Goal: Task Accomplishment & Management: Complete application form

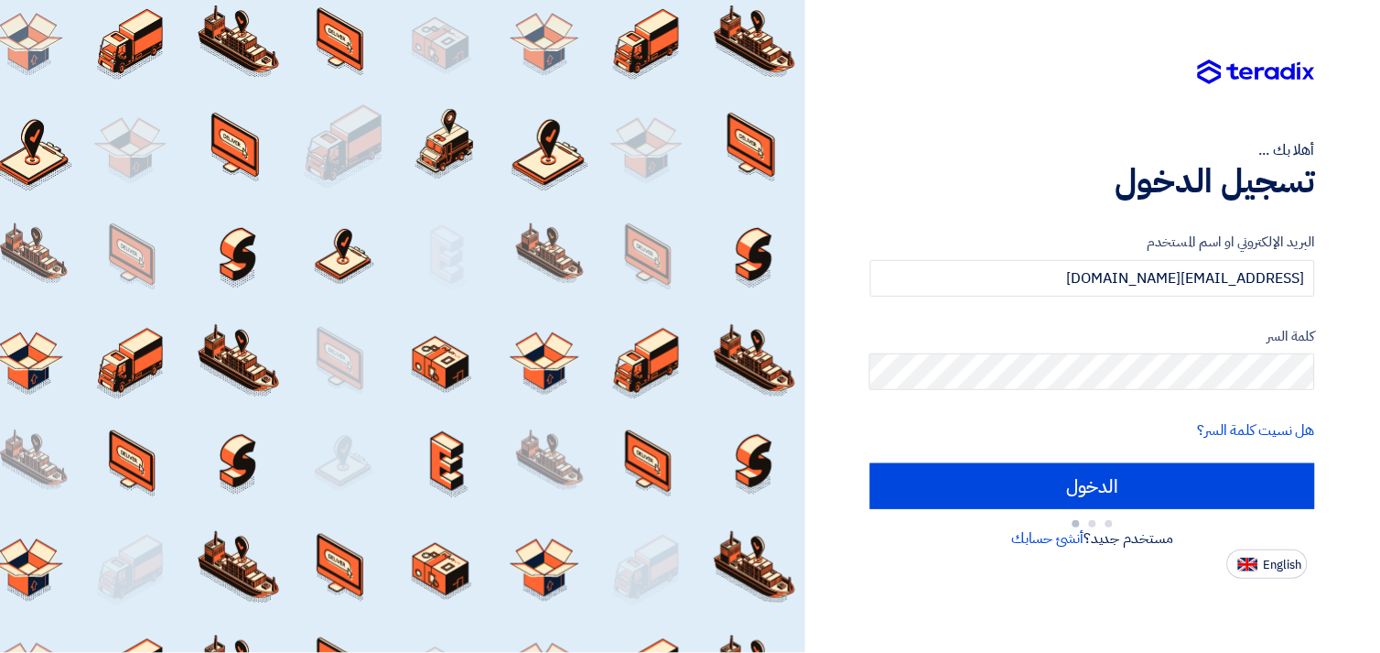
type input "Sign in"
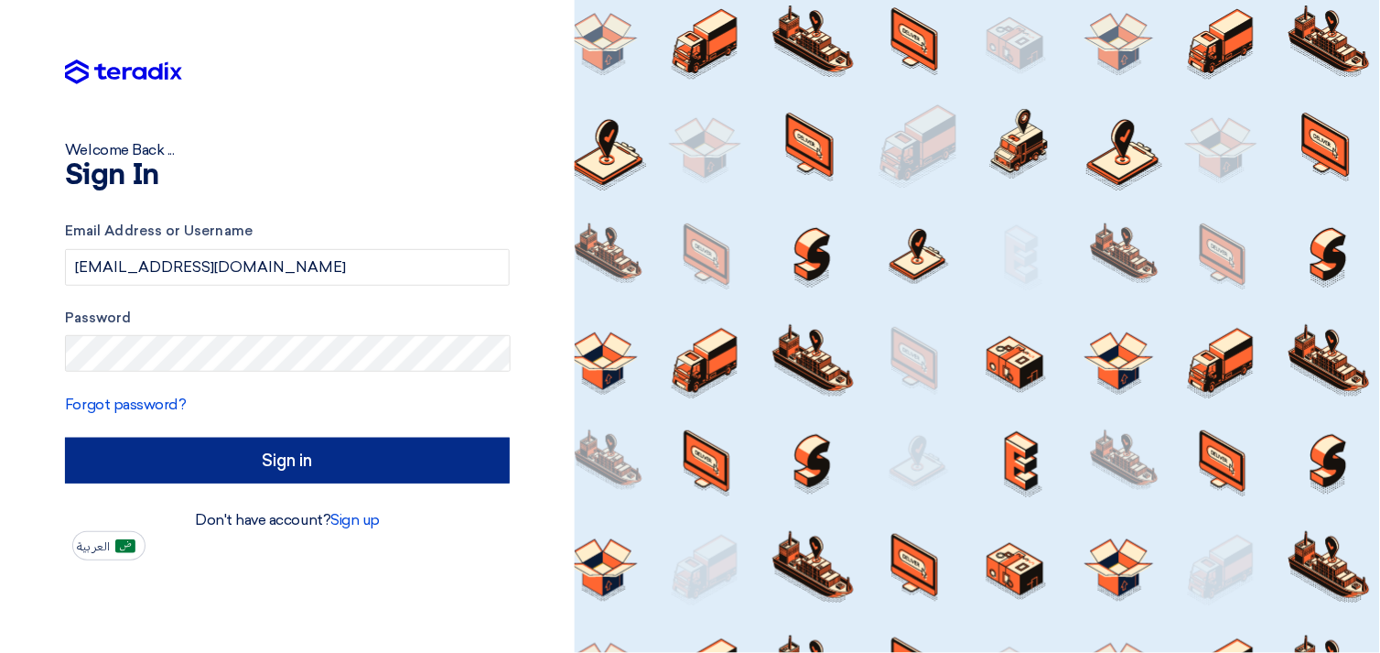
click at [254, 460] on input "Sign in" at bounding box center [287, 460] width 445 height 46
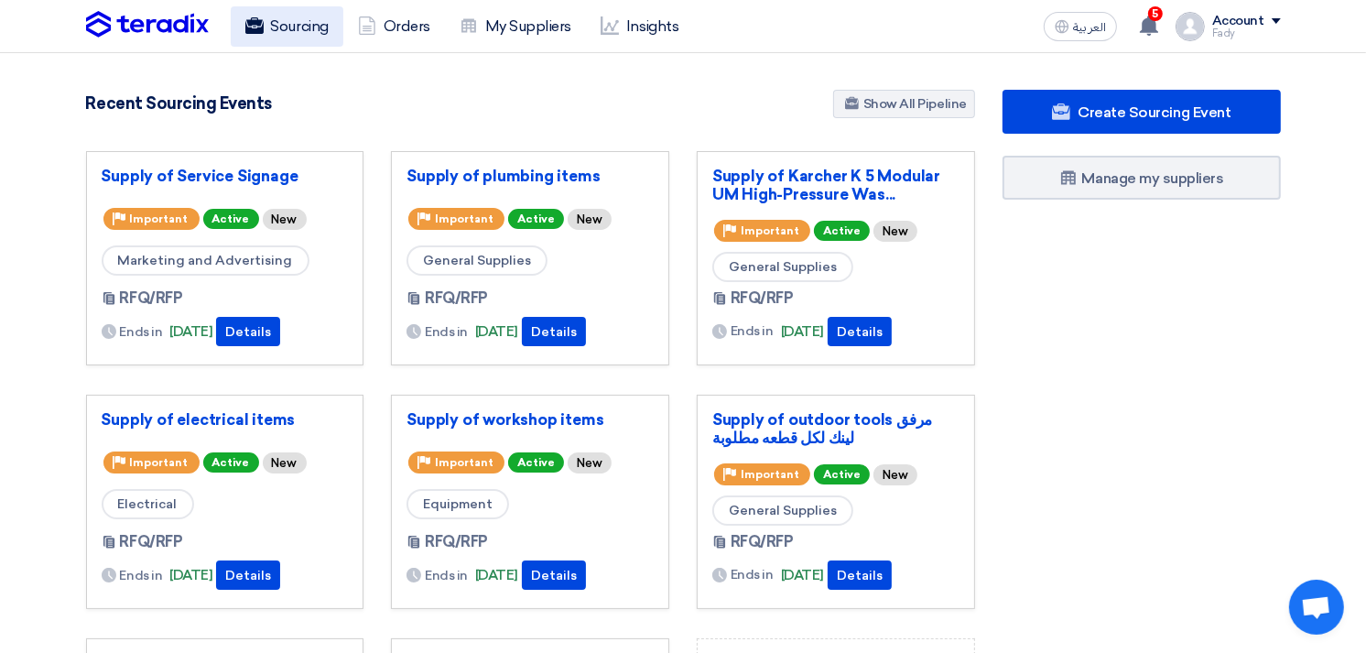
click at [282, 32] on link "Sourcing" at bounding box center [287, 26] width 113 height 40
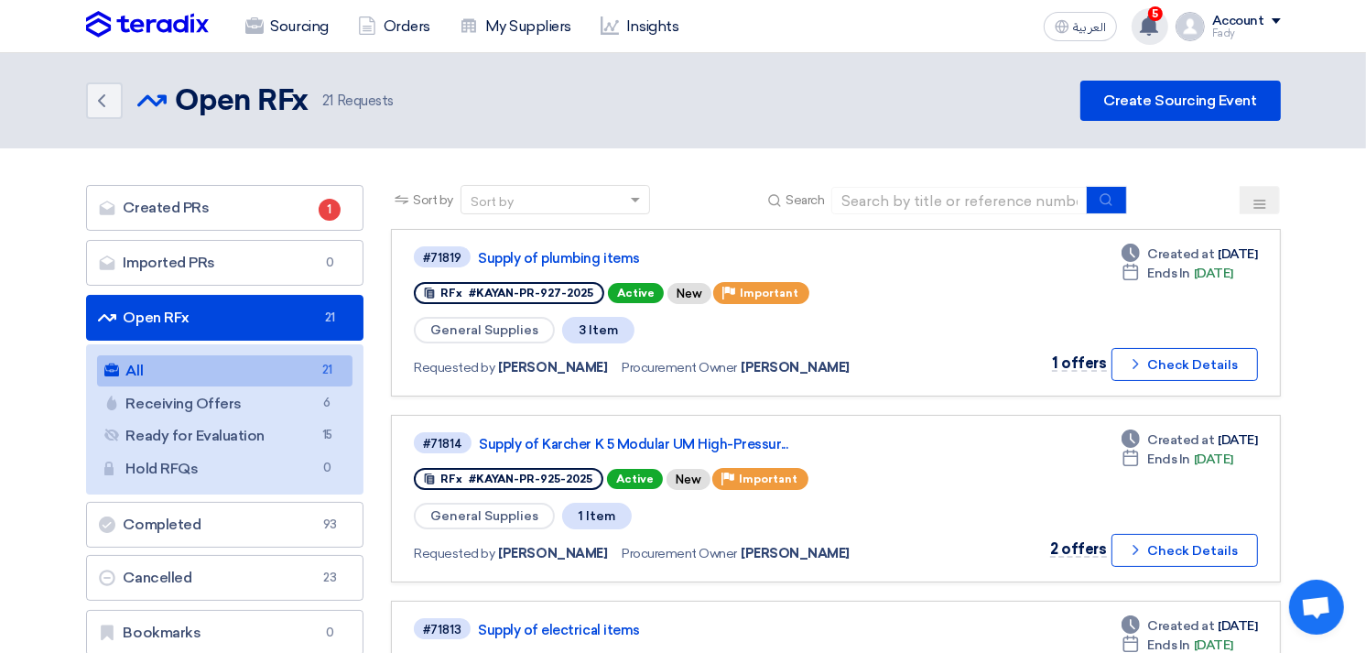
click at [1160, 10] on span "5" at bounding box center [1155, 13] width 15 height 15
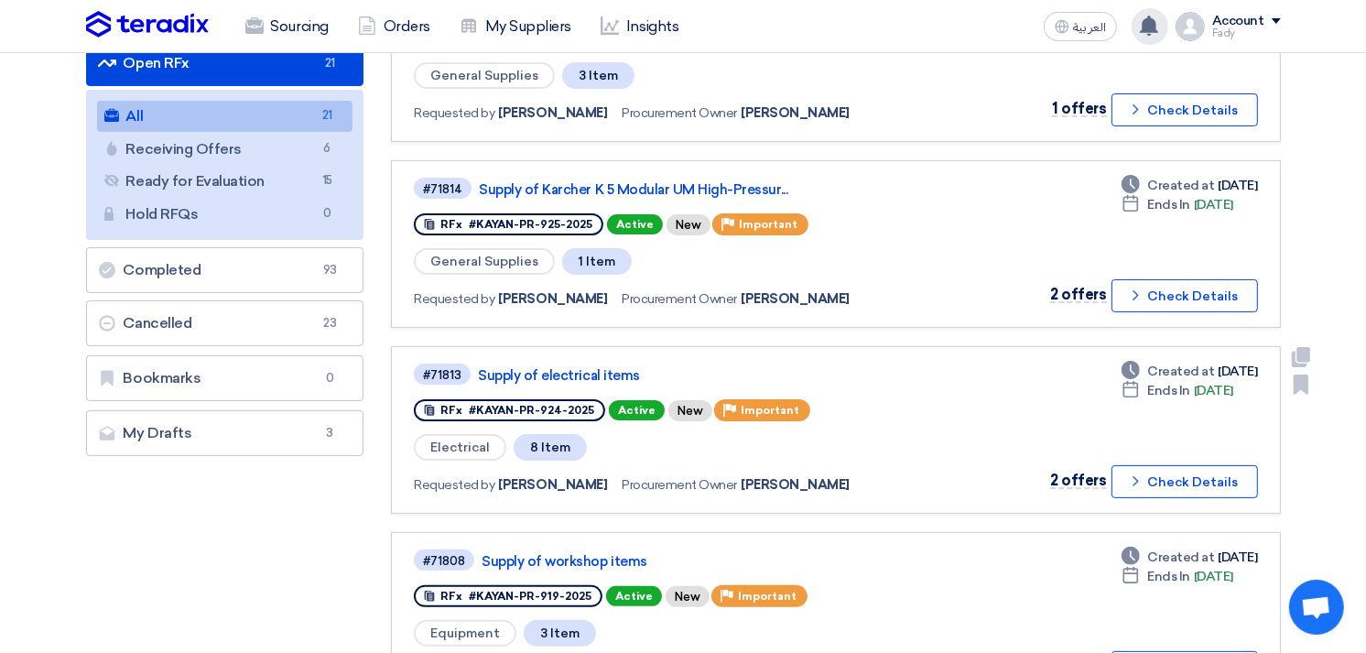
scroll to position [305, 0]
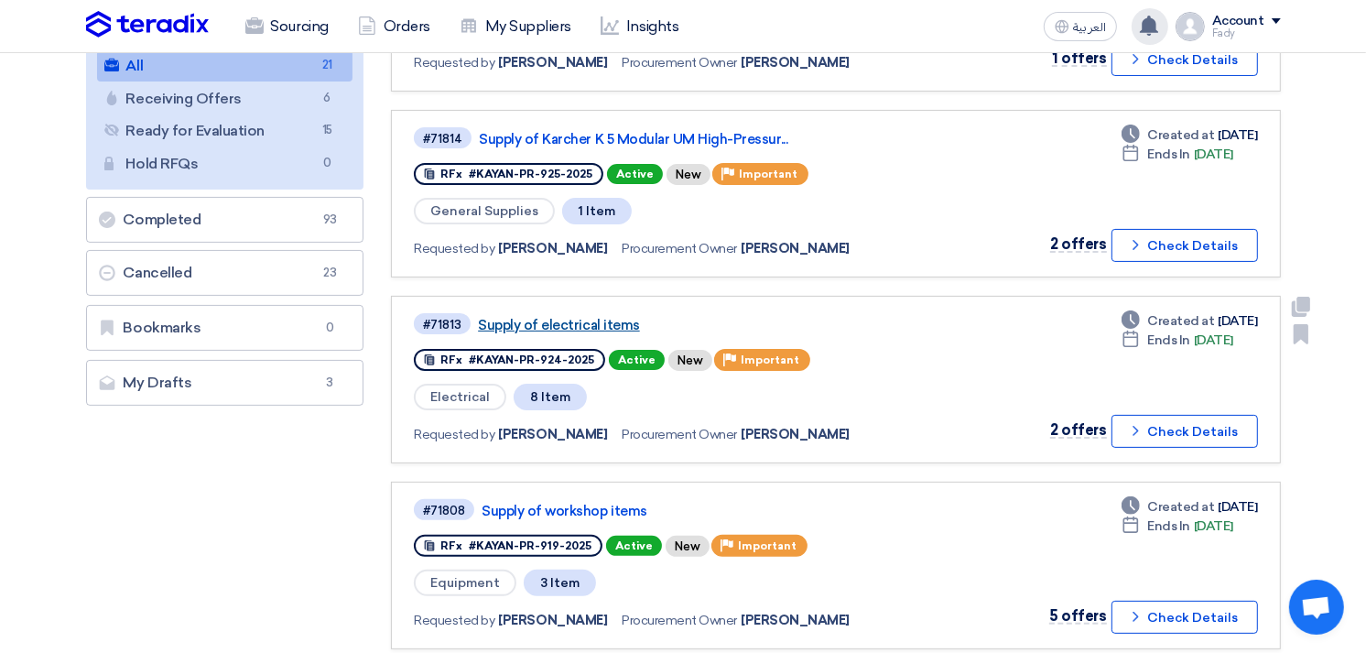
click at [579, 318] on link "Supply of electrical items" at bounding box center [707, 325] width 458 height 16
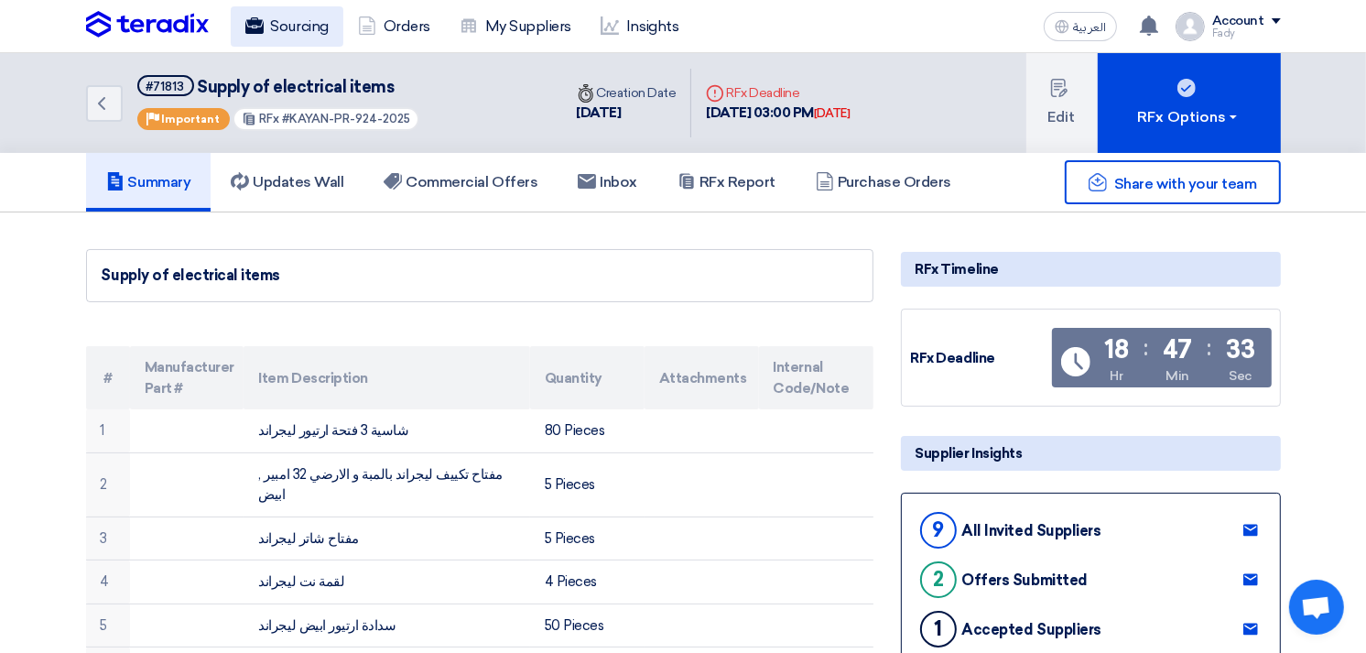
click at [269, 20] on link "Sourcing" at bounding box center [287, 26] width 113 height 40
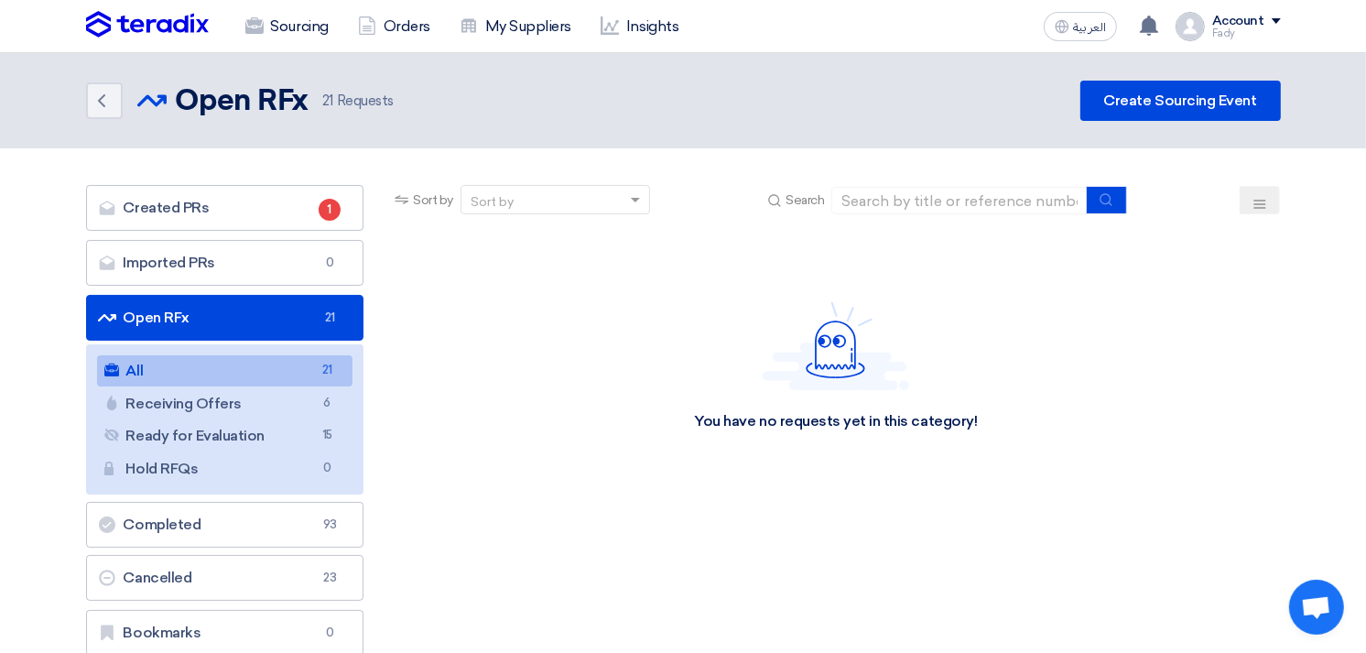
click at [189, 362] on link "All All 21" at bounding box center [225, 370] width 256 height 31
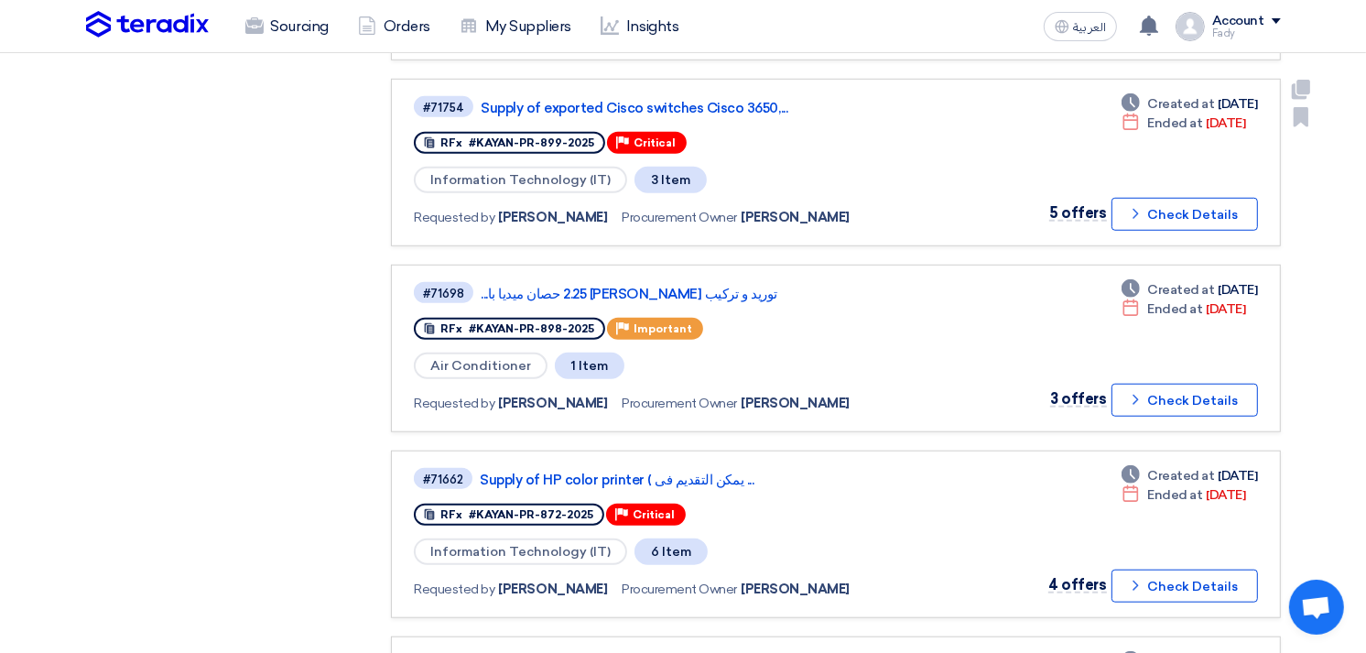
scroll to position [1525, 0]
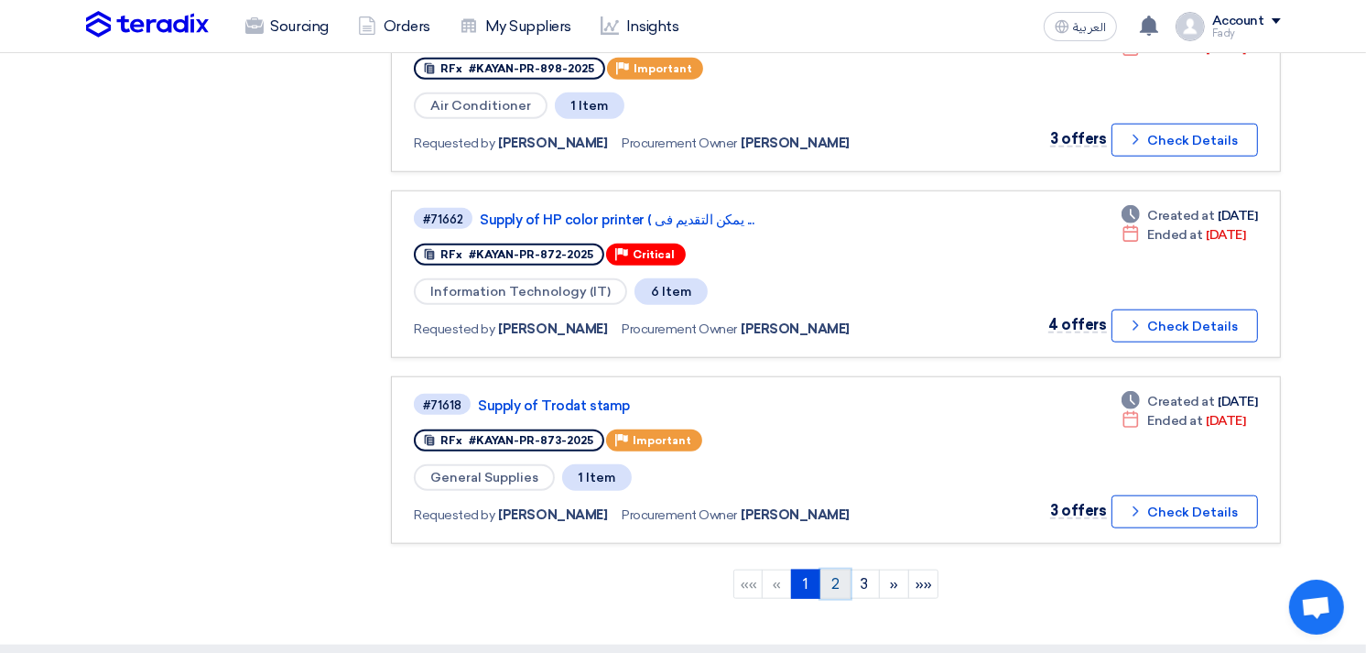
click at [828, 569] on link "2" at bounding box center [835, 583] width 30 height 29
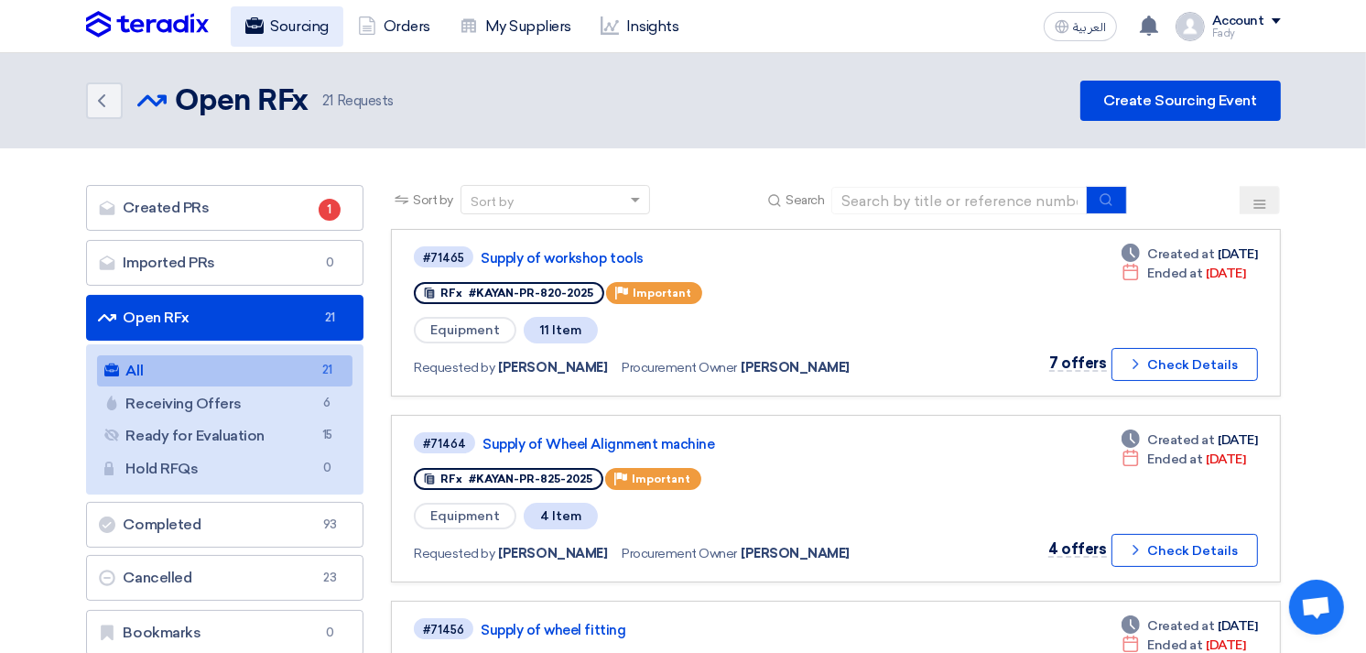
click at [282, 30] on link "Sourcing" at bounding box center [287, 26] width 113 height 40
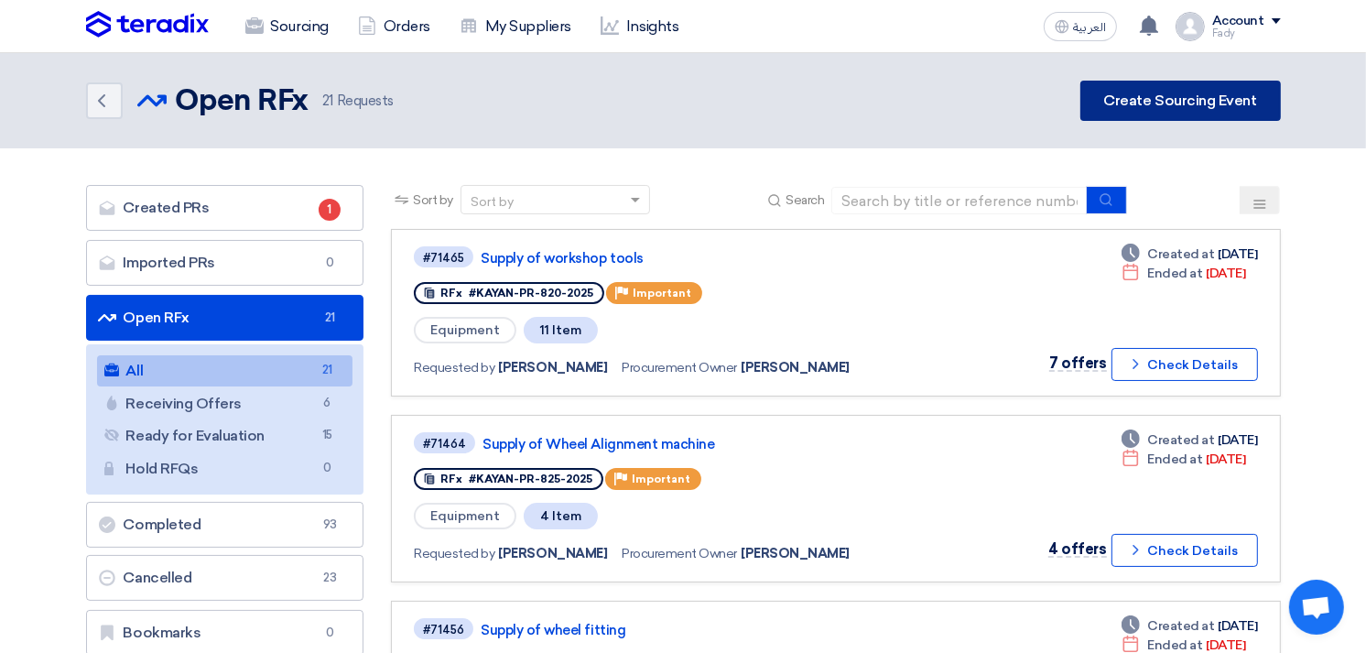
click at [1231, 92] on link "Create Sourcing Event" at bounding box center [1180, 101] width 200 height 40
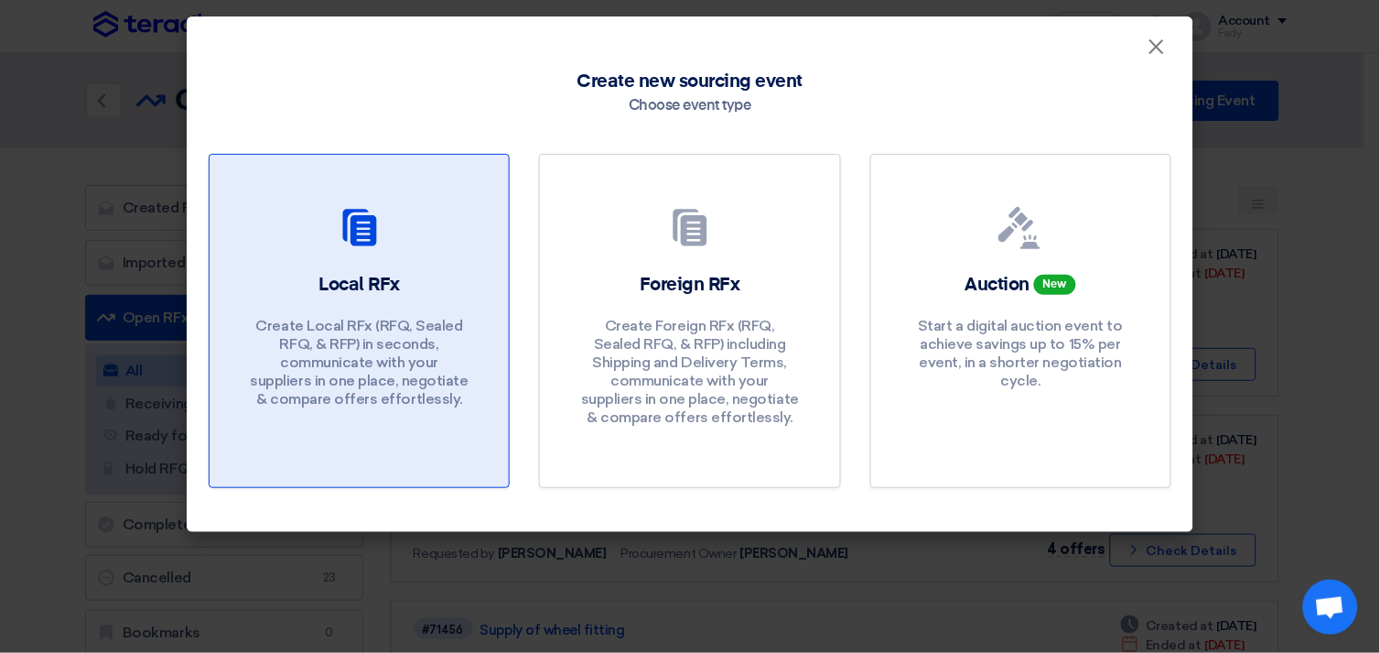
click at [367, 324] on p "Create Local RFx (RFQ, Sealed RFQ, & RFP) in seconds, communicate with your sup…" at bounding box center [360, 363] width 220 height 92
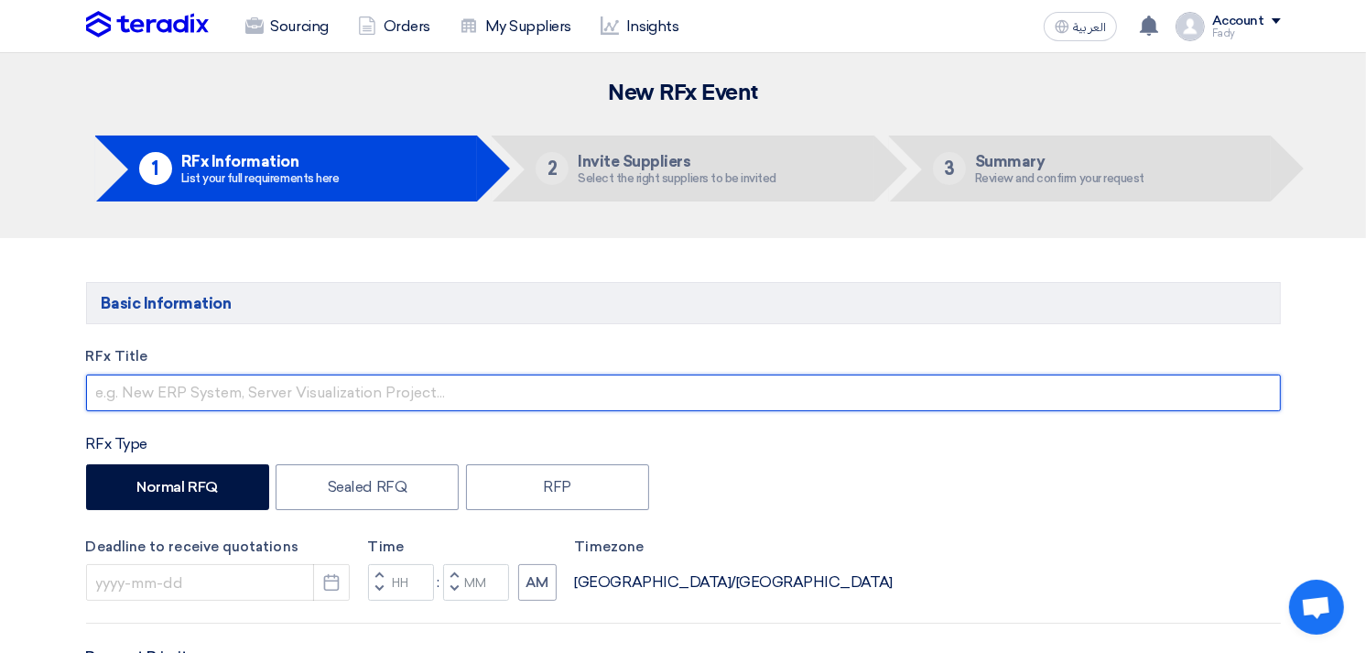
click at [171, 404] on input "text" at bounding box center [683, 392] width 1194 height 37
click at [321, 384] on input "Supply of" at bounding box center [683, 392] width 1194 height 37
paste input "Samsung Galaxy A26 5G, Android Smartphone, 128GB Storage, 6GB RAM, Black, 50MP …"
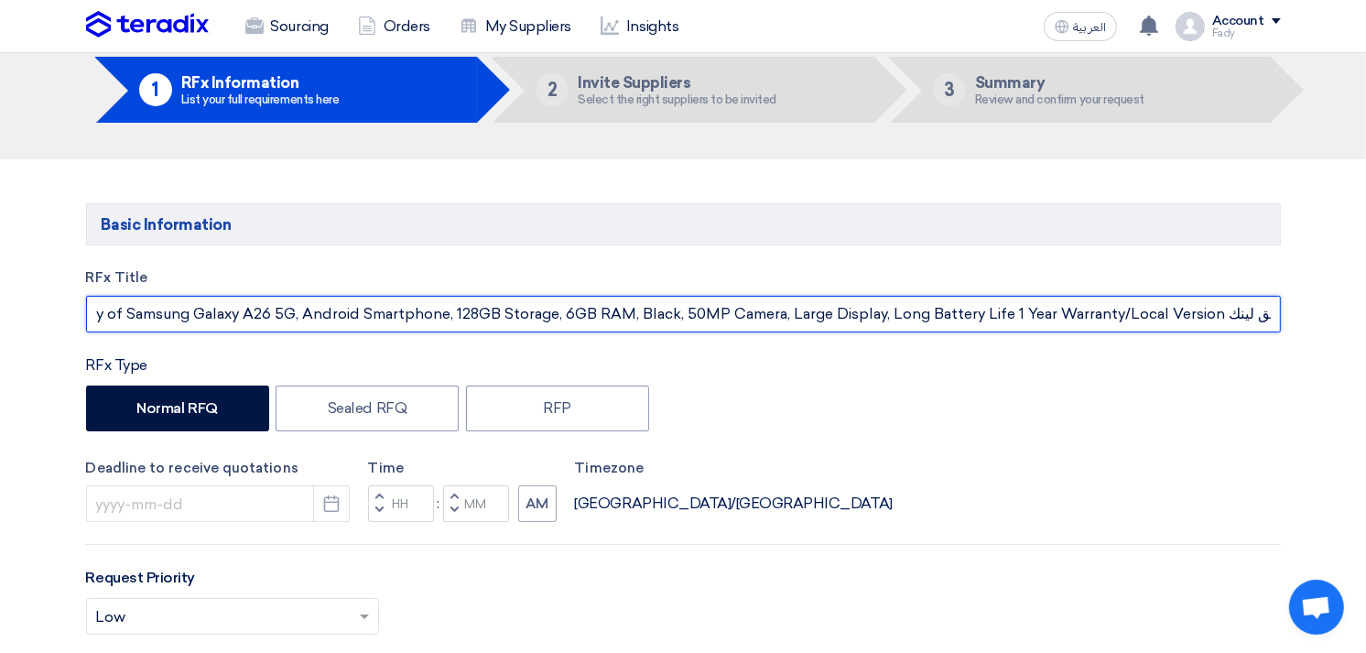
scroll to position [203, 0]
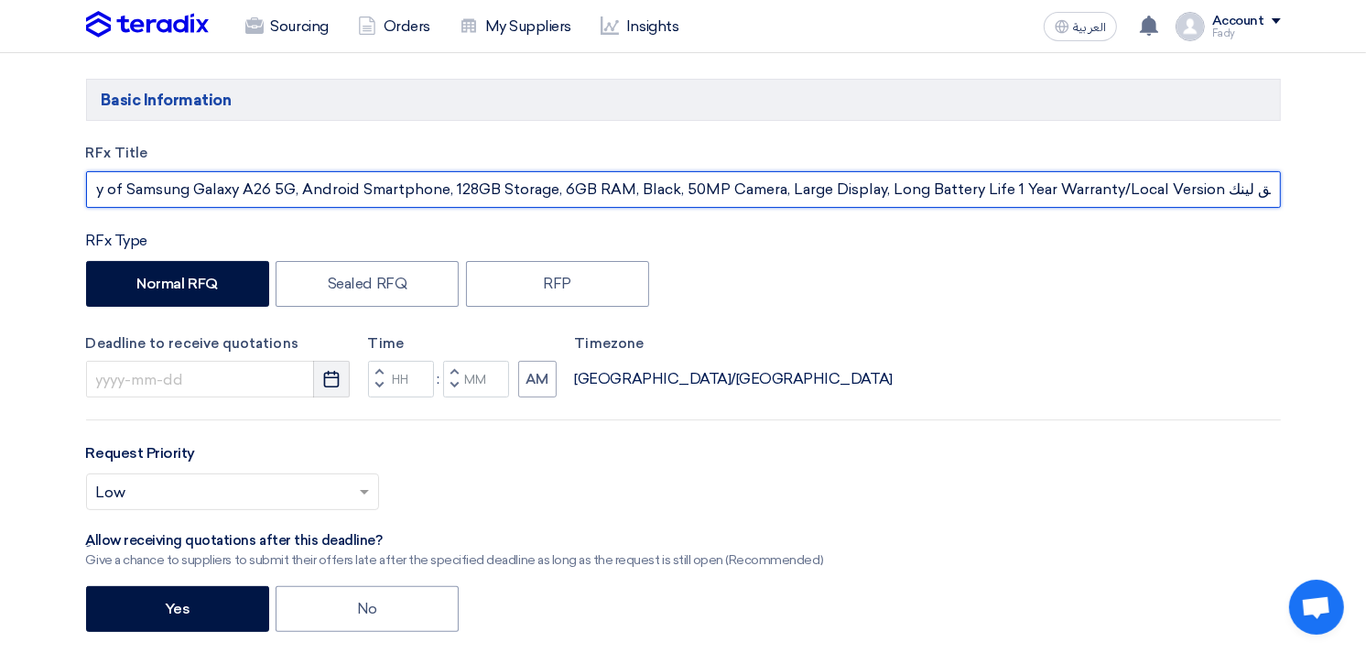
type input "Supply of Samsung Galaxy A26 5G, Android Smartphone, 128GB Storage, 6GB RAM, Bl…"
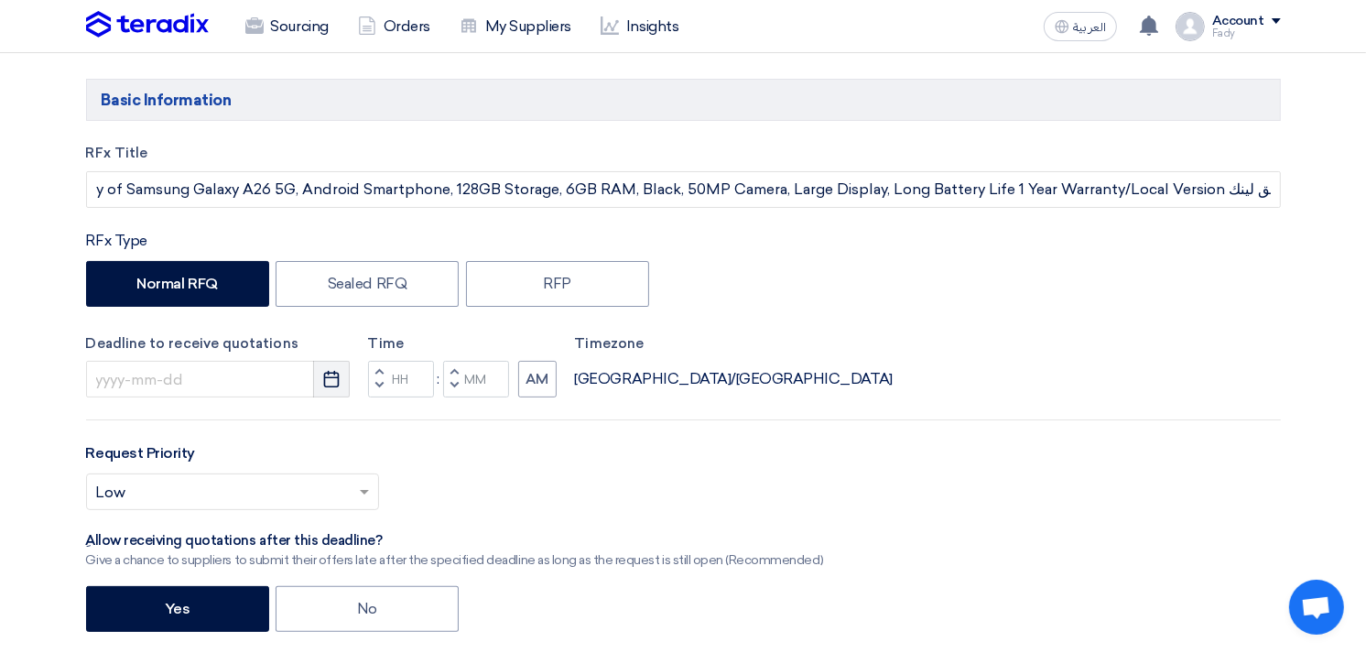
click at [324, 373] on icon "Pick a date" at bounding box center [331, 379] width 18 height 18
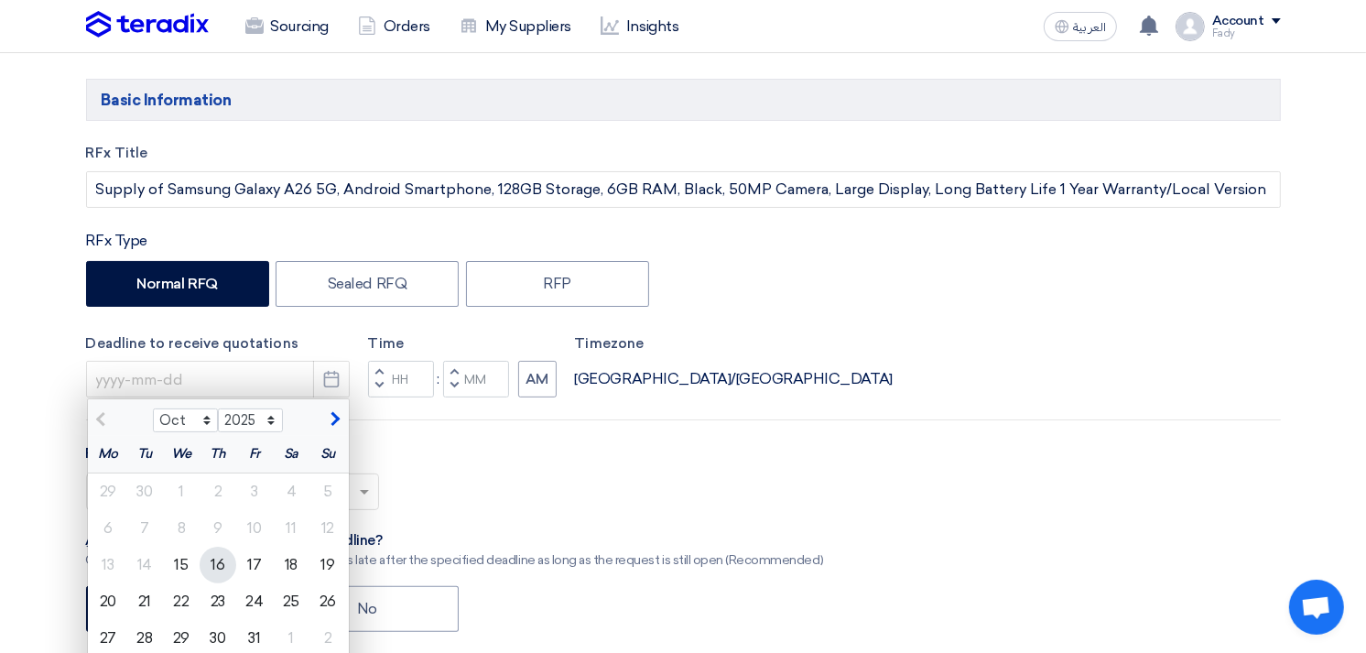
click at [213, 560] on div "16" at bounding box center [218, 564] width 37 height 37
type input "[DATE]"
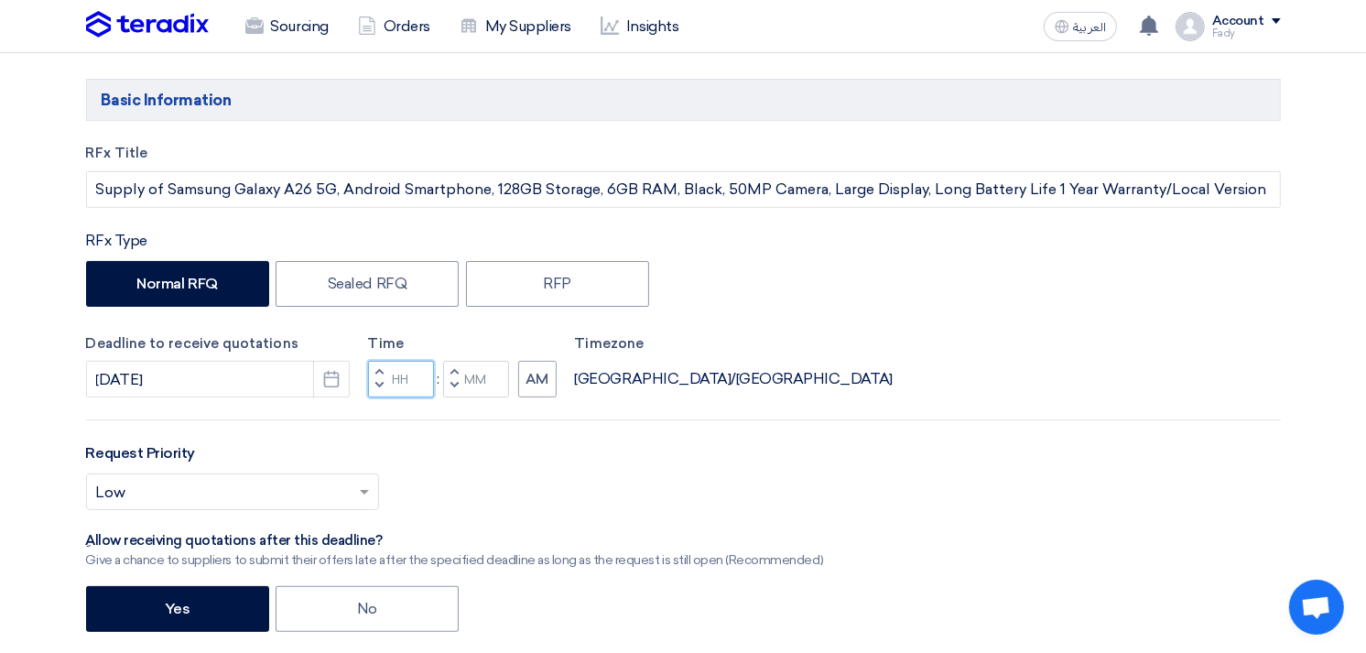
click at [403, 373] on input "Hours" at bounding box center [401, 379] width 66 height 37
type input "04"
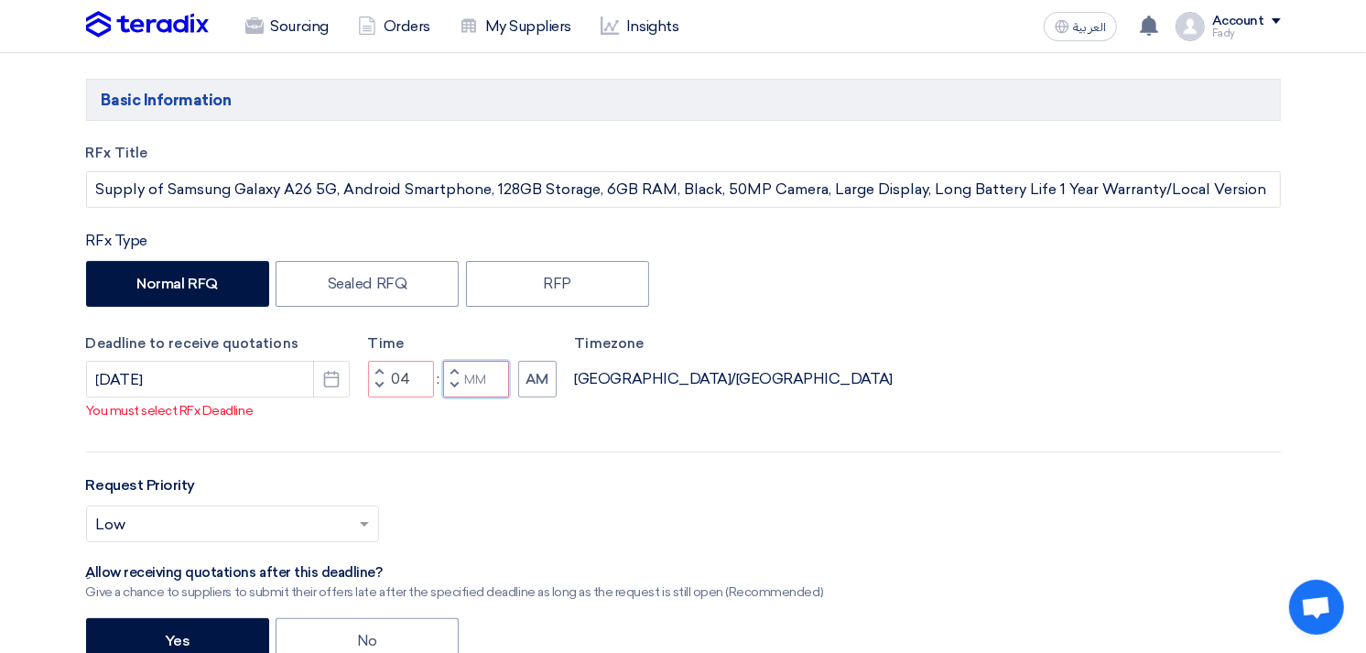
click at [477, 380] on div "Time Increment hours 04 Decrement hours : Increment minutes Decrement minutes AM" at bounding box center [462, 365] width 189 height 65
type input "00"
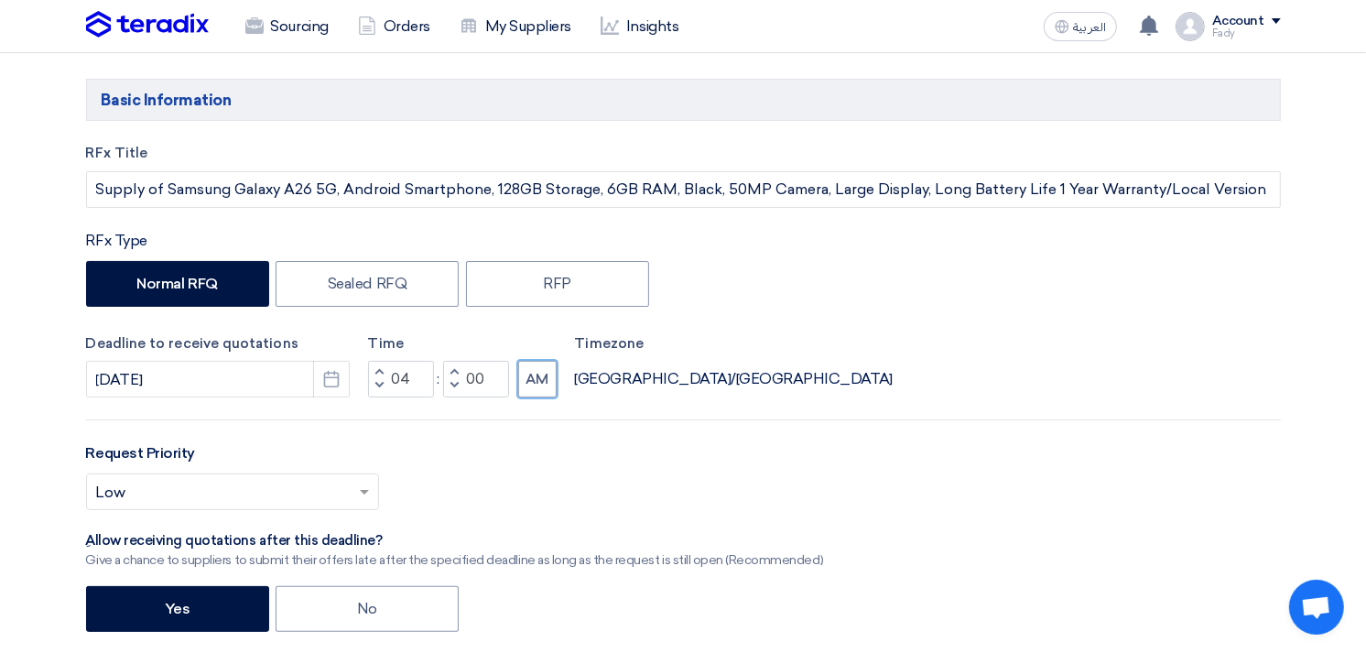
click at [536, 408] on div "RFx Title Supply of Samsung Galaxy A26 5G, Android Smartphone, 128GB Storage, 6…" at bounding box center [683, 513] width 1222 height 740
click at [534, 380] on button "AM" at bounding box center [537, 379] width 38 height 37
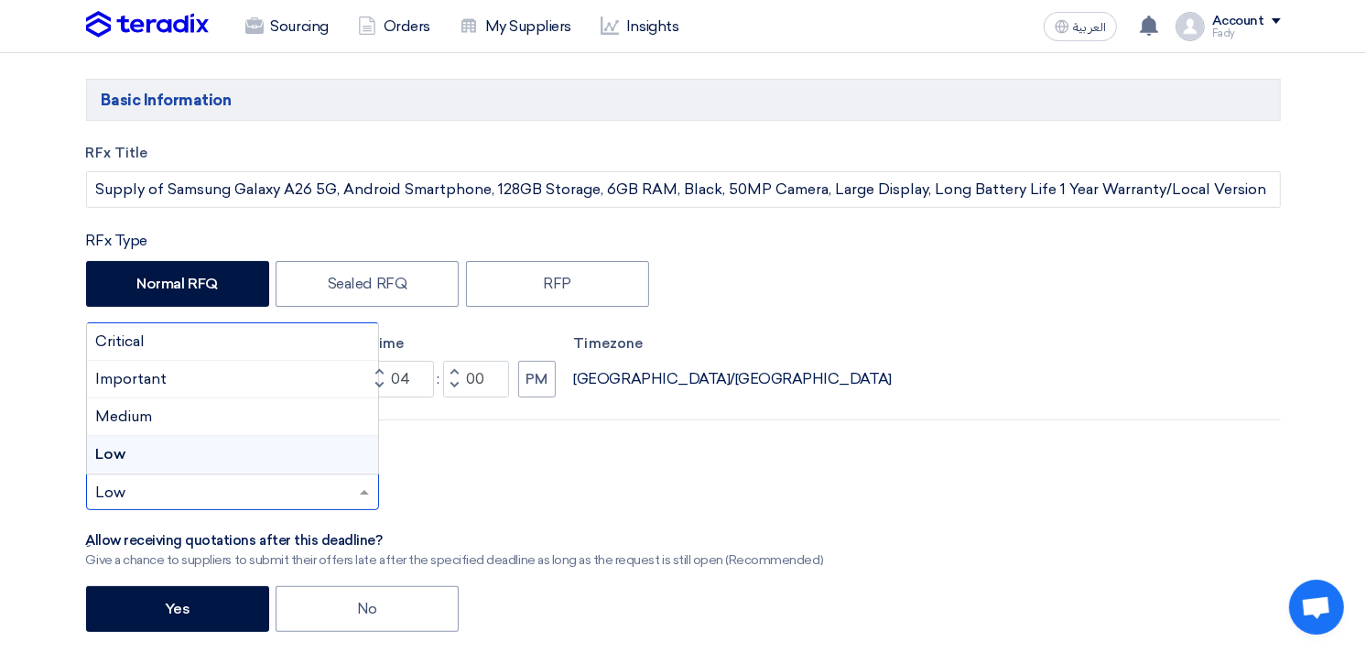
click at [275, 488] on input "text" at bounding box center [223, 494] width 254 height 30
click at [241, 380] on div "Important" at bounding box center [232, 380] width 291 height 38
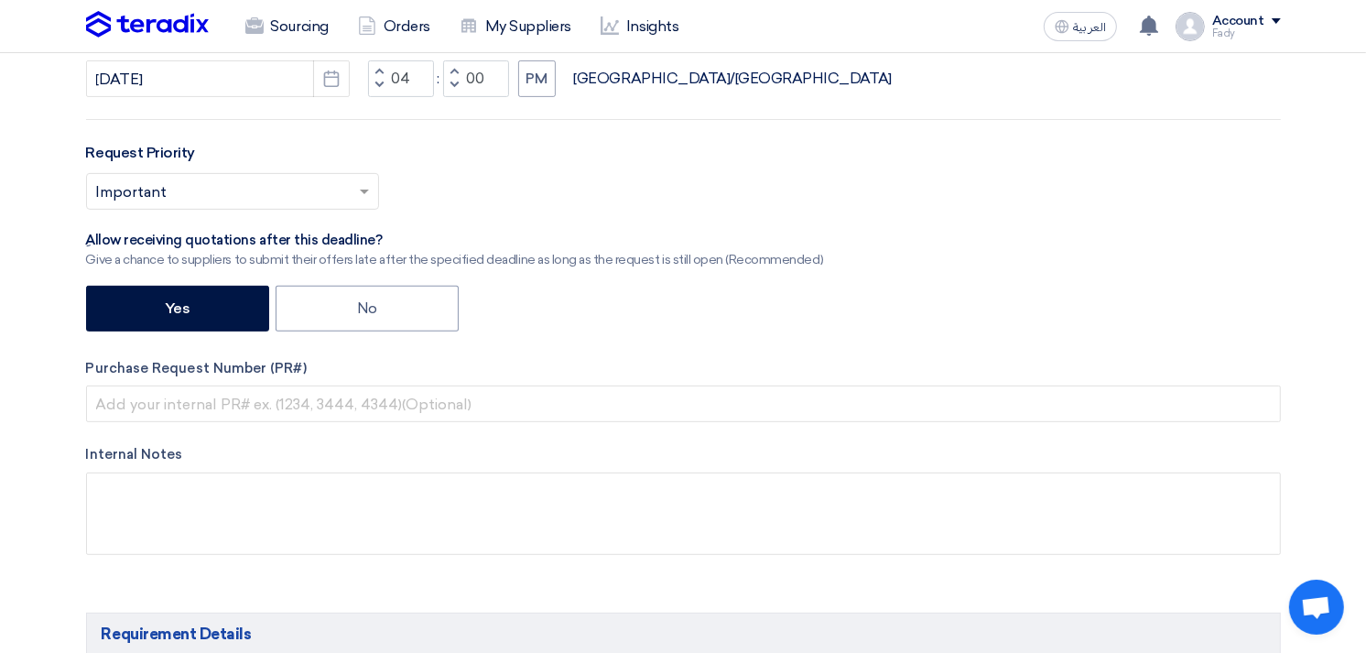
scroll to position [508, 0]
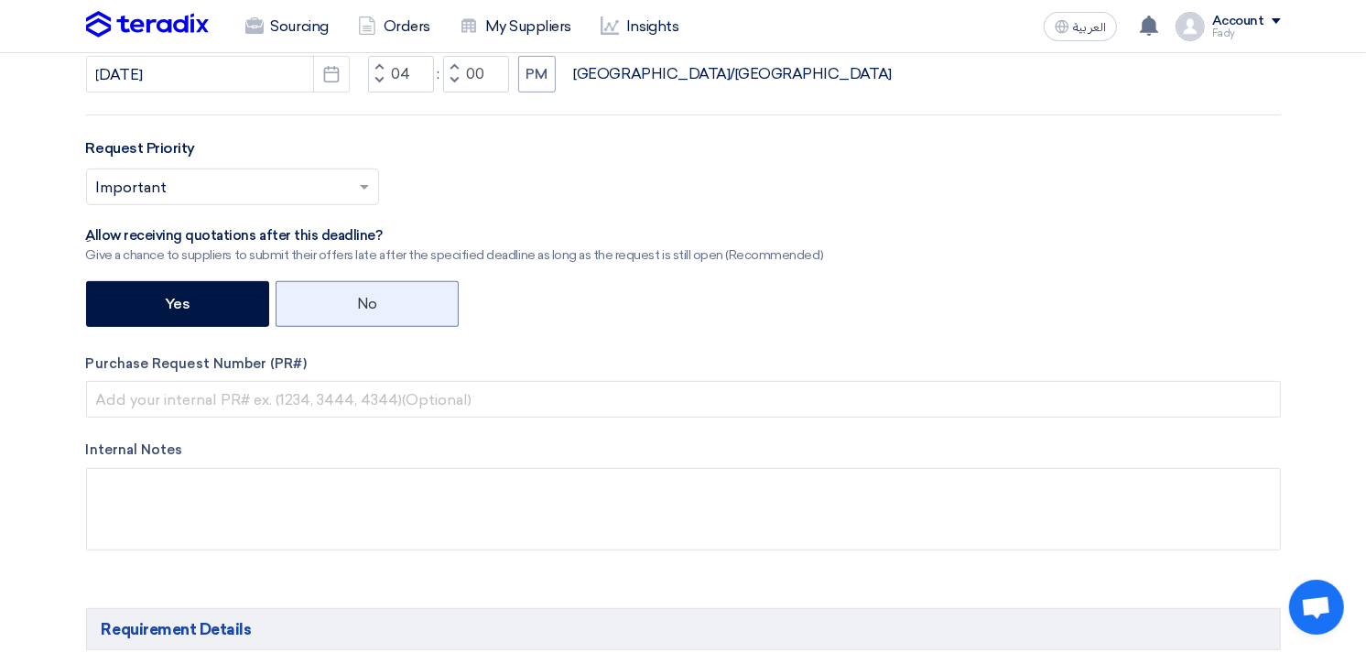
click at [409, 305] on label "No" at bounding box center [366, 304] width 183 height 46
click at [369, 305] on input "No" at bounding box center [363, 303] width 12 height 12
radio input "true"
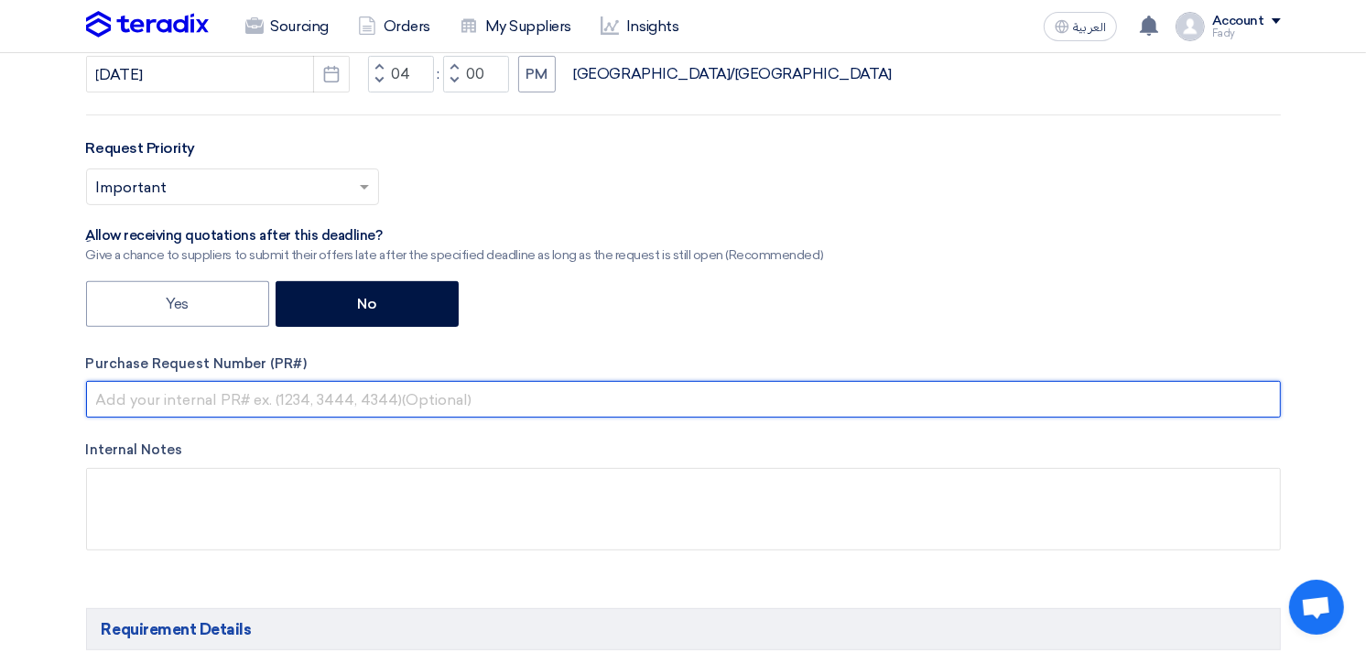
click at [284, 396] on input "text" at bounding box center [683, 399] width 1194 height 37
paste input "KAYAN-PR-930-2025"
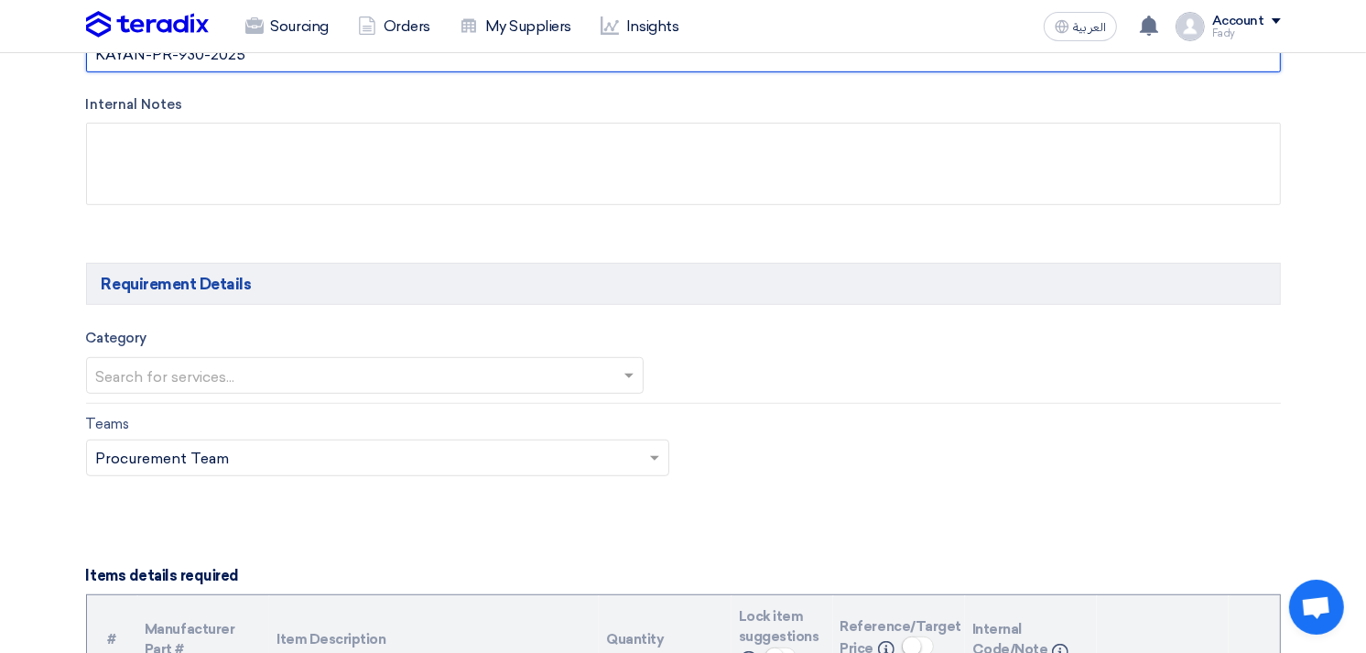
scroll to position [915, 0]
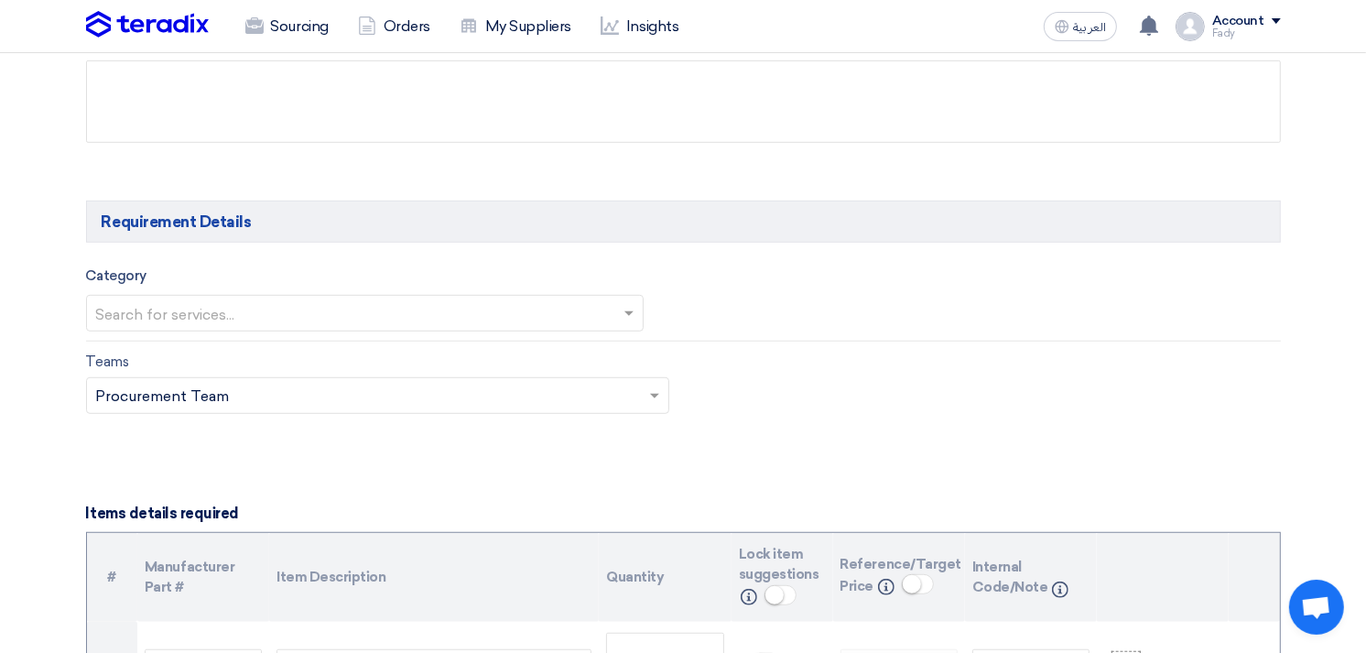
type input "KAYAN-PR-930-2025"
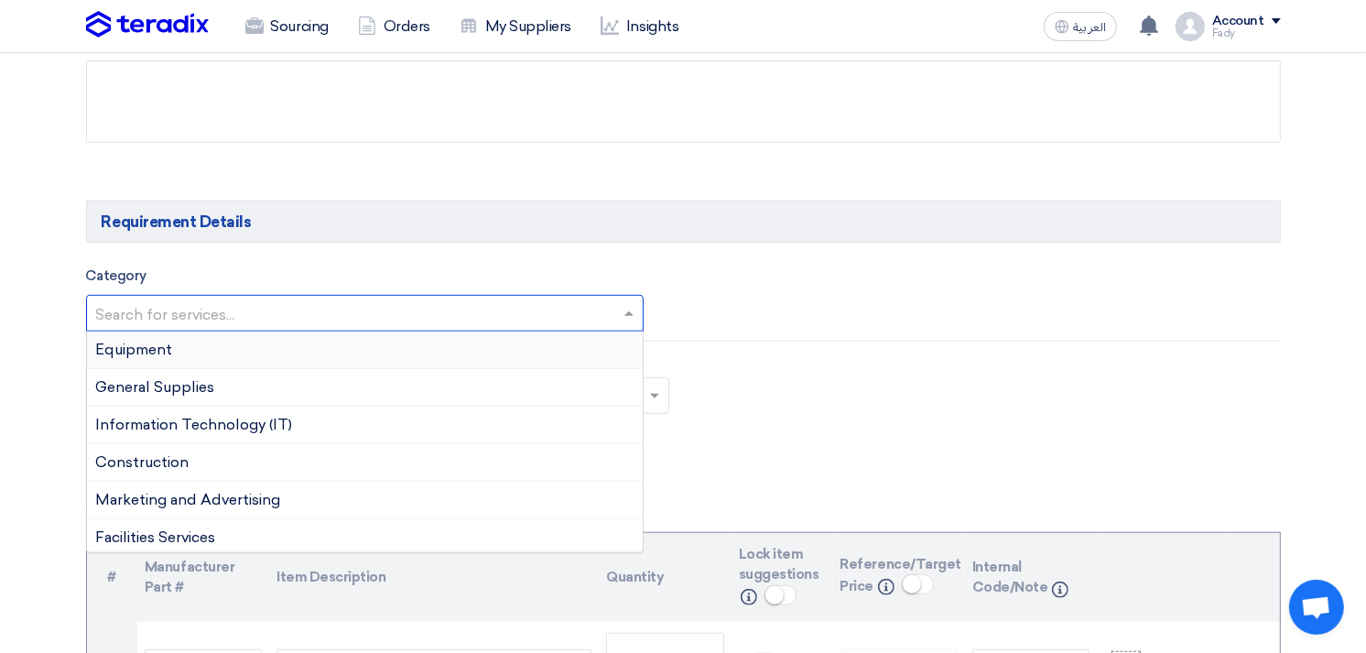
click at [395, 303] on input "text" at bounding box center [356, 315] width 520 height 30
click at [214, 395] on span "General Supplies" at bounding box center [155, 386] width 119 height 17
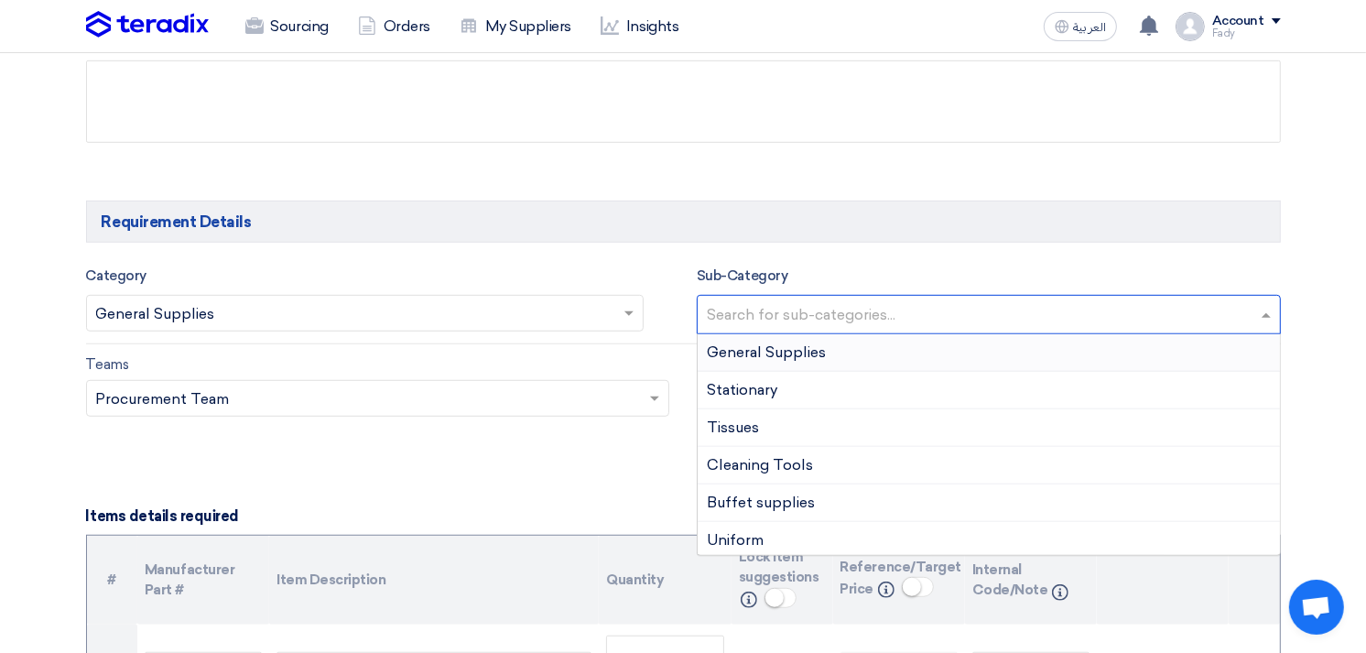
click at [802, 320] on input "text" at bounding box center [991, 316] width 568 height 30
click at [752, 359] on span "General Supplies" at bounding box center [766, 351] width 119 height 17
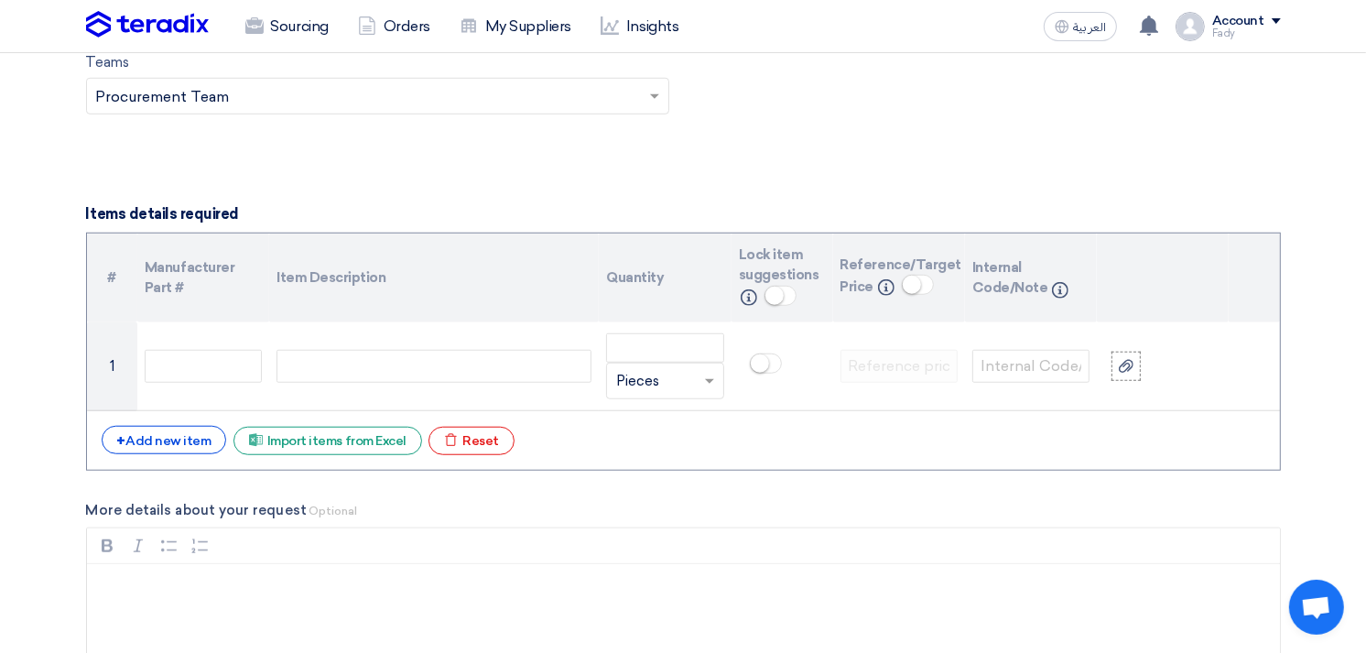
scroll to position [1220, 0]
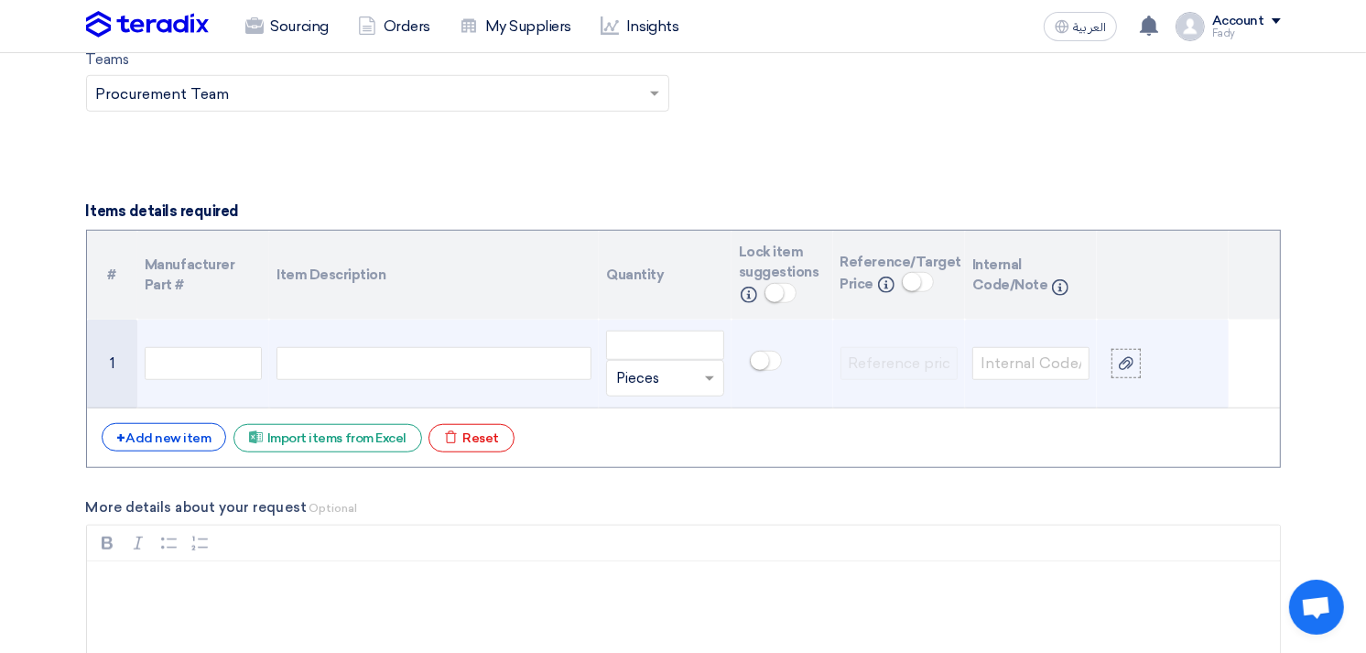
click at [409, 362] on div at bounding box center [433, 363] width 315 height 33
paste div
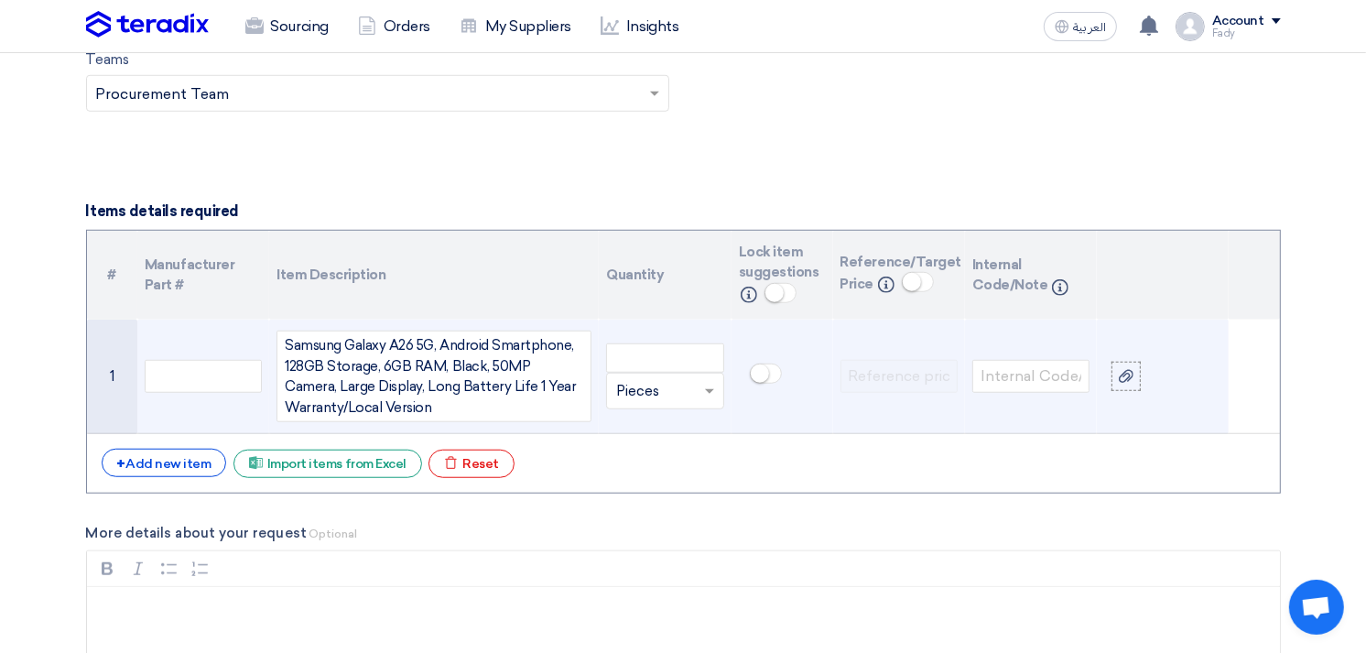
scroll to position [1204, 0]
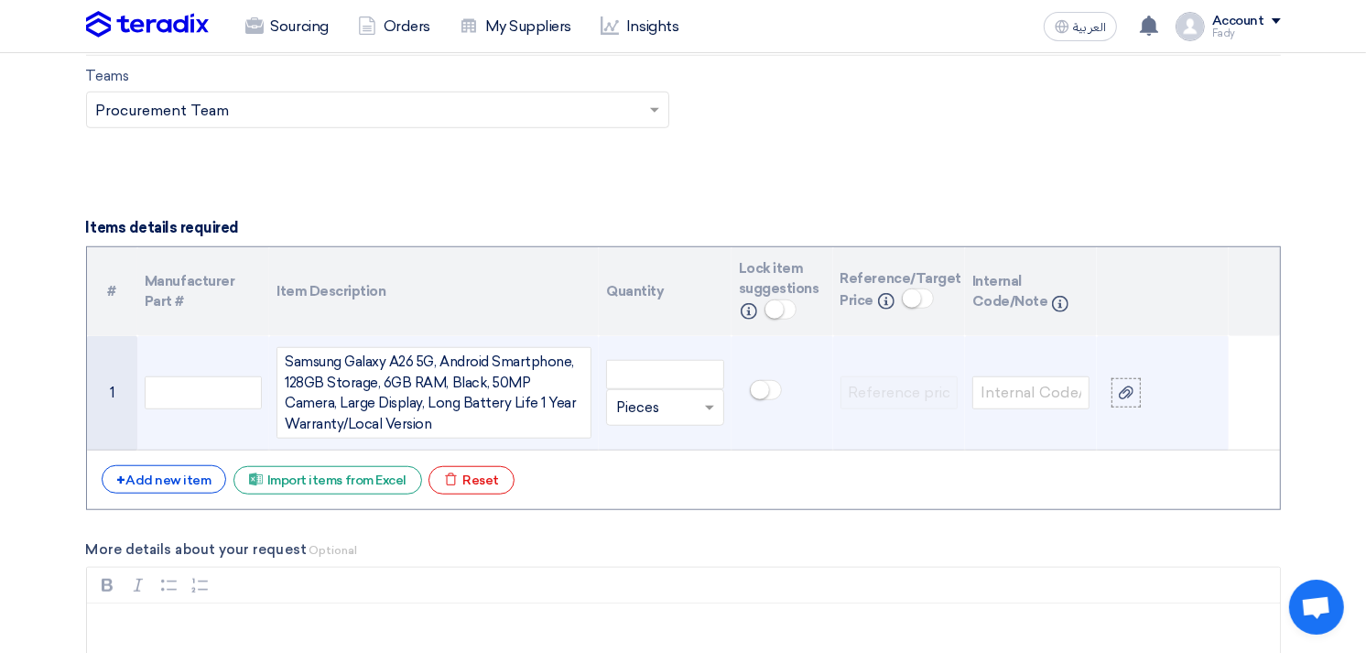
click at [462, 421] on div "Samsung Galaxy A26 5G, Android Smartphone, 128GB Storage, 6GB RAM, Black, 50MP …" at bounding box center [434, 392] width 298 height 82
click at [630, 379] on input "number" at bounding box center [664, 374] width 117 height 29
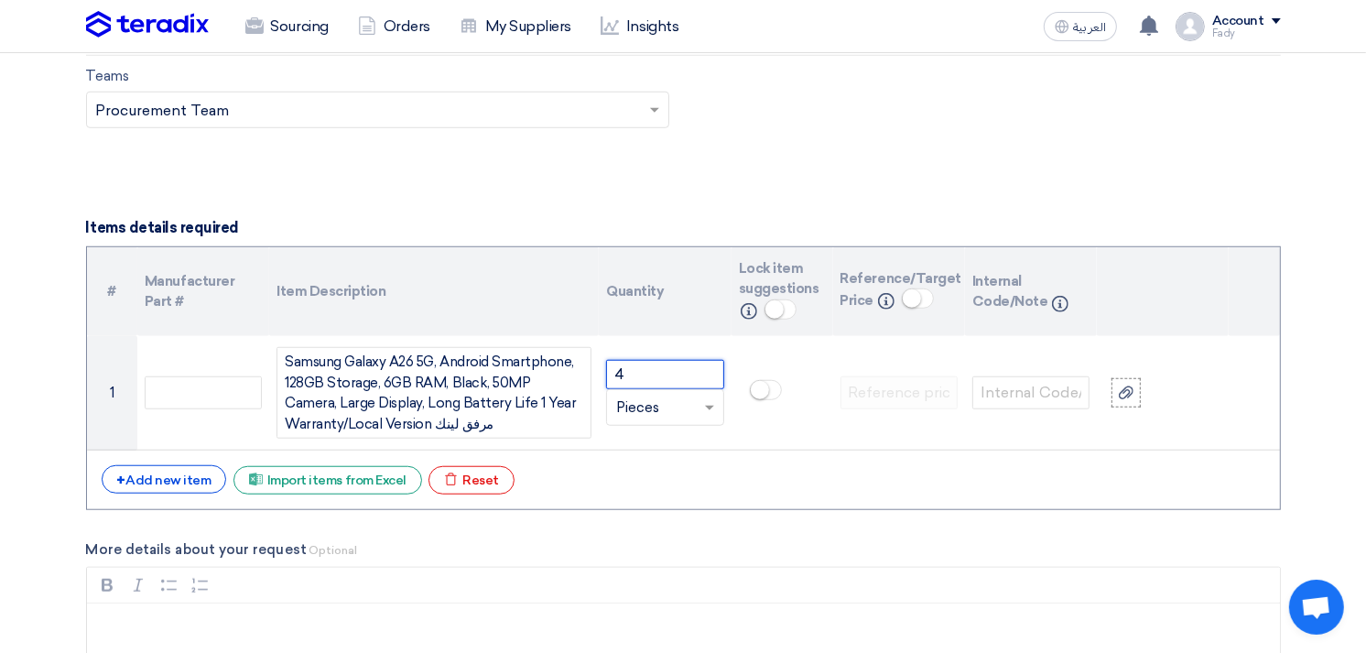
type input "4"
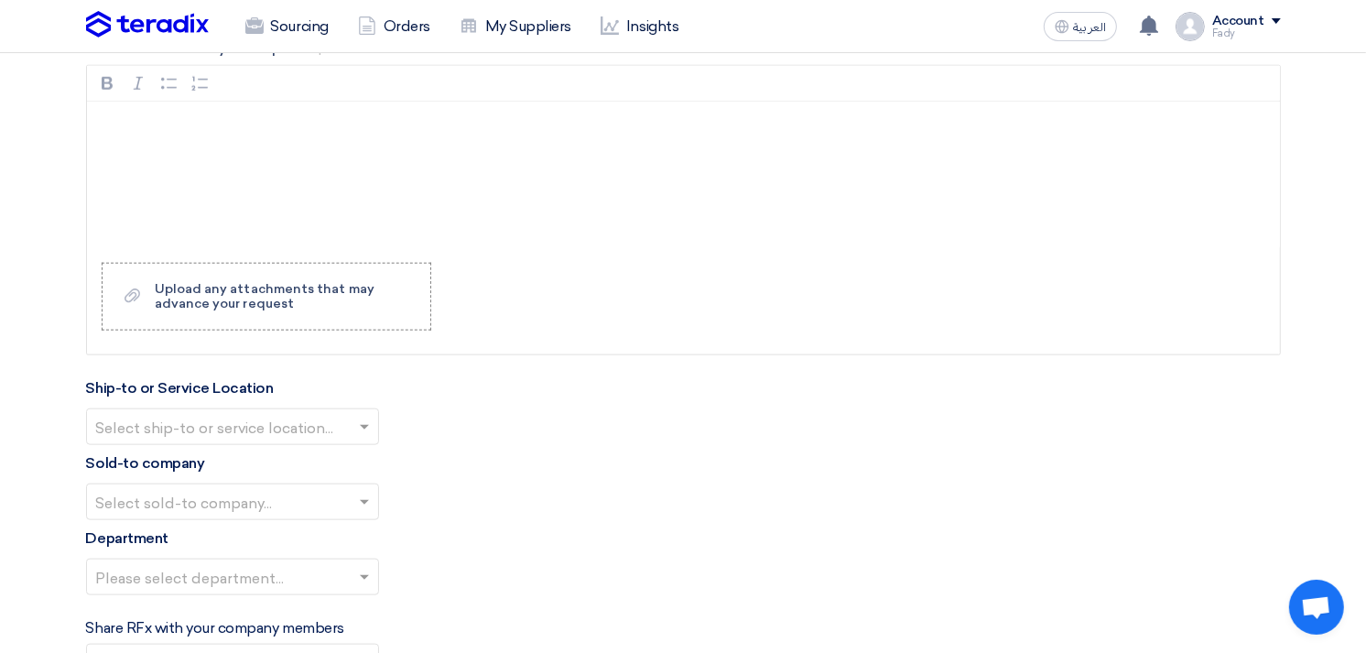
scroll to position [1712, 0]
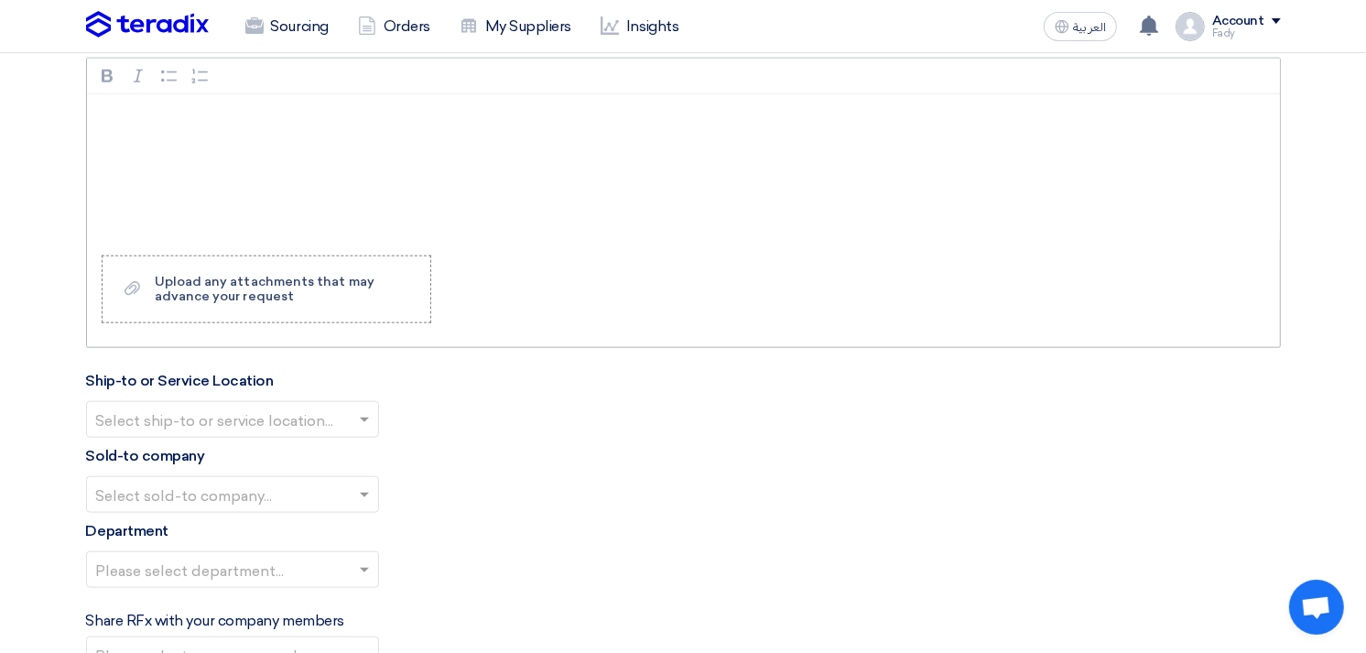
click at [396, 163] on div "Rich Text Editor, main" at bounding box center [683, 167] width 1193 height 146
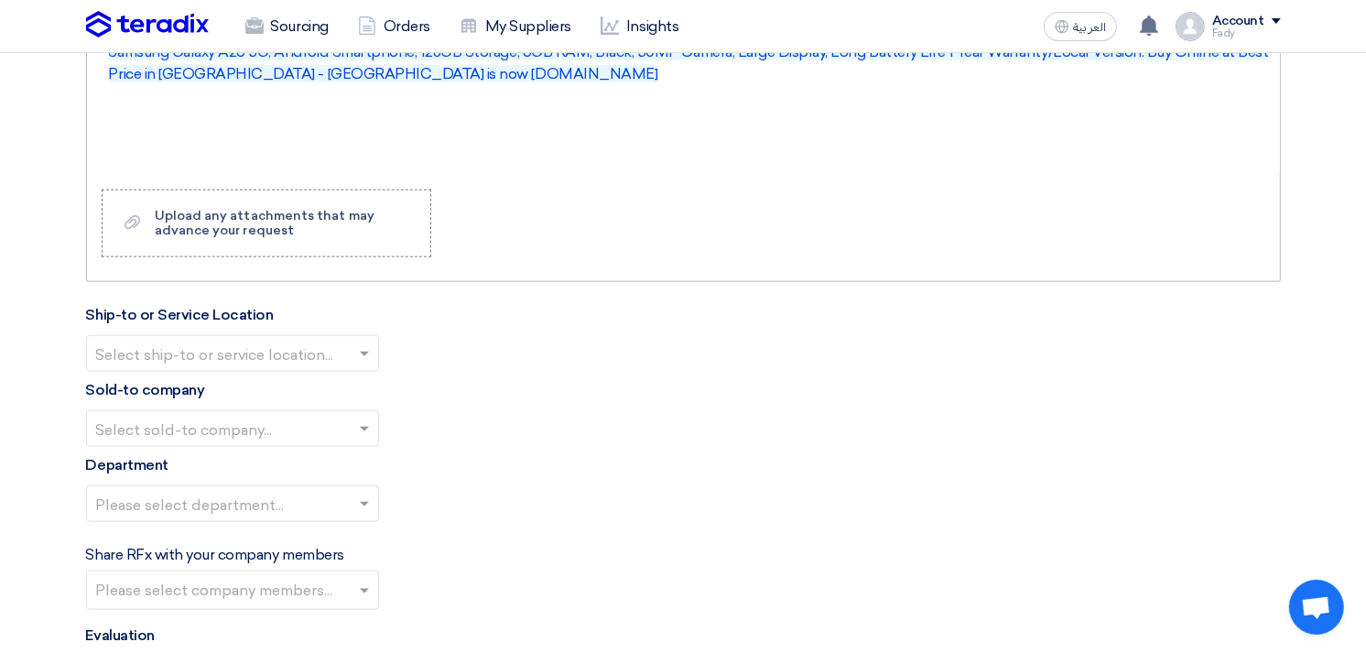
scroll to position [1814, 0]
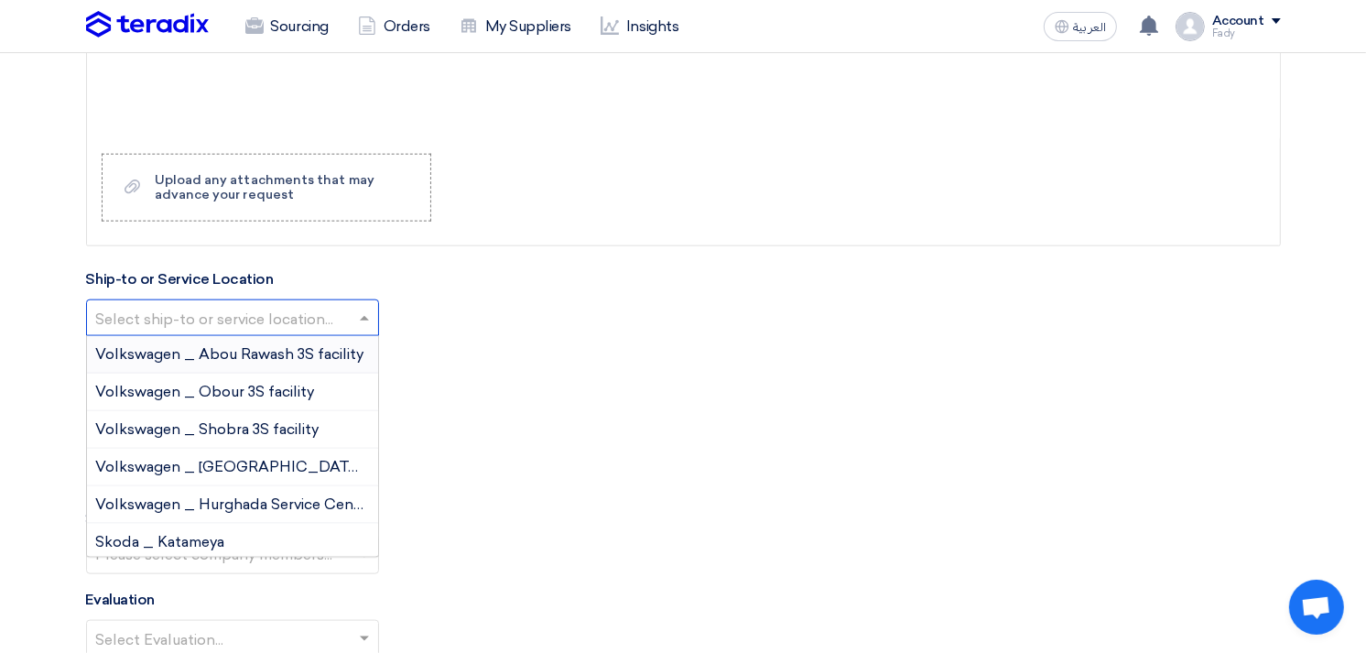
click at [257, 314] on input "text" at bounding box center [223, 320] width 254 height 30
click at [243, 391] on span "Volkswagen _ Obour 3S facility" at bounding box center [205, 391] width 219 height 17
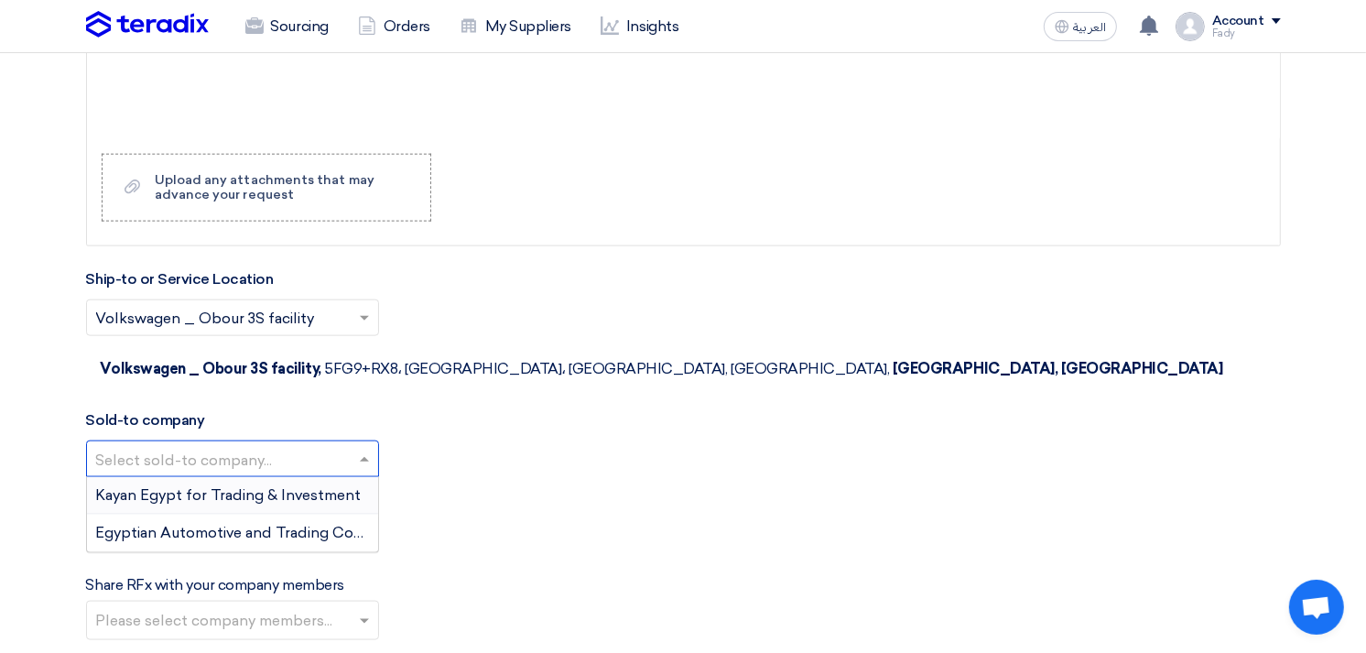
click at [243, 446] on input "text" at bounding box center [223, 461] width 254 height 30
click at [238, 524] on span "Egyptian Automotive and Trading Company" at bounding box center [248, 532] width 305 height 17
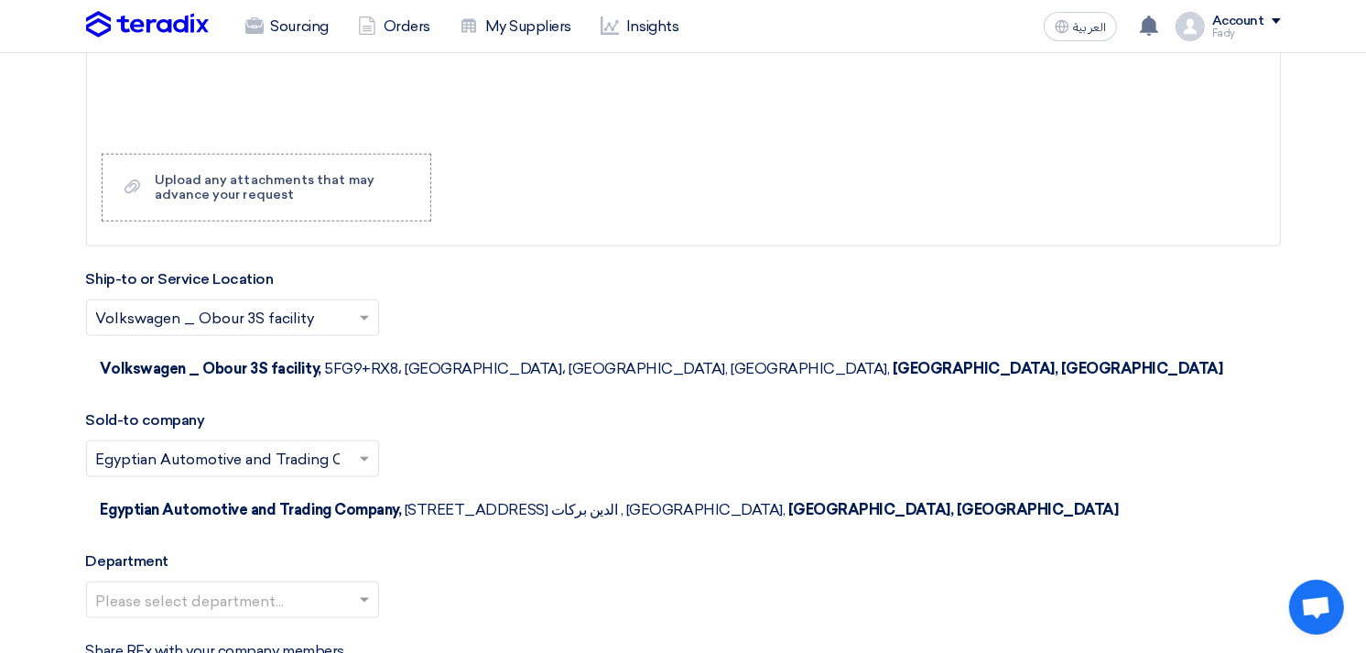
click at [233, 587] on input "text" at bounding box center [223, 602] width 254 height 30
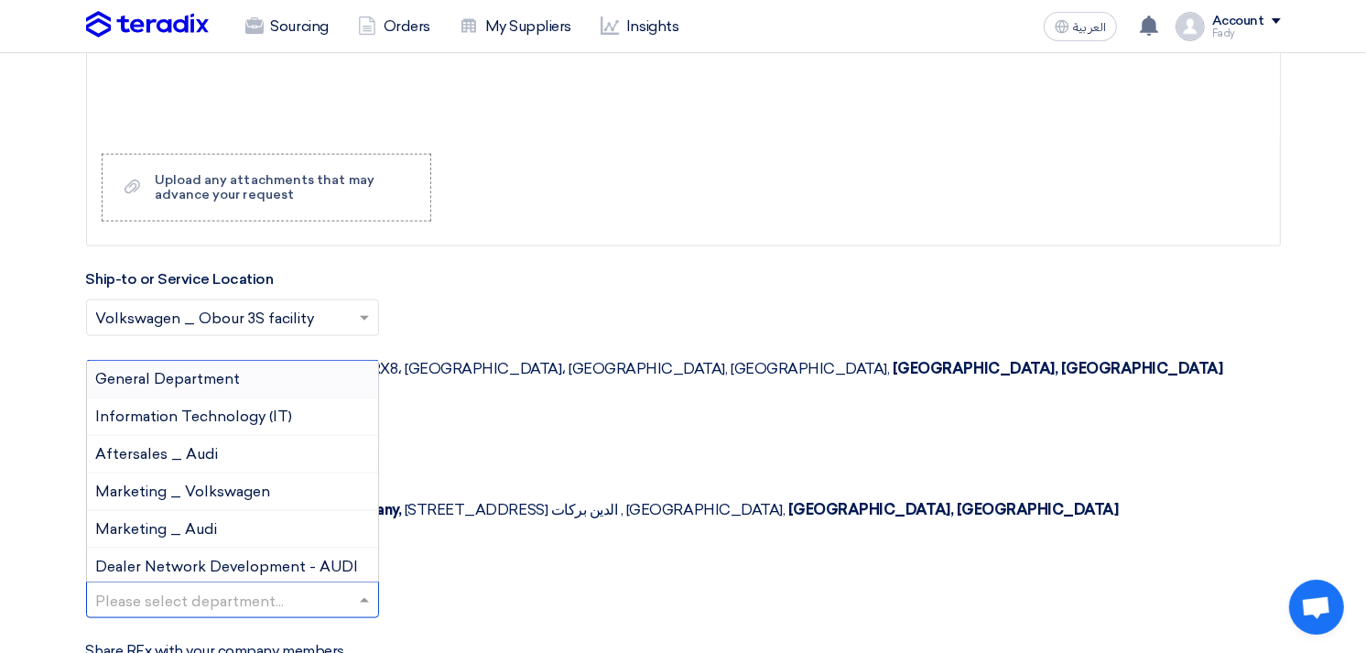
click at [190, 370] on span "General Department" at bounding box center [168, 378] width 145 height 17
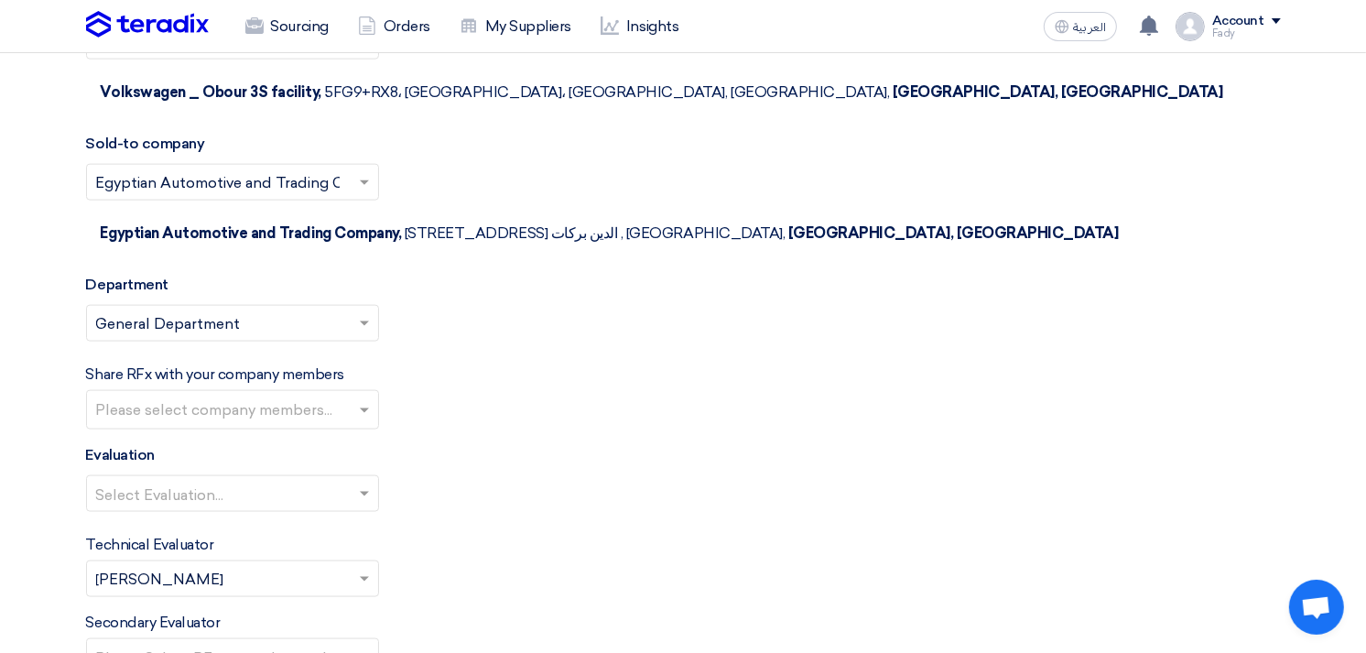
scroll to position [2119, 0]
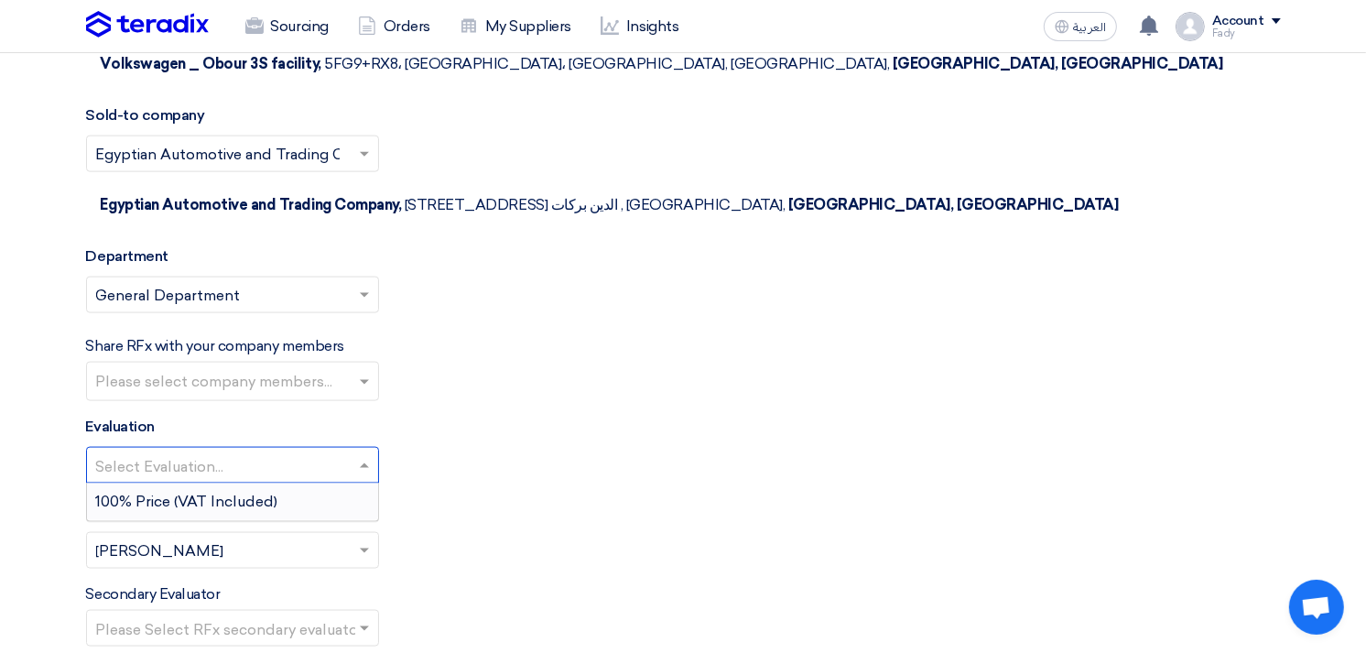
click at [185, 452] on input "text" at bounding box center [223, 467] width 254 height 30
click at [190, 492] on span "100% Price (VAT Included)" at bounding box center [187, 500] width 182 height 17
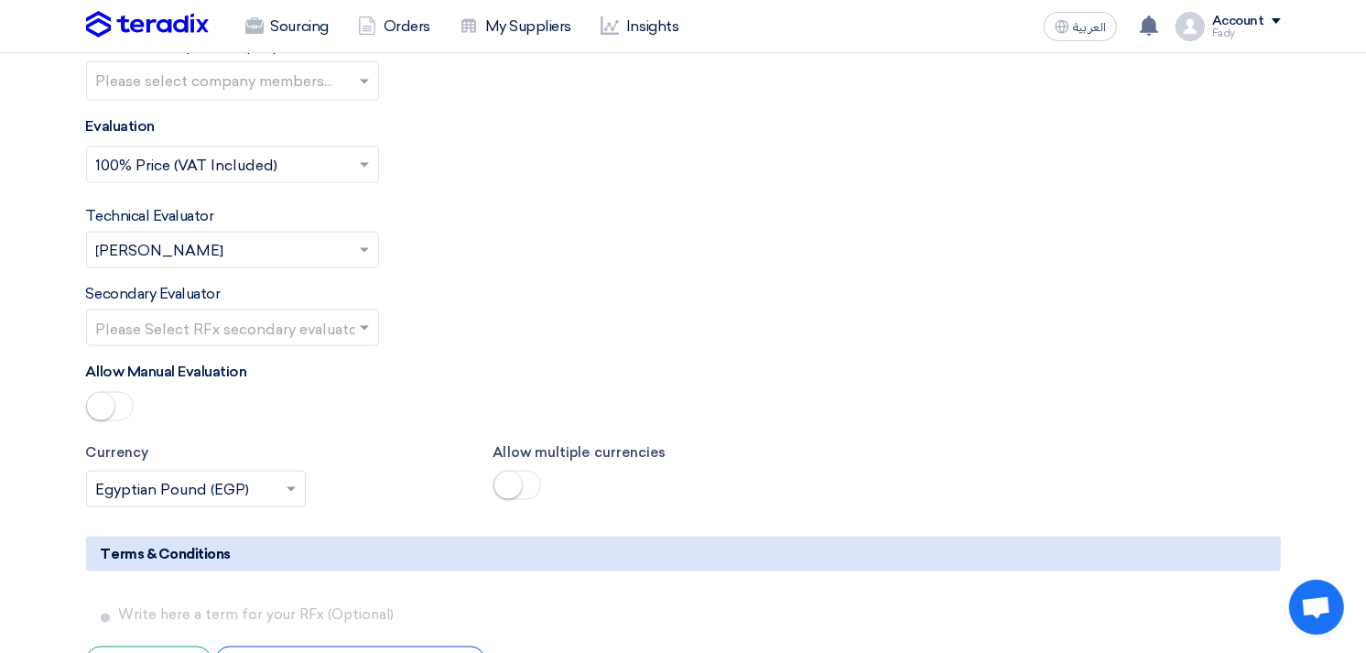
scroll to position [2424, 0]
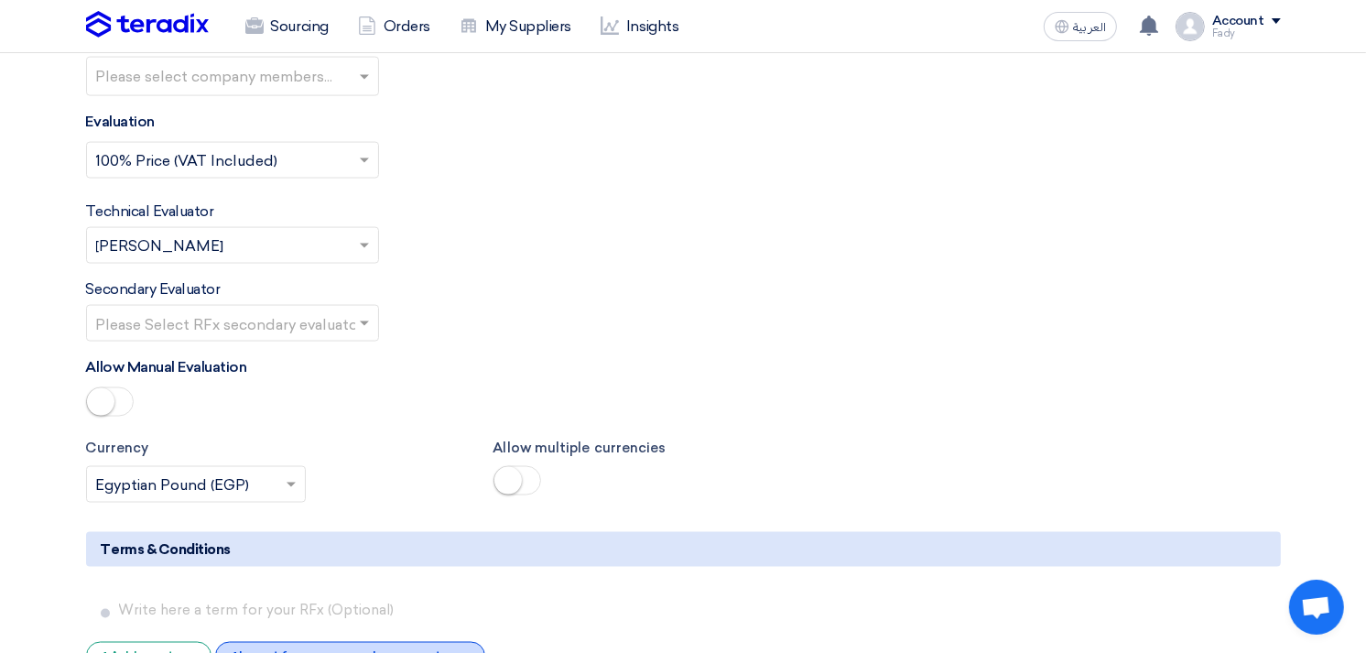
click at [352, 642] on div "+ Import from your saved company terms" at bounding box center [350, 656] width 270 height 28
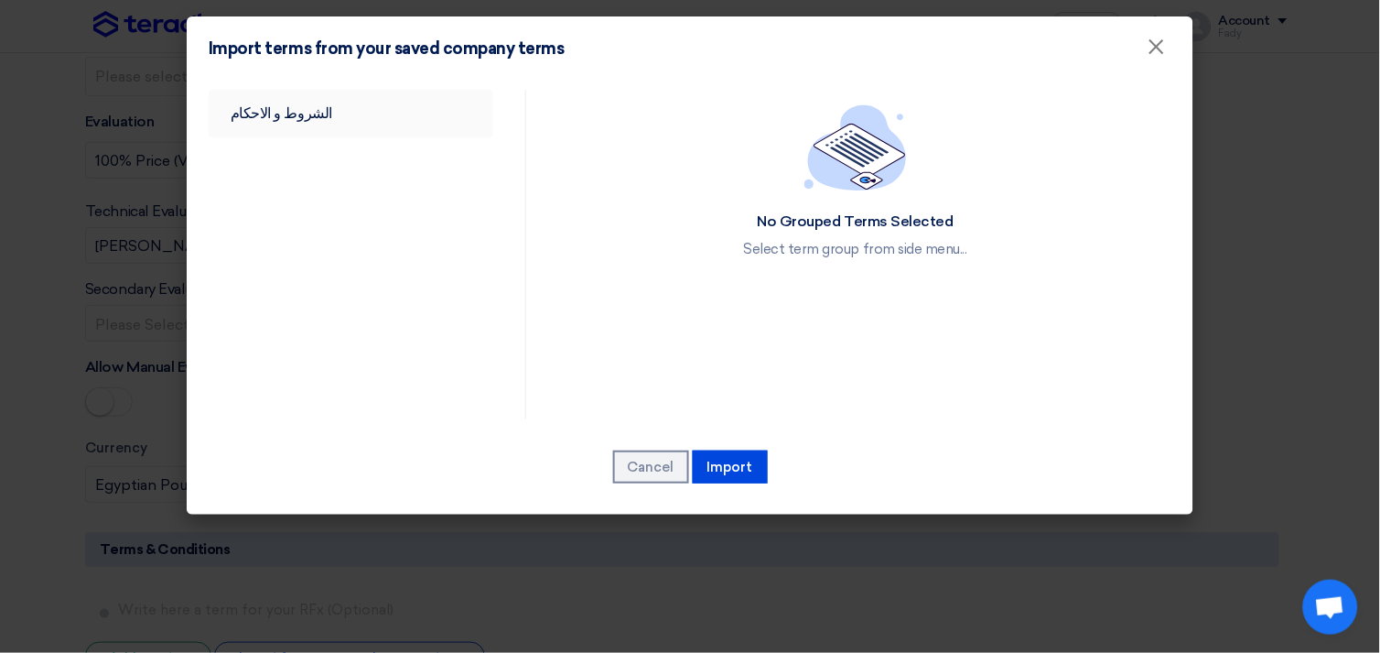
click at [321, 114] on link "الشروط و الاحكام" at bounding box center [351, 114] width 285 height 48
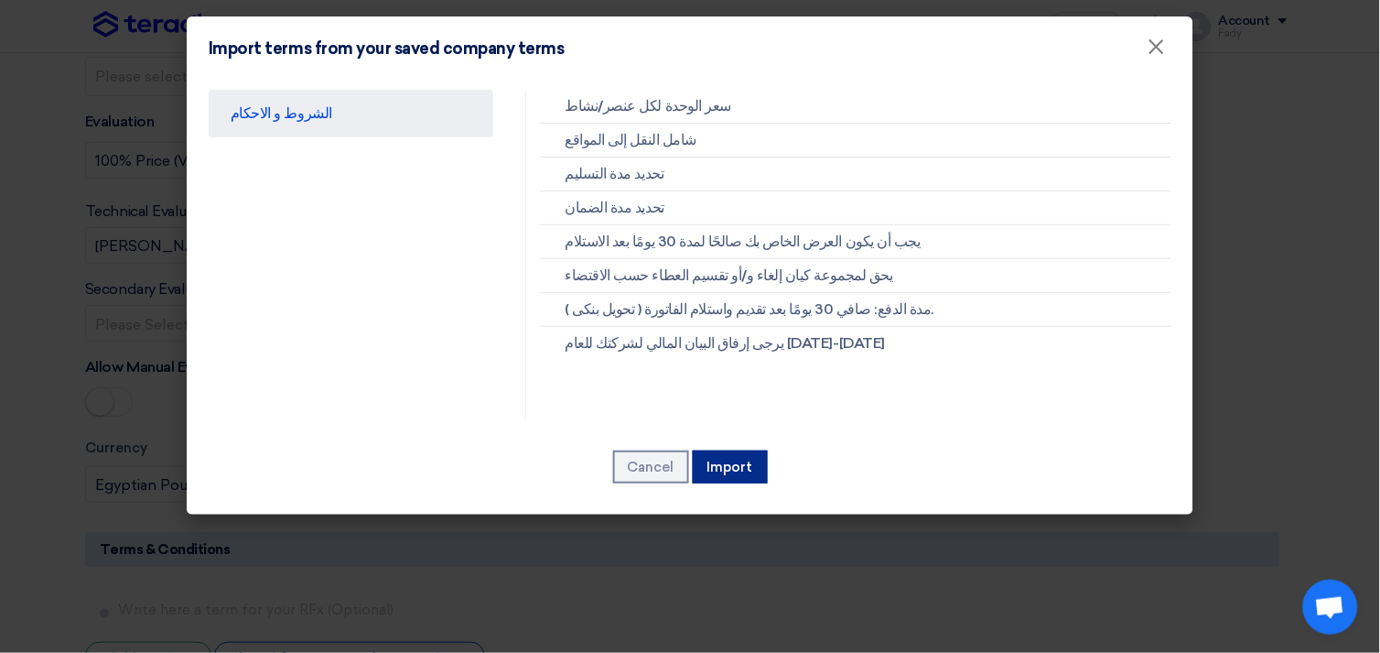
click at [723, 463] on button "Import" at bounding box center [730, 466] width 75 height 33
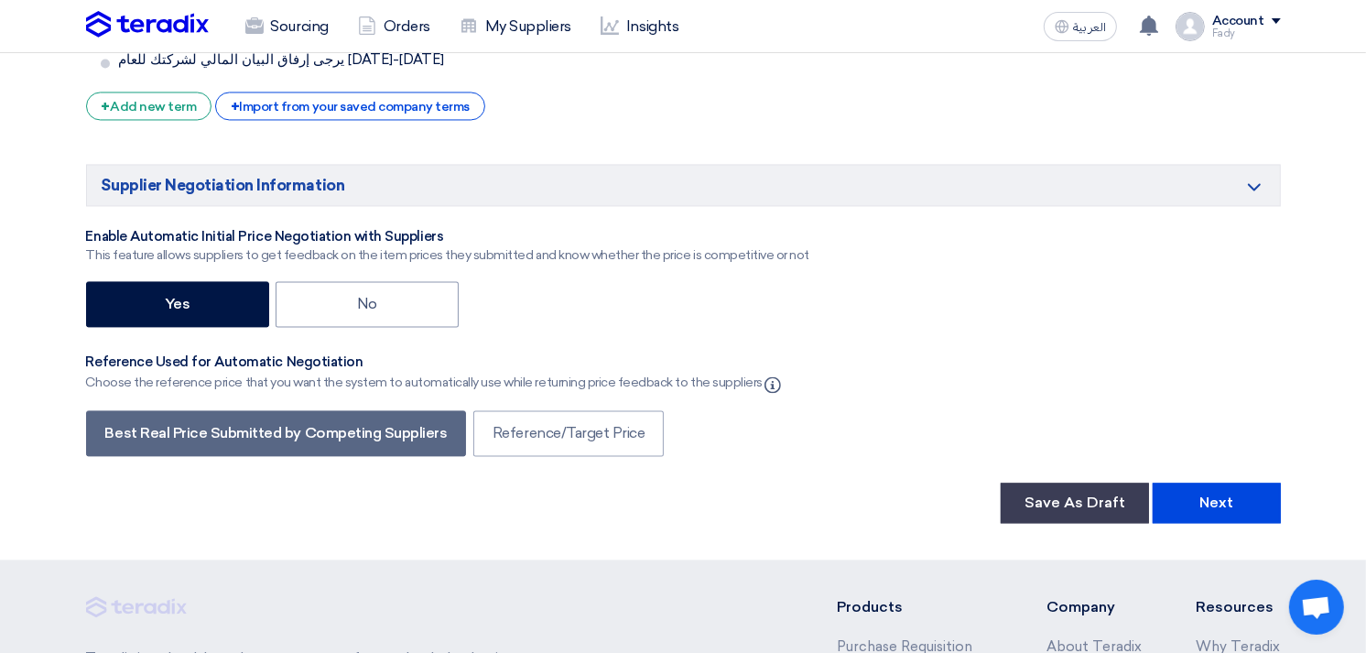
scroll to position [3339, 0]
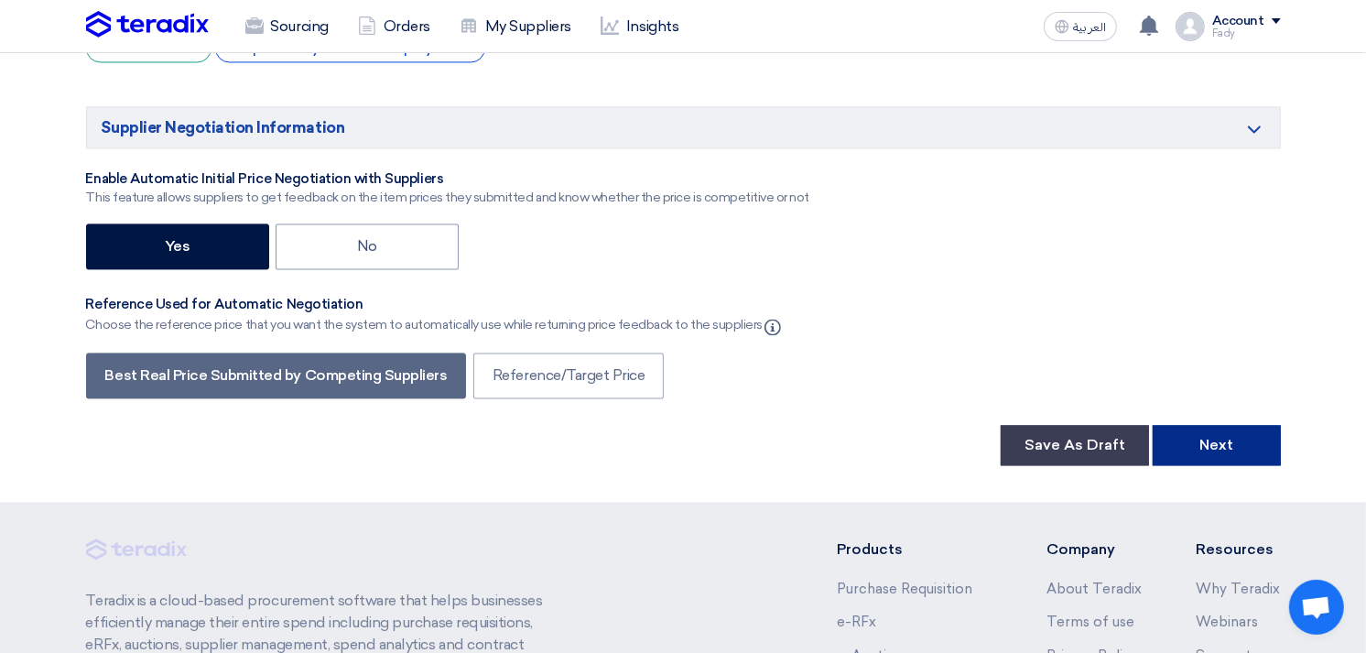
click at [1190, 425] on button "Next" at bounding box center [1216, 445] width 128 height 40
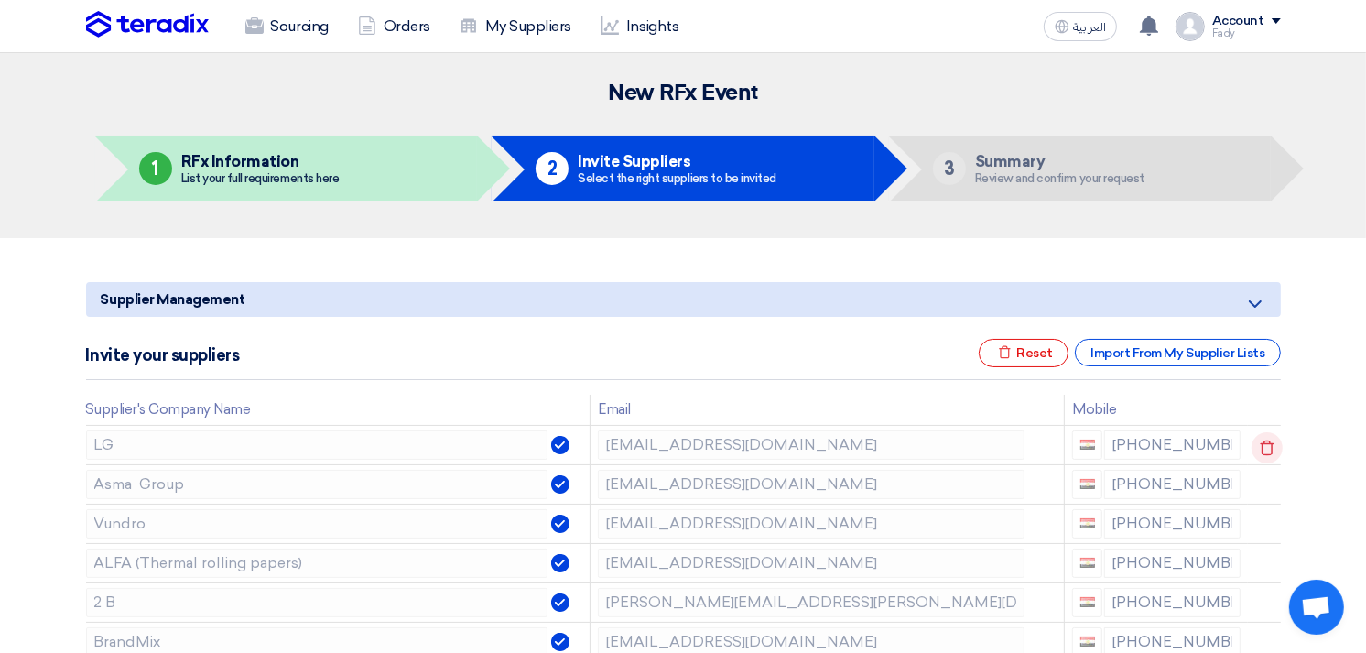
click at [1261, 445] on icon at bounding box center [1266, 447] width 31 height 31
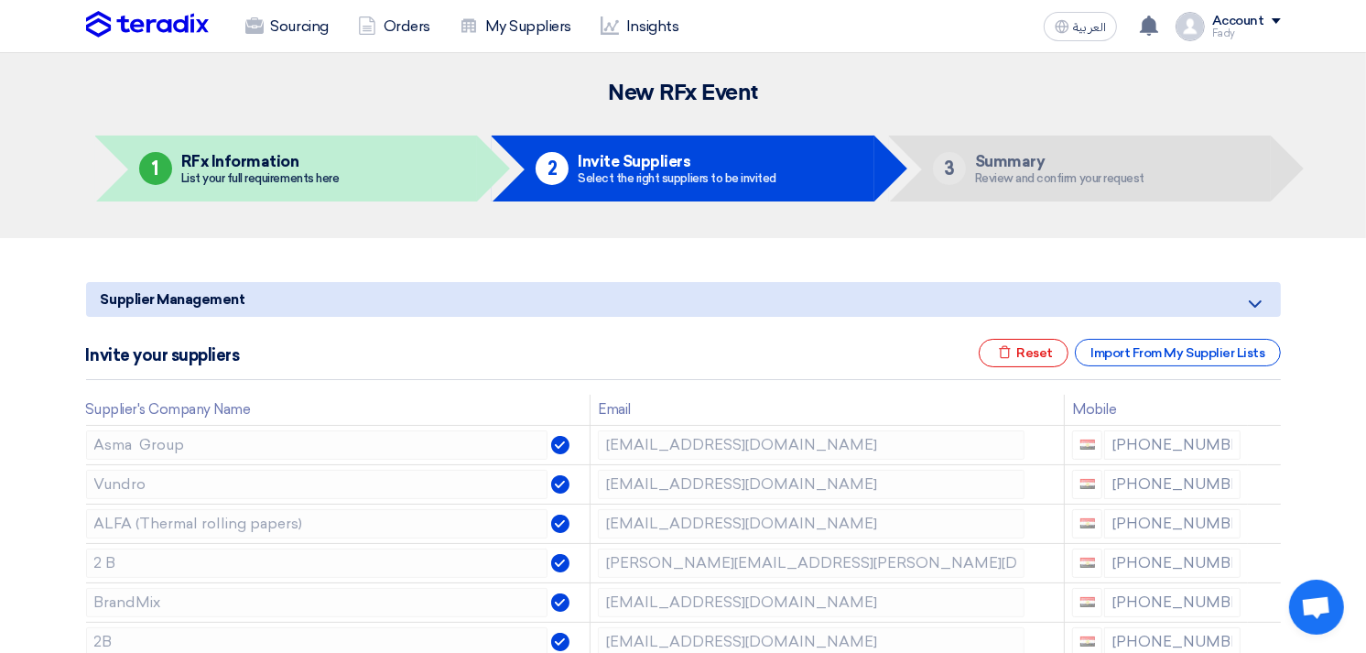
click at [0, 0] on icon at bounding box center [0, 0] width 0 height 0
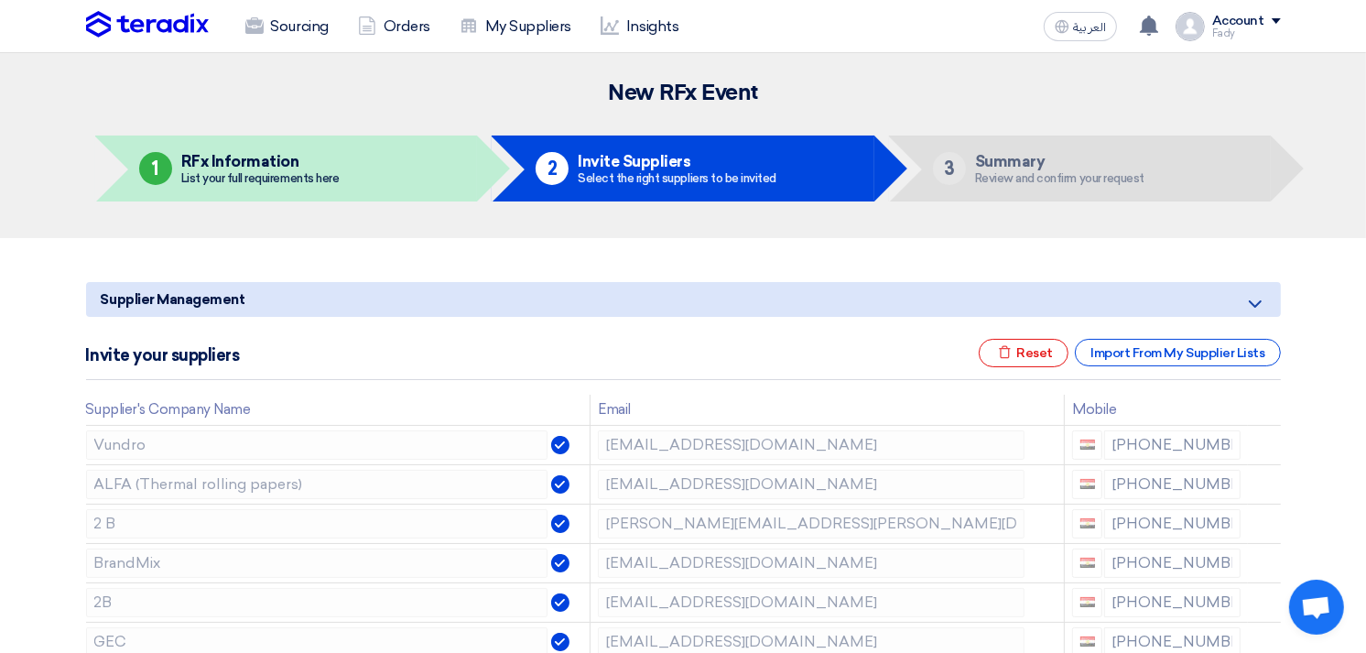
click at [0, 0] on icon at bounding box center [0, 0] width 0 height 0
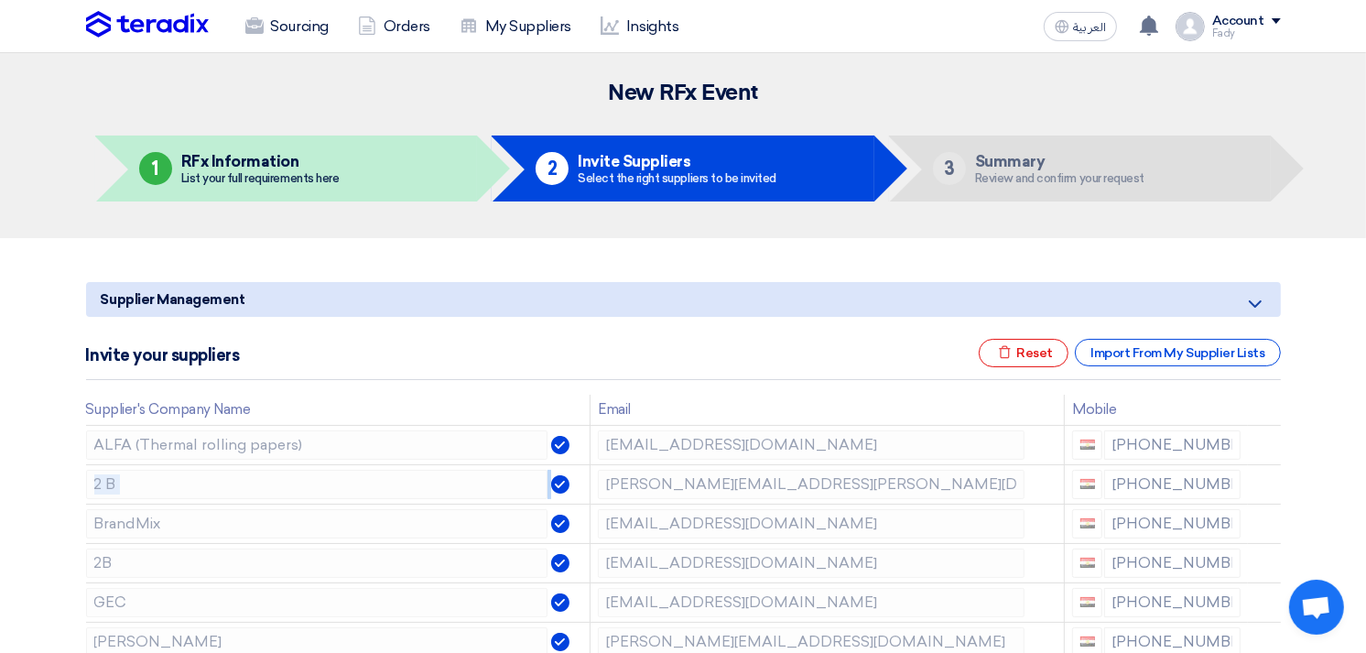
click at [0, 0] on icon at bounding box center [0, 0] width 0 height 0
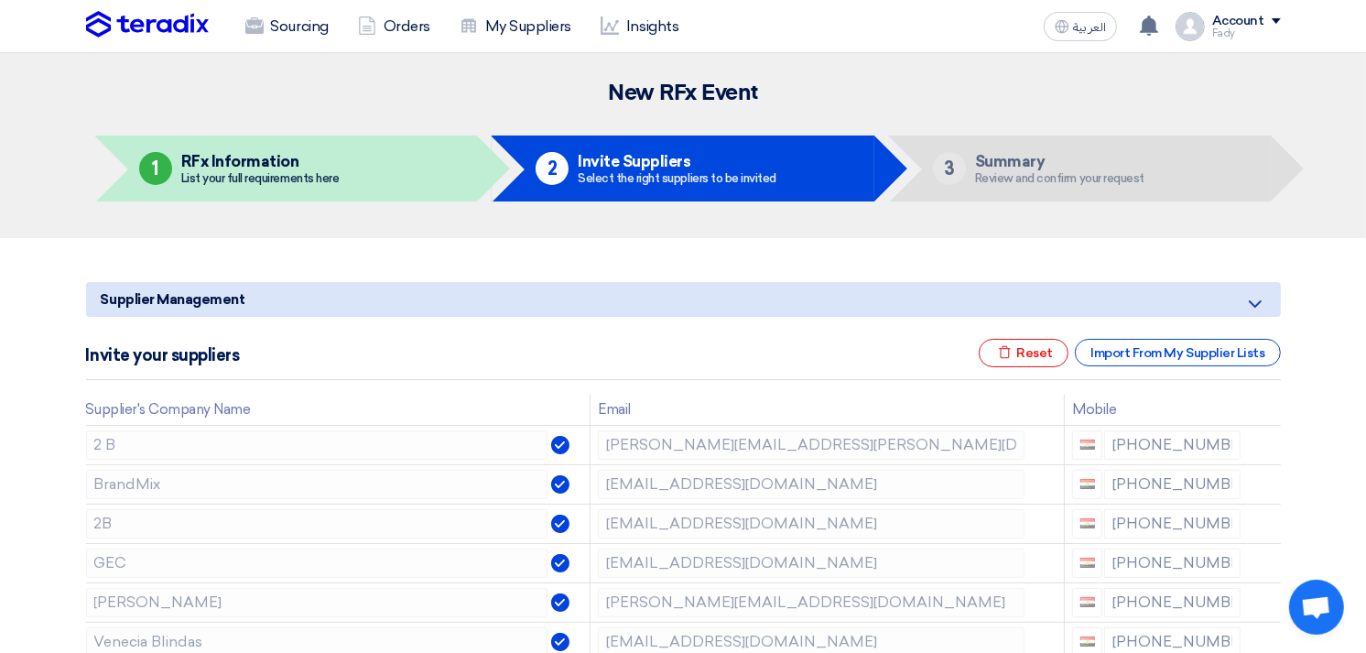
click at [0, 0] on icon at bounding box center [0, 0] width 0 height 0
click at [1265, 485] on icon at bounding box center [1266, 486] width 31 height 31
click at [0, 0] on icon at bounding box center [0, 0] width 0 height 0
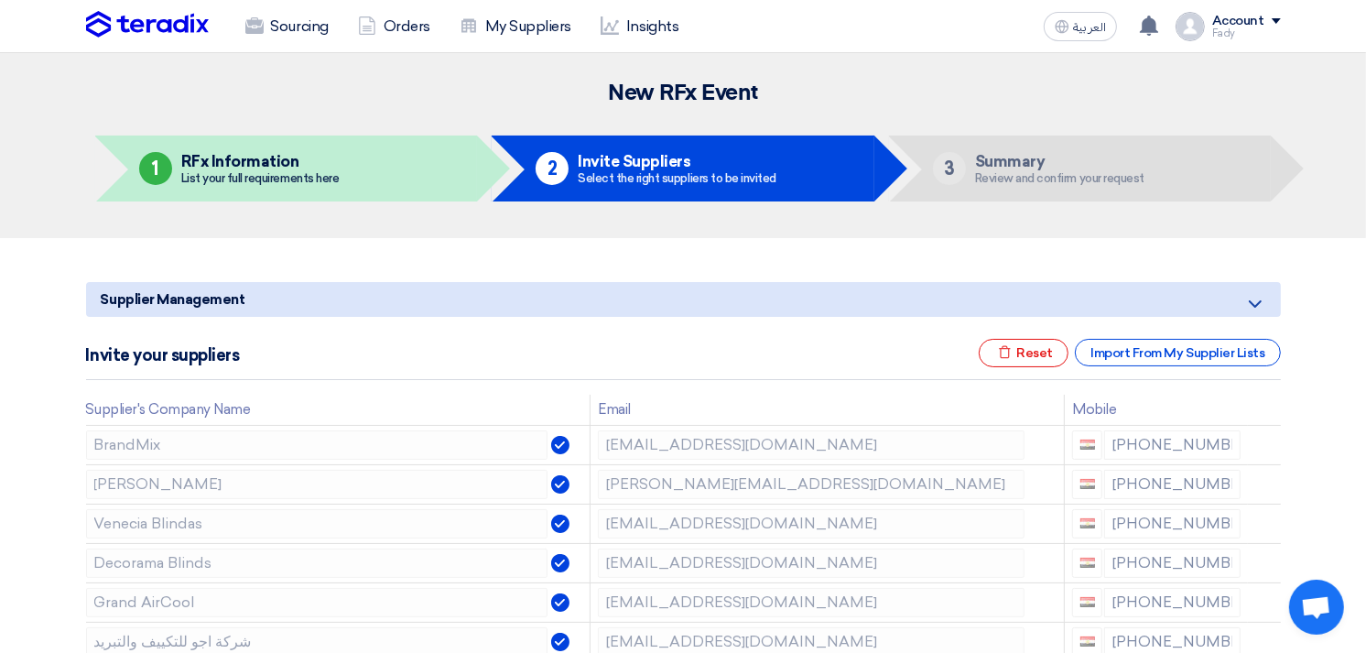
click at [0, 0] on icon at bounding box center [0, 0] width 0 height 0
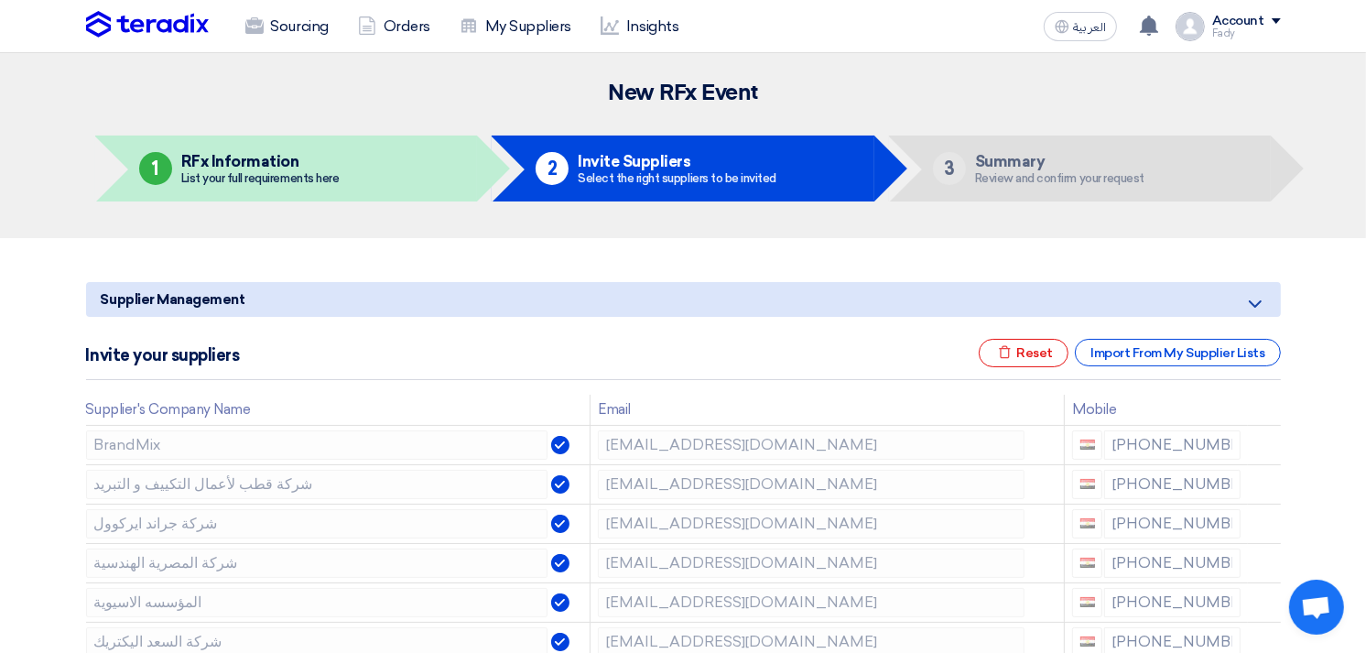
click at [0, 0] on icon at bounding box center [0, 0] width 0 height 0
click at [0, 0] on use at bounding box center [0, 0] width 0 height 0
click at [1261, 518] on use at bounding box center [1266, 526] width 14 height 16
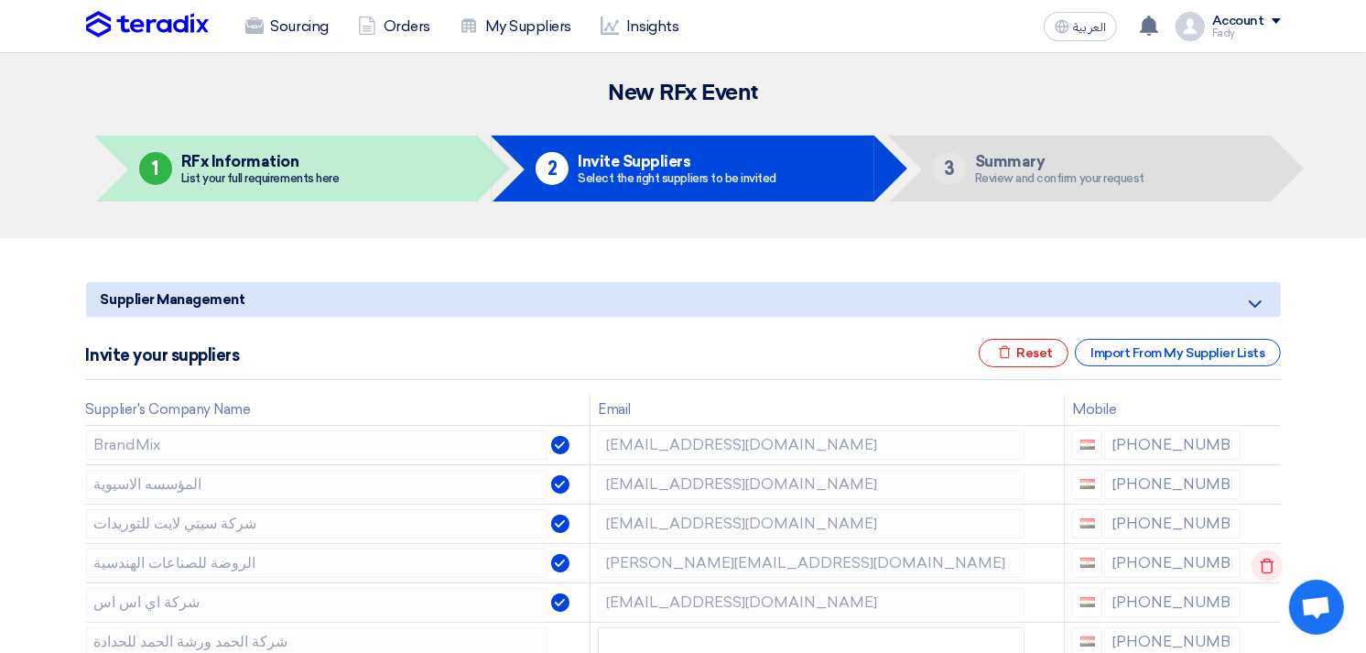
click at [1264, 566] on icon at bounding box center [1266, 565] width 31 height 31
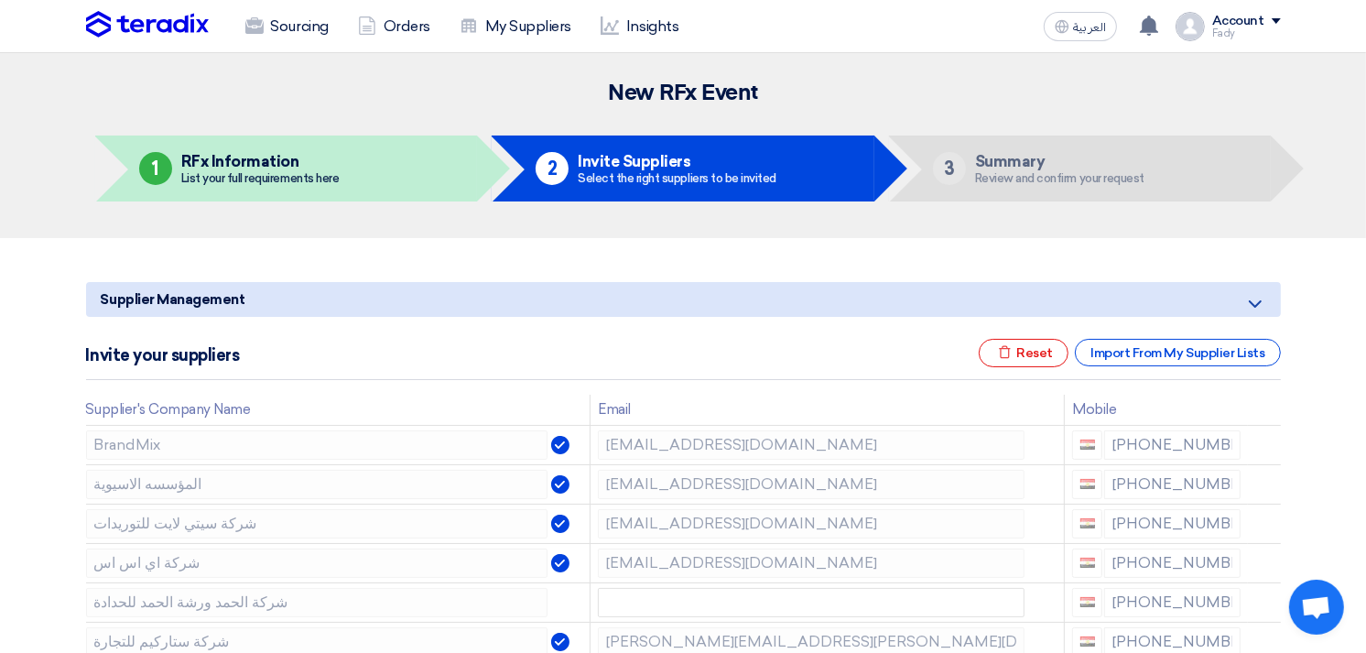
click at [0, 0] on icon at bounding box center [0, 0] width 0 height 0
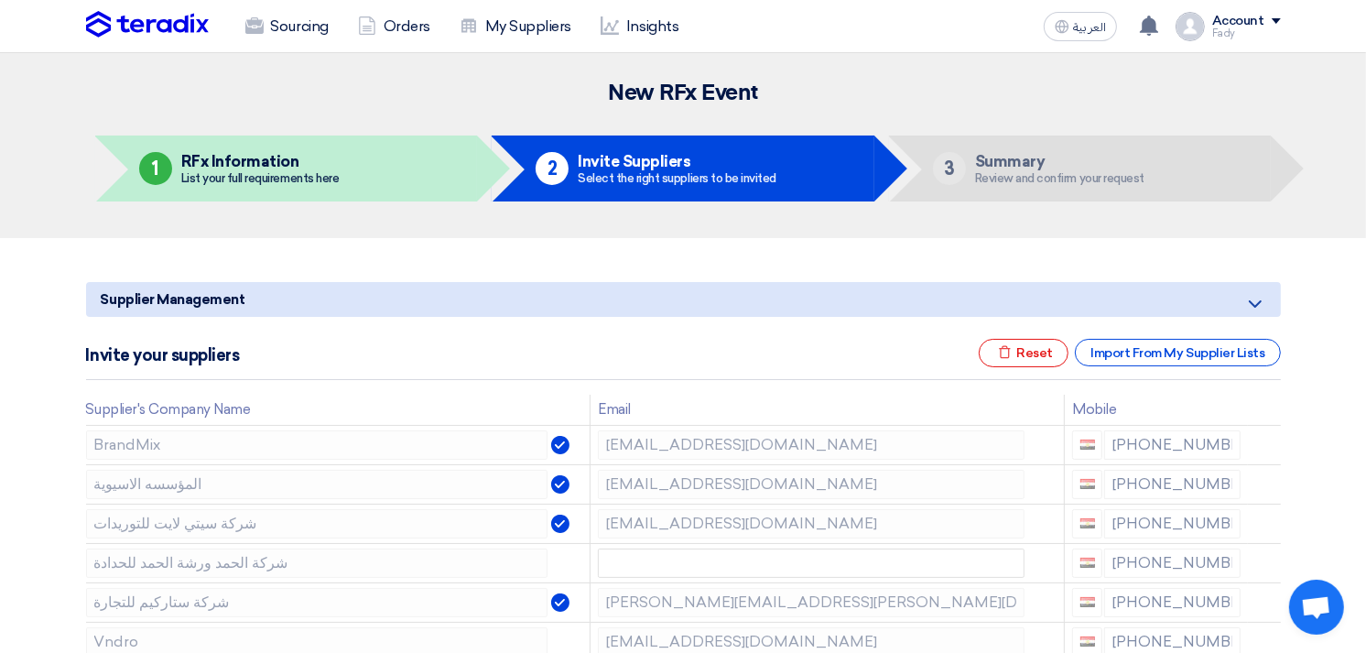
click at [0, 0] on icon at bounding box center [0, 0] width 0 height 0
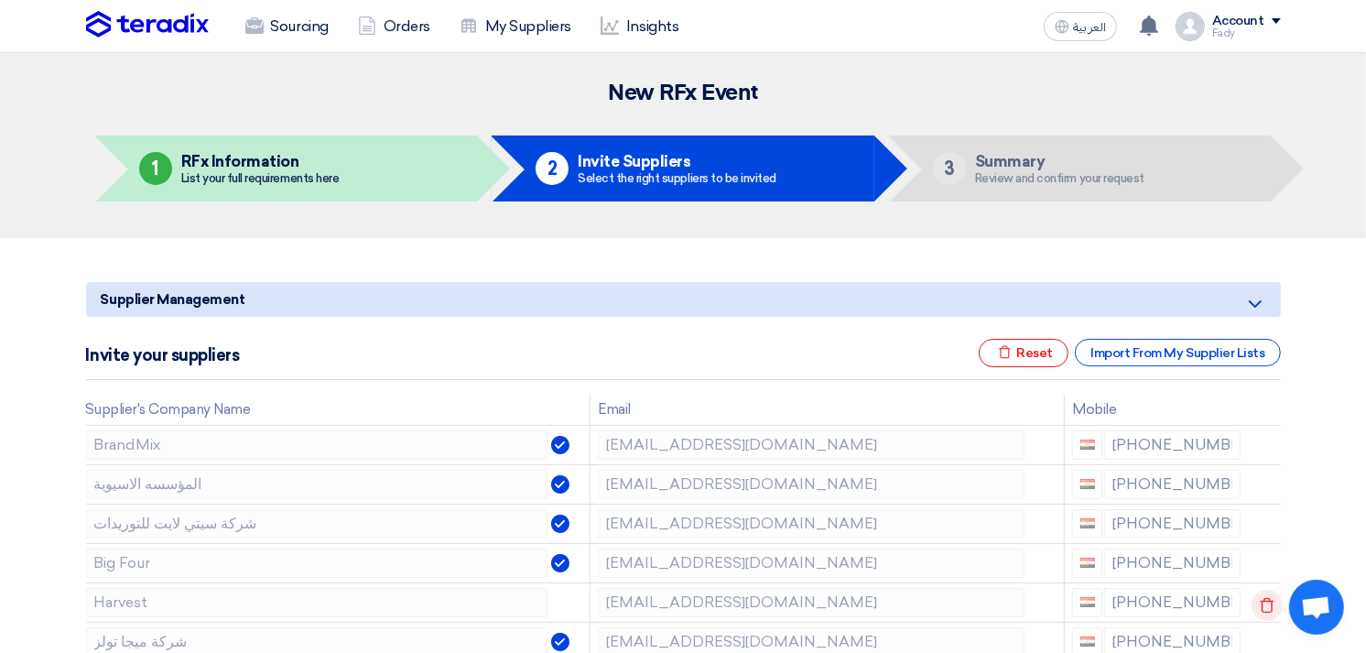
click at [1259, 599] on icon at bounding box center [1266, 604] width 31 height 31
click at [0, 0] on icon at bounding box center [0, 0] width 0 height 0
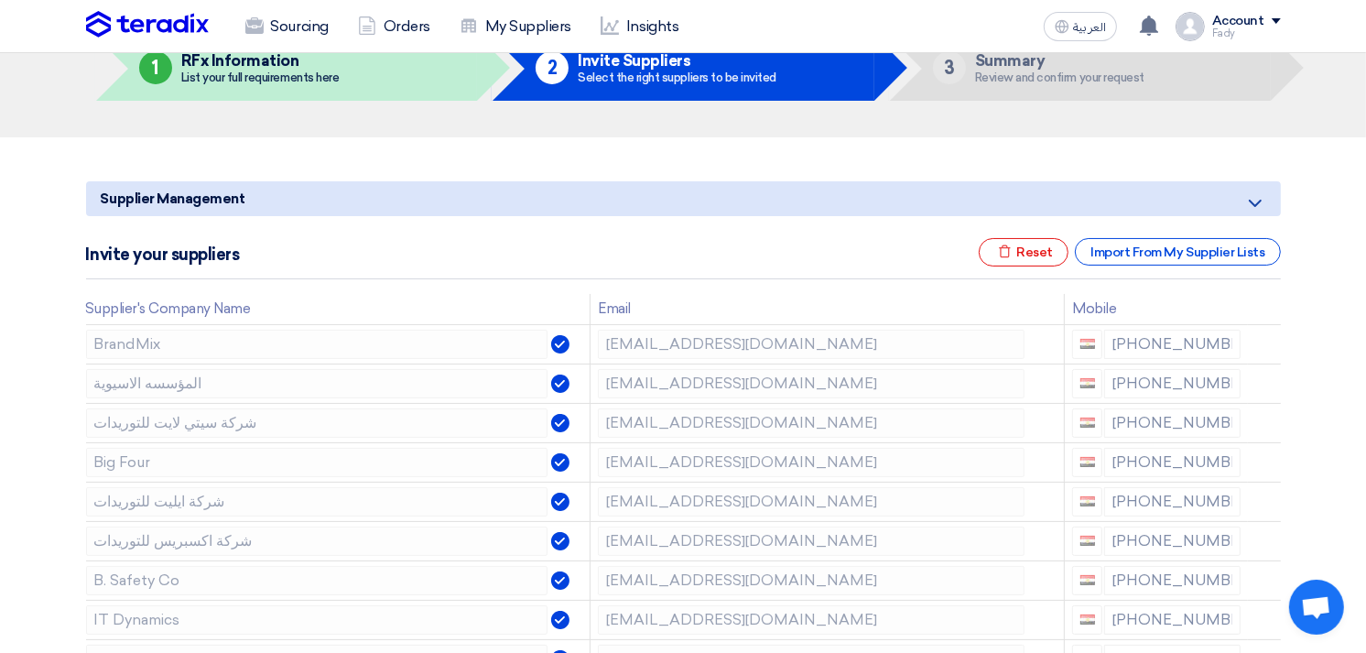
scroll to position [102, 0]
click at [1263, 616] on use at bounding box center [1266, 621] width 14 height 16
click at [1257, 574] on icon at bounding box center [1266, 582] width 31 height 31
click at [0, 0] on icon at bounding box center [0, 0] width 0 height 0
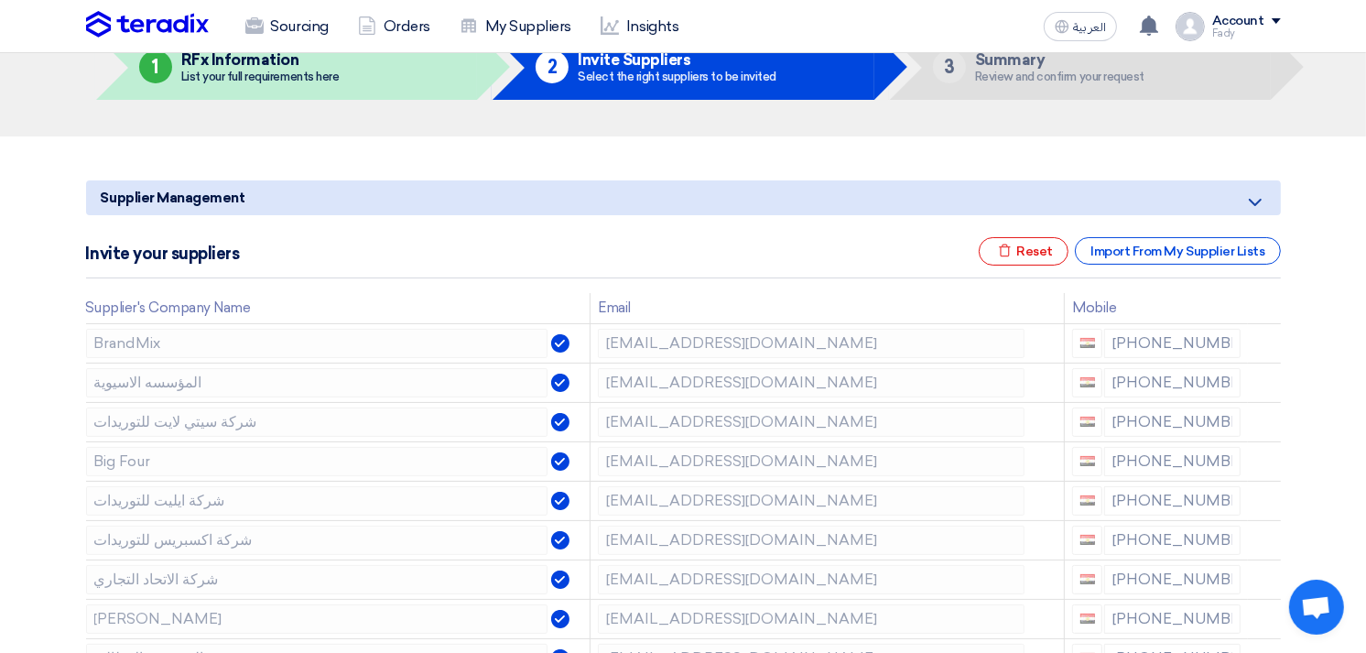
click at [0, 0] on icon at bounding box center [0, 0] width 0 height 0
click at [1256, 613] on icon at bounding box center [1266, 621] width 31 height 31
click at [0, 0] on icon at bounding box center [0, 0] width 0 height 0
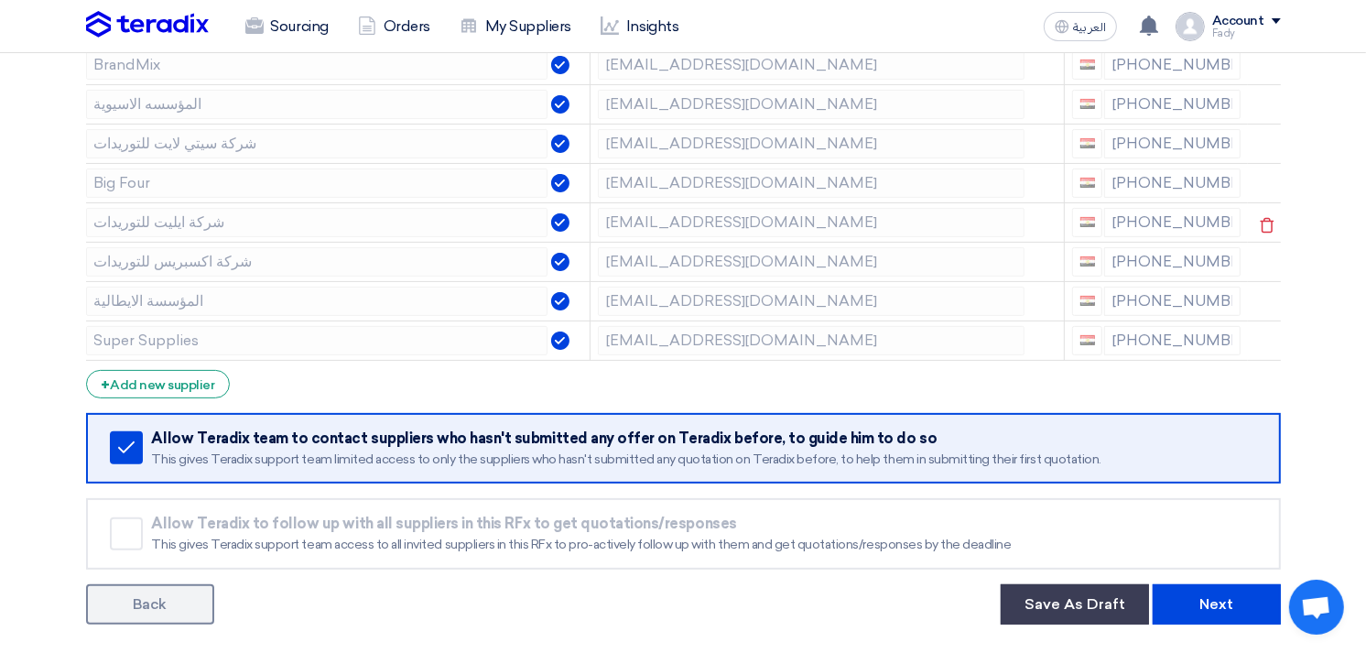
scroll to position [406, 0]
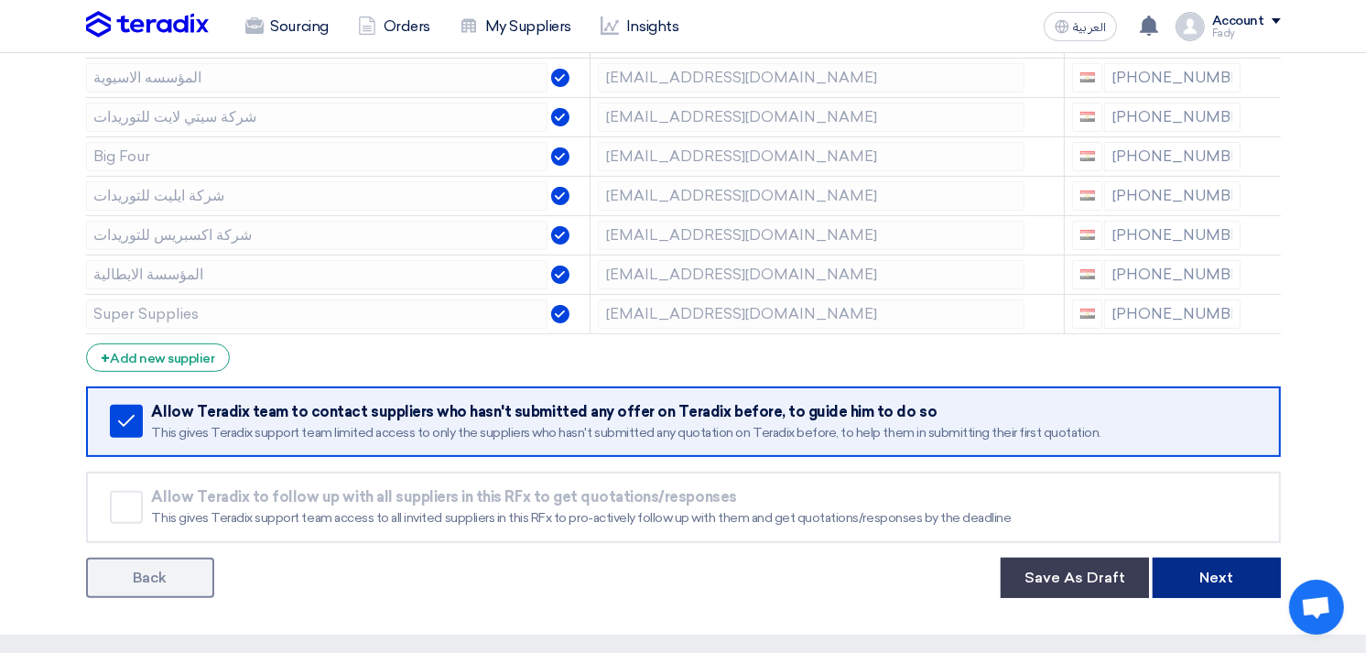
click at [1178, 572] on button "Next" at bounding box center [1216, 577] width 128 height 40
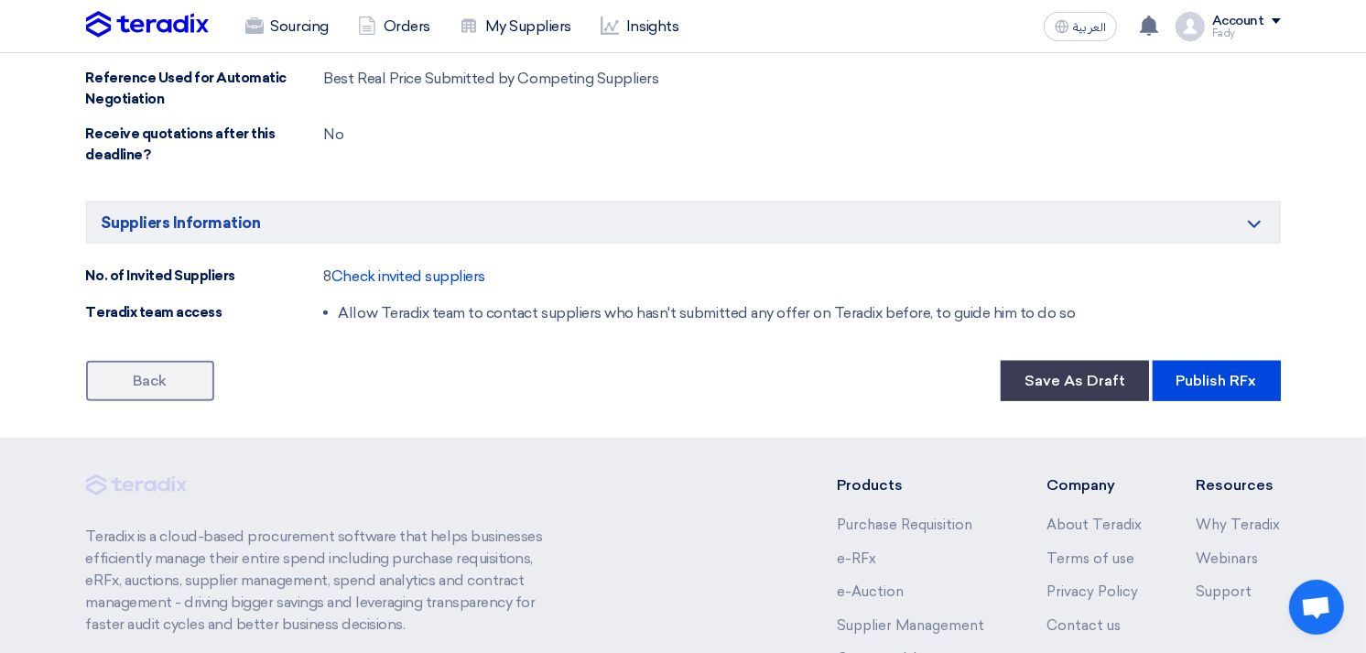
scroll to position [1423, 0]
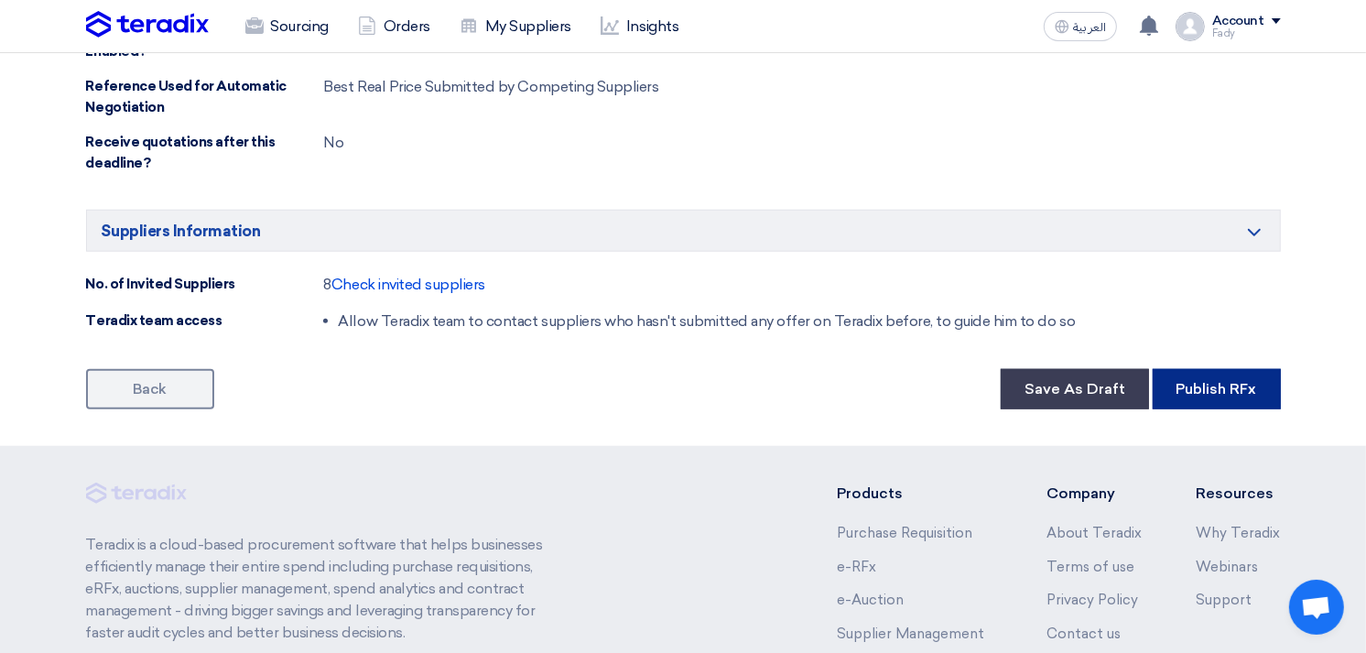
click at [1233, 387] on button "Publish RFx" at bounding box center [1216, 389] width 128 height 40
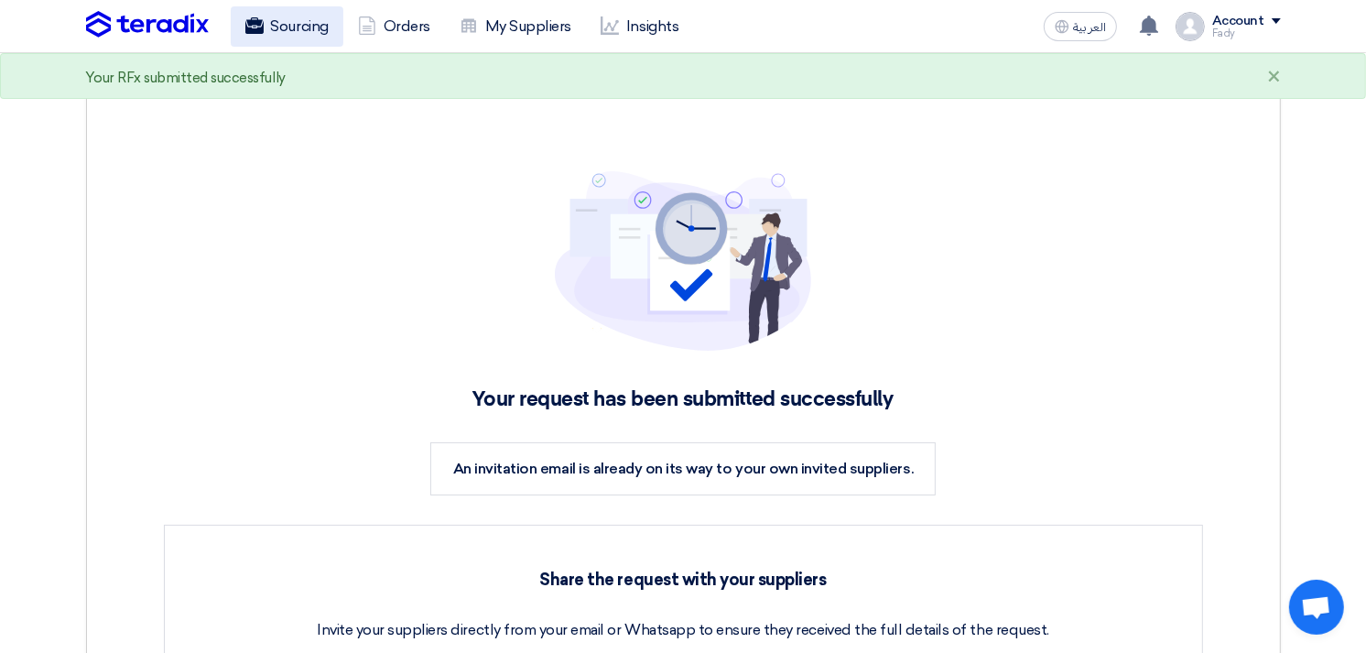
click at [268, 13] on link "Sourcing" at bounding box center [287, 26] width 113 height 40
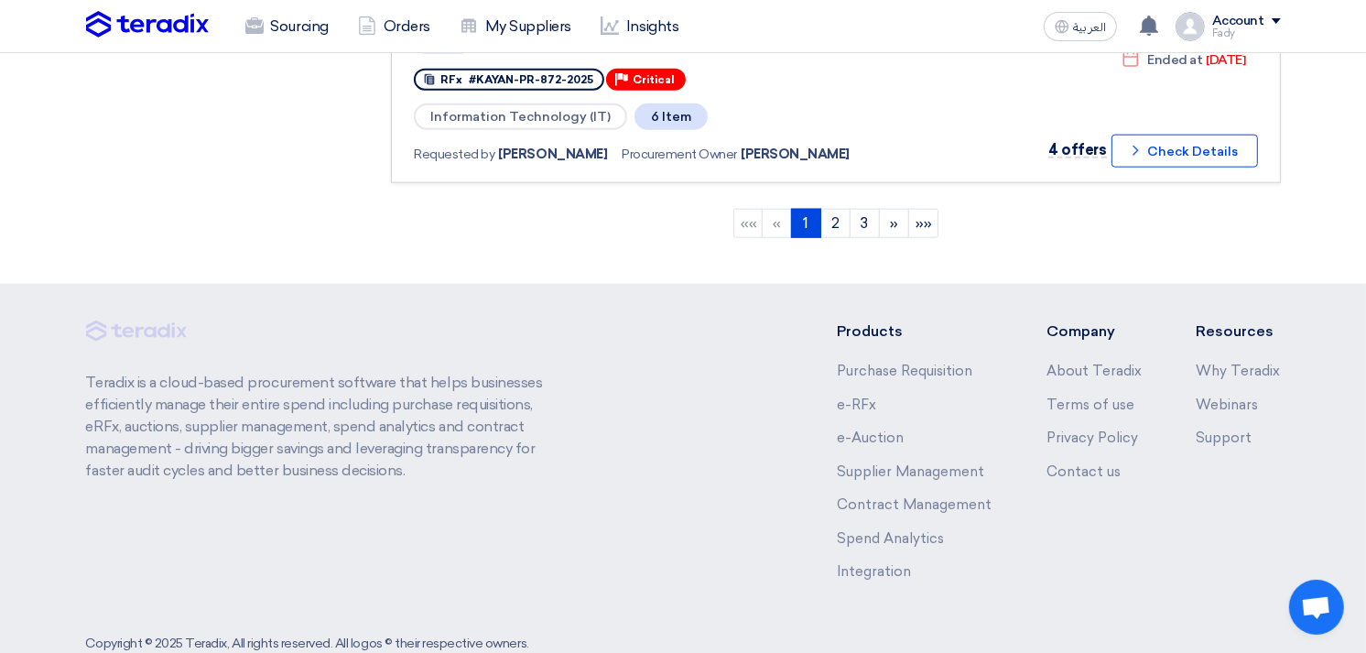
scroll to position [1889, 0]
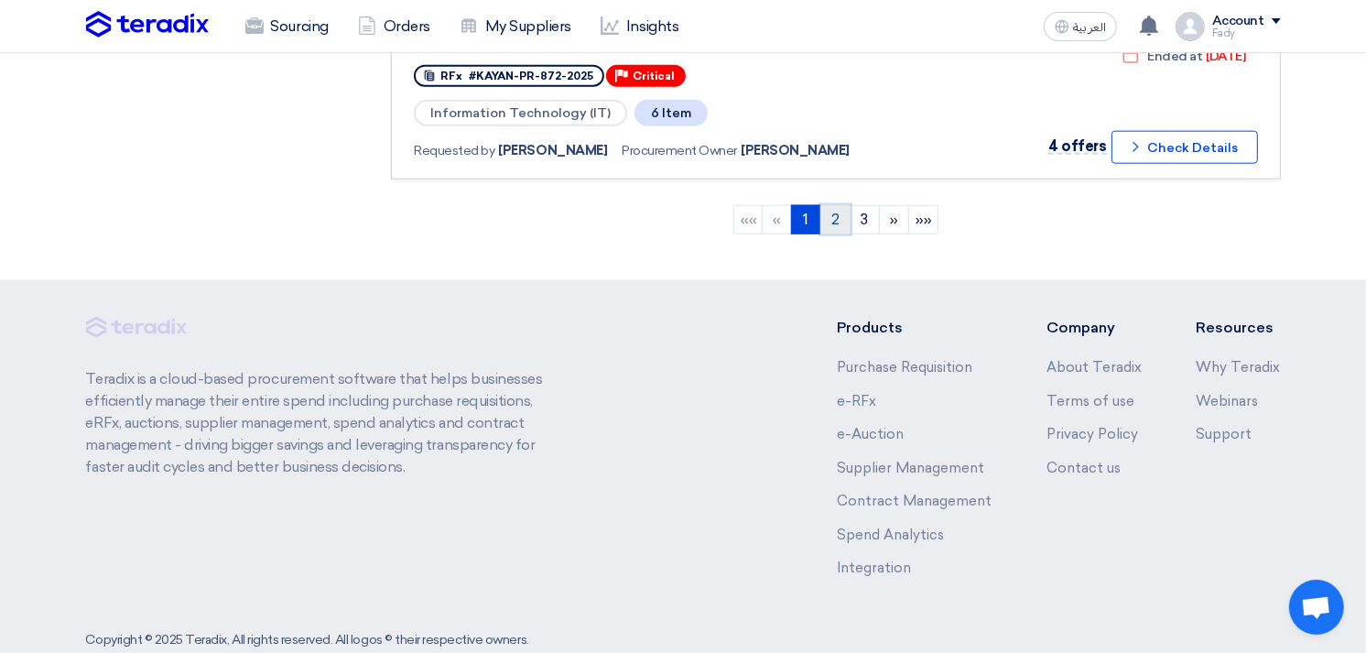
click at [839, 205] on link "2" at bounding box center [835, 219] width 30 height 29
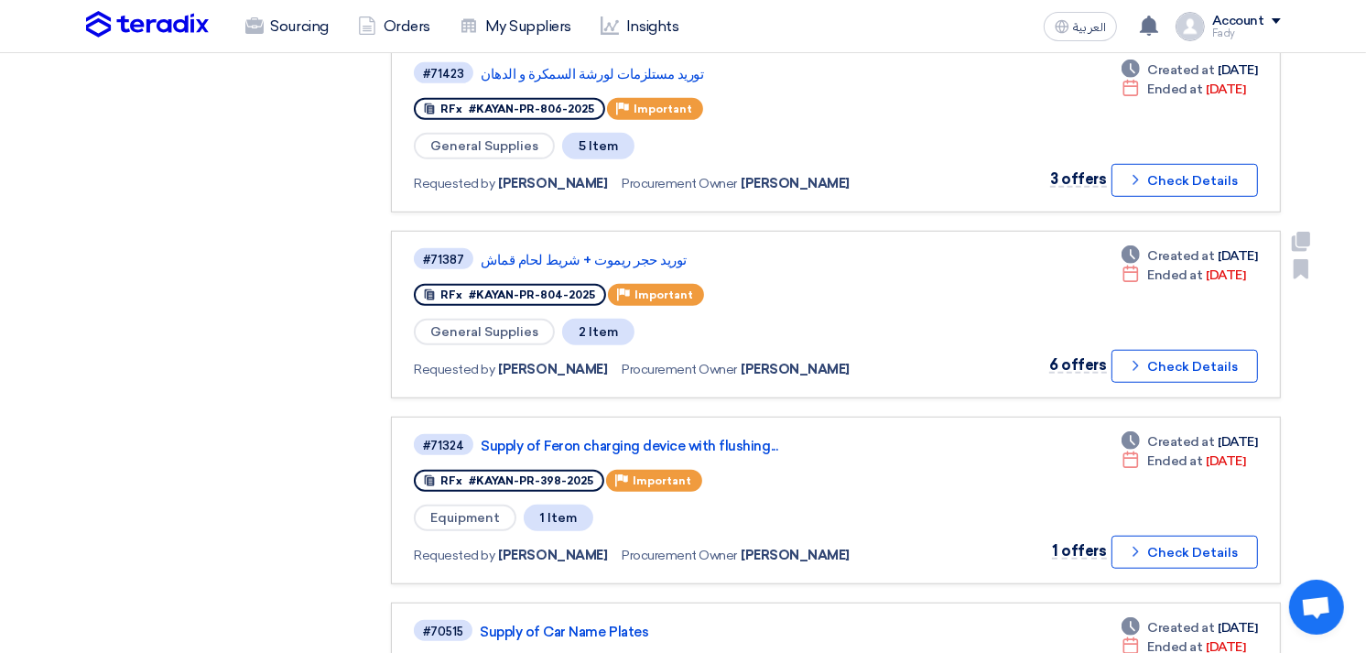
scroll to position [1118, 0]
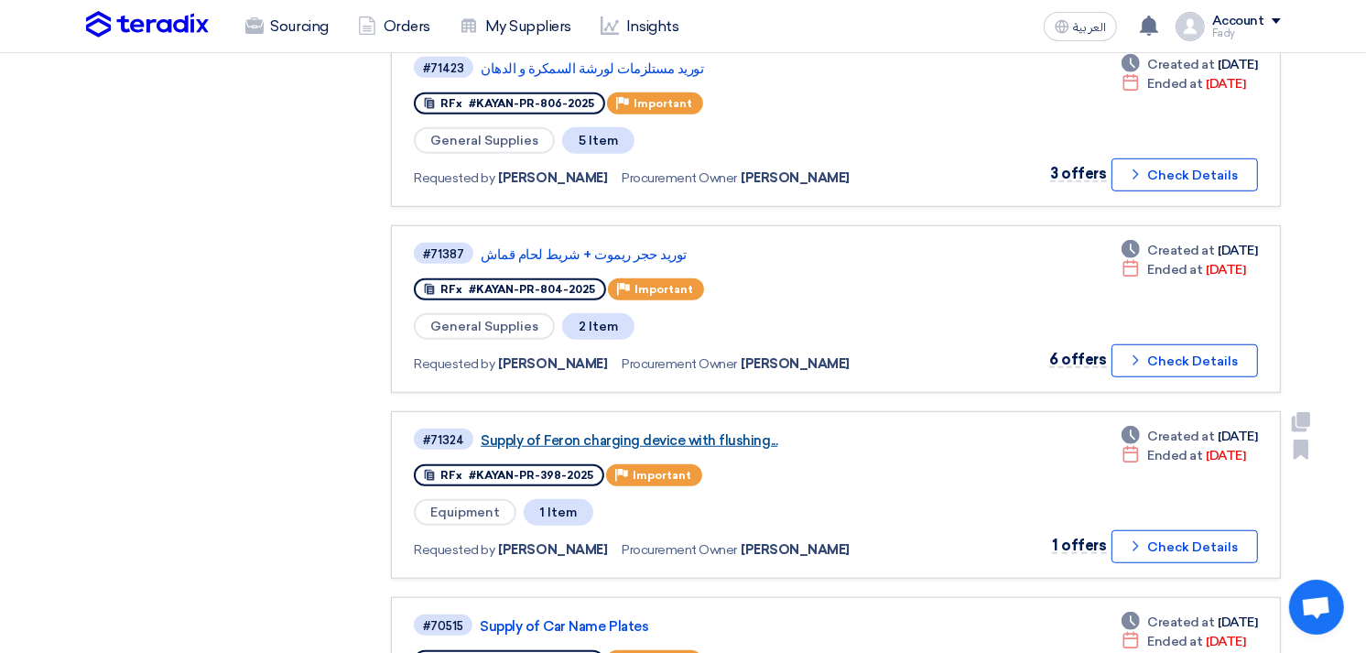
click at [709, 432] on link "Supply of Feron charging device with flushing..." at bounding box center [709, 440] width 458 height 16
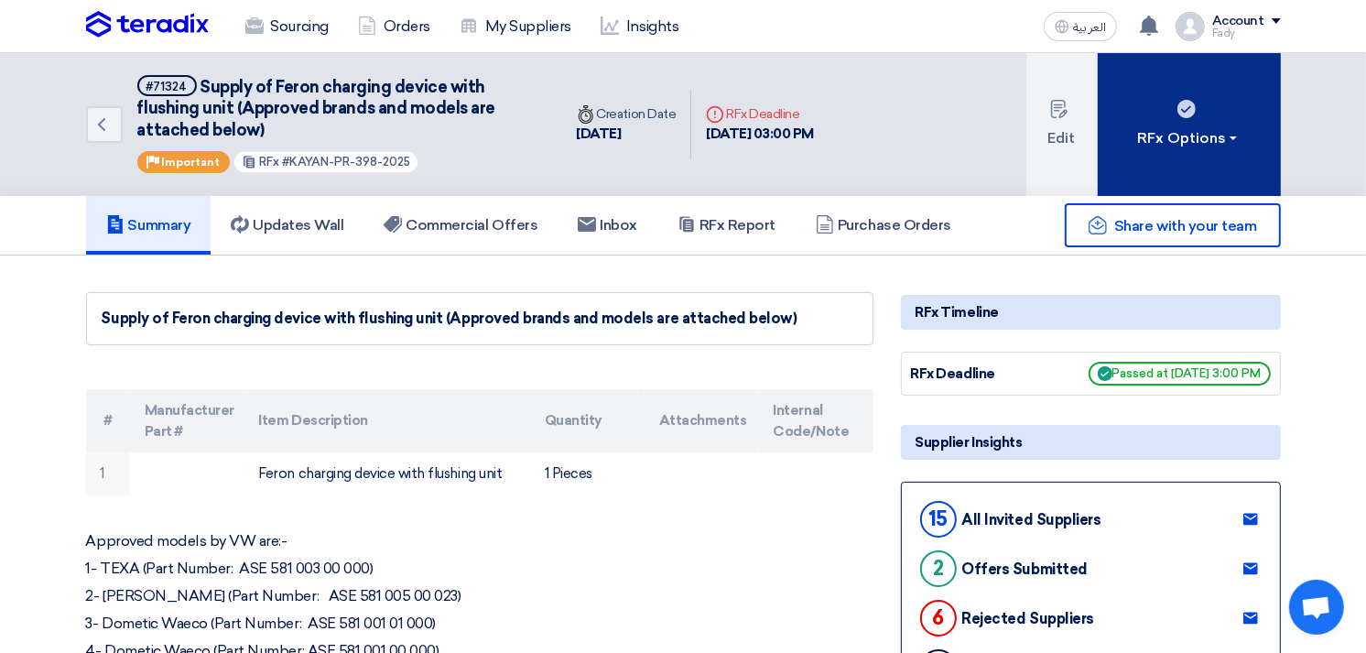
click at [1175, 95] on button "RFx Options" at bounding box center [1188, 124] width 183 height 143
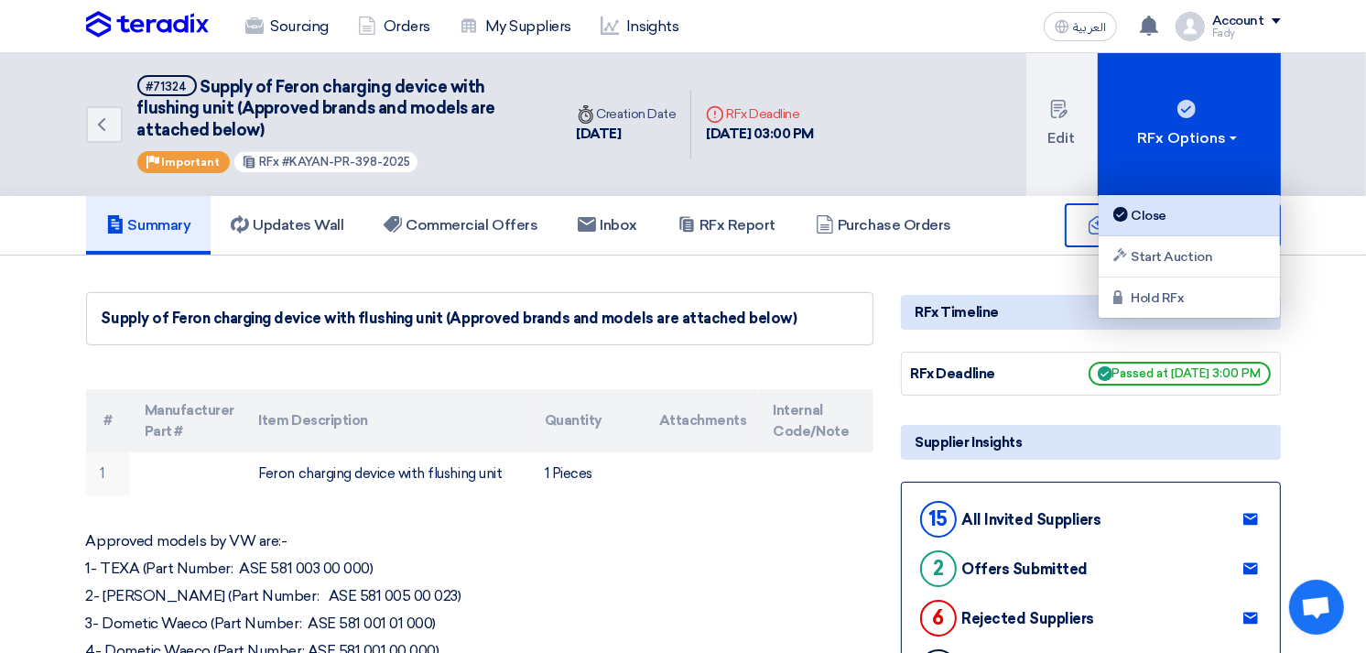
click at [1176, 224] on div "Close" at bounding box center [1188, 215] width 159 height 22
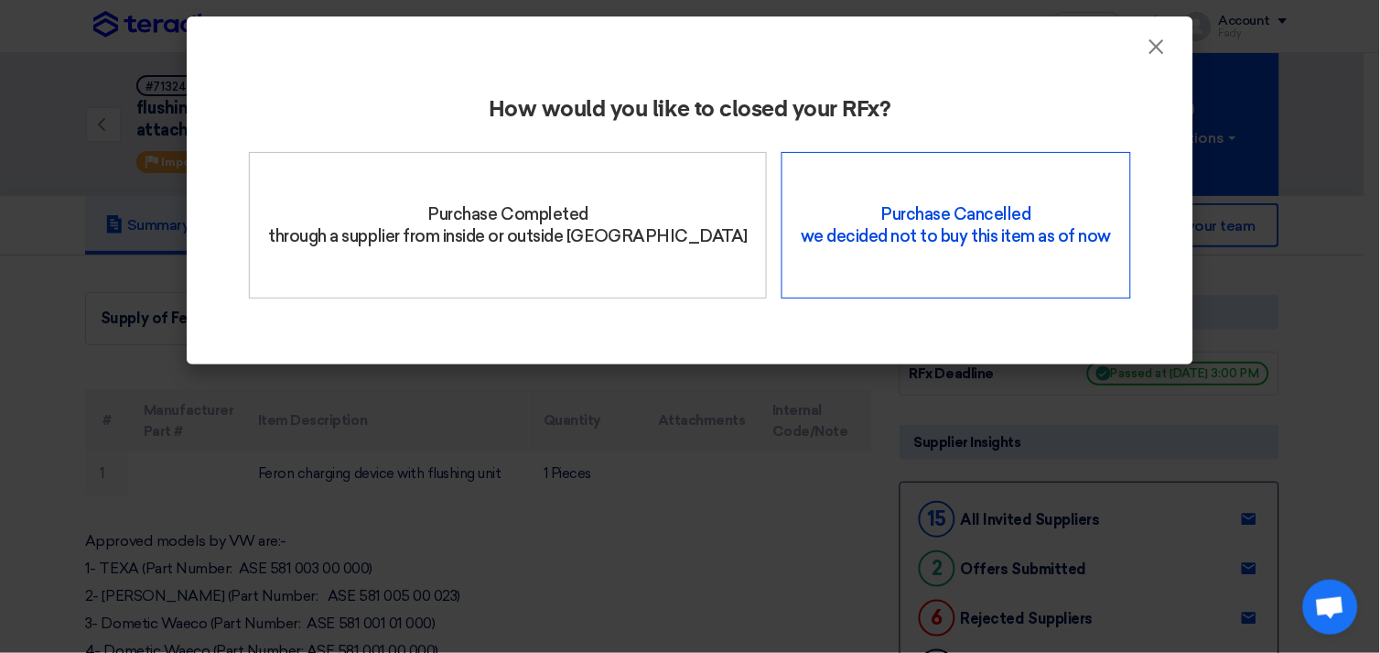
click at [804, 262] on div "Purchase Cancelled we decided not to buy this item as of now" at bounding box center [956, 225] width 349 height 146
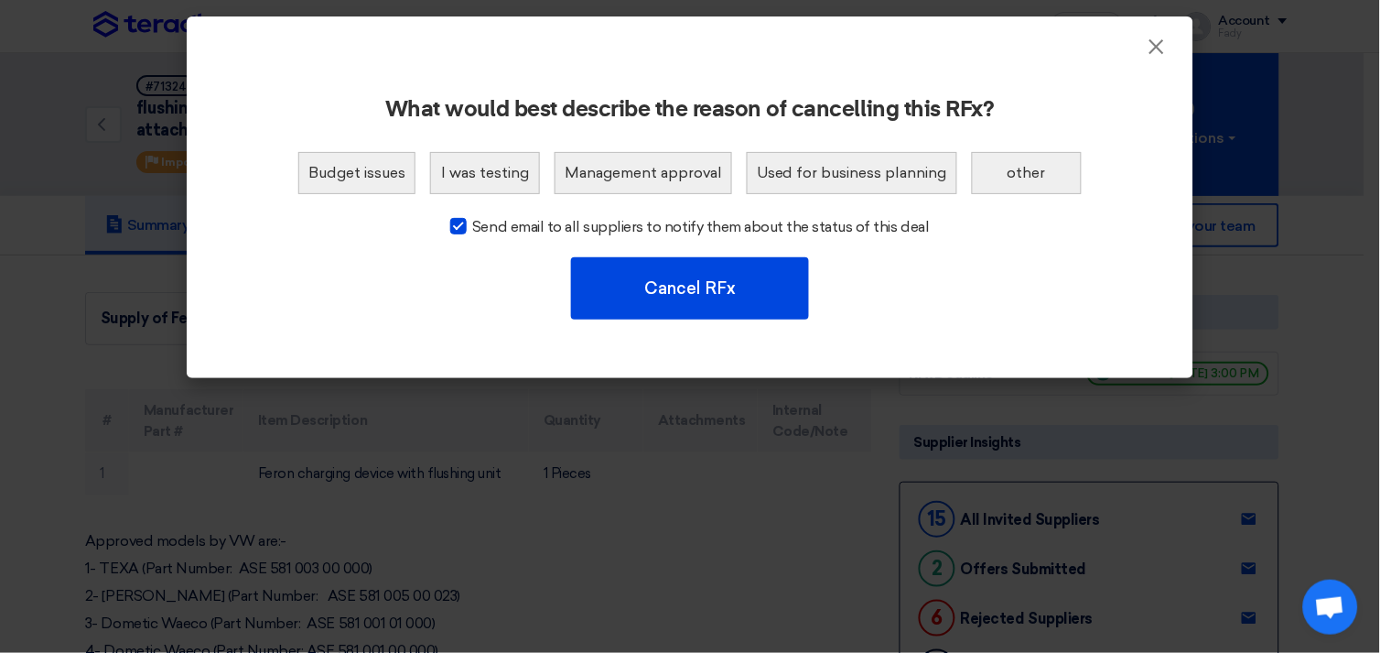
click at [467, 226] on div at bounding box center [458, 226] width 16 height 16
click at [472, 226] on input "Send email to all suppliers to notify them about the status of this deal" at bounding box center [478, 222] width 12 height 12
checkbox input "false"
click at [1021, 170] on button "other" at bounding box center [1027, 173] width 110 height 42
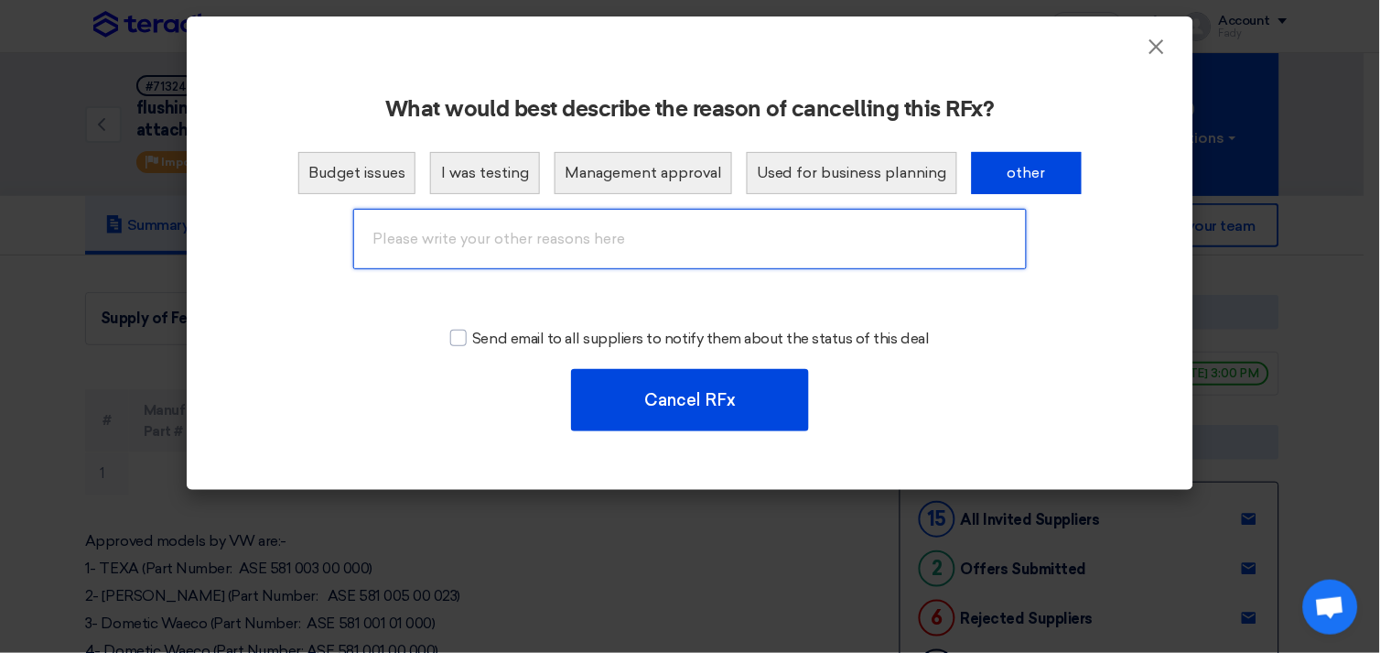
click at [669, 239] on input "text" at bounding box center [690, 239] width 674 height 60
type input "Cancelled"
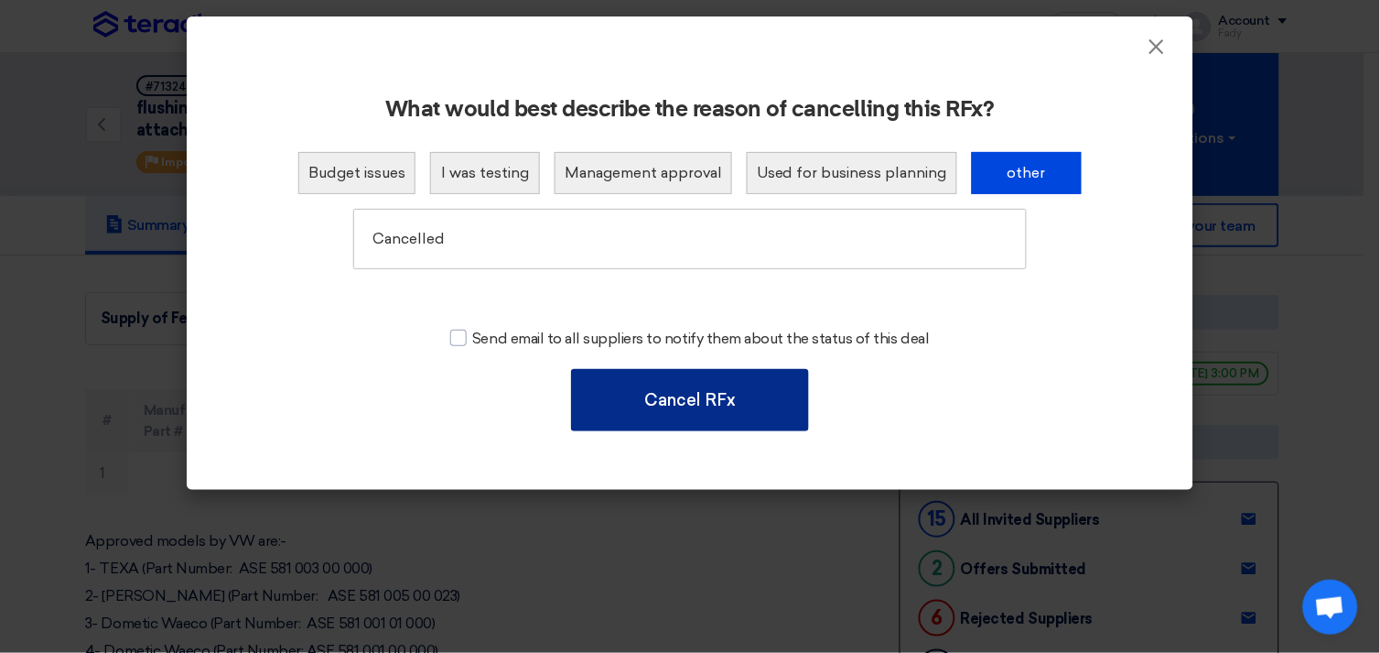
click at [753, 394] on button "Cancel RFx" at bounding box center [690, 400] width 238 height 62
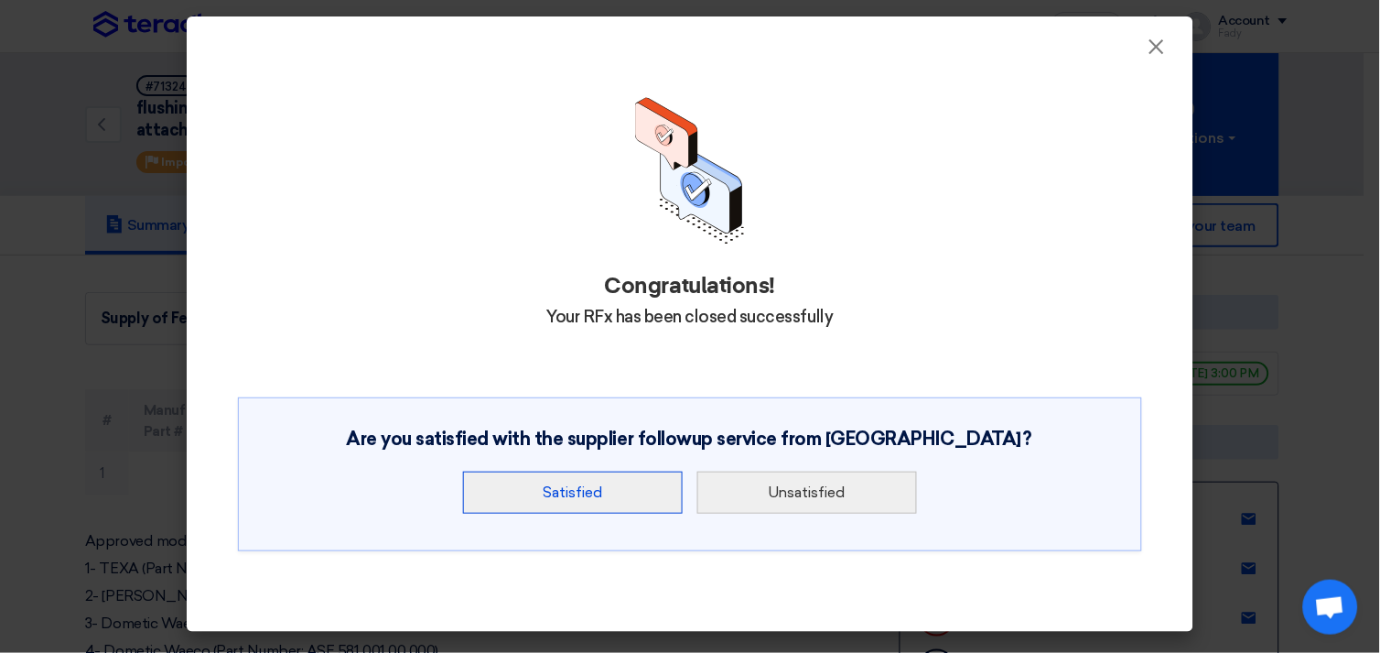
click at [572, 509] on button "Satisfied" at bounding box center [573, 492] width 220 height 42
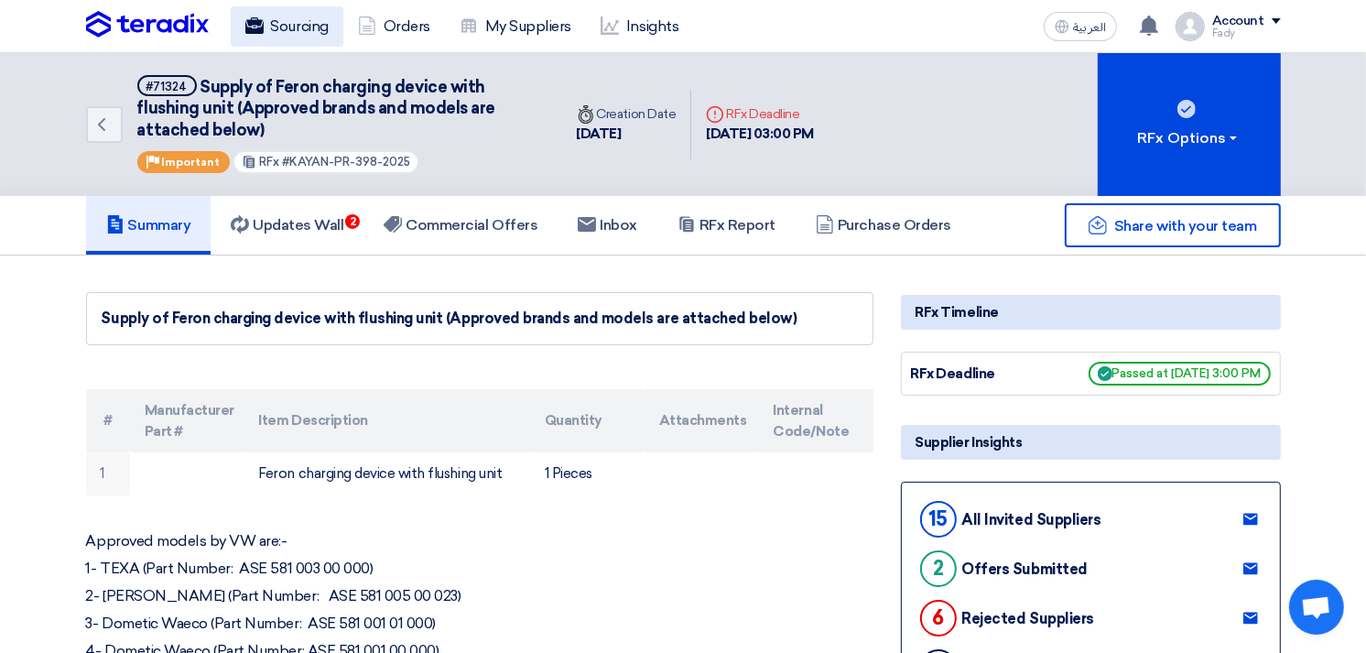
click at [298, 22] on link "Sourcing" at bounding box center [287, 26] width 113 height 40
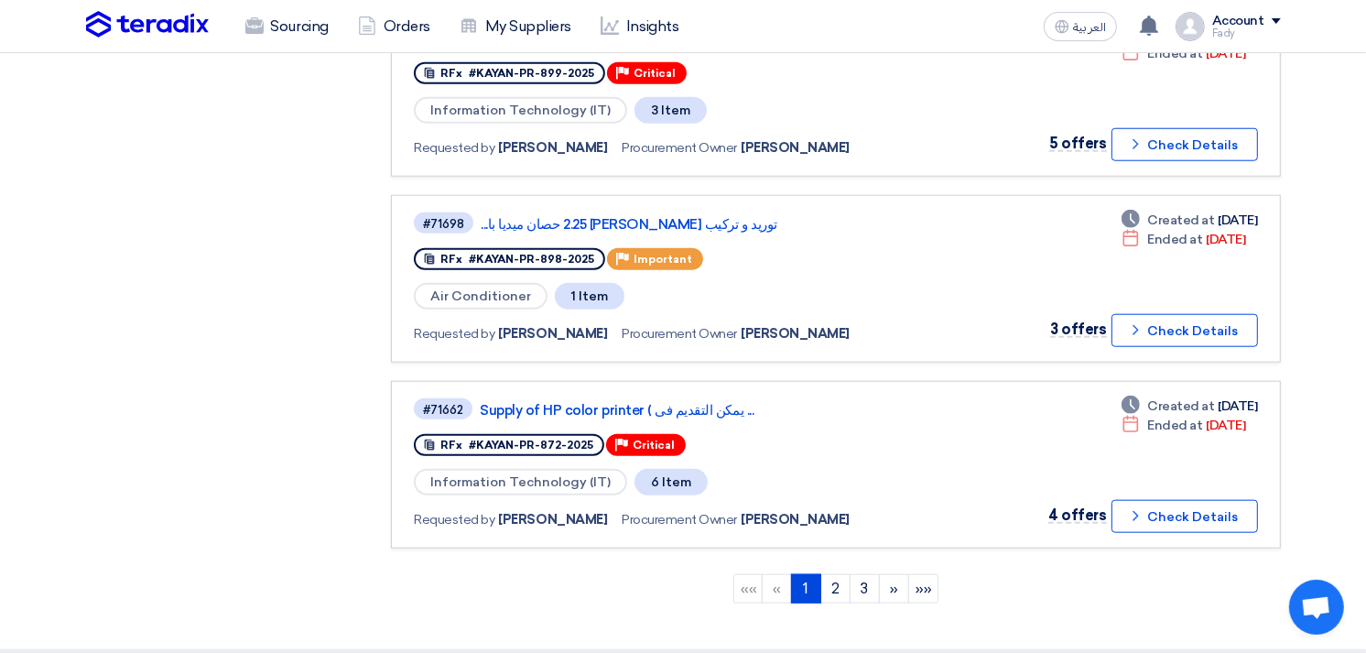
scroll to position [1728, 0]
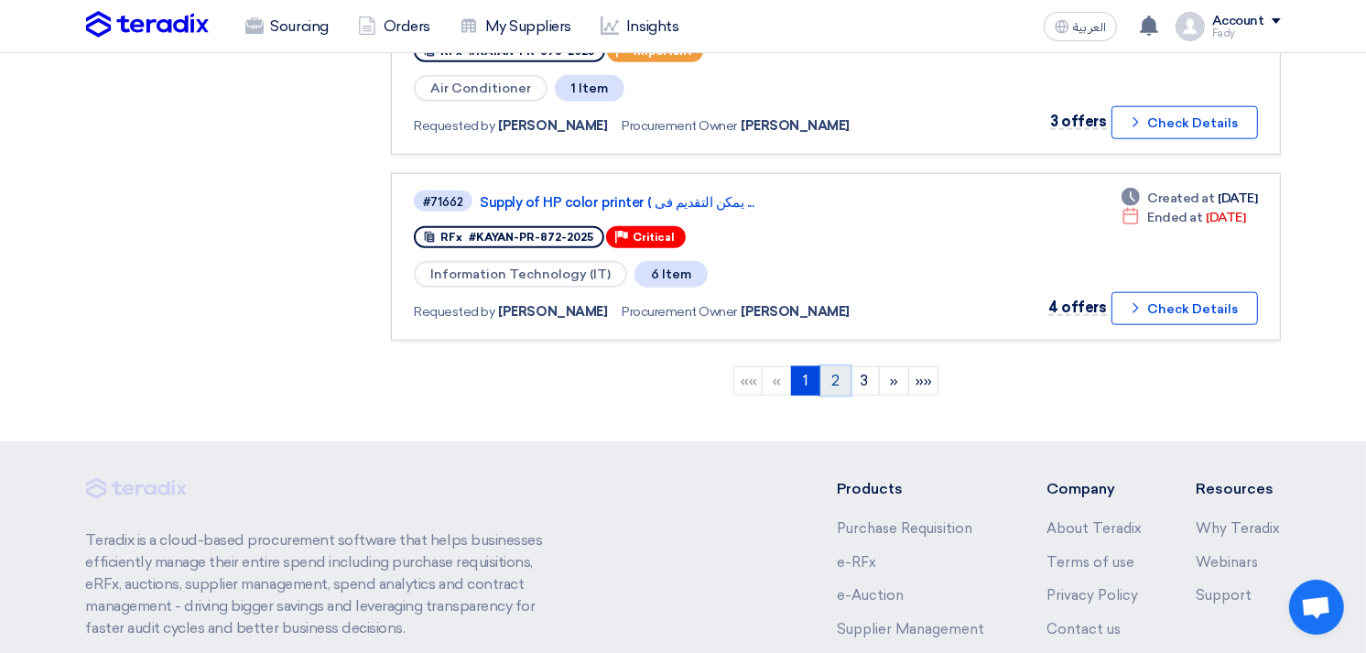
click at [840, 366] on link "2" at bounding box center [835, 380] width 30 height 29
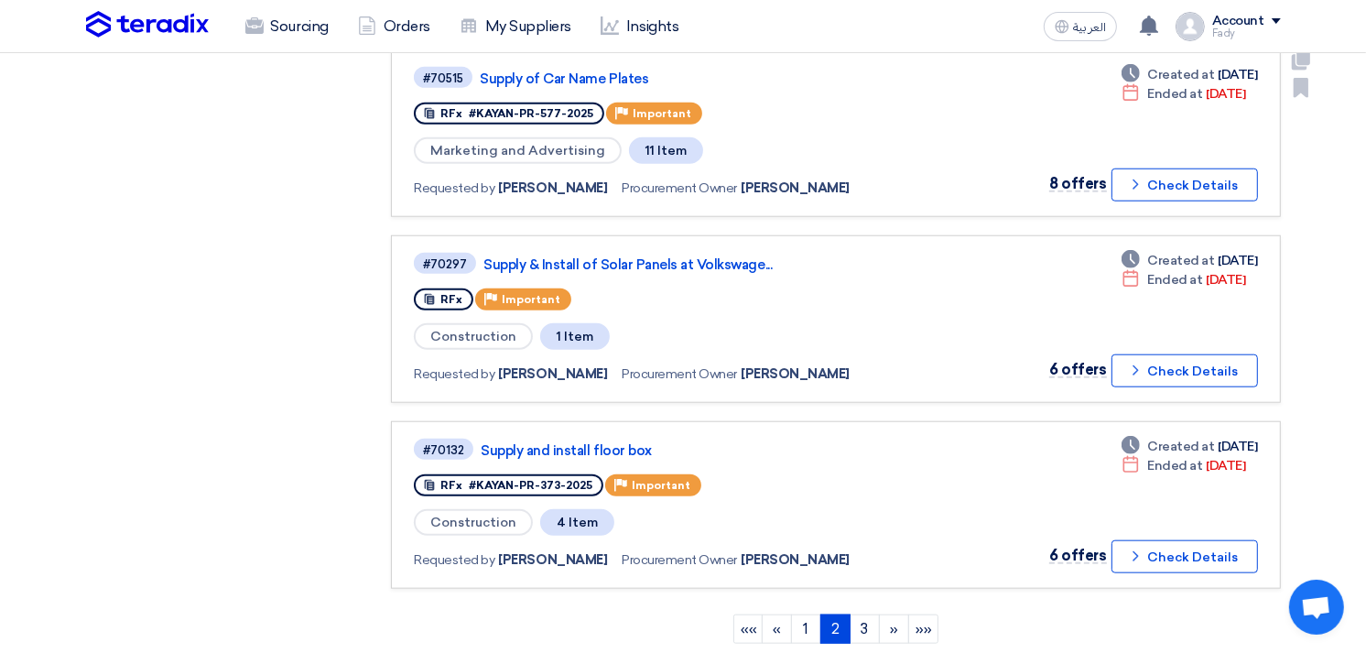
scroll to position [1525, 0]
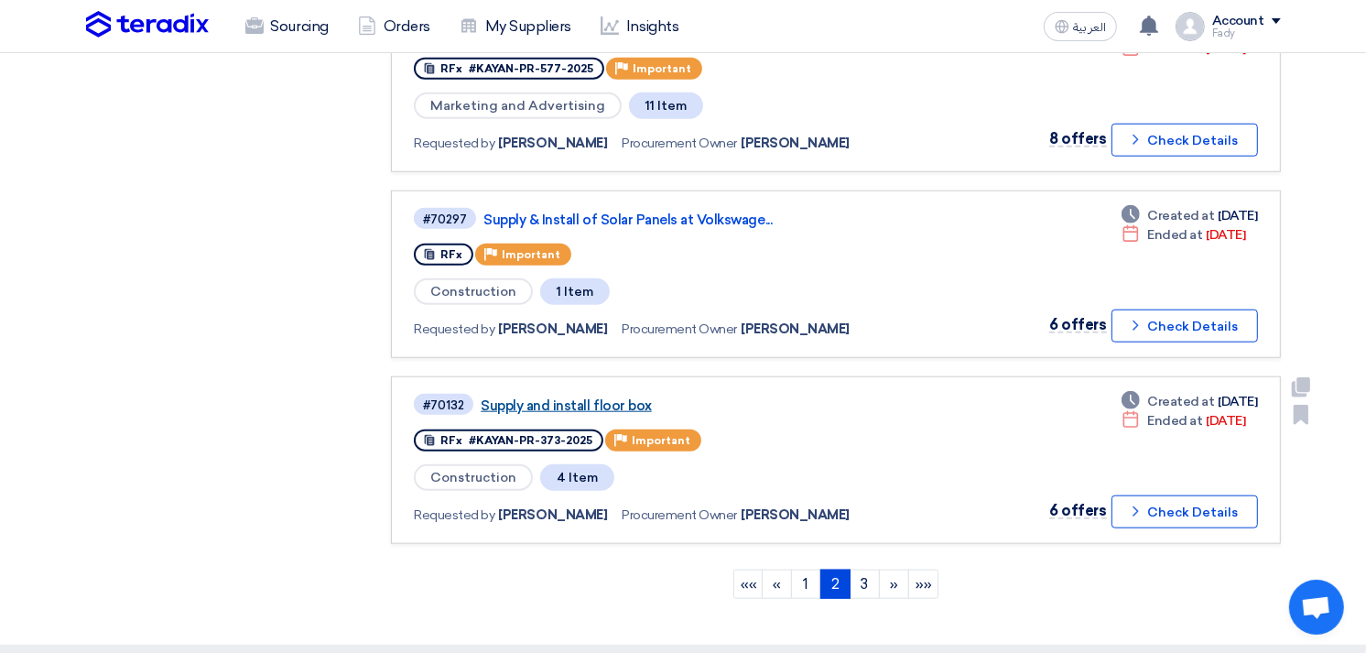
click at [604, 397] on link "Supply and install floor box" at bounding box center [709, 405] width 458 height 16
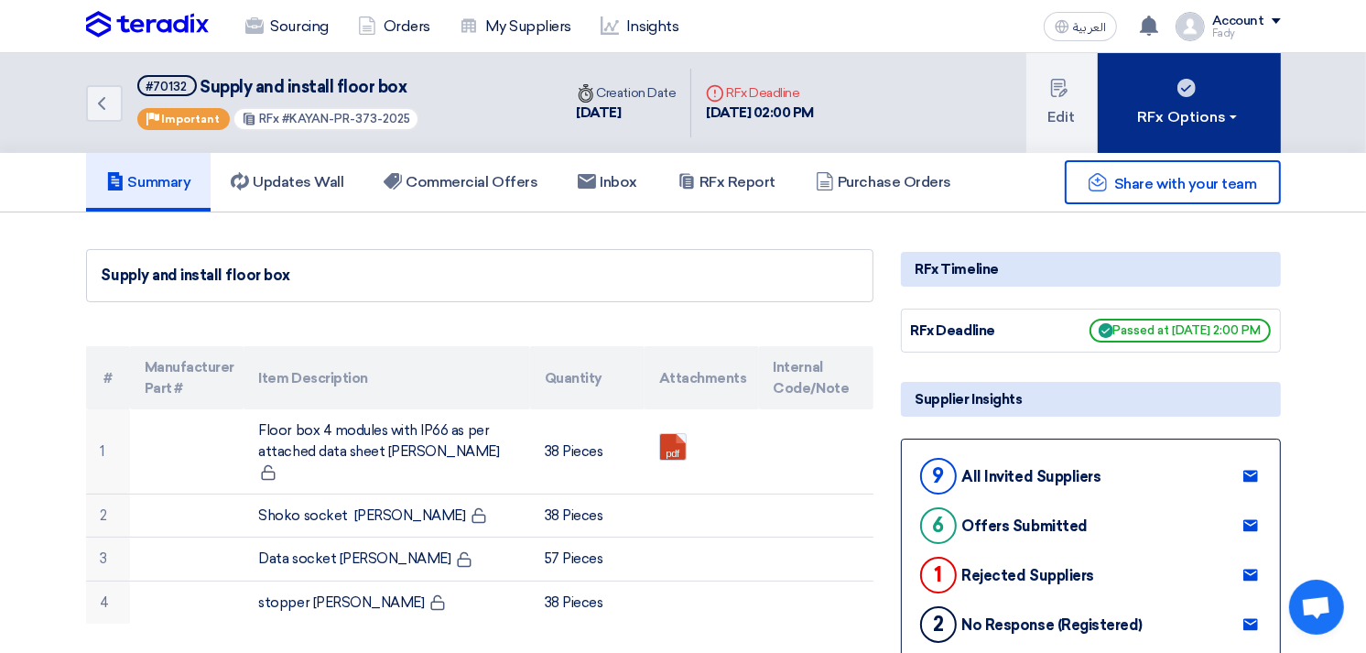
click at [1215, 133] on button "RFx Options" at bounding box center [1188, 103] width 183 height 100
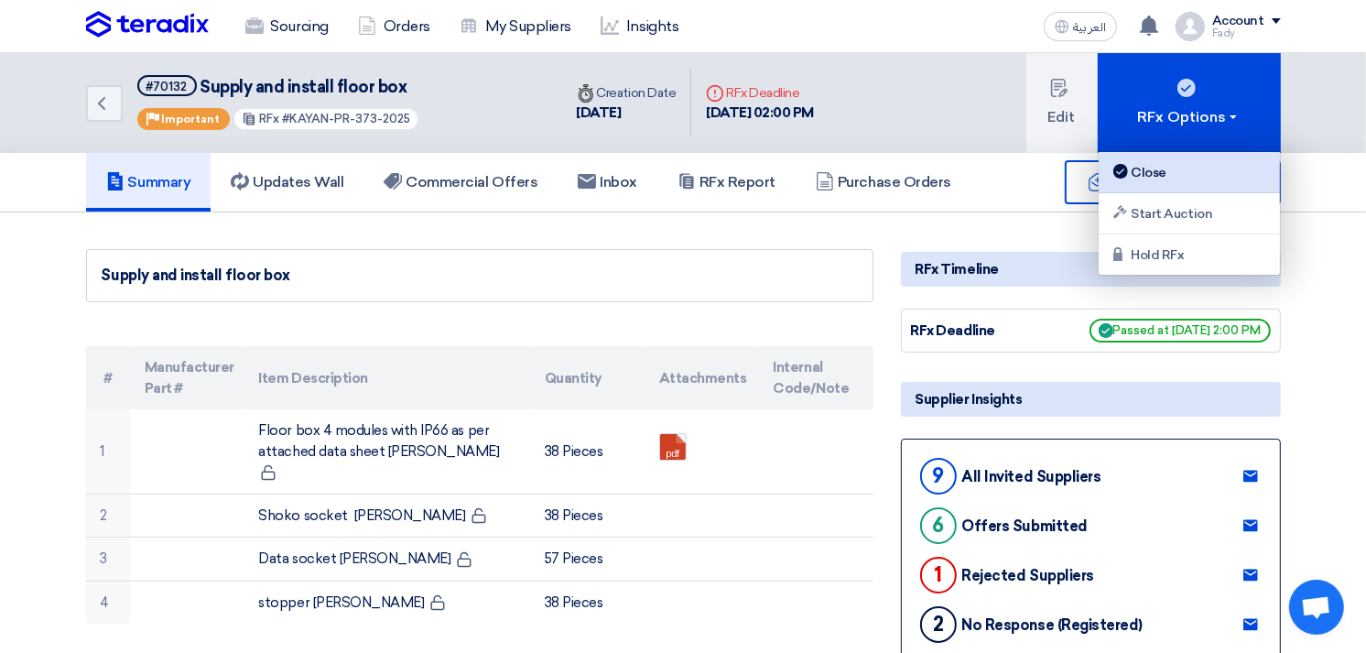
click at [1192, 177] on div "Close" at bounding box center [1188, 172] width 159 height 22
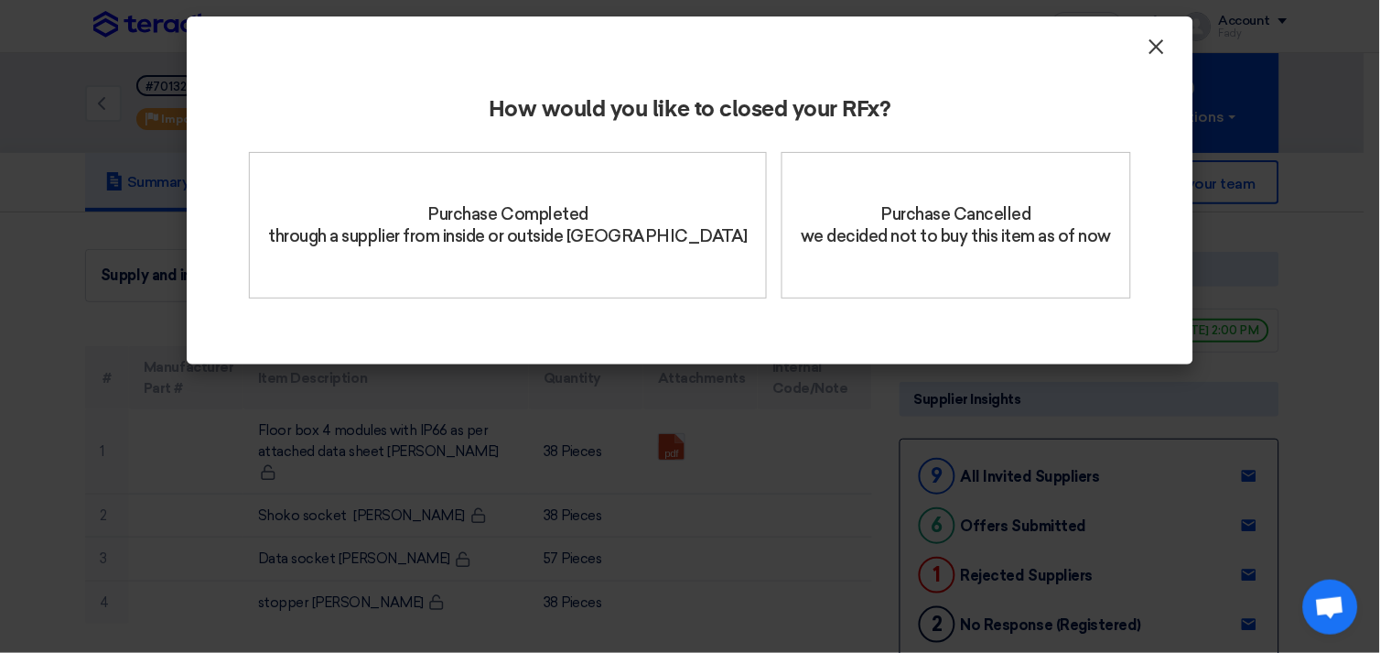
click at [1164, 44] on span "×" at bounding box center [1157, 51] width 18 height 37
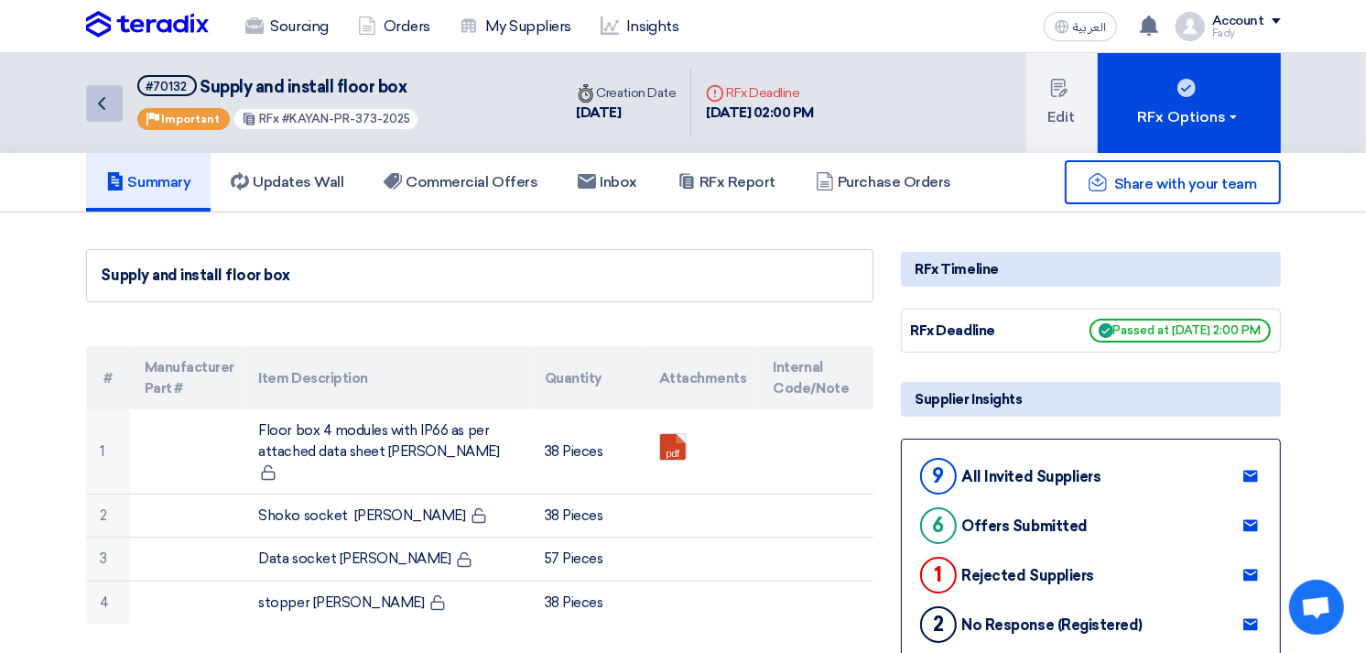
click at [108, 101] on icon "Back" at bounding box center [102, 103] width 22 height 22
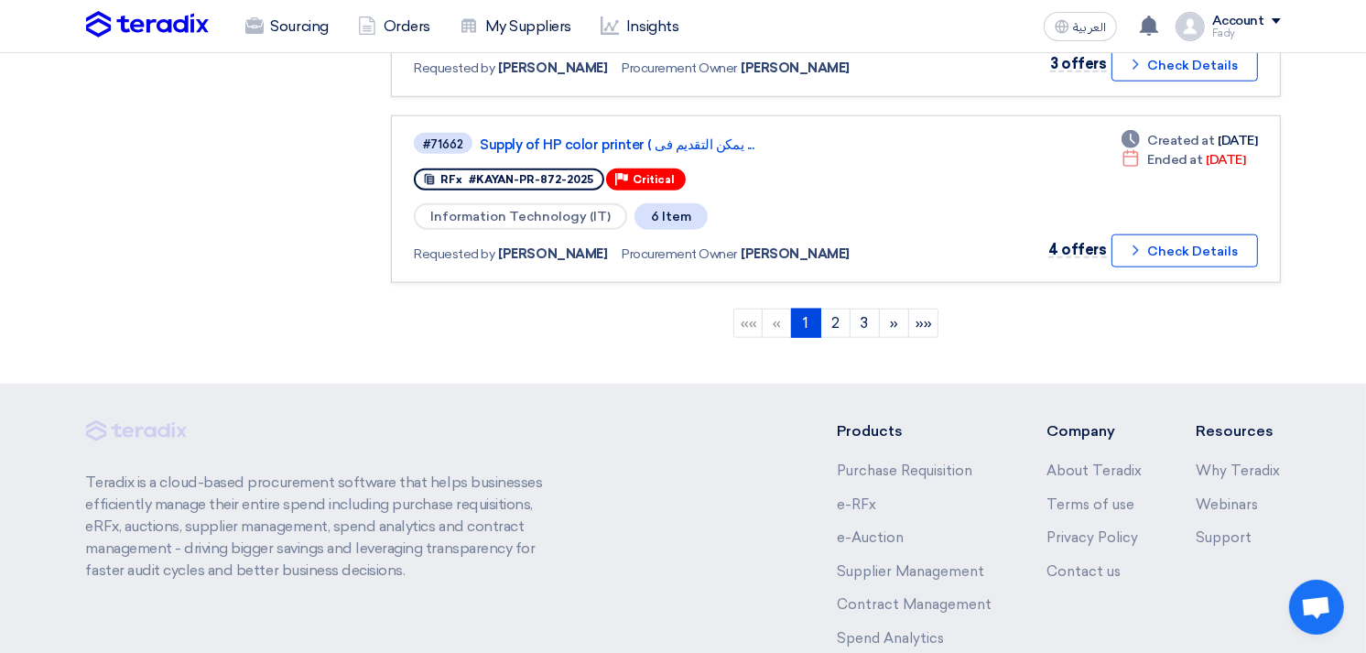
scroll to position [1889, 0]
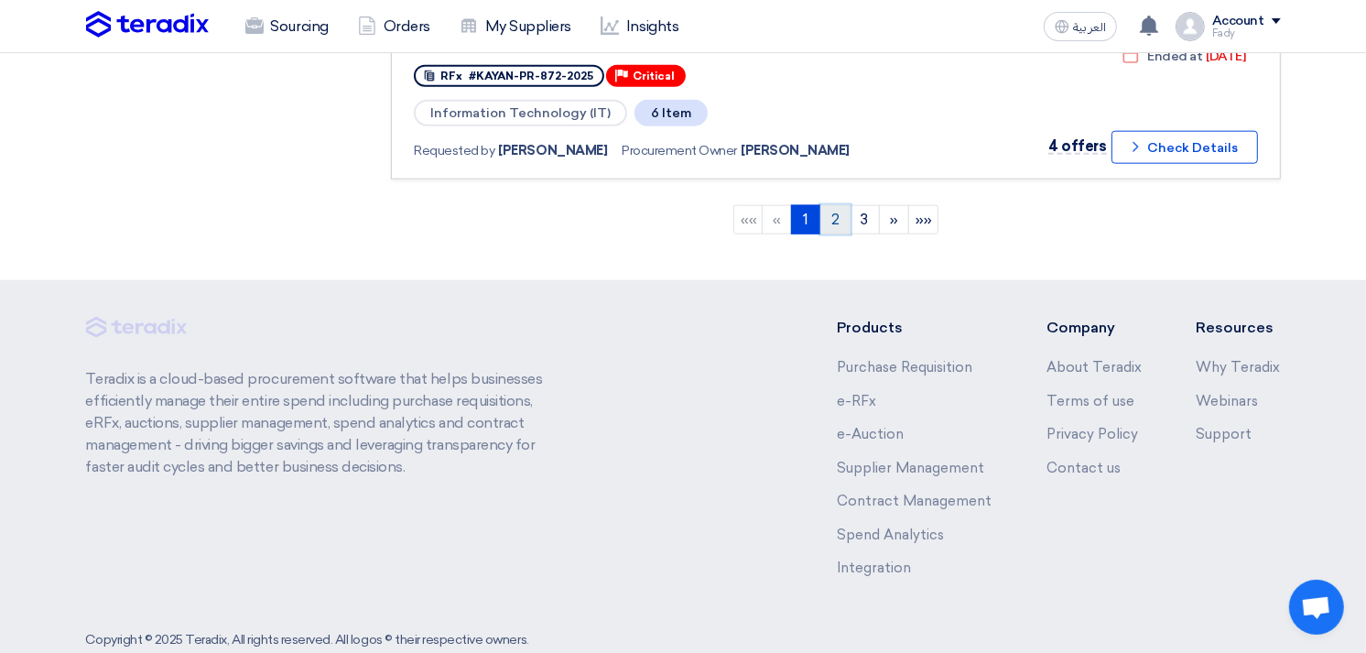
click at [836, 205] on link "2" at bounding box center [835, 219] width 30 height 29
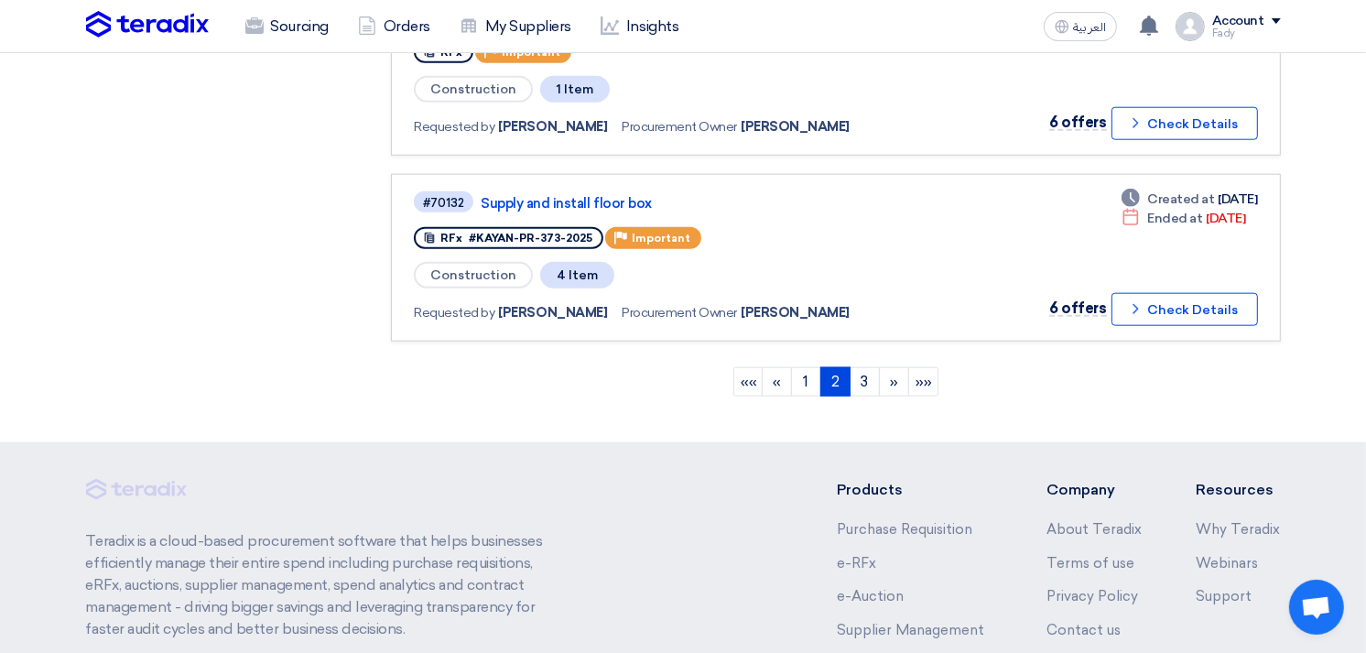
scroll to position [1728, 0]
click at [865, 366] on link "3" at bounding box center [864, 380] width 30 height 29
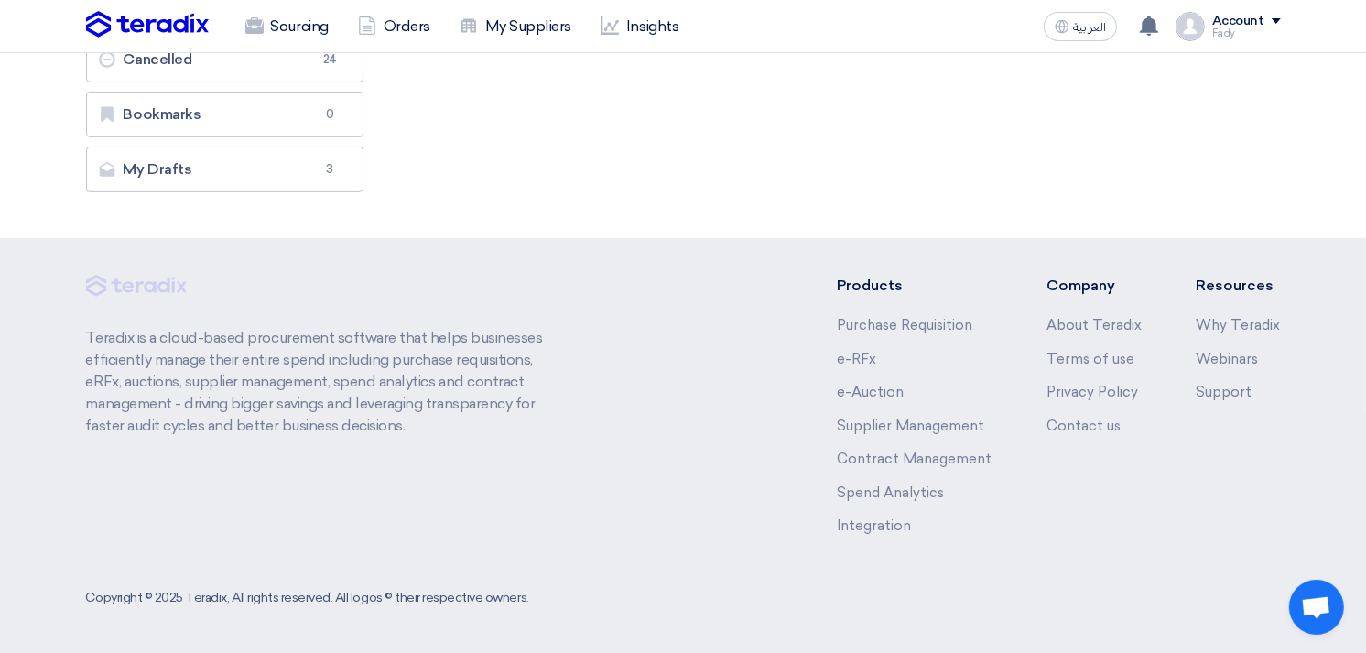
scroll to position [0, 0]
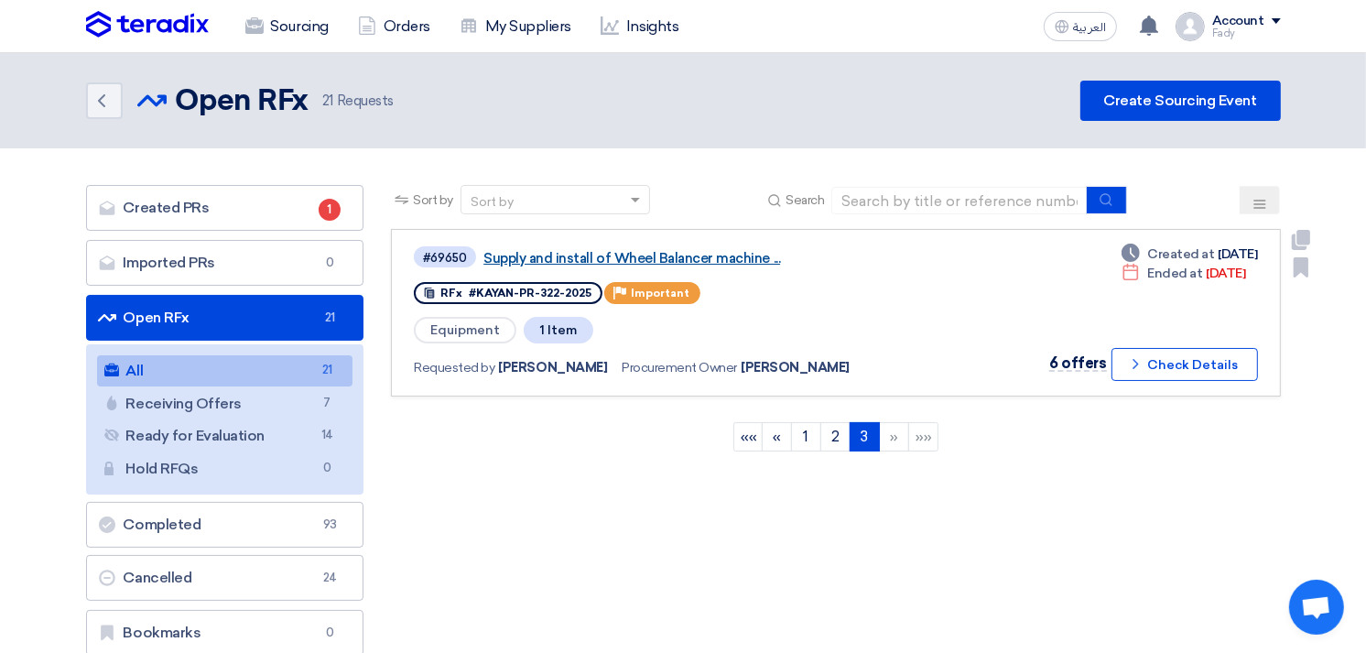
click at [694, 253] on link "Supply and install of Wheel Balancer machine ..." at bounding box center [712, 258] width 458 height 16
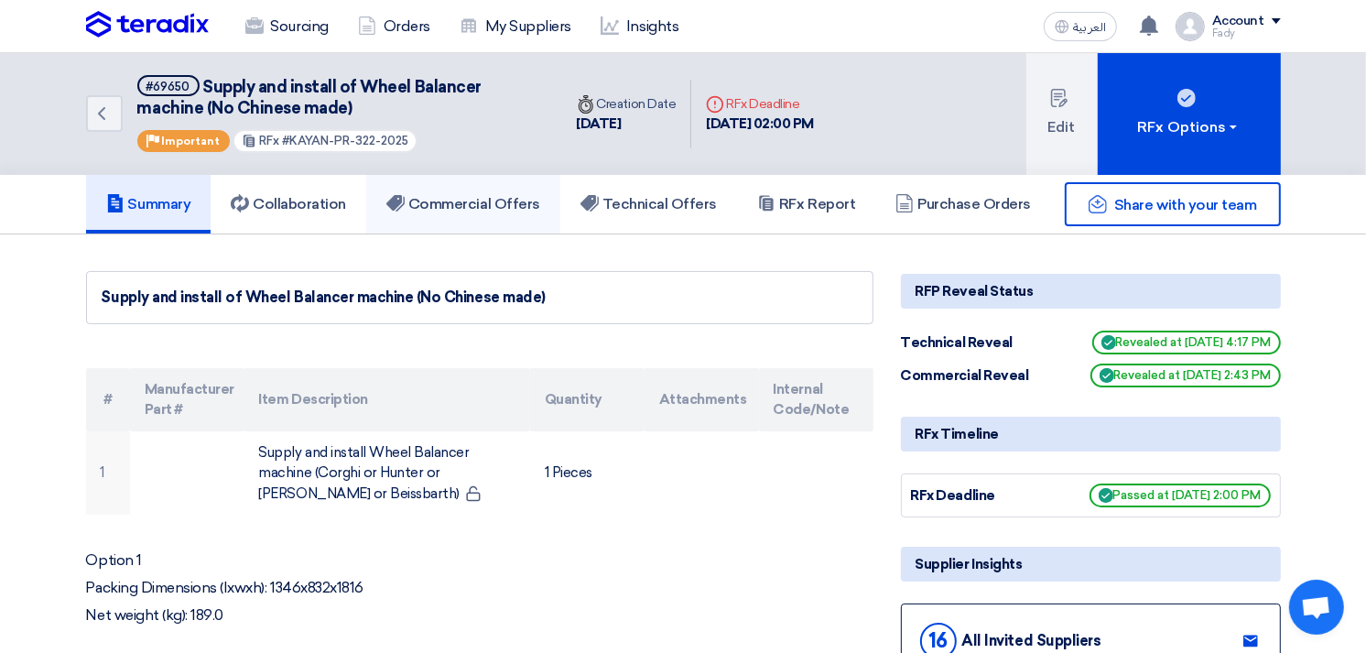
click at [495, 195] on h5 "Commercial Offers" at bounding box center [463, 204] width 154 height 18
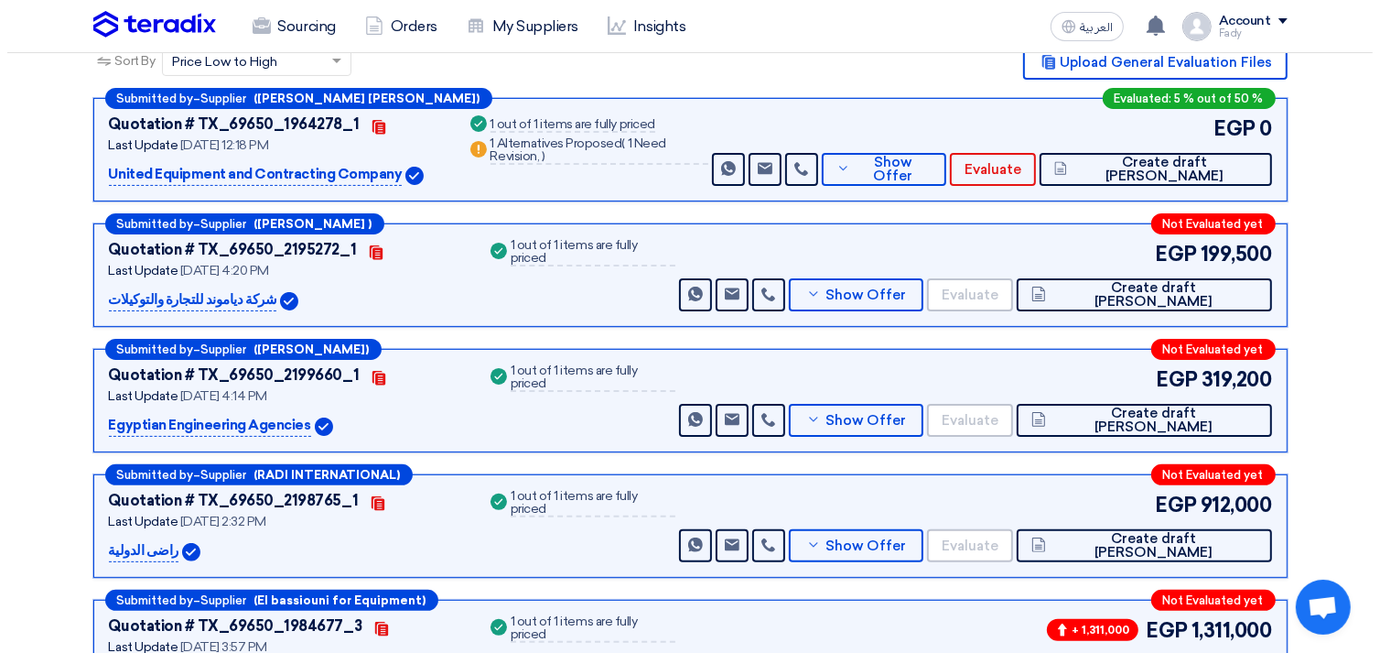
scroll to position [406, 0]
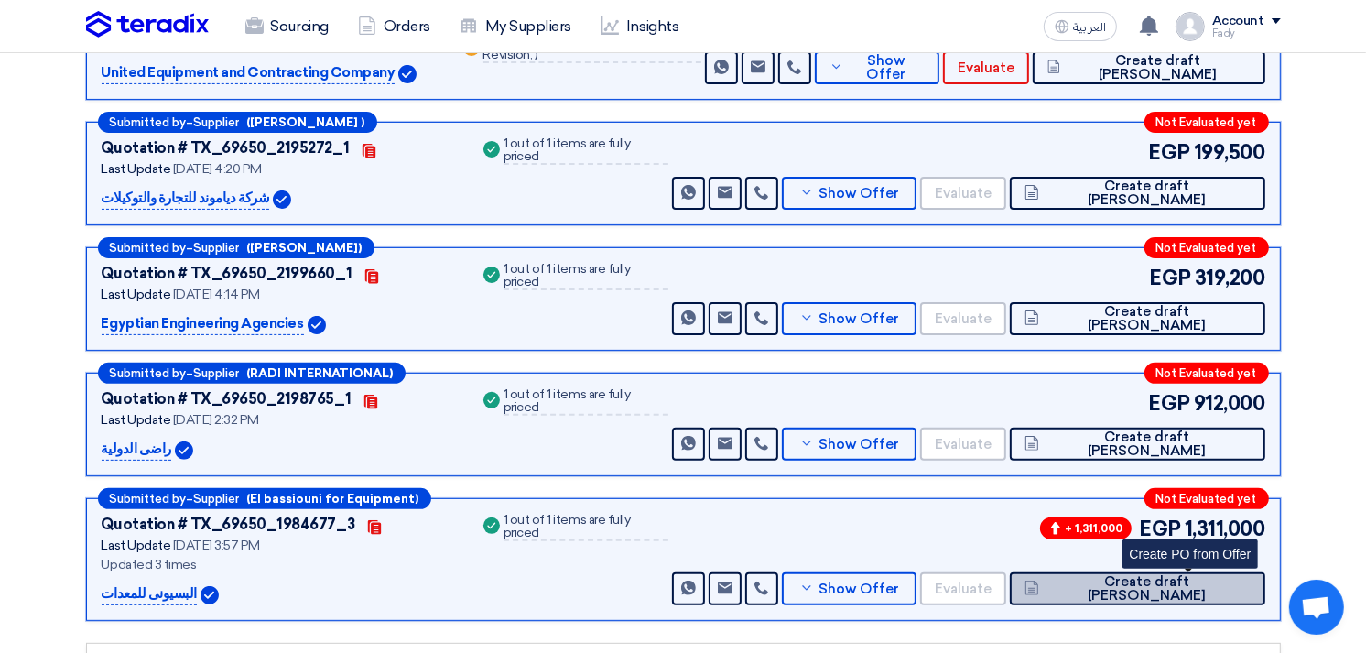
click at [1234, 577] on button "Create draft [PERSON_NAME]" at bounding box center [1137, 588] width 254 height 33
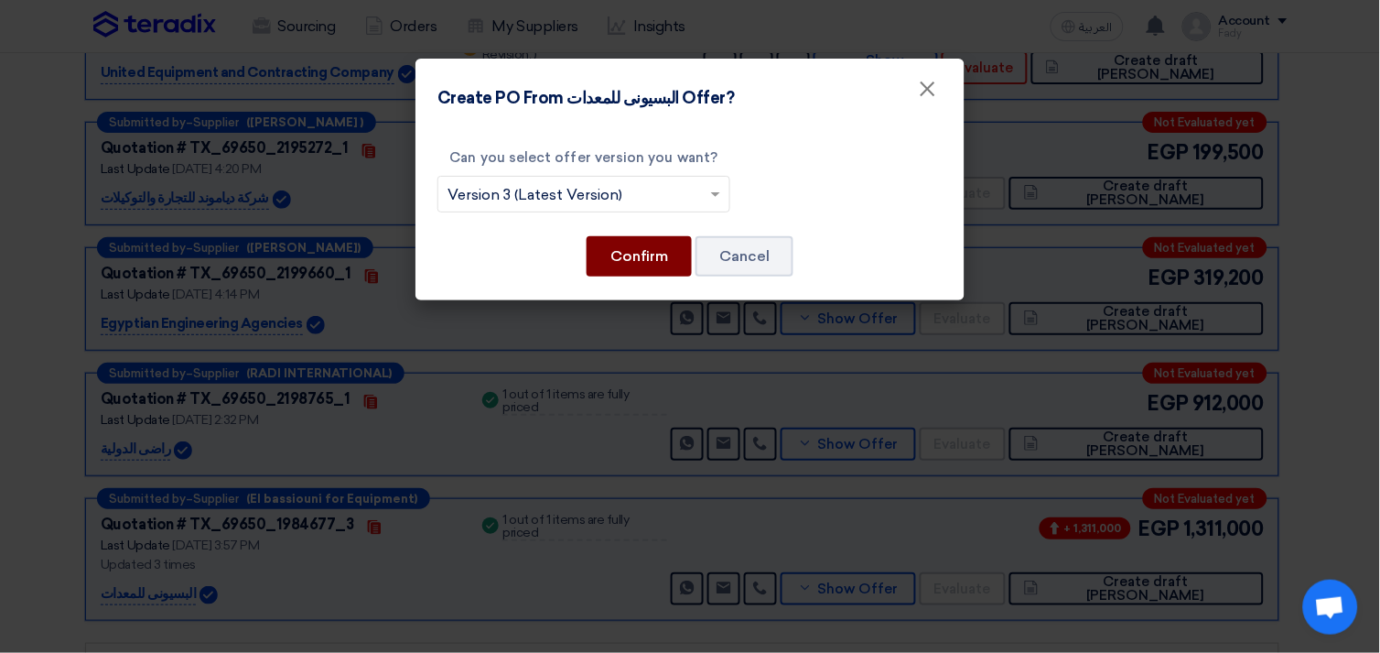
click at [613, 251] on button "Confirm" at bounding box center [639, 256] width 105 height 40
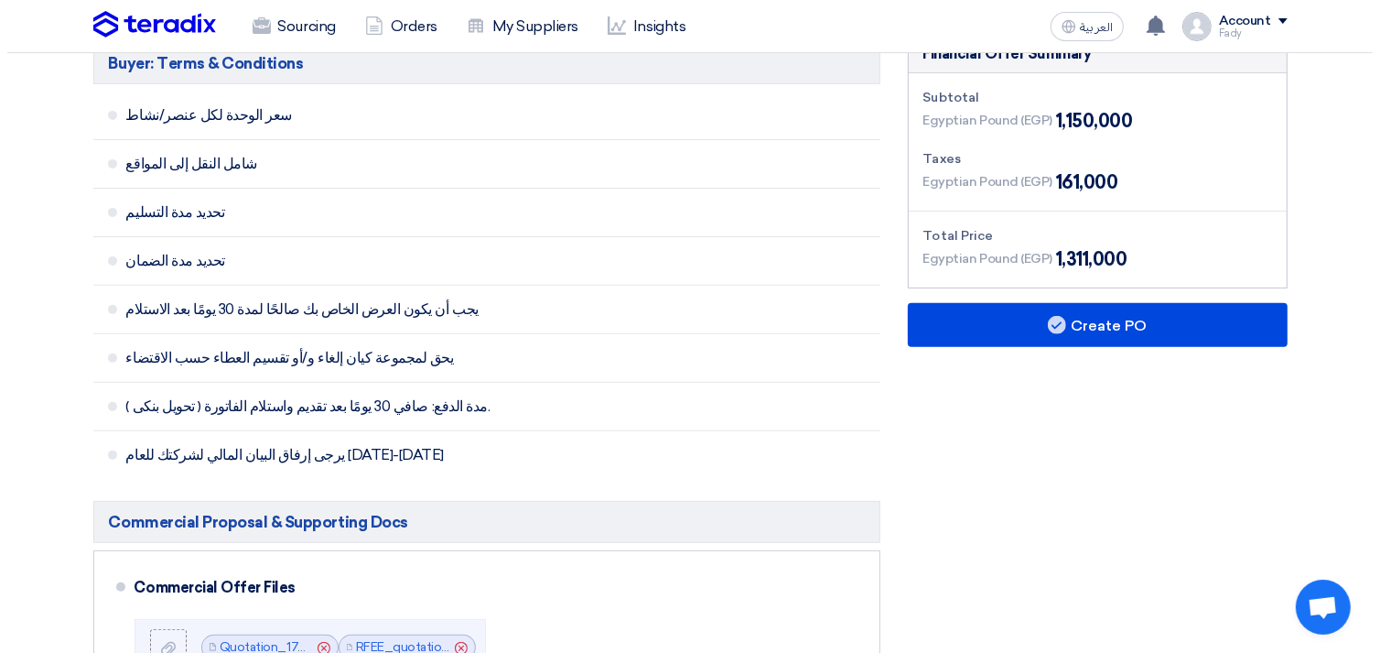
scroll to position [711, 0]
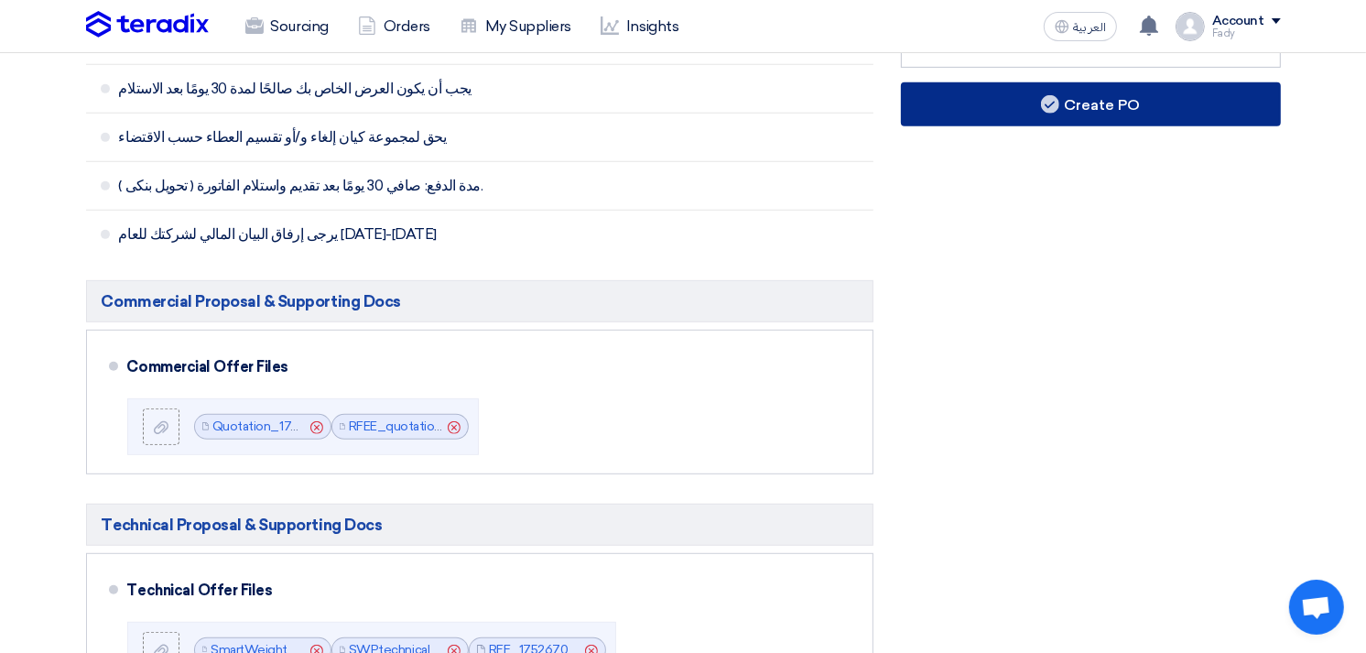
click at [1082, 107] on button "Create PO" at bounding box center [1091, 104] width 380 height 44
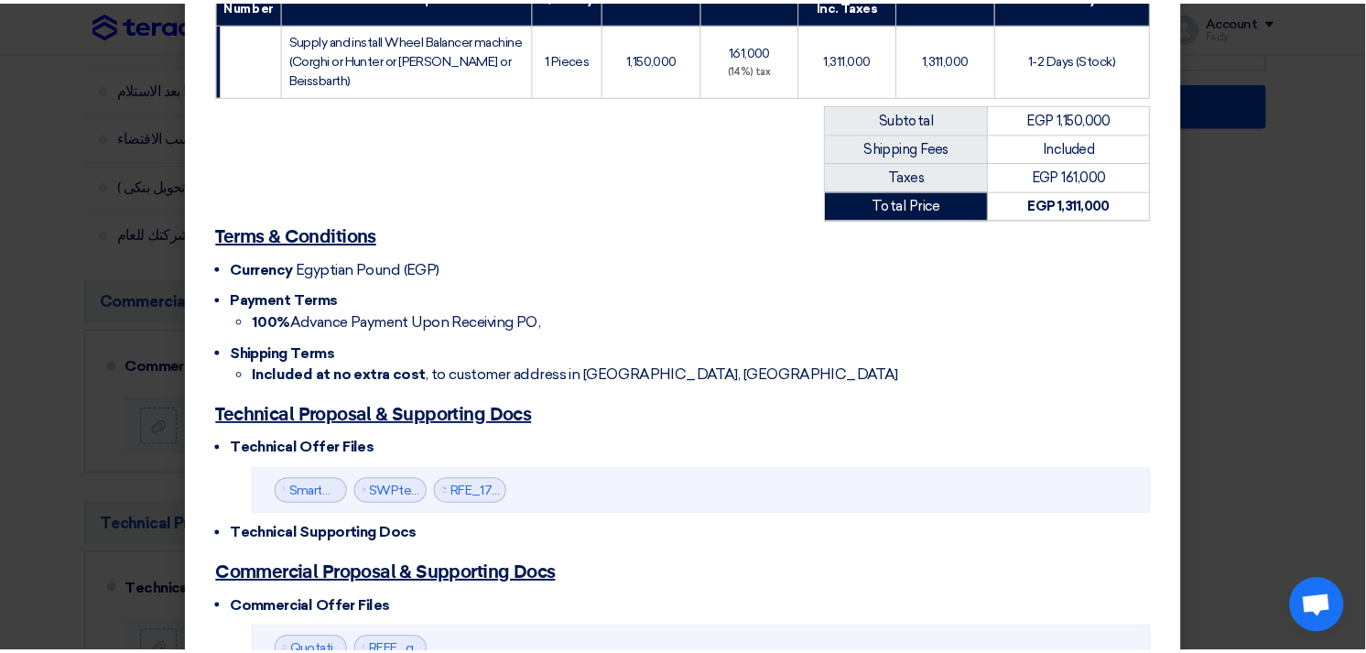
scroll to position [575, 0]
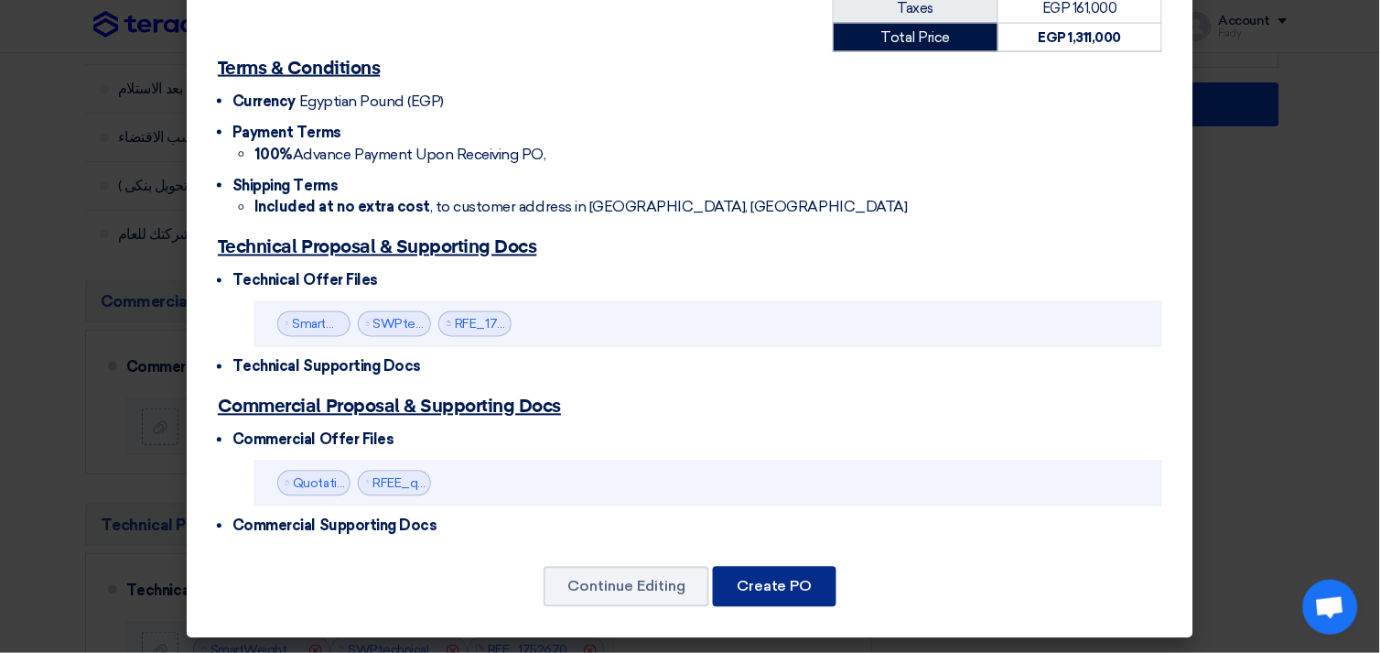
click at [772, 599] on button "Create PO" at bounding box center [775, 587] width 124 height 40
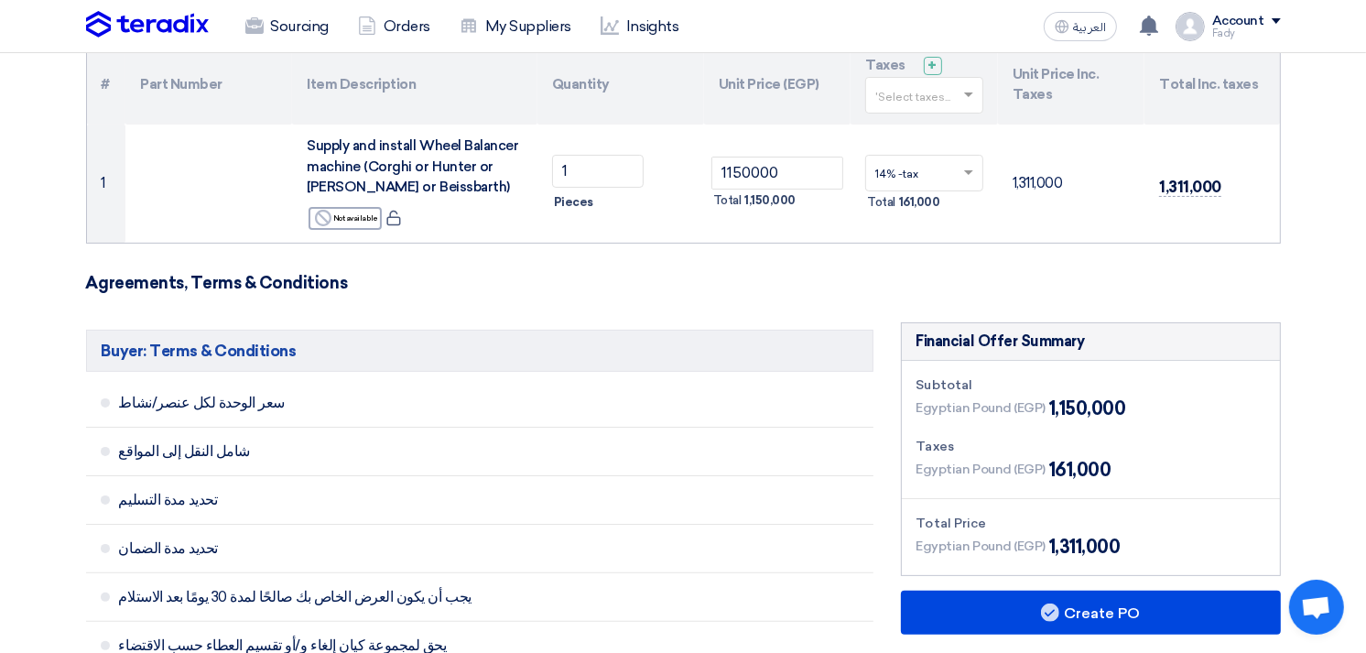
scroll to position [102, 0]
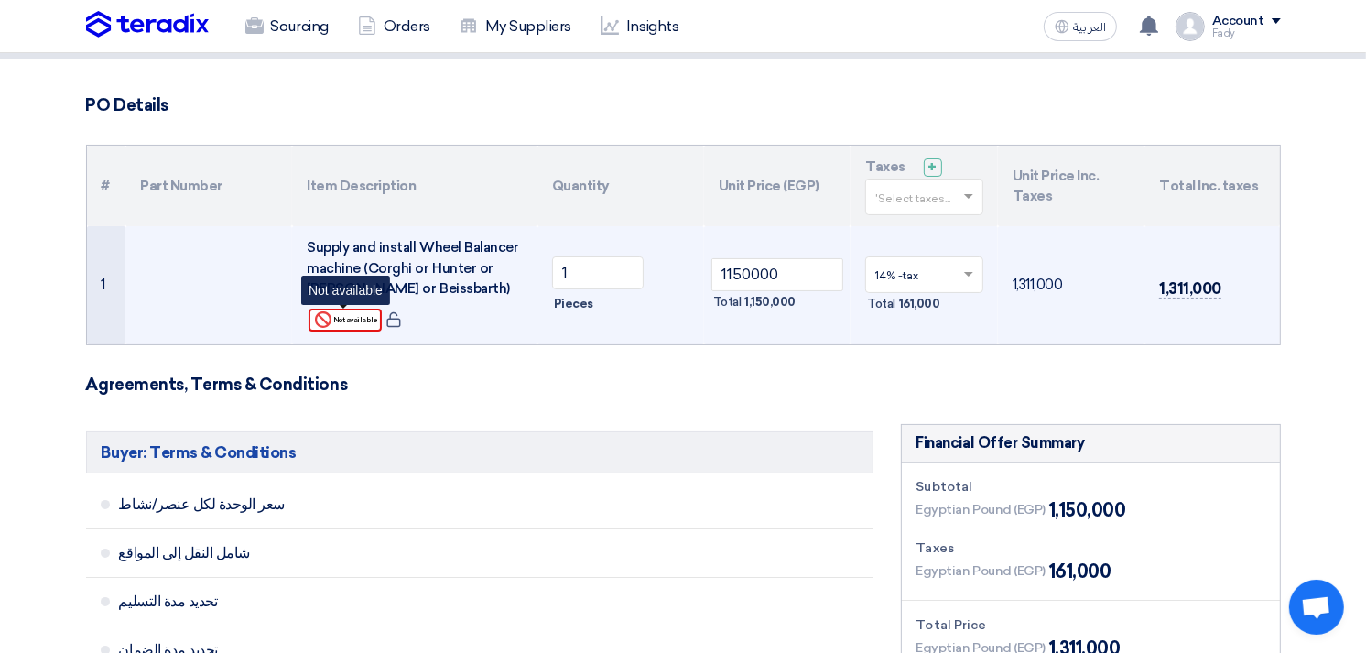
click at [354, 321] on div "Reject Not available" at bounding box center [344, 319] width 73 height 23
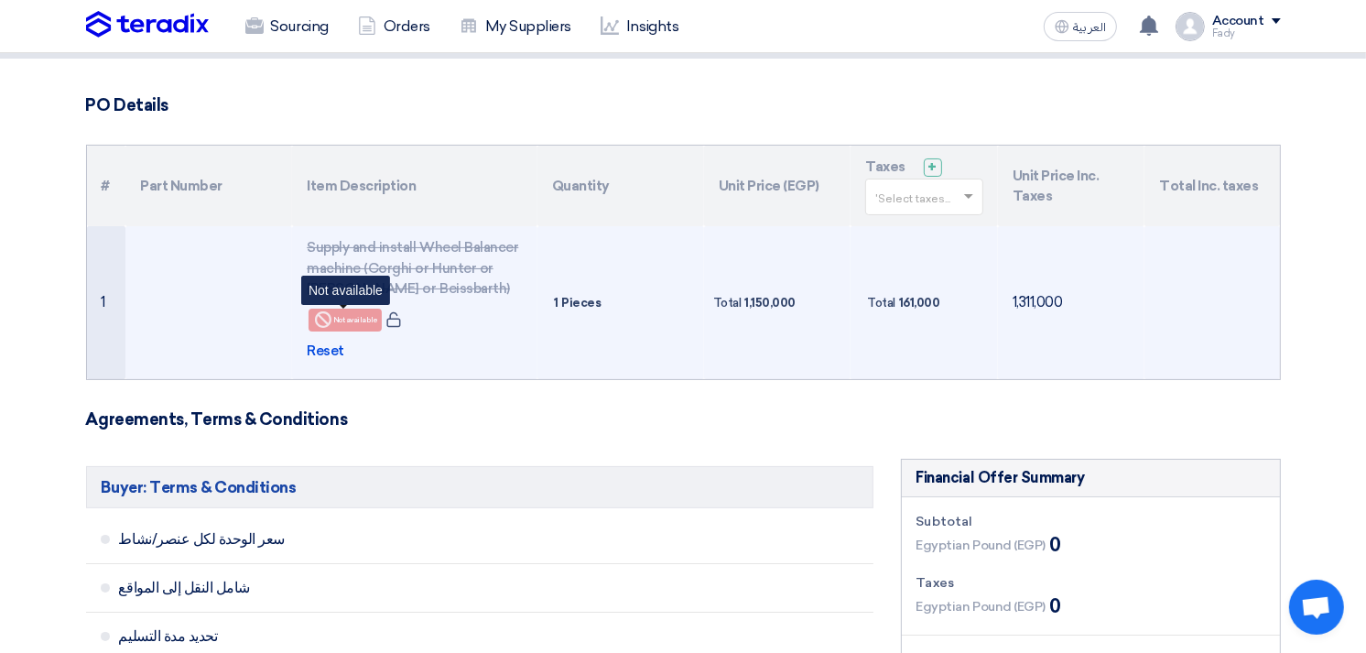
click at [354, 321] on div "Reject Not available" at bounding box center [344, 319] width 73 height 23
click at [336, 351] on span "Reset" at bounding box center [326, 350] width 38 height 21
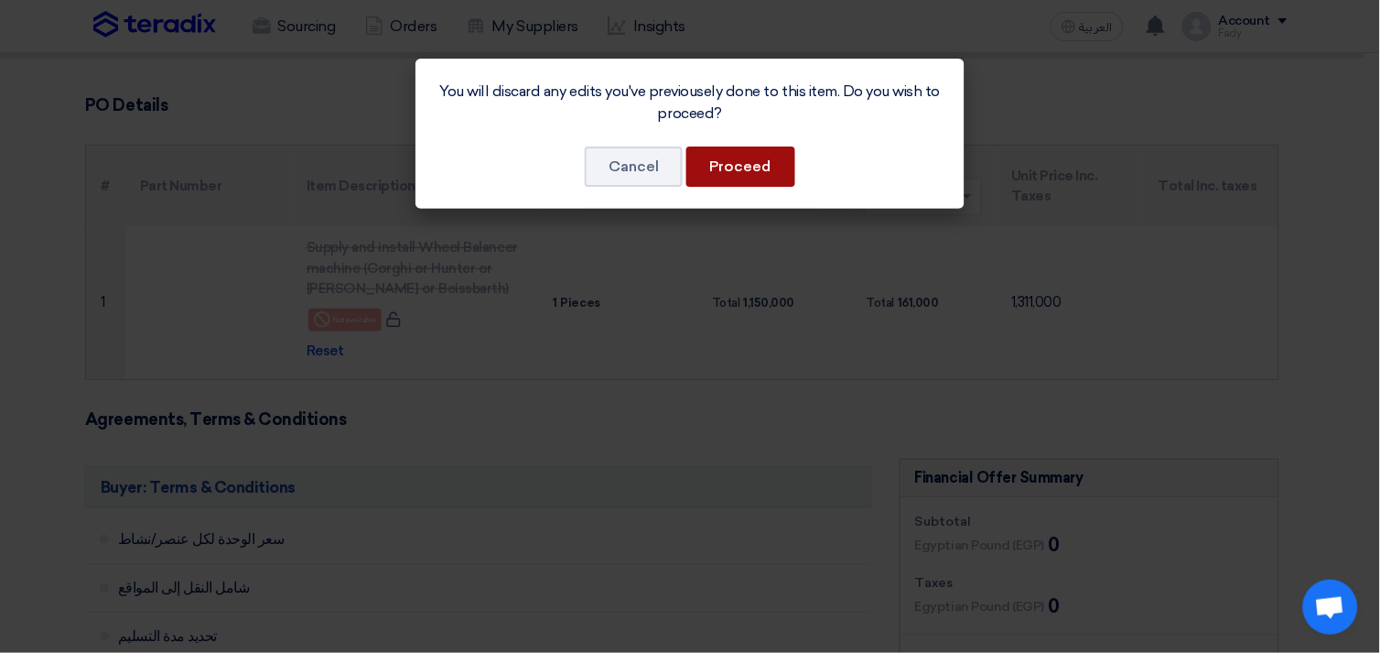
click at [739, 157] on button "Proceed" at bounding box center [740, 166] width 109 height 40
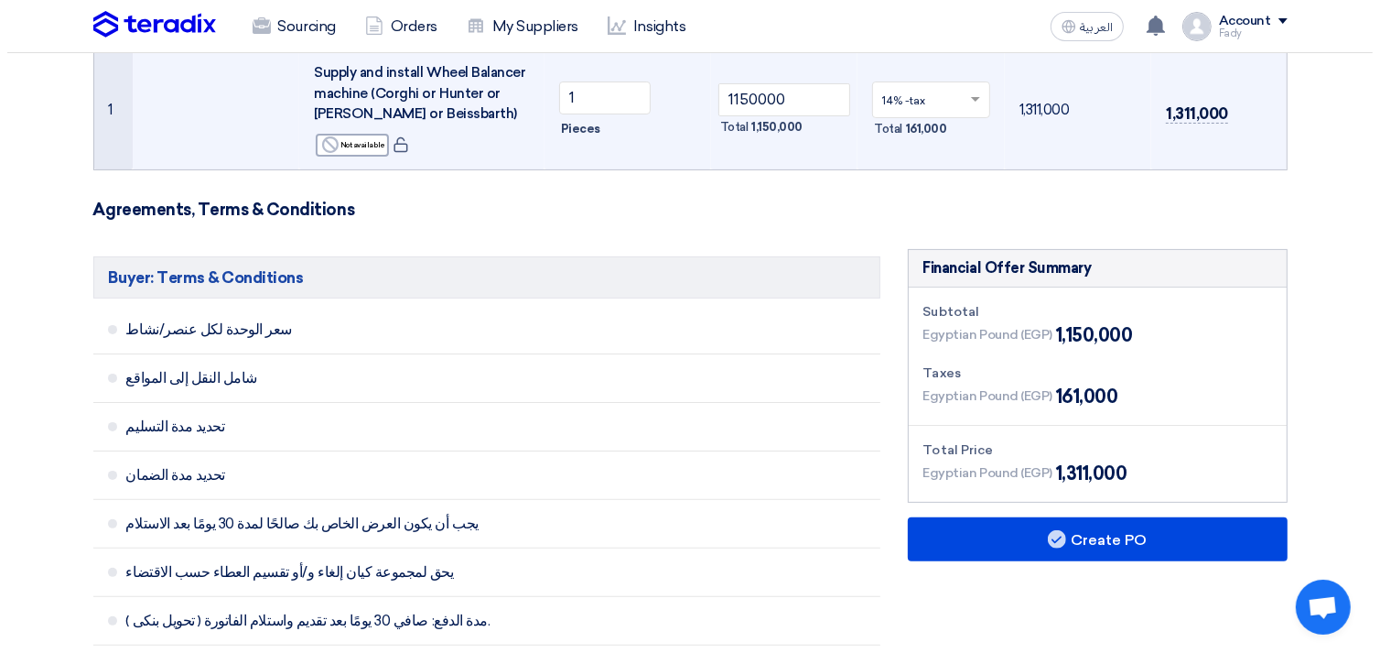
scroll to position [305, 0]
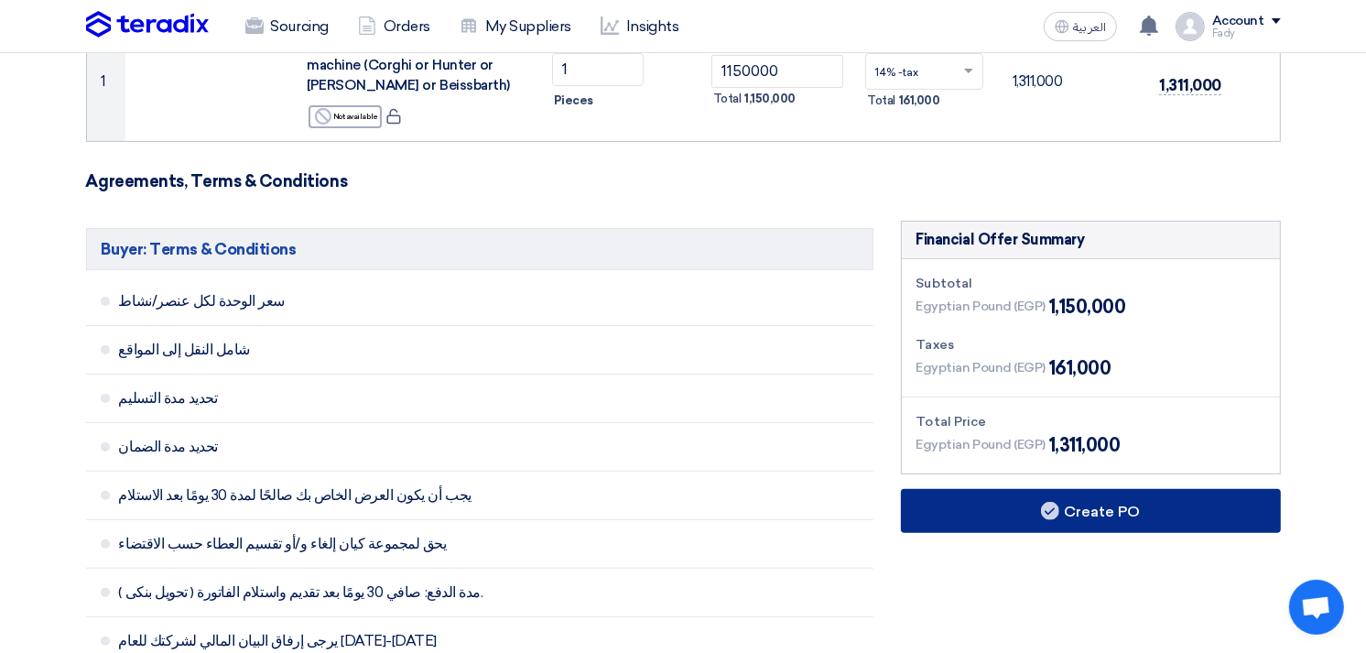
click at [1081, 501] on button "Create PO" at bounding box center [1091, 511] width 380 height 44
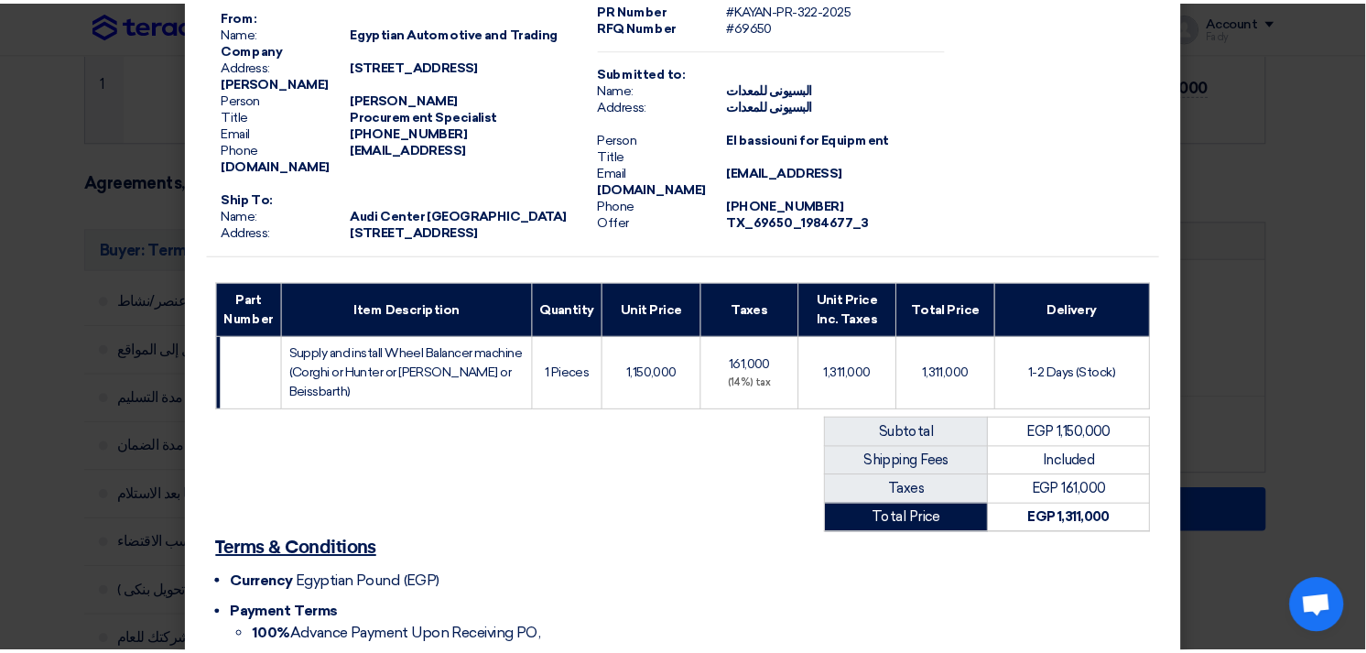
scroll to position [0, 0]
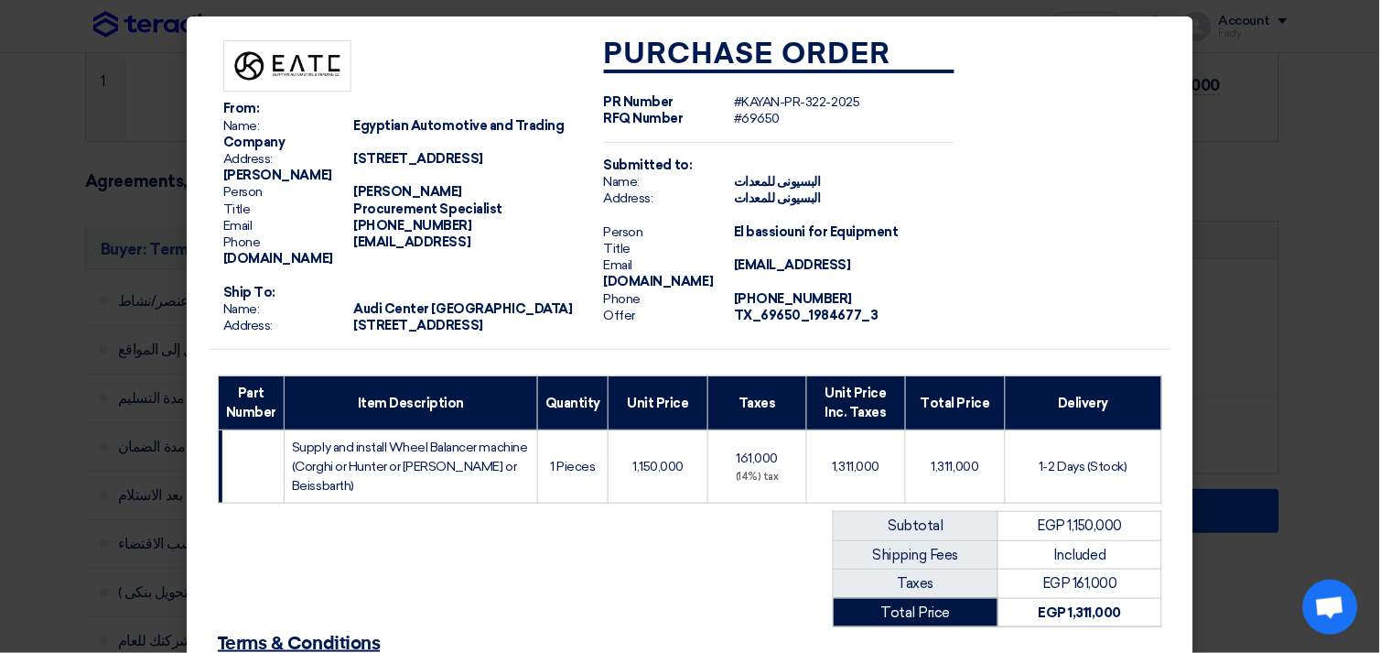
click at [1298, 214] on modal-container "From: Name: Egyptian Automotive and Trading Company Address: [STREET_ADDRESS][P…" at bounding box center [690, 326] width 1380 height 653
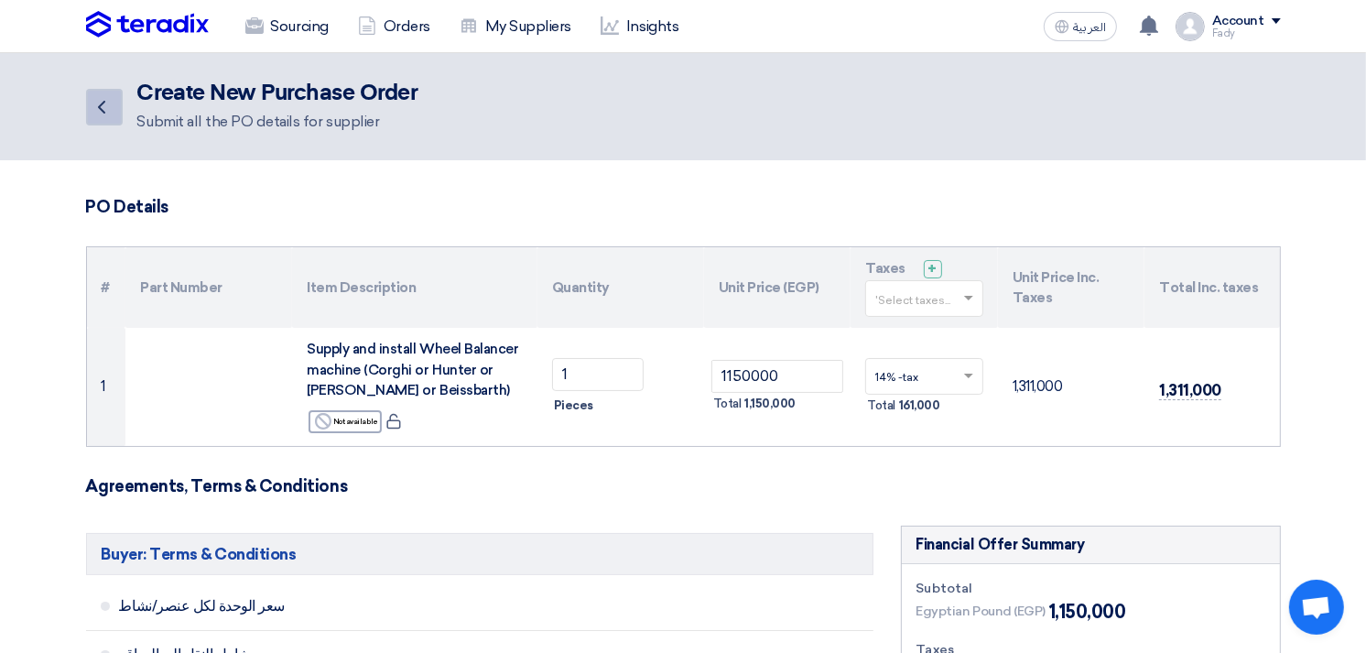
click at [107, 112] on icon "Back" at bounding box center [102, 107] width 22 height 22
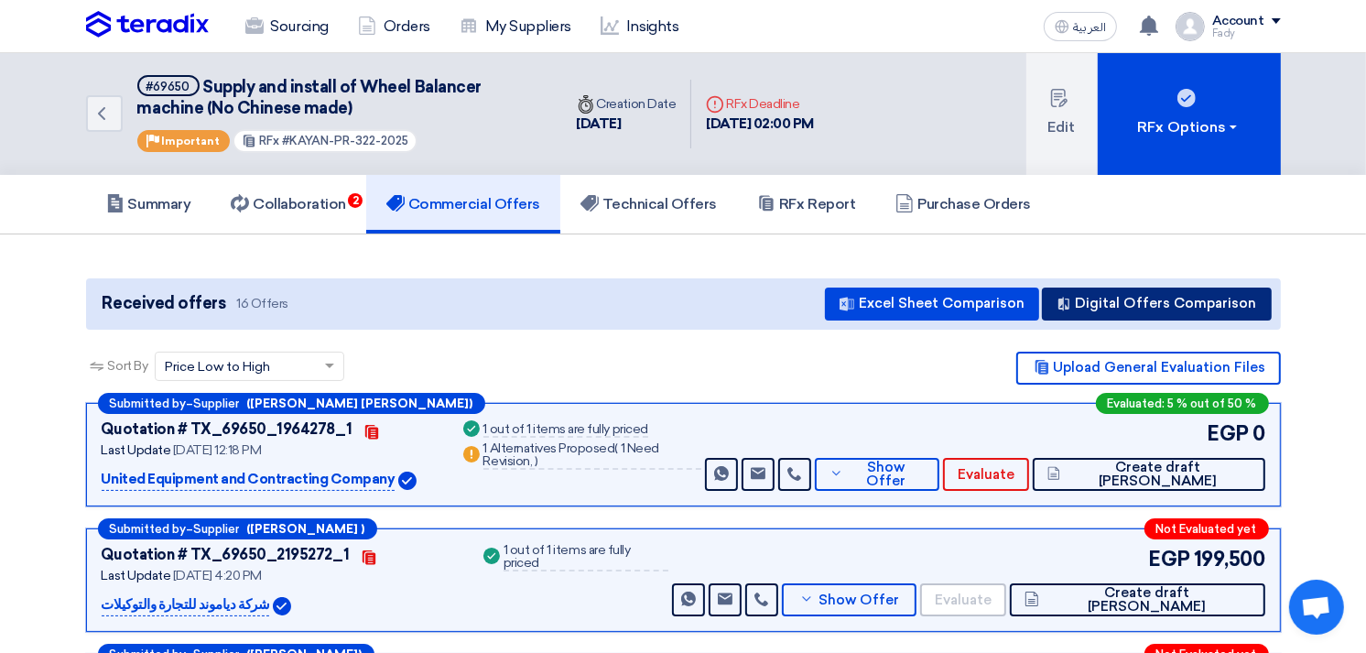
click at [1206, 294] on button "Digital Offers Comparison" at bounding box center [1157, 303] width 230 height 33
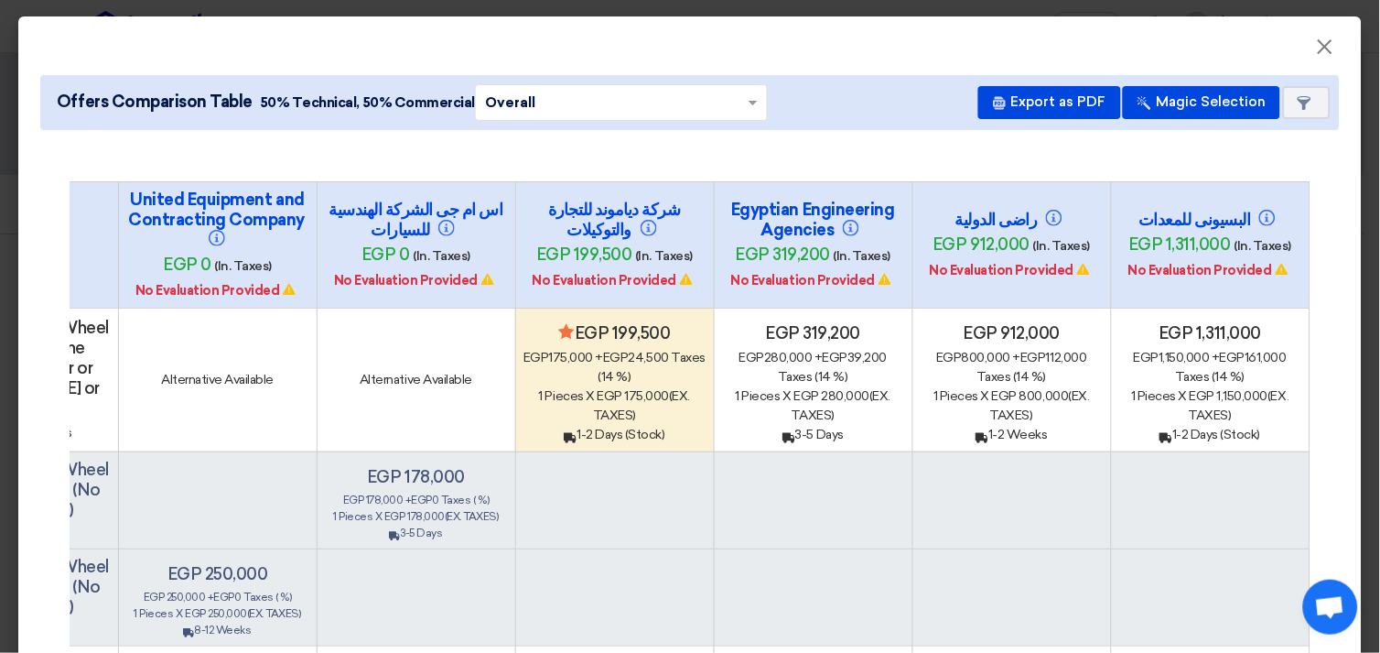
click at [1199, 377] on div "egp 1,150,000 + egp 161,000 Taxes (14 %)" at bounding box center [1210, 367] width 183 height 38
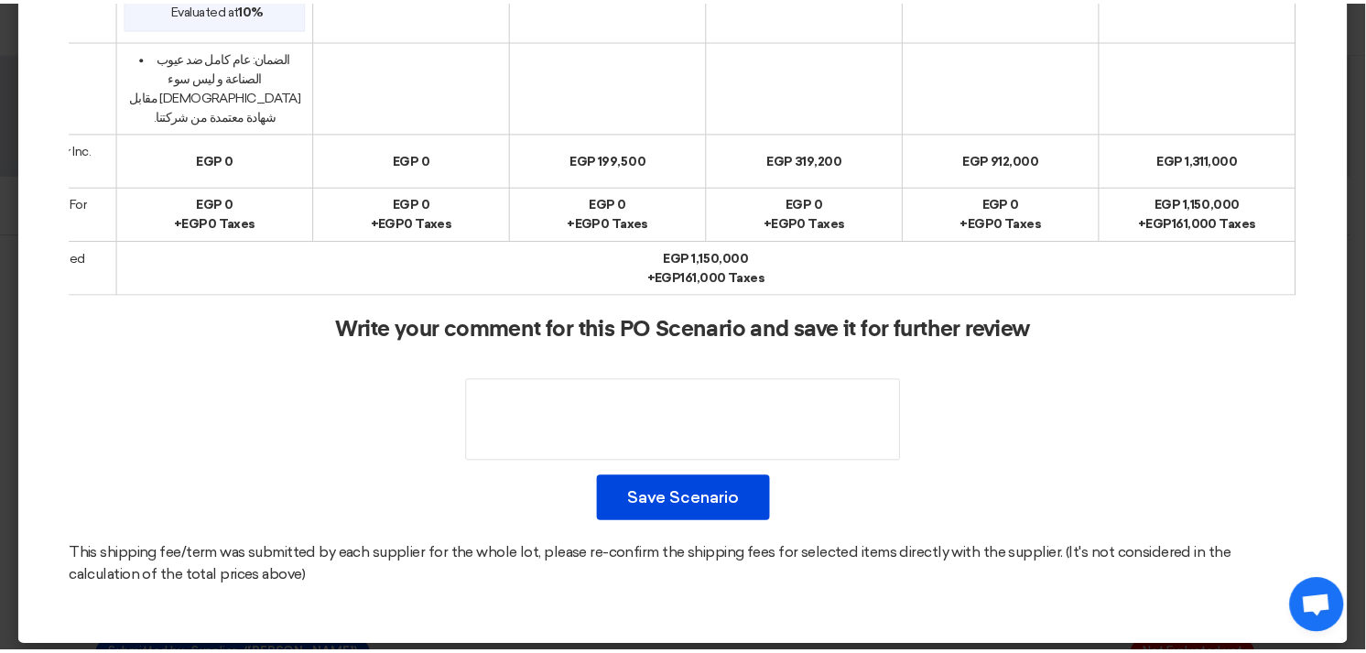
scroll to position [1106, 0]
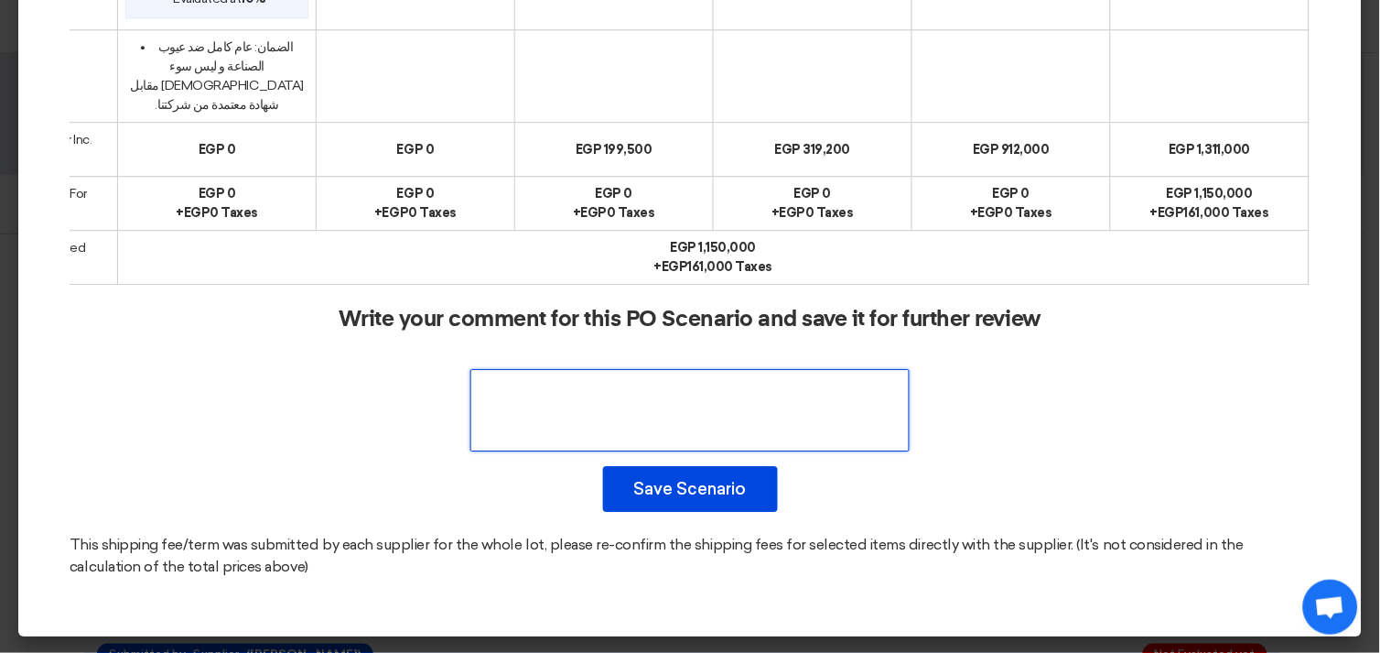
click at [679, 418] on textarea at bounding box center [689, 410] width 439 height 82
type textarea "ح"
type textarea "po"
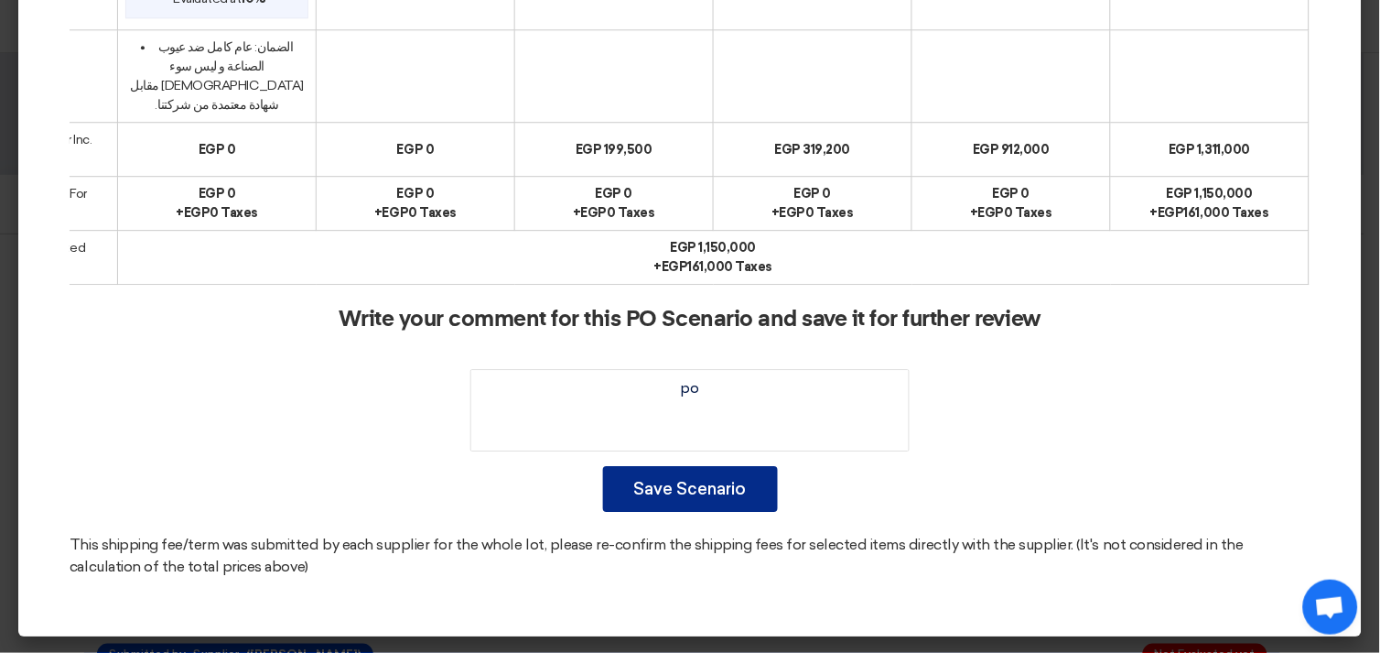
click at [694, 495] on button "Save Scenario" at bounding box center [690, 489] width 175 height 46
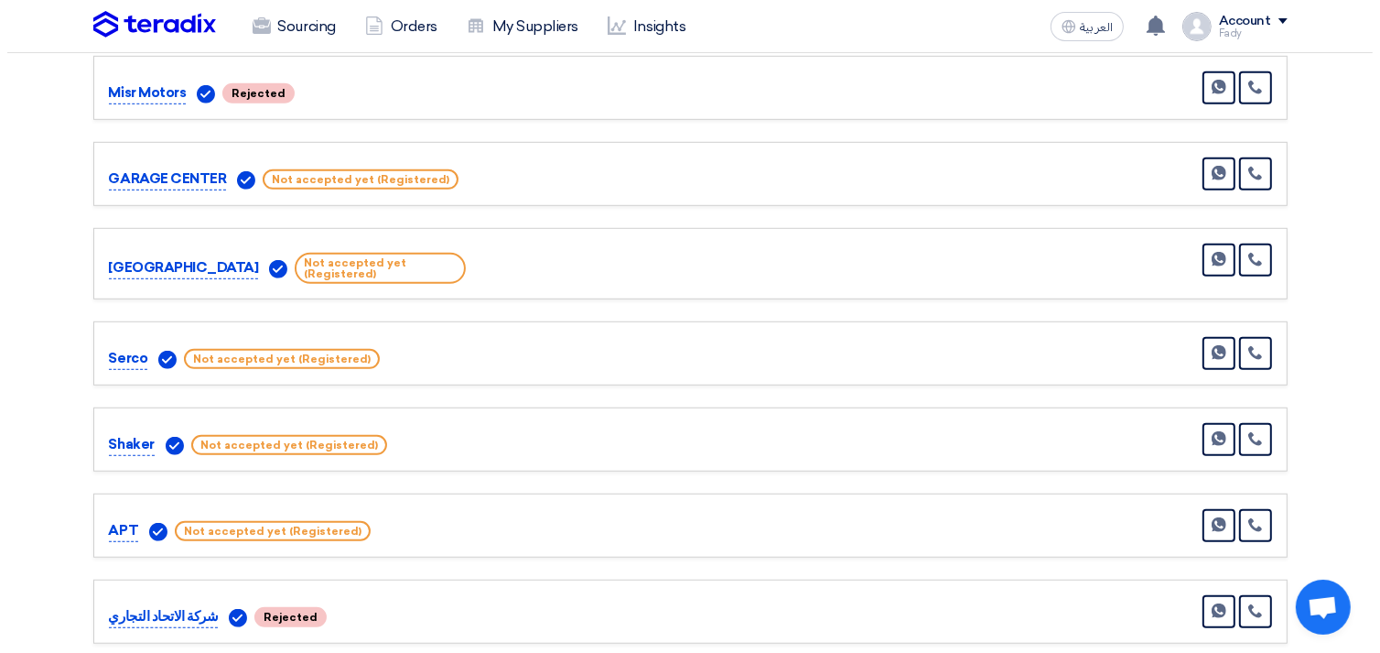
scroll to position [711, 0]
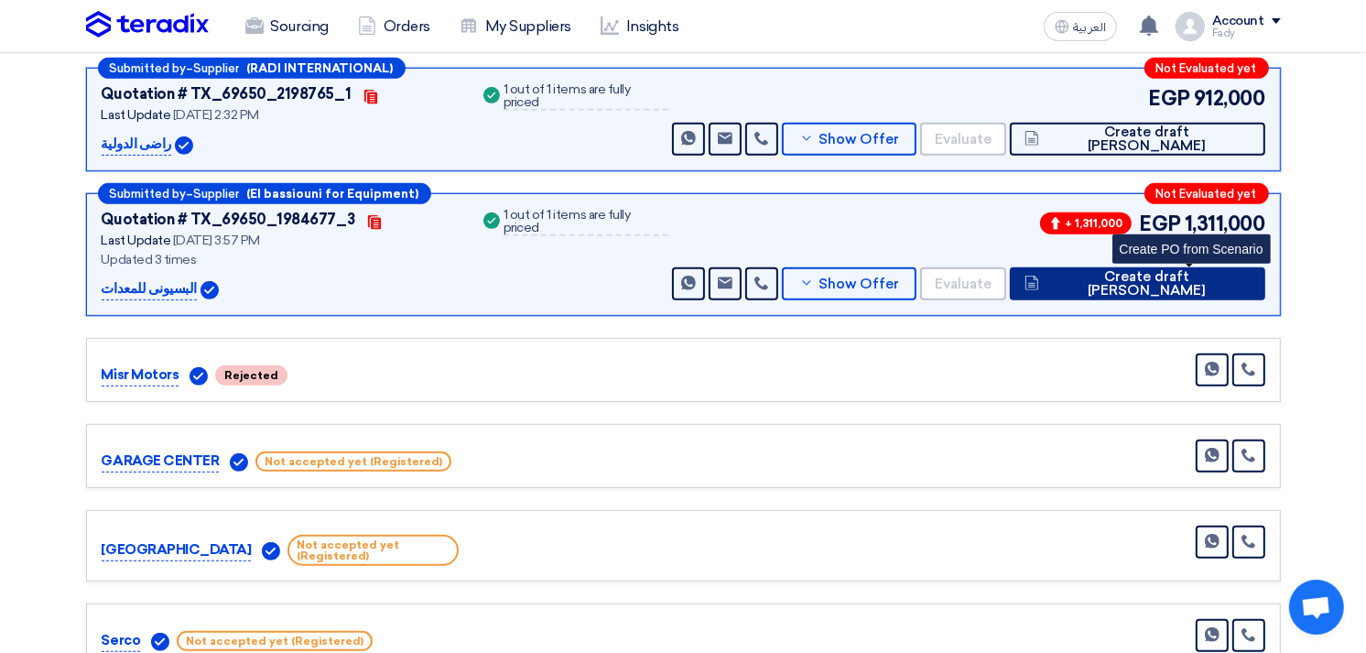
click at [1229, 281] on span "Create draft [PERSON_NAME]" at bounding box center [1146, 283] width 206 height 27
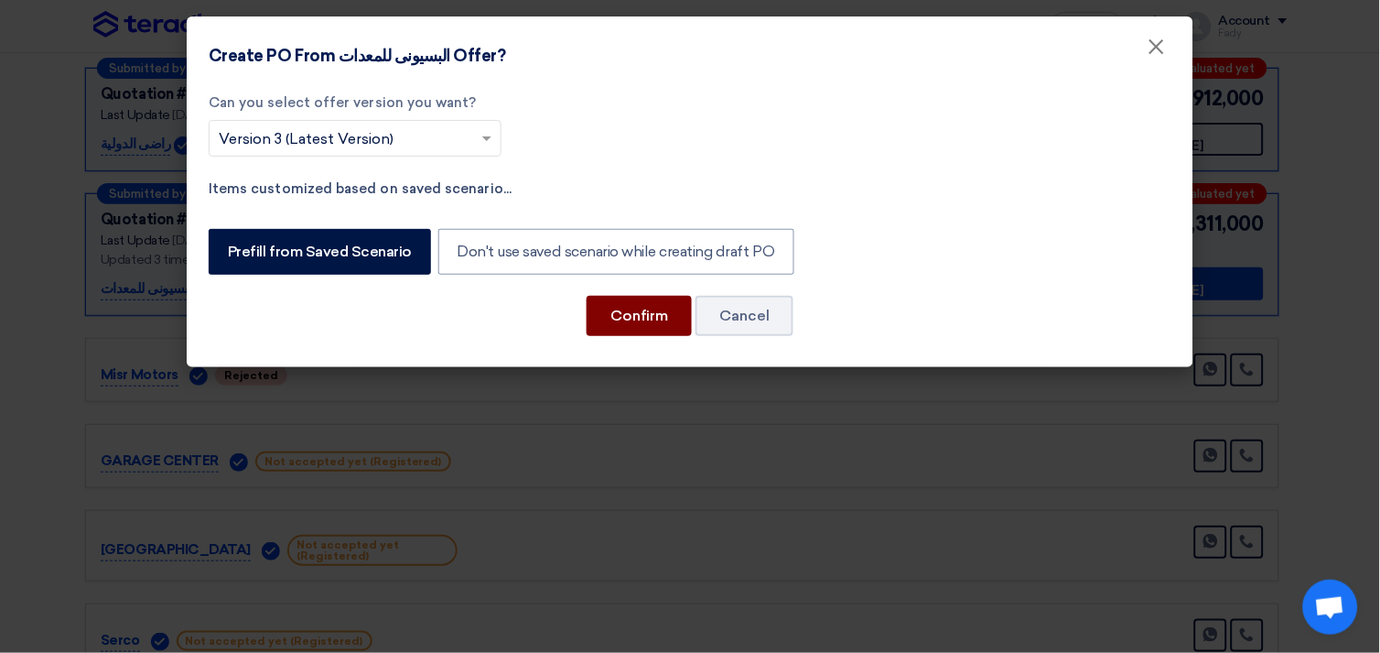
click at [639, 315] on button "Confirm" at bounding box center [639, 316] width 105 height 40
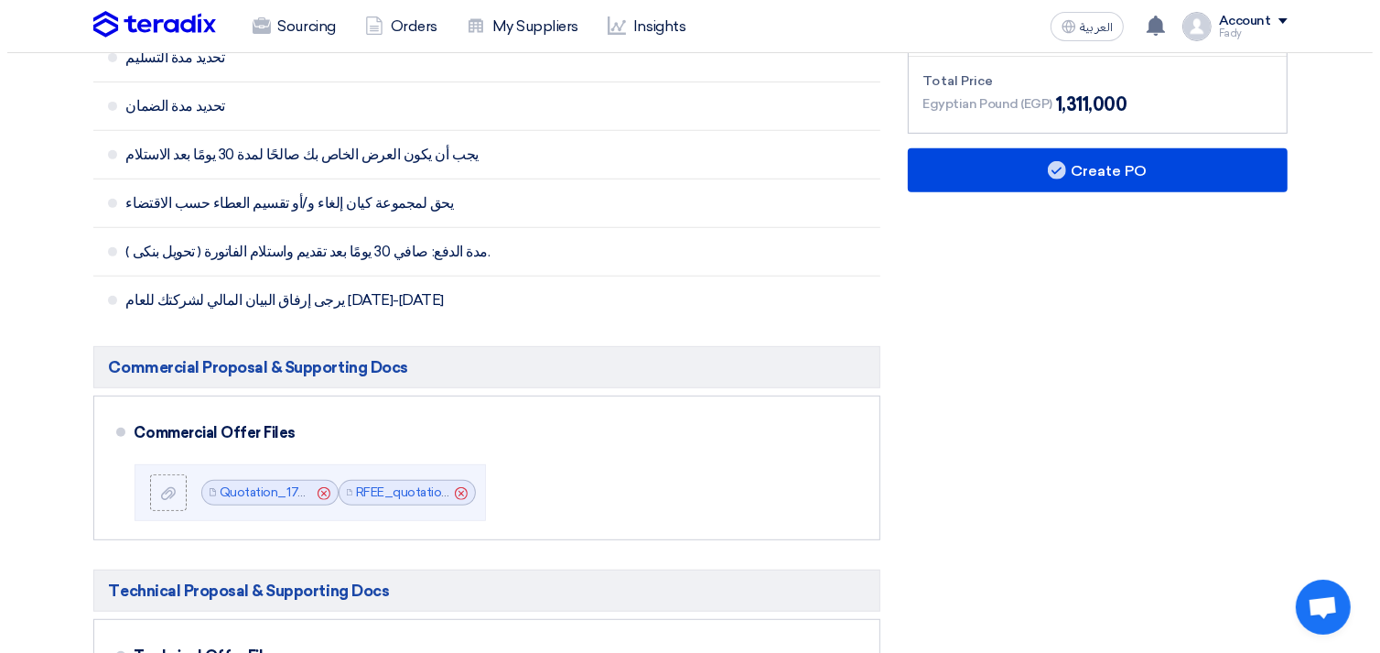
scroll to position [406, 0]
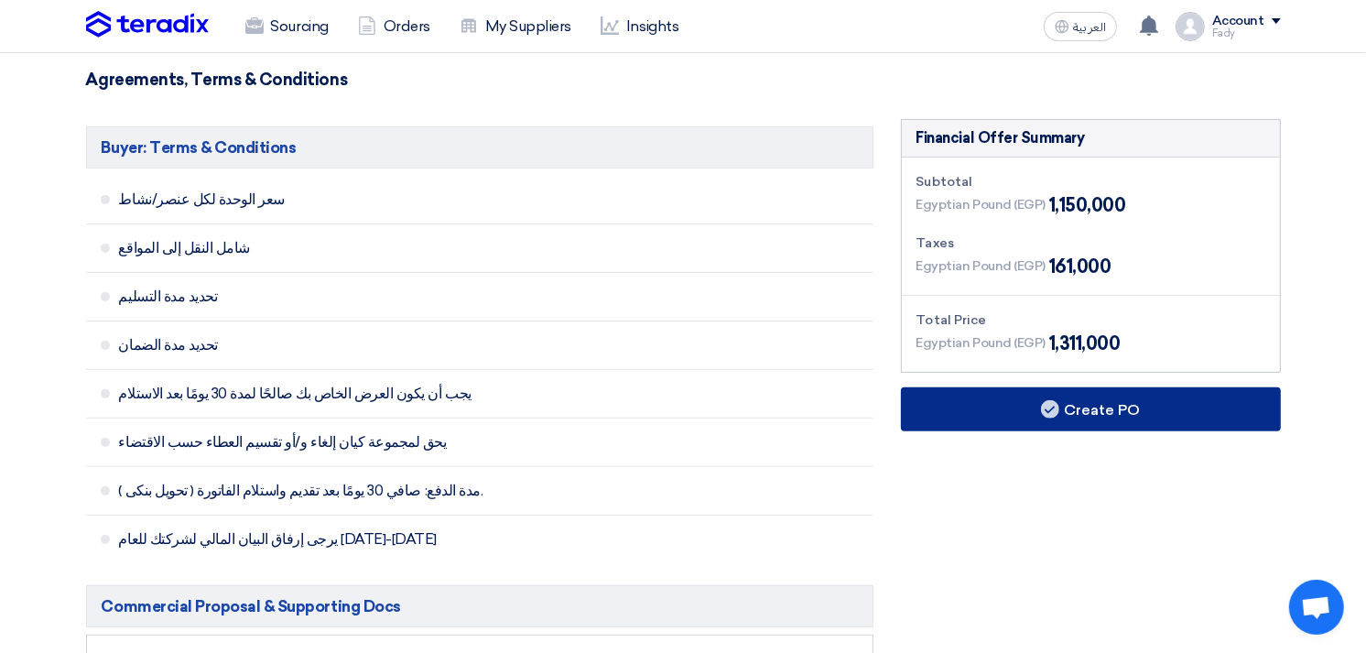
click at [1016, 403] on button "Create PO" at bounding box center [1091, 409] width 380 height 44
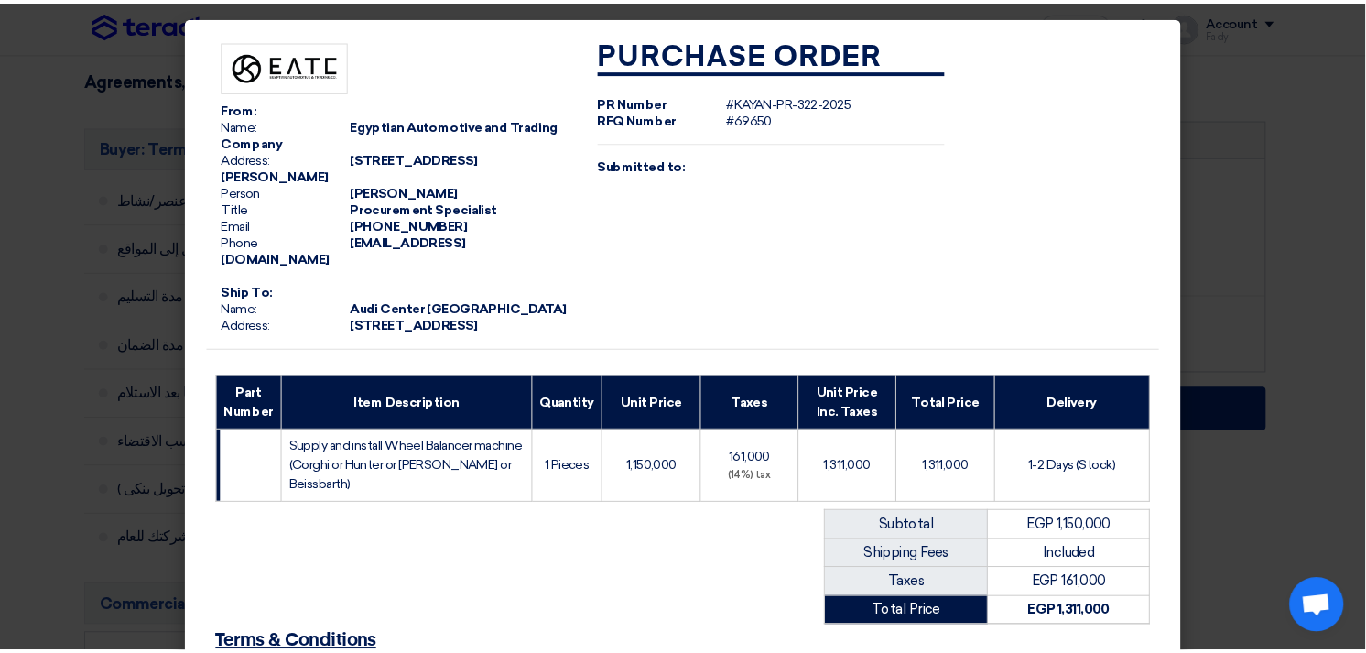
scroll to position [575, 0]
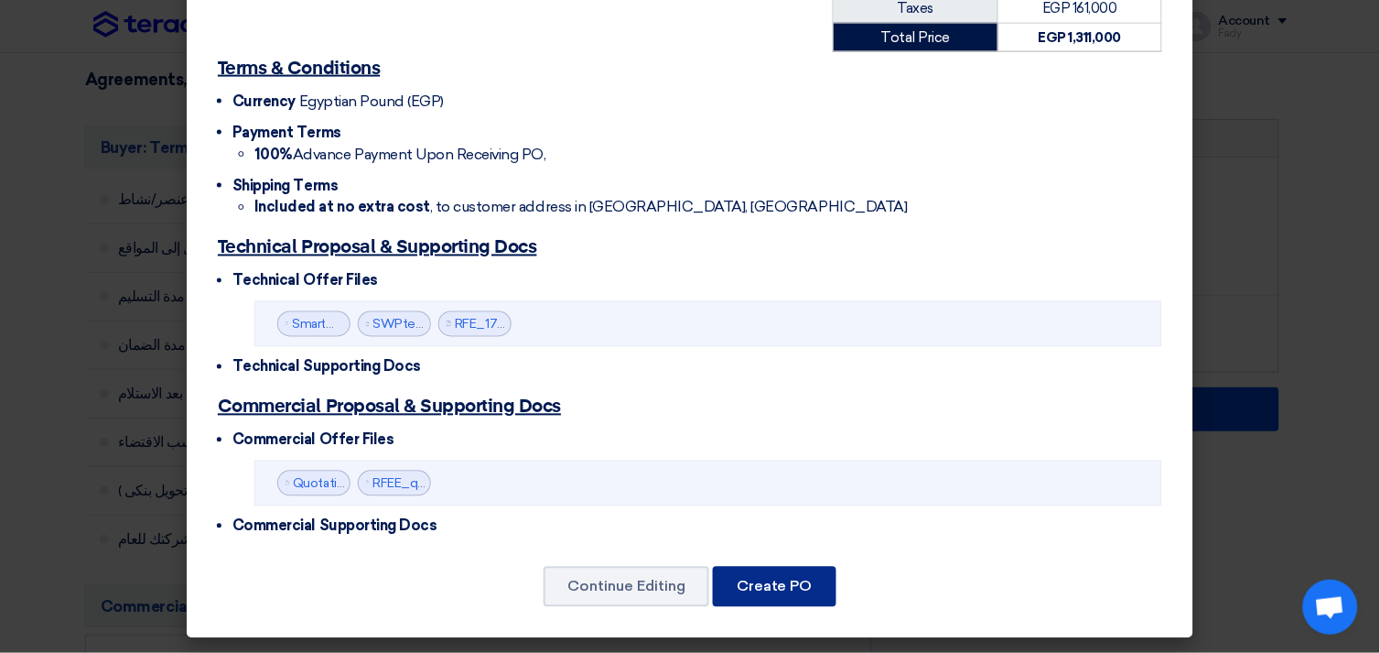
click at [743, 600] on button "Create PO" at bounding box center [775, 587] width 124 height 40
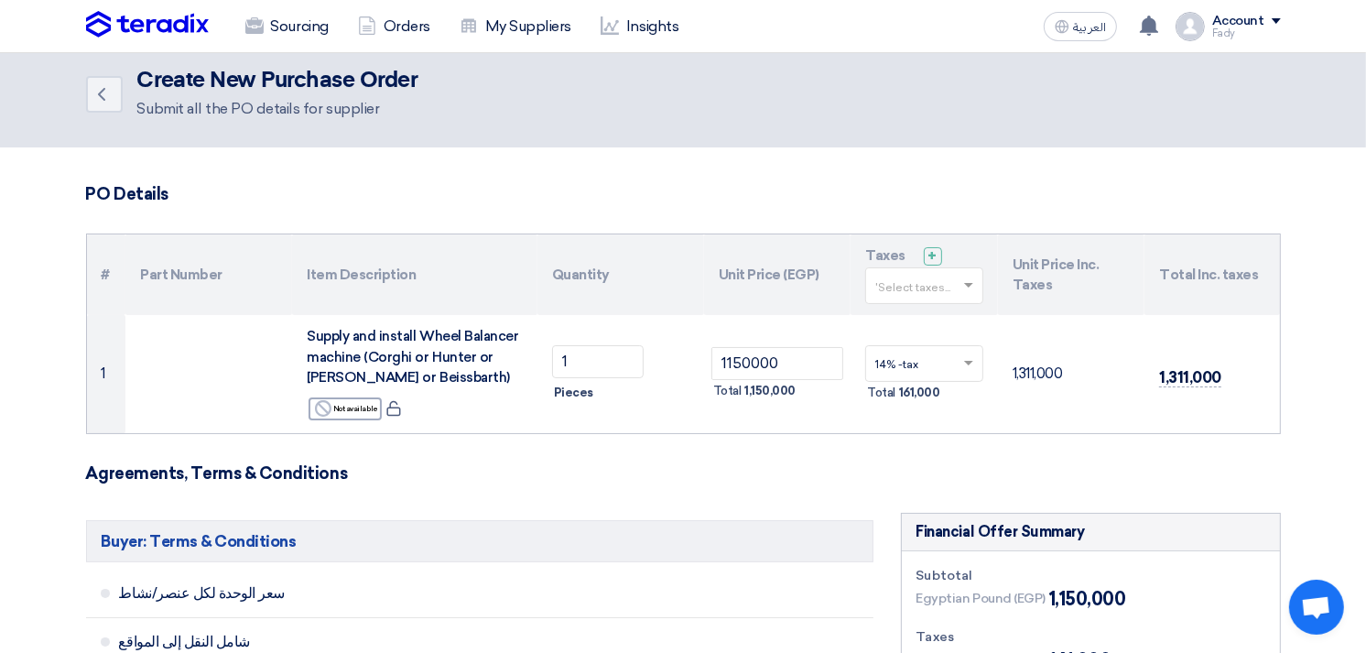
scroll to position [0, 0]
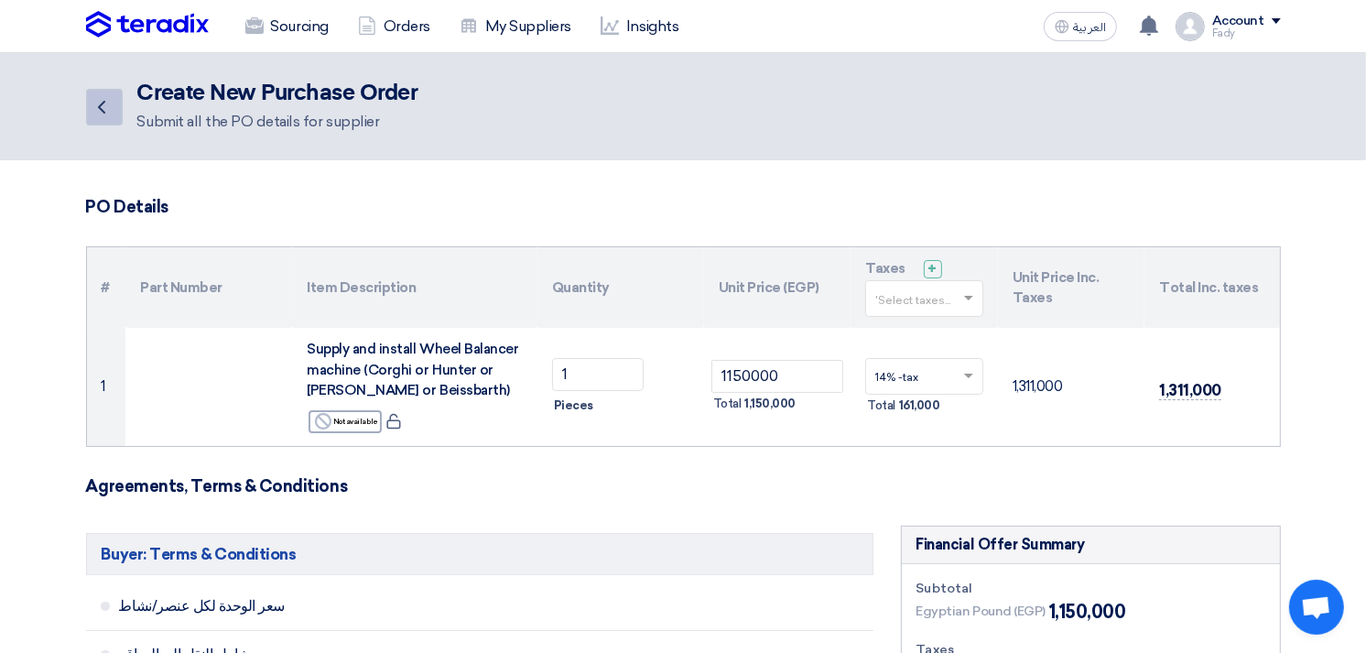
click at [87, 102] on link "Back" at bounding box center [104, 107] width 37 height 37
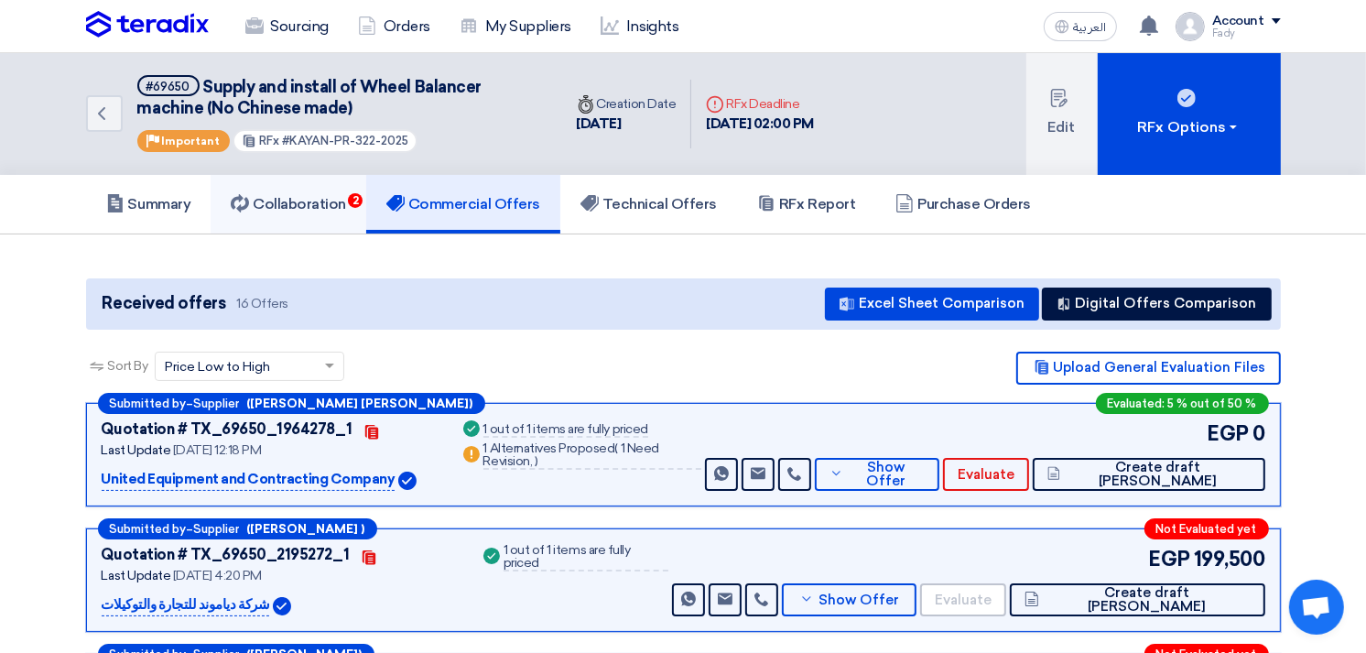
click at [296, 195] on h5 "Collaboration 2" at bounding box center [288, 204] width 115 height 18
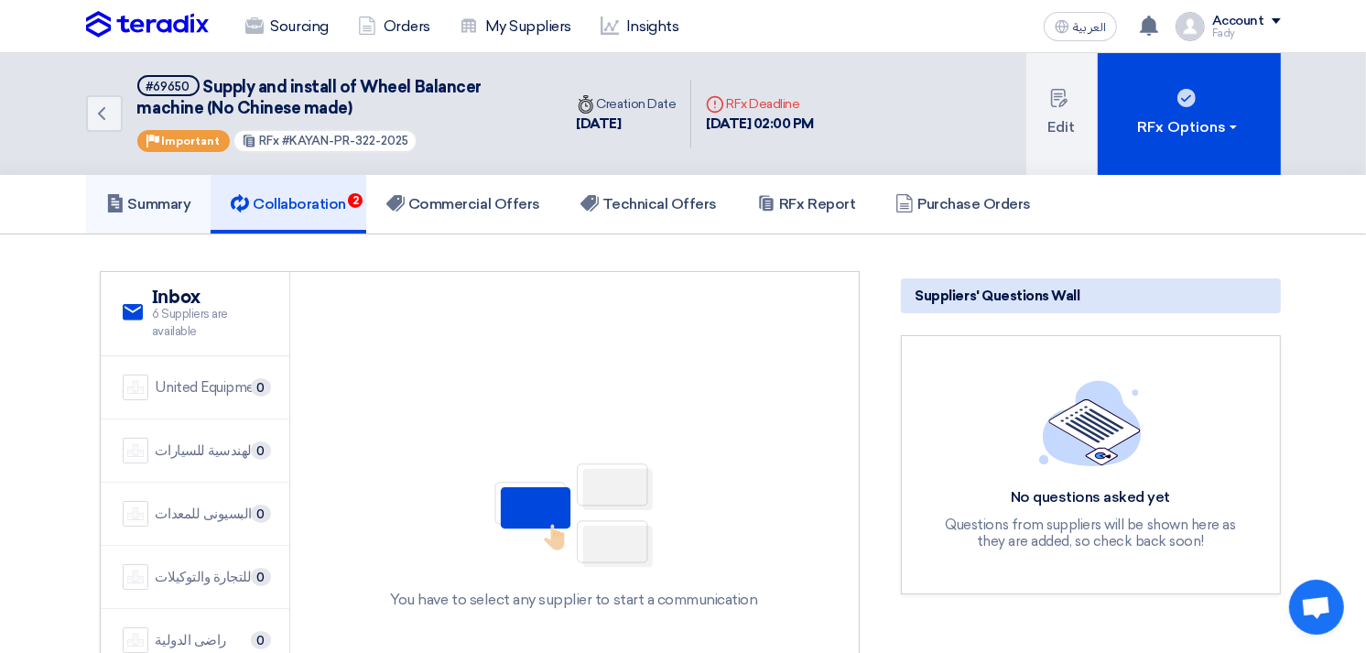
click at [128, 207] on h5 "Summary" at bounding box center [148, 204] width 85 height 18
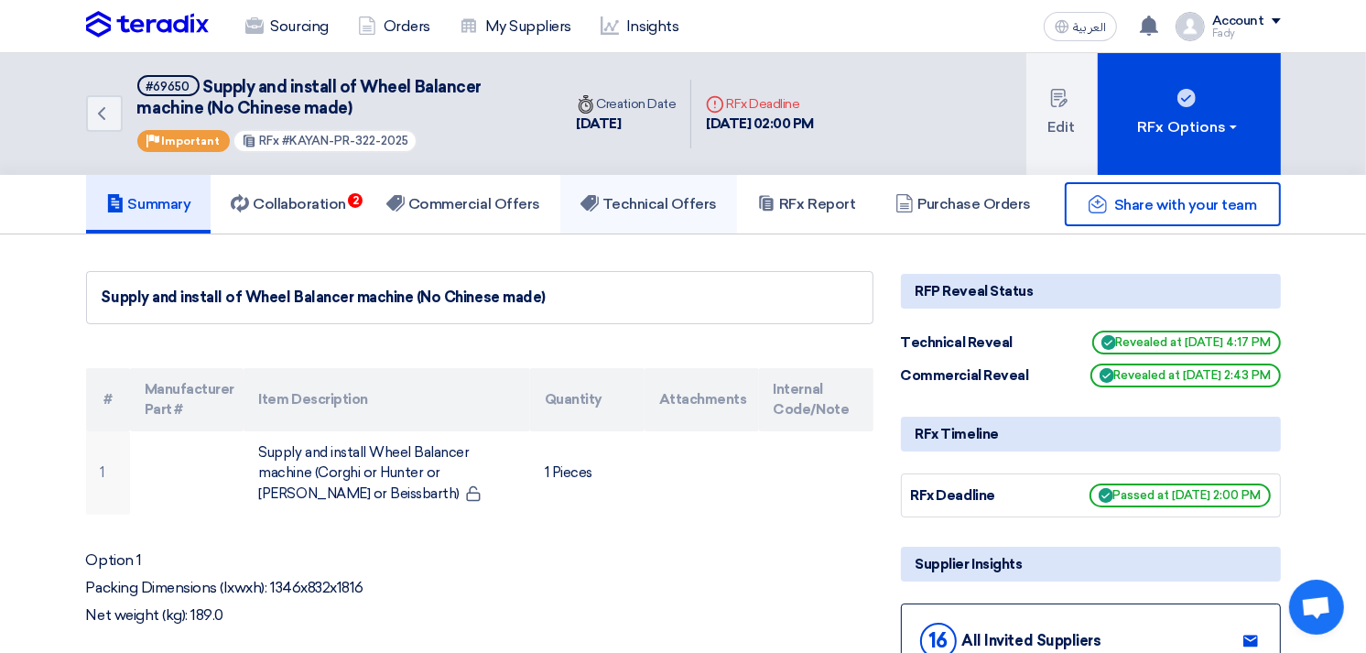
click at [670, 196] on h5 "Technical Offers" at bounding box center [648, 204] width 136 height 18
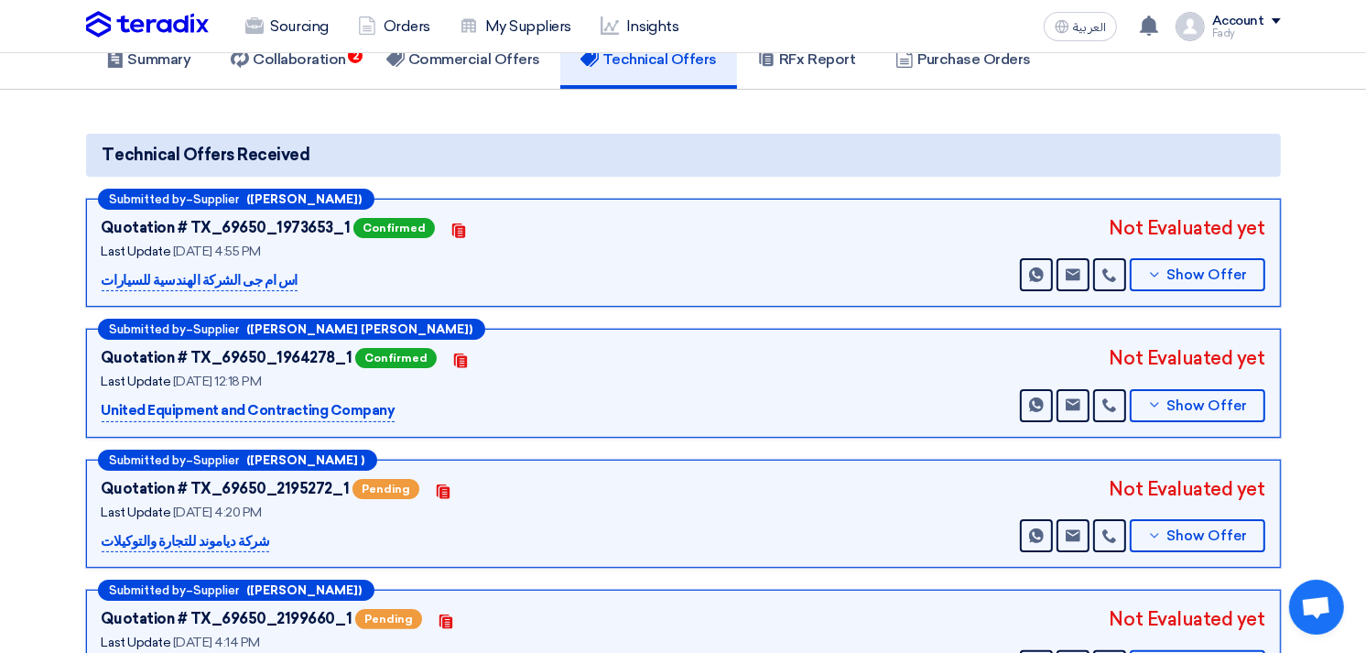
scroll to position [203, 0]
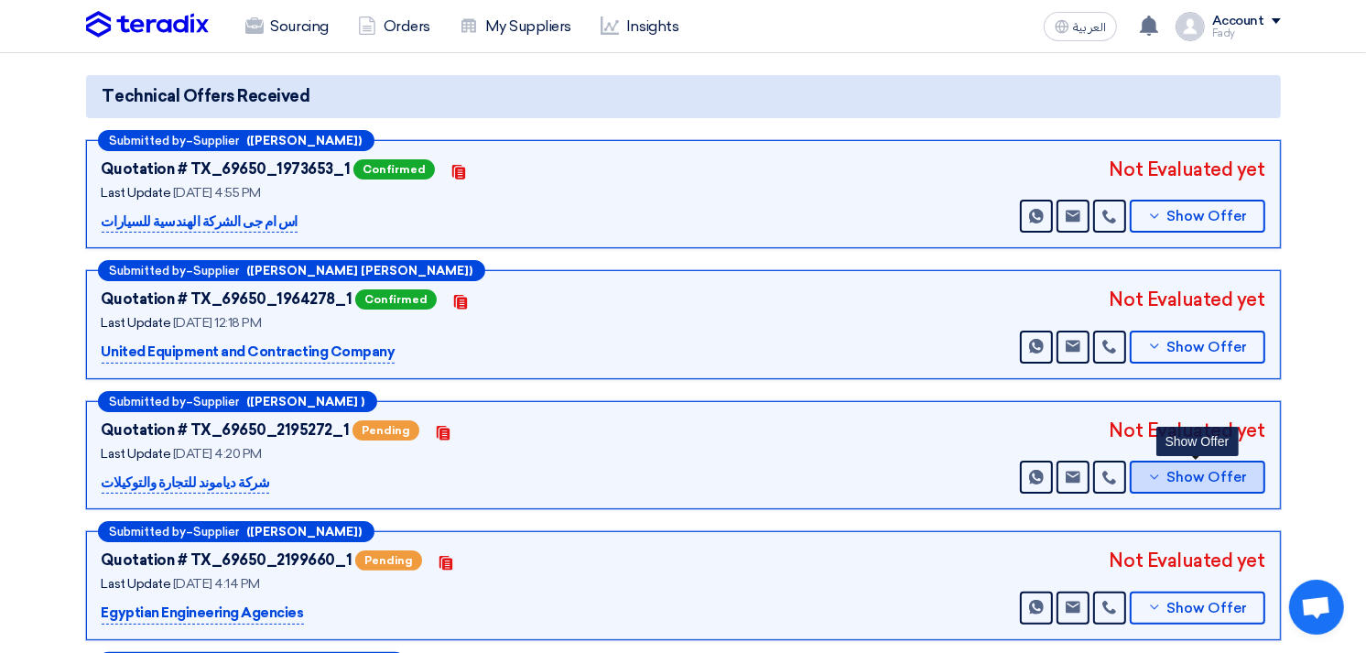
click at [1226, 470] on span "Show Offer" at bounding box center [1206, 477] width 81 height 14
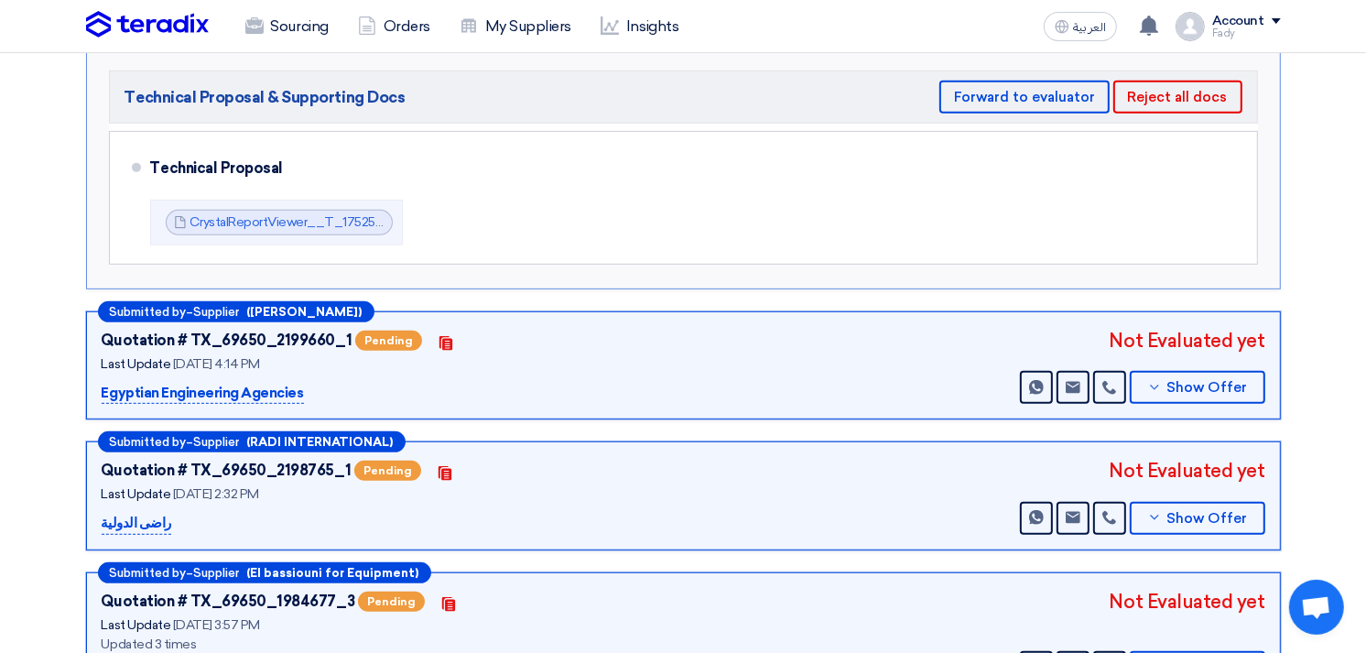
scroll to position [813, 0]
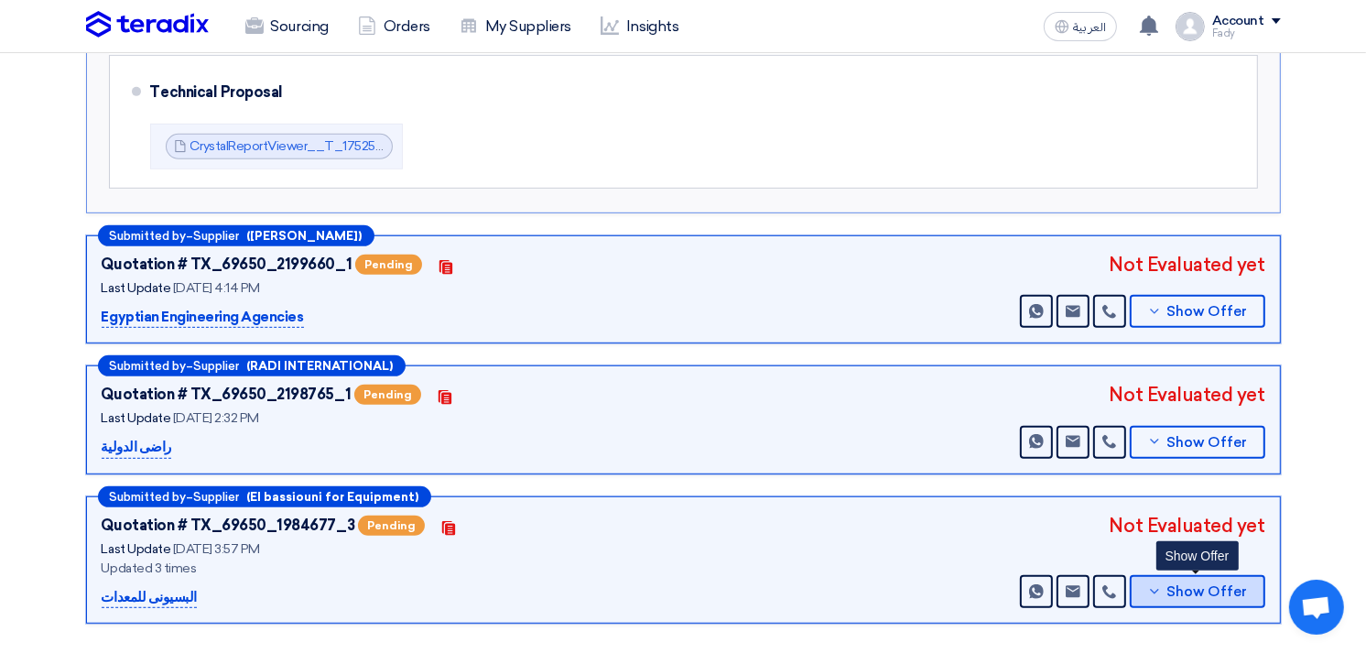
click at [1237, 585] on span "Show Offer" at bounding box center [1206, 592] width 81 height 14
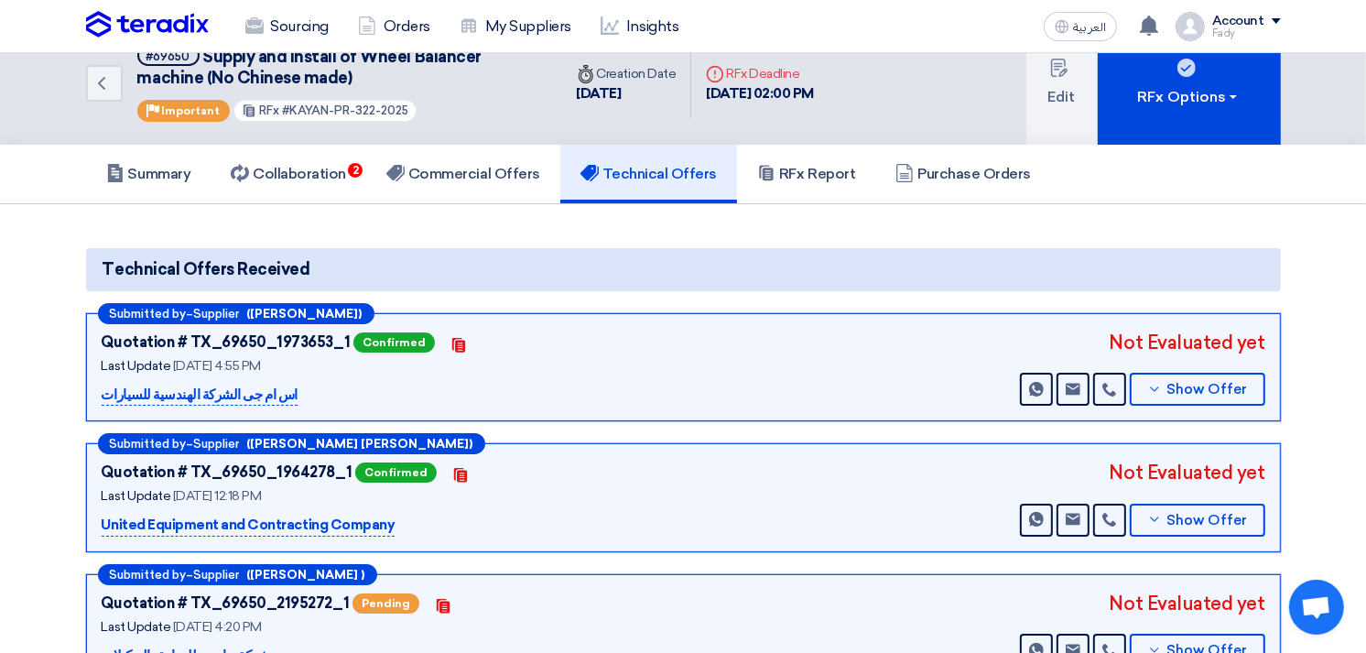
scroll to position [0, 0]
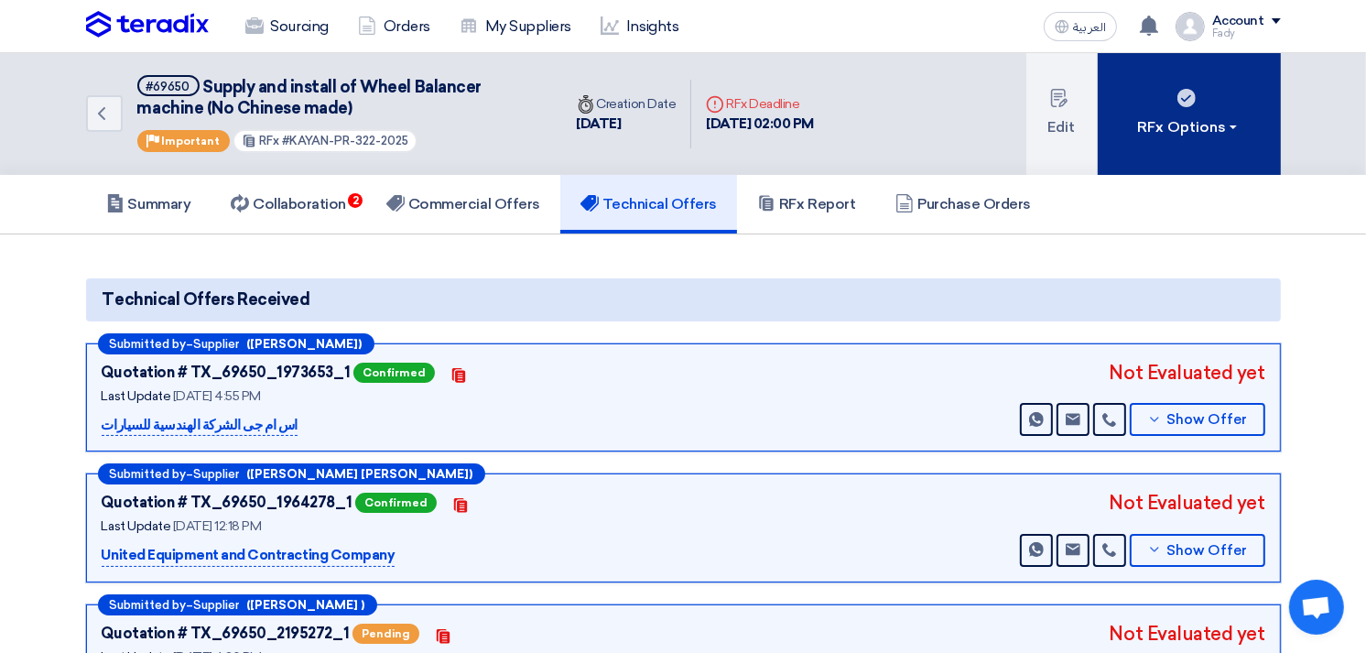
click at [1209, 147] on button "RFx Options" at bounding box center [1188, 114] width 183 height 122
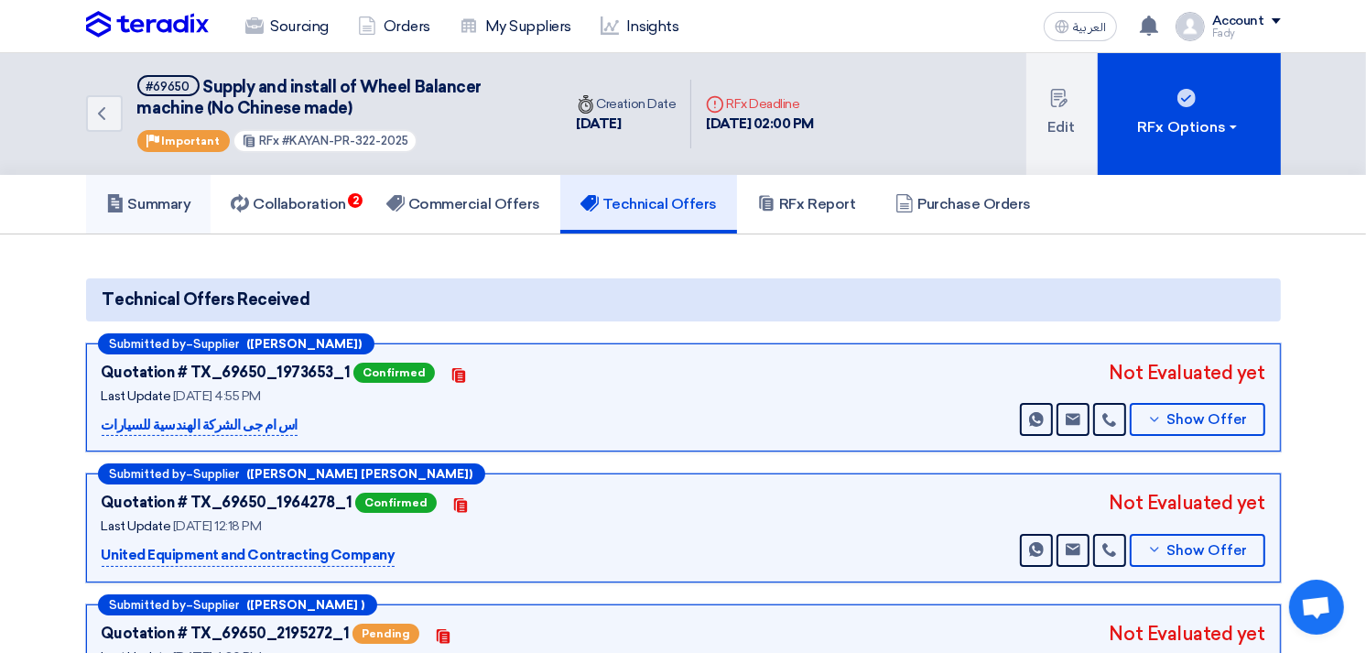
click at [138, 198] on h5 "Summary" at bounding box center [148, 204] width 85 height 18
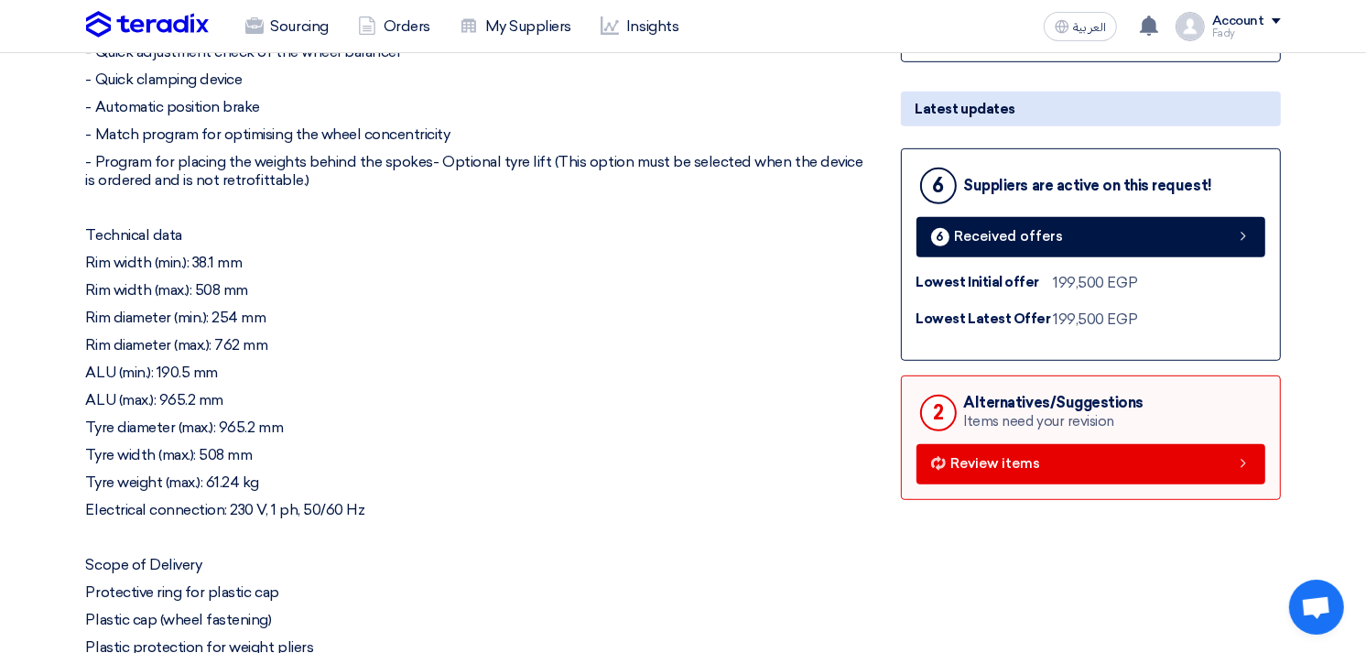
scroll to position [813, 0]
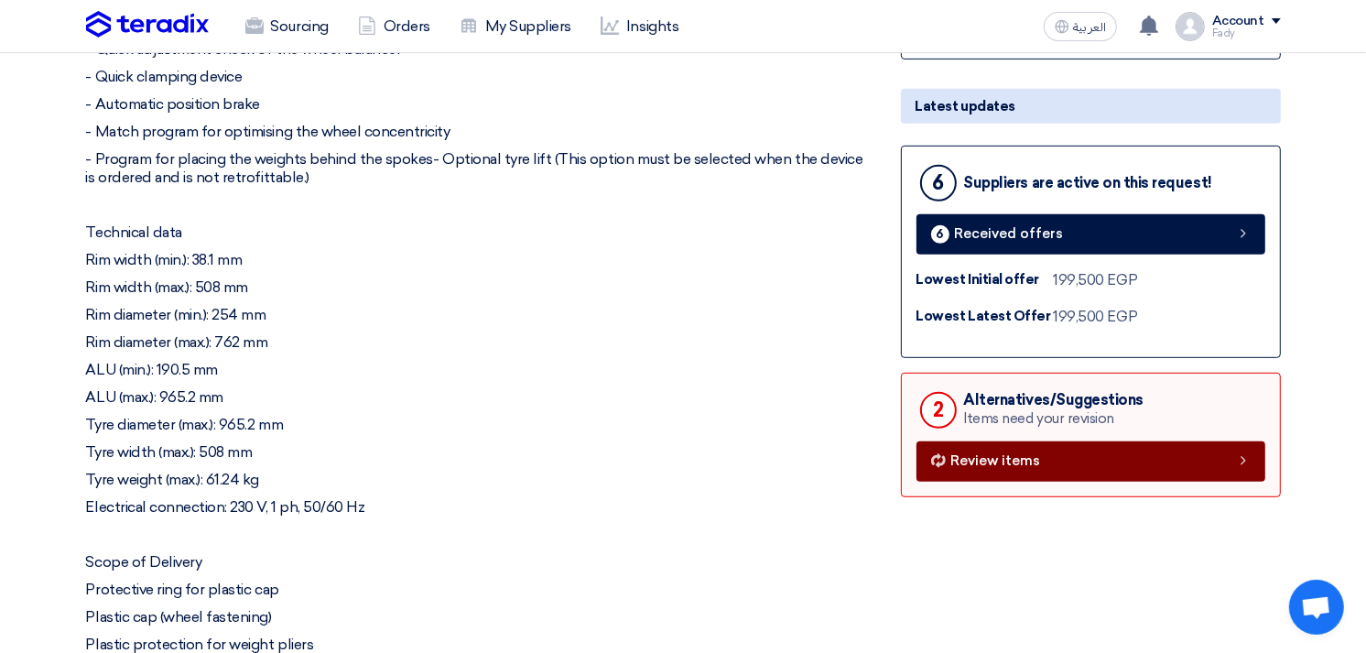
click at [1065, 452] on link "Review items" at bounding box center [1090, 461] width 349 height 40
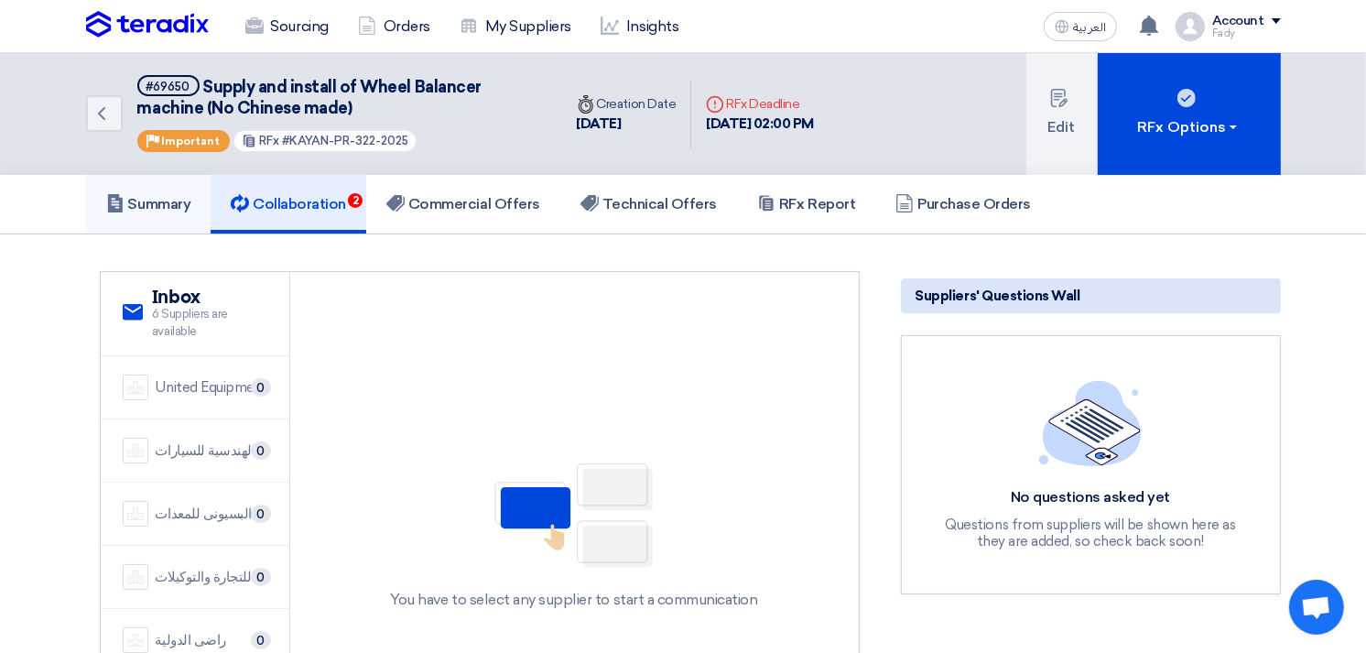
click at [130, 195] on h5 "Summary" at bounding box center [148, 204] width 85 height 18
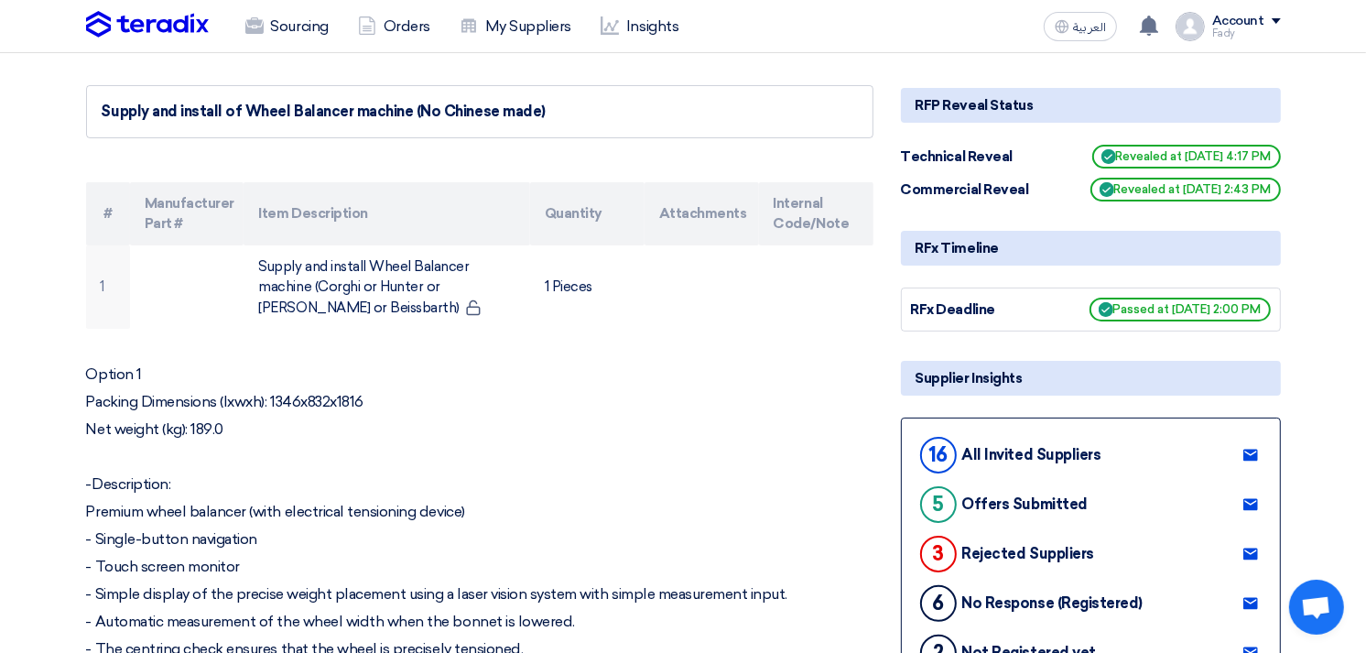
scroll to position [305, 0]
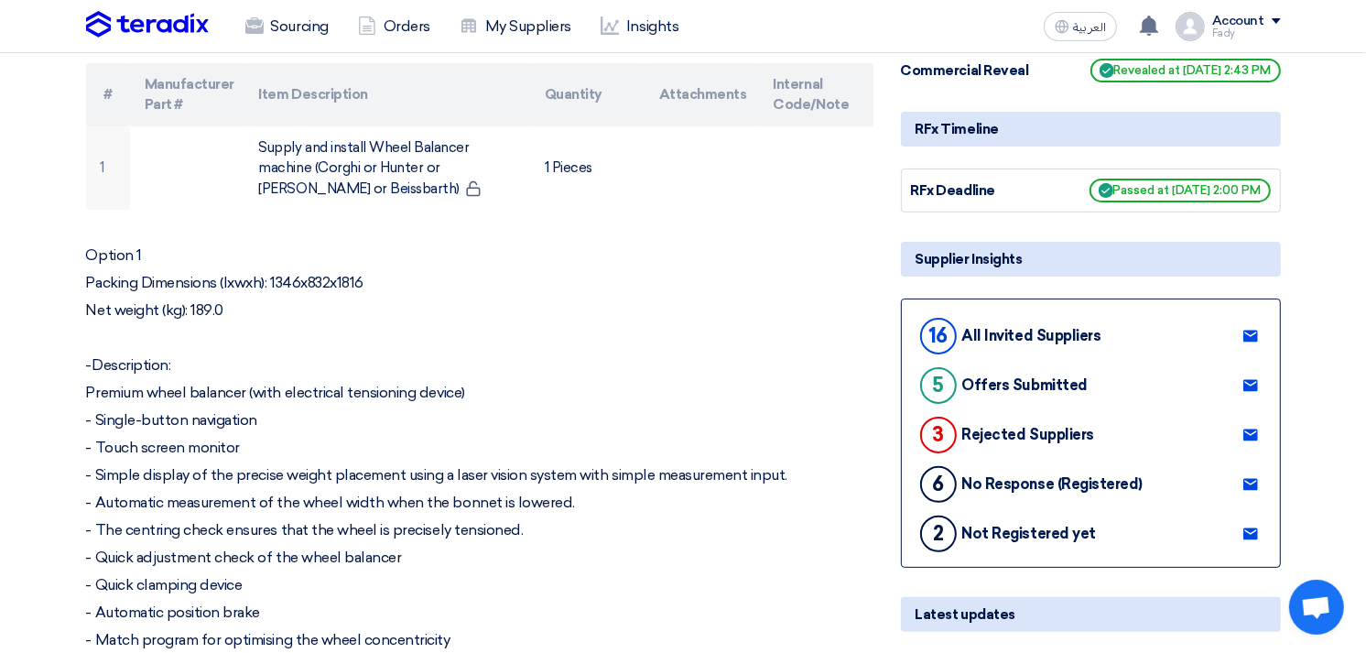
click at [994, 426] on div "Rejected Suppliers" at bounding box center [1028, 434] width 132 height 17
click at [940, 416] on div "3" at bounding box center [938, 434] width 37 height 37
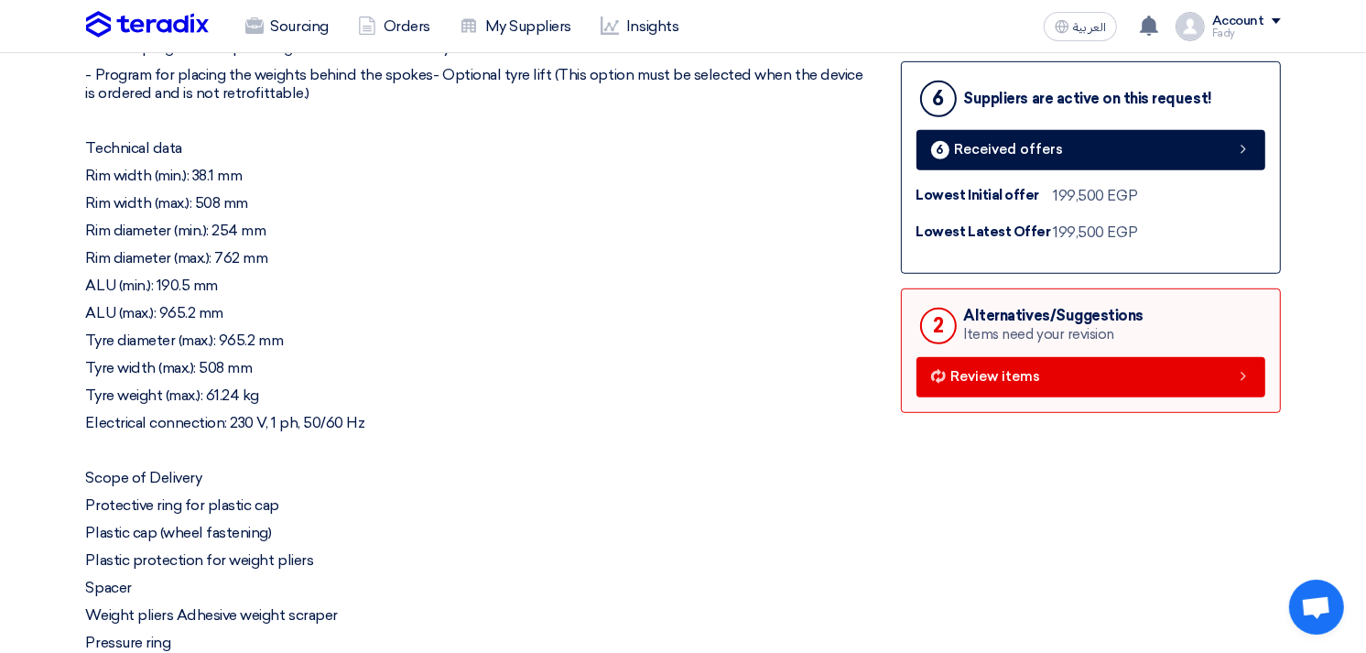
scroll to position [1017, 0]
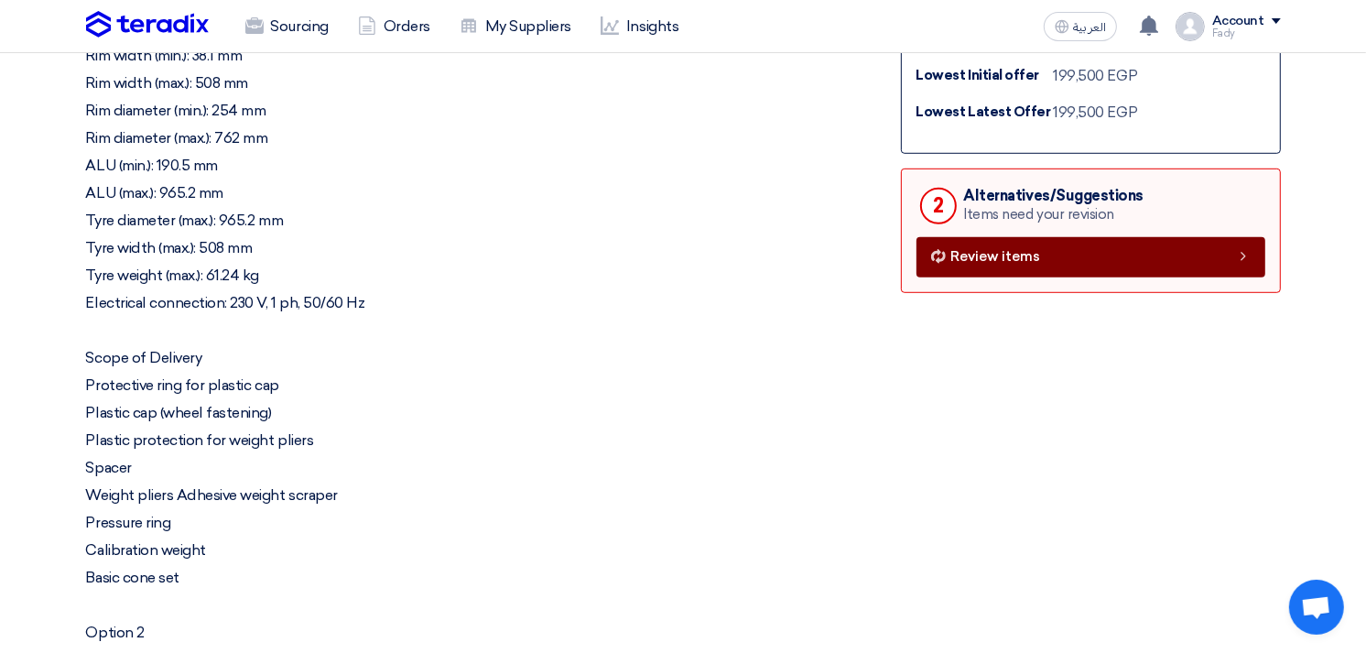
click at [981, 250] on span "Review items" at bounding box center [996, 257] width 90 height 14
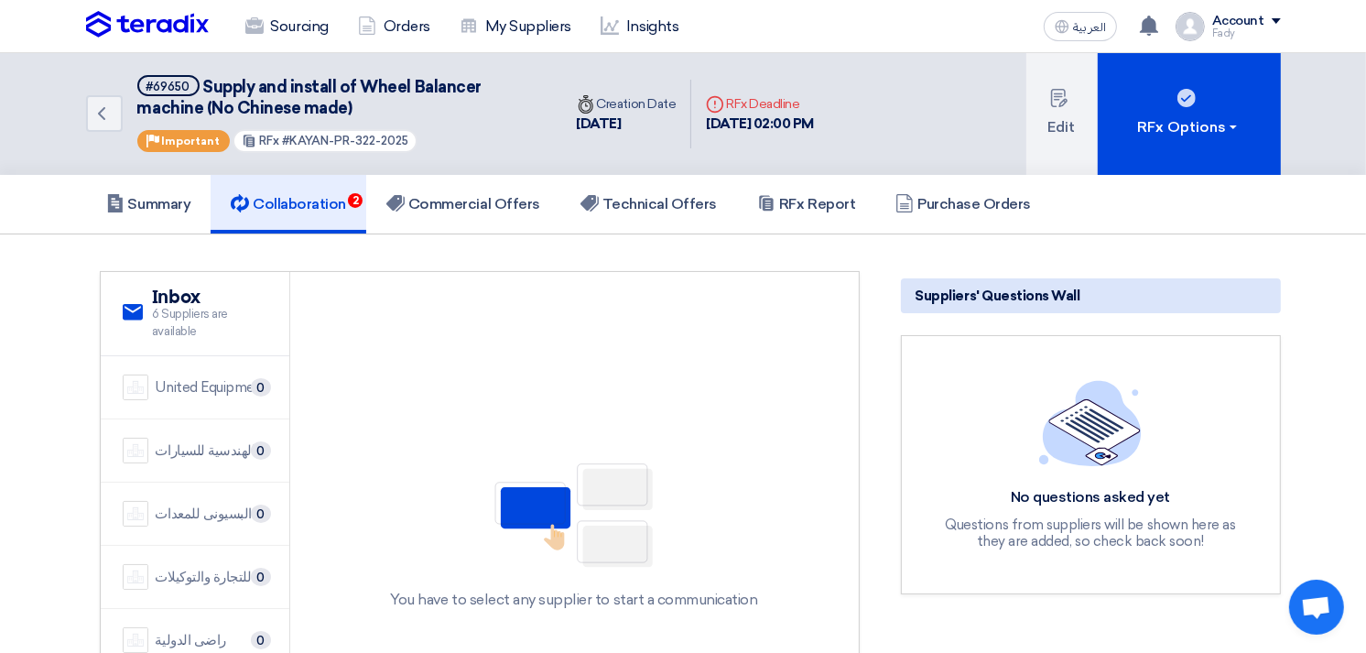
click at [199, 308] on span "6 Suppliers are available" at bounding box center [209, 323] width 115 height 36
click at [618, 531] on img at bounding box center [573, 515] width 183 height 117
click at [568, 504] on img at bounding box center [573, 515] width 183 height 117
click at [128, 384] on img at bounding box center [136, 387] width 26 height 26
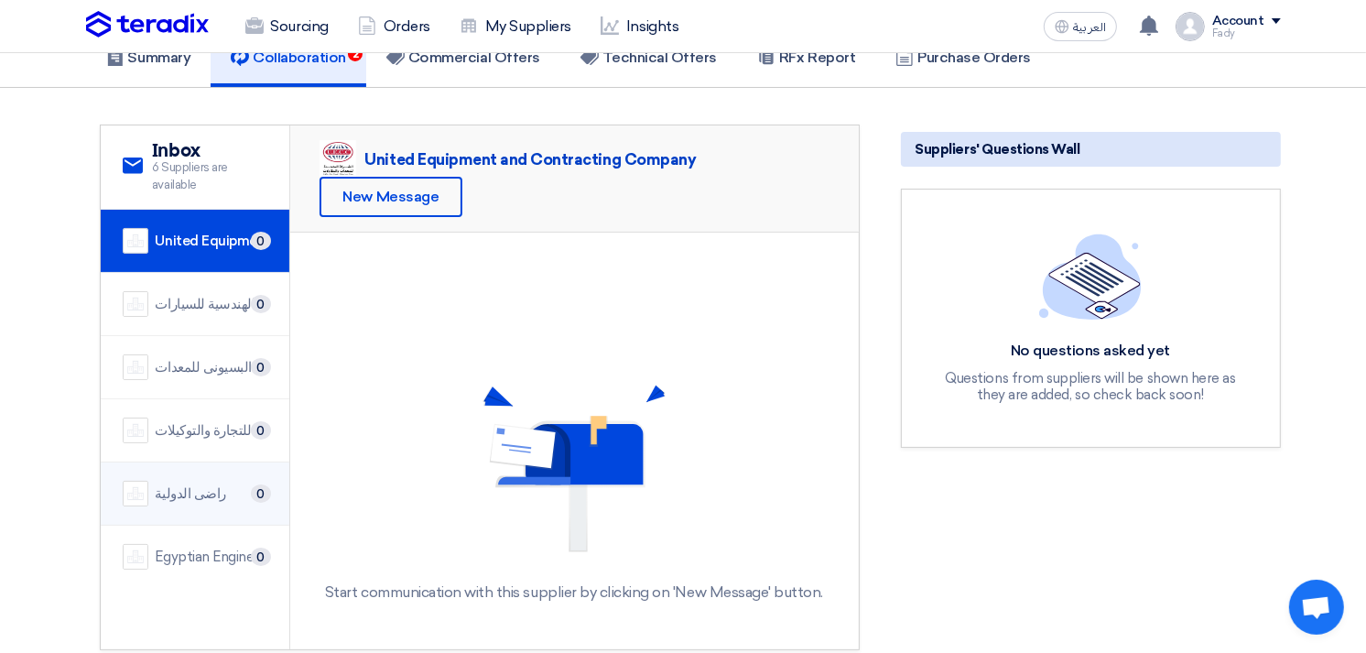
scroll to position [203, 0]
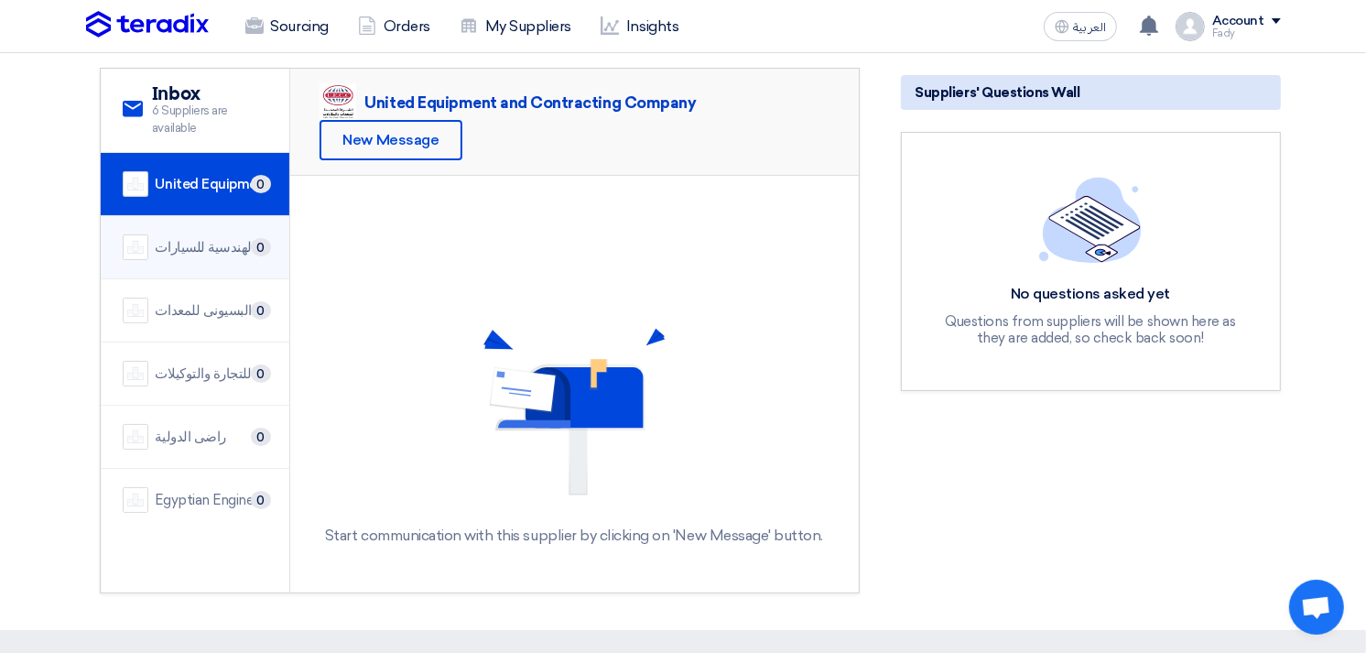
click at [137, 241] on img at bounding box center [136, 247] width 26 height 26
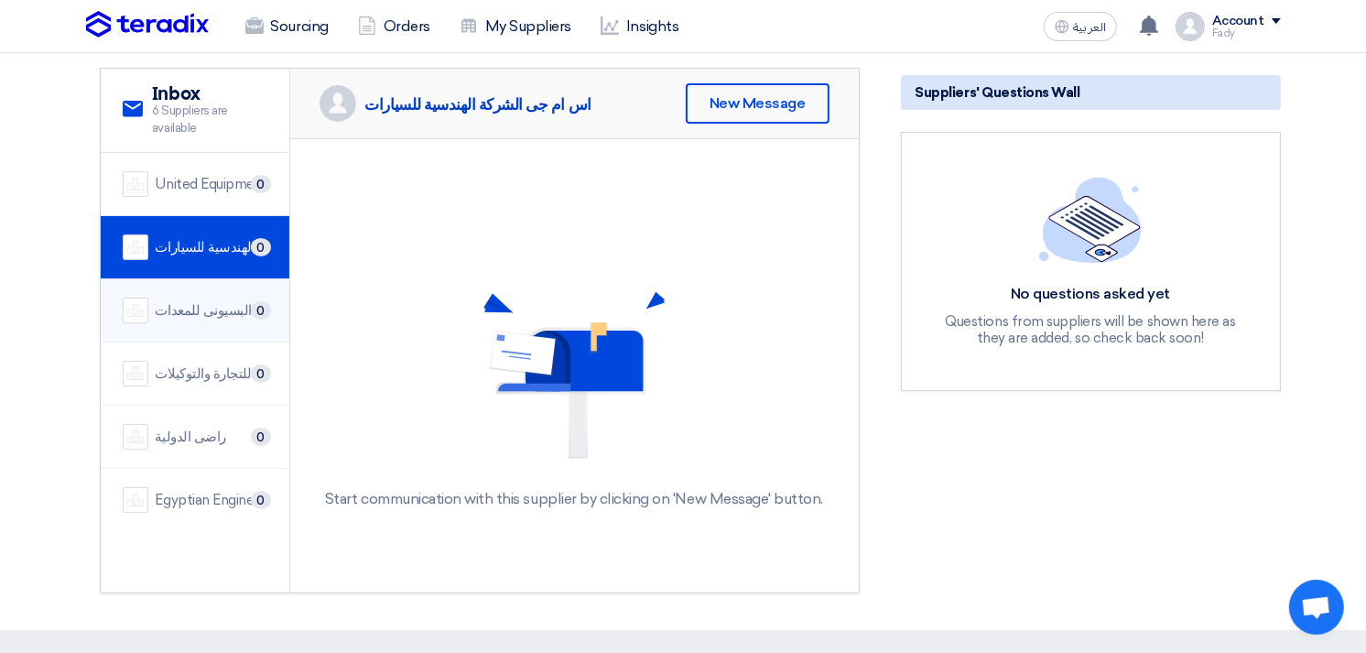
click at [134, 279] on li "البسيونى للمعدات 0" at bounding box center [195, 310] width 189 height 63
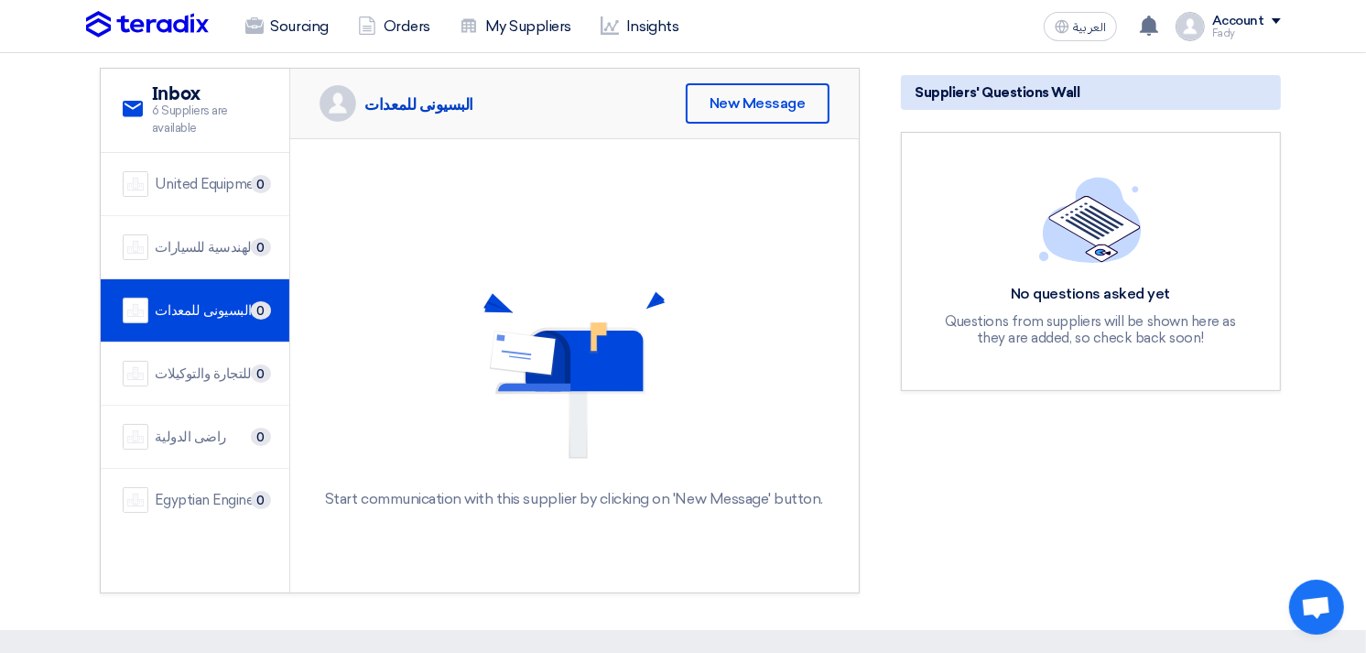
click at [144, 313] on img at bounding box center [136, 310] width 26 height 26
click at [138, 364] on img at bounding box center [136, 374] width 26 height 26
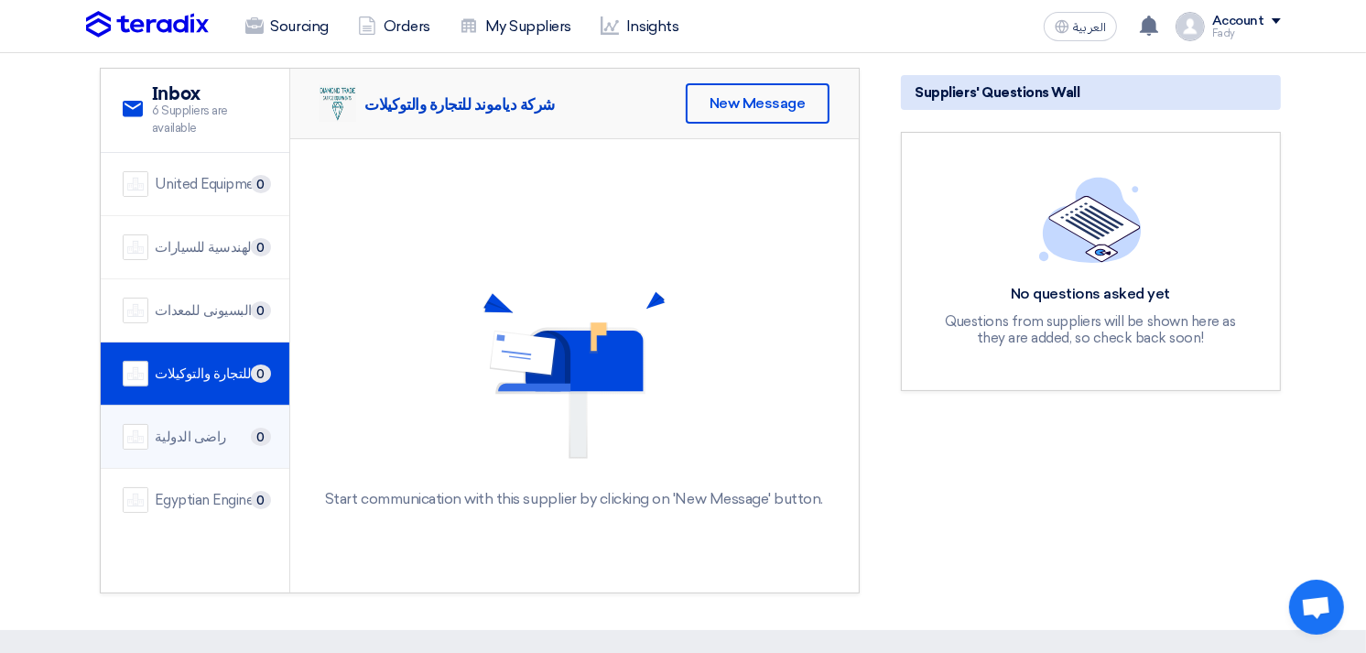
click at [125, 405] on li "راضى الدولية 0" at bounding box center [195, 436] width 189 height 63
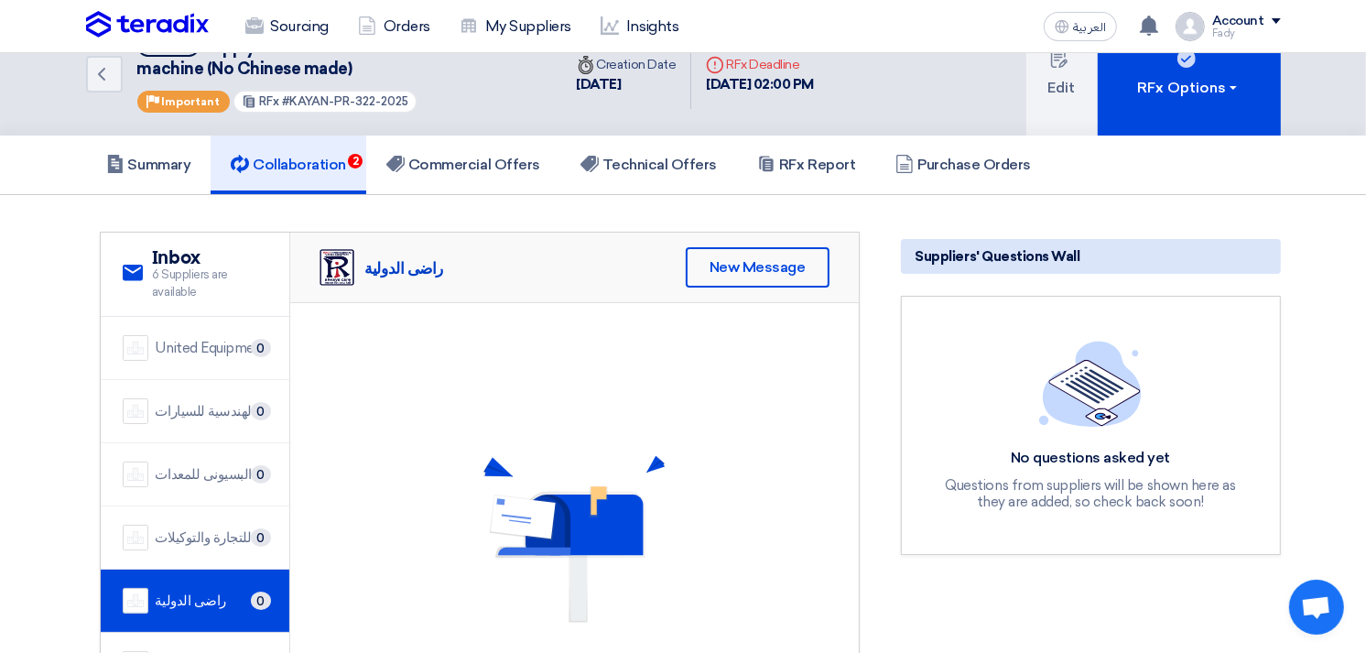
scroll to position [0, 0]
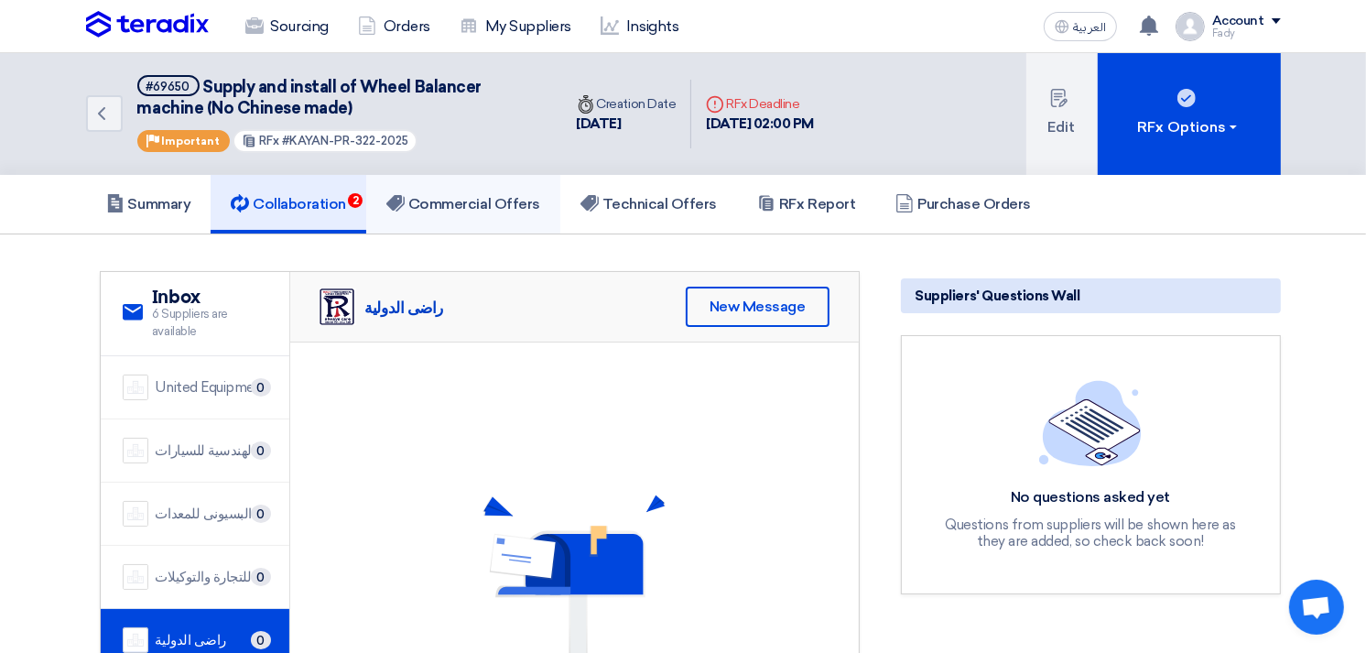
click at [455, 209] on h5 "Commercial Offers" at bounding box center [463, 204] width 154 height 18
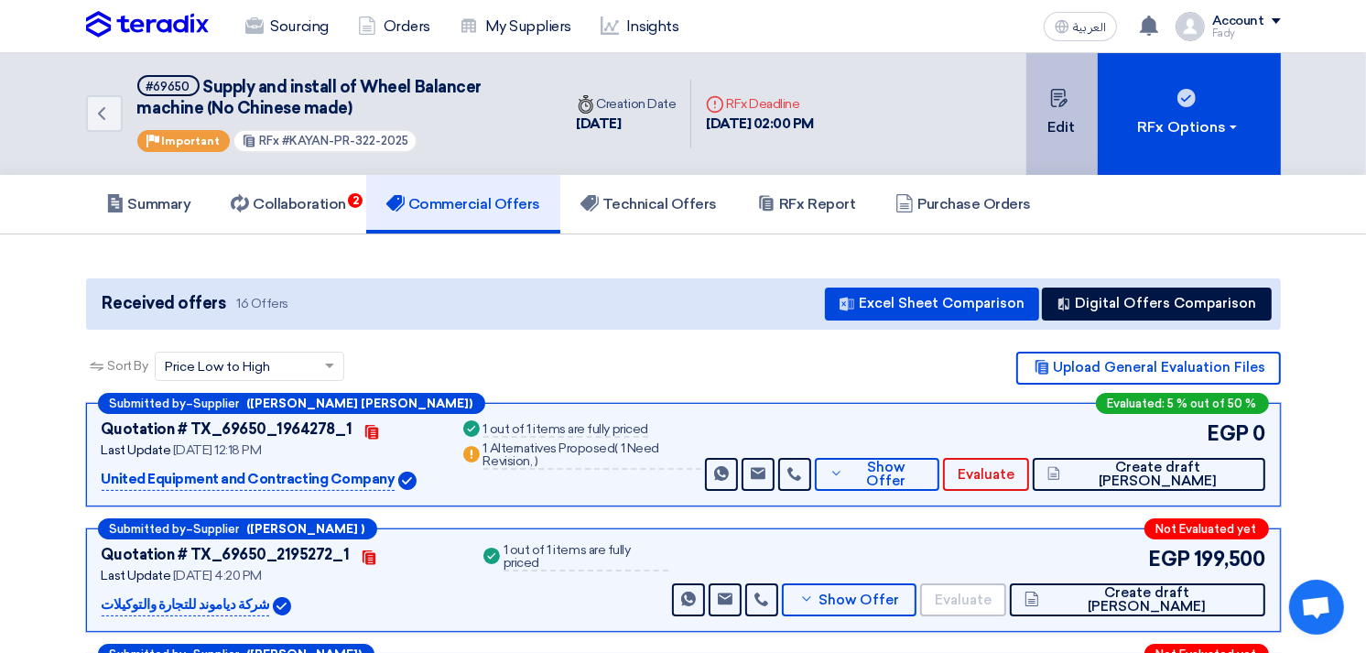
click at [1053, 116] on button "Edit" at bounding box center [1061, 114] width 71 height 122
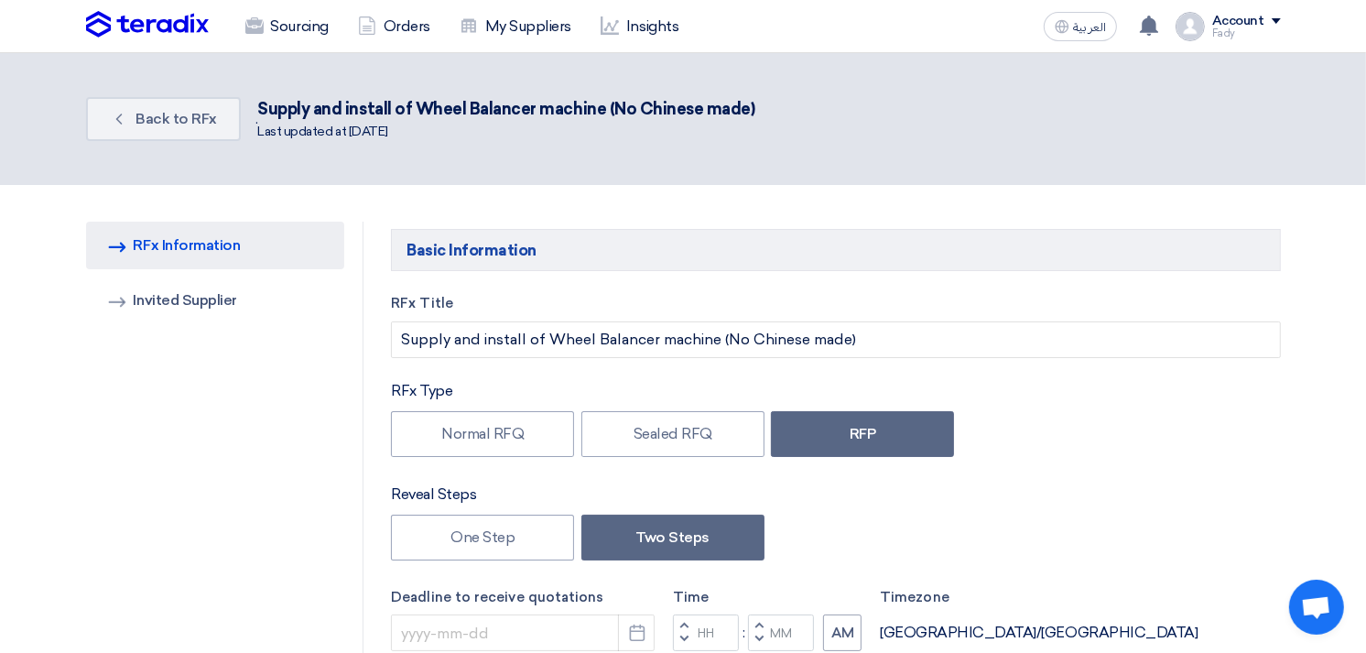
type input "[DATE]"
type input "02"
type input "00"
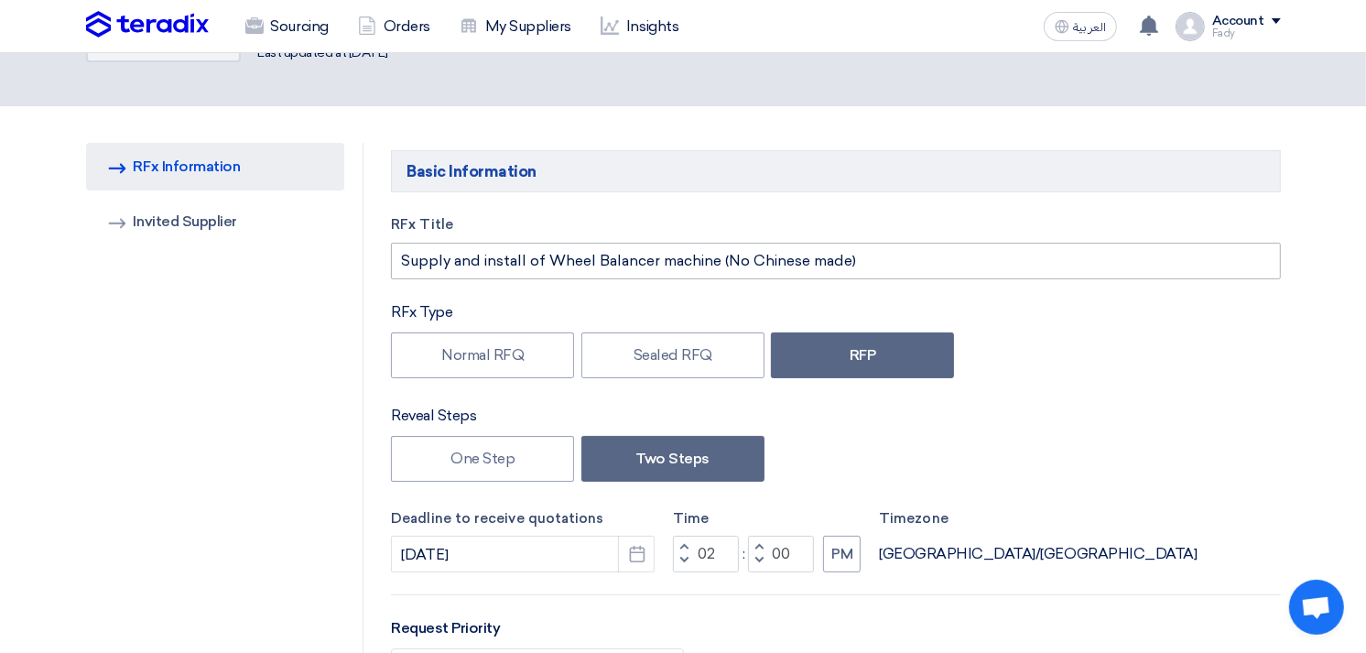
scroll to position [102, 0]
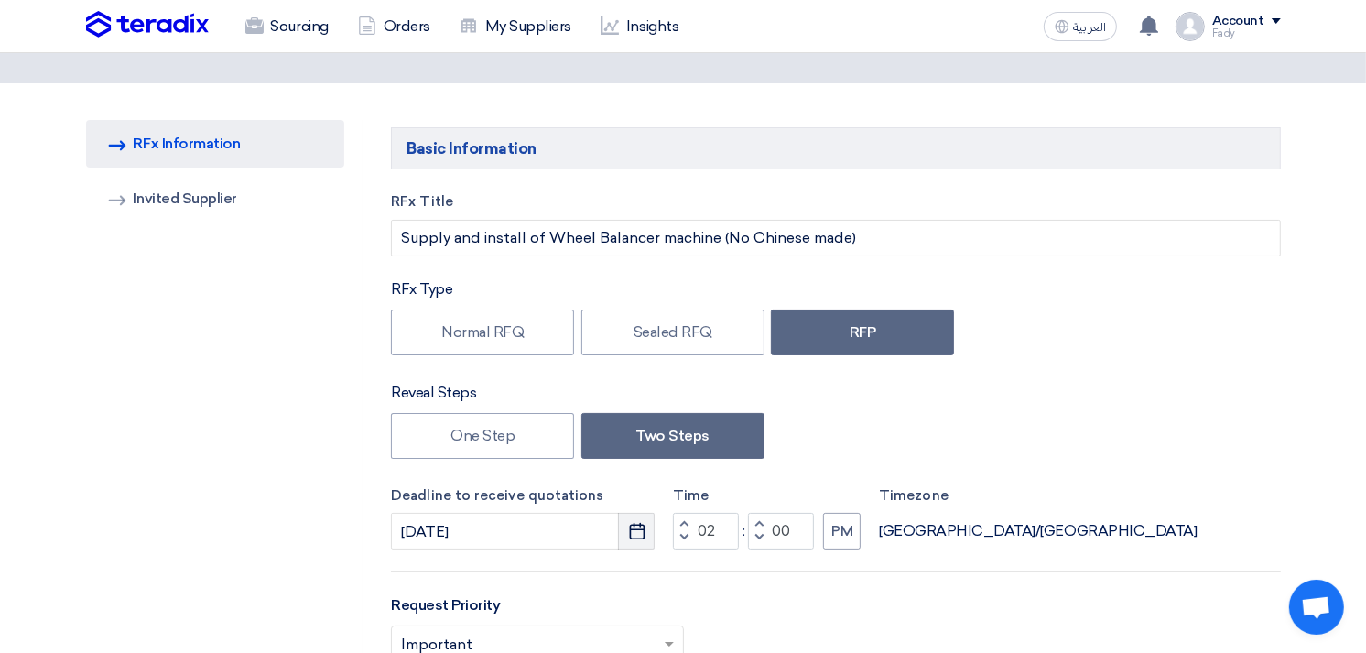
click at [634, 522] on icon "Pick a date" at bounding box center [637, 531] width 18 height 18
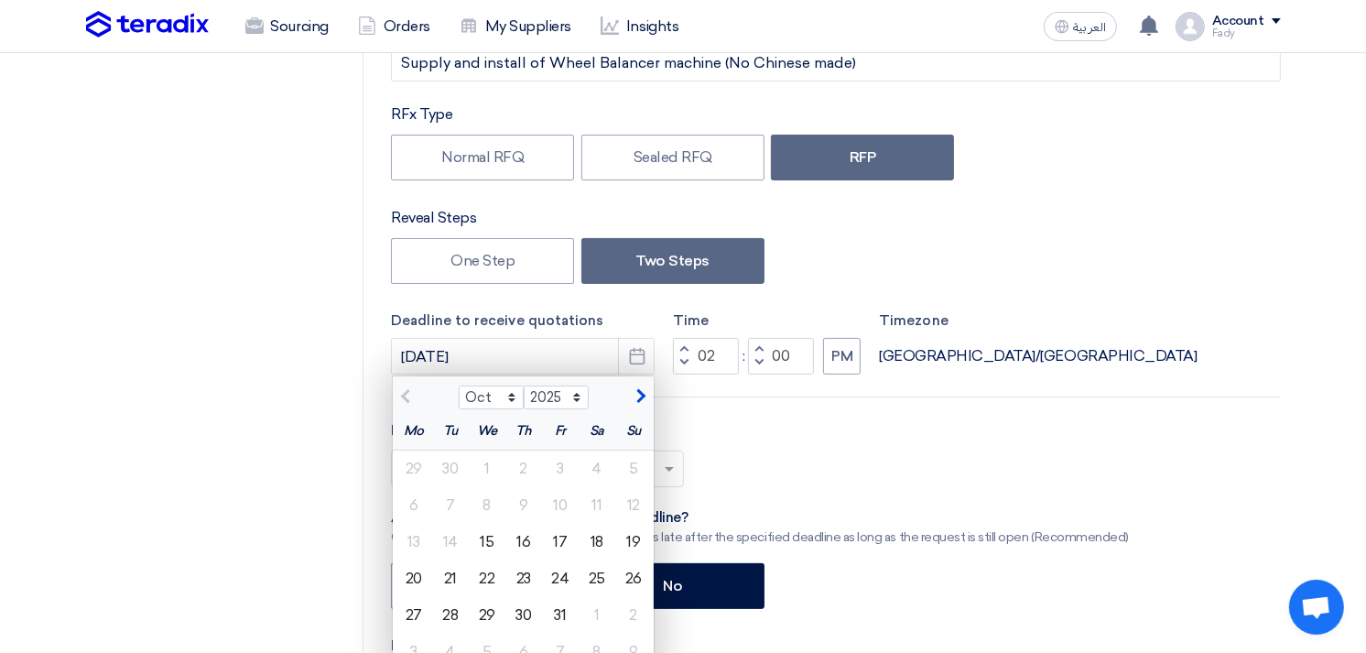
scroll to position [305, 0]
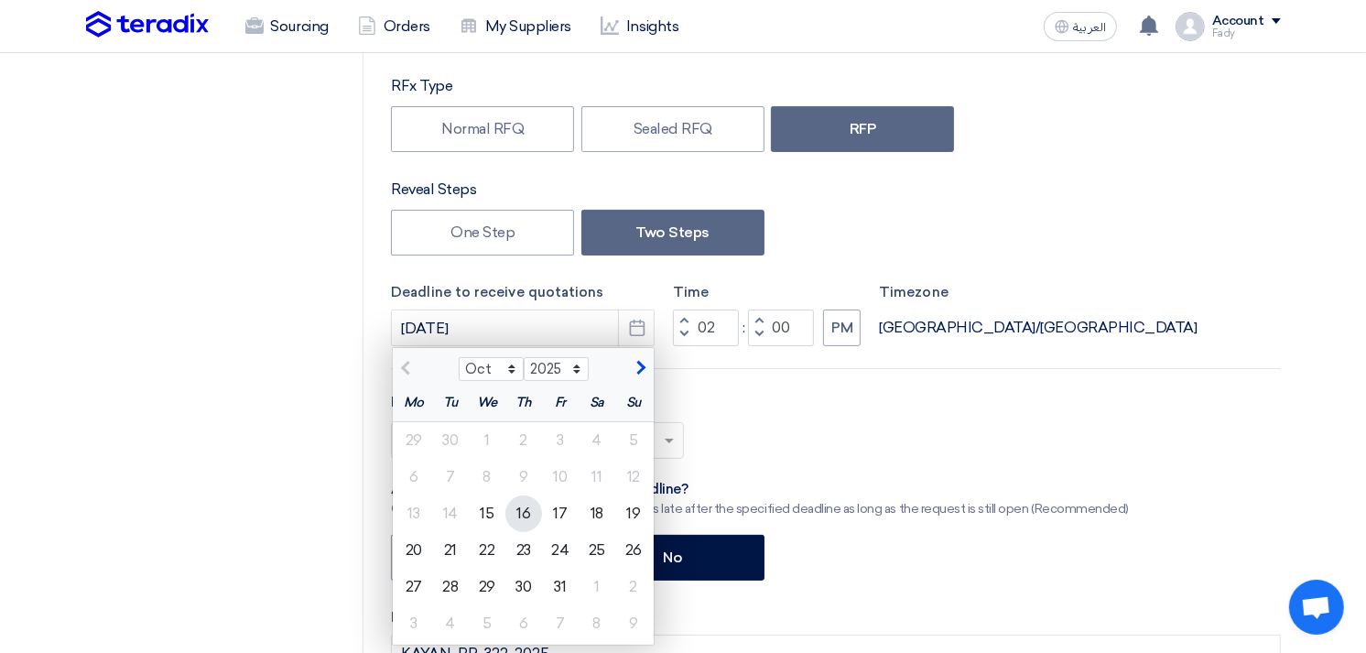
click at [515, 515] on div "16" at bounding box center [523, 513] width 37 height 37
type input "[DATE]"
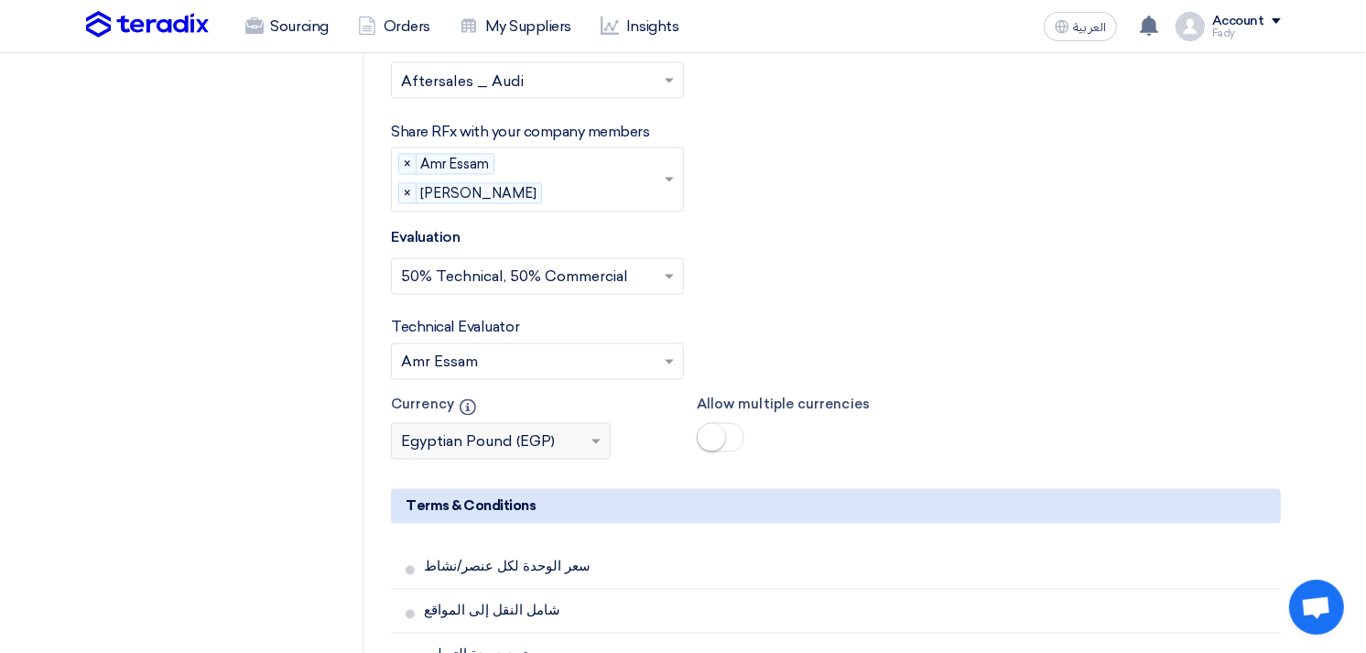
scroll to position [3611, 0]
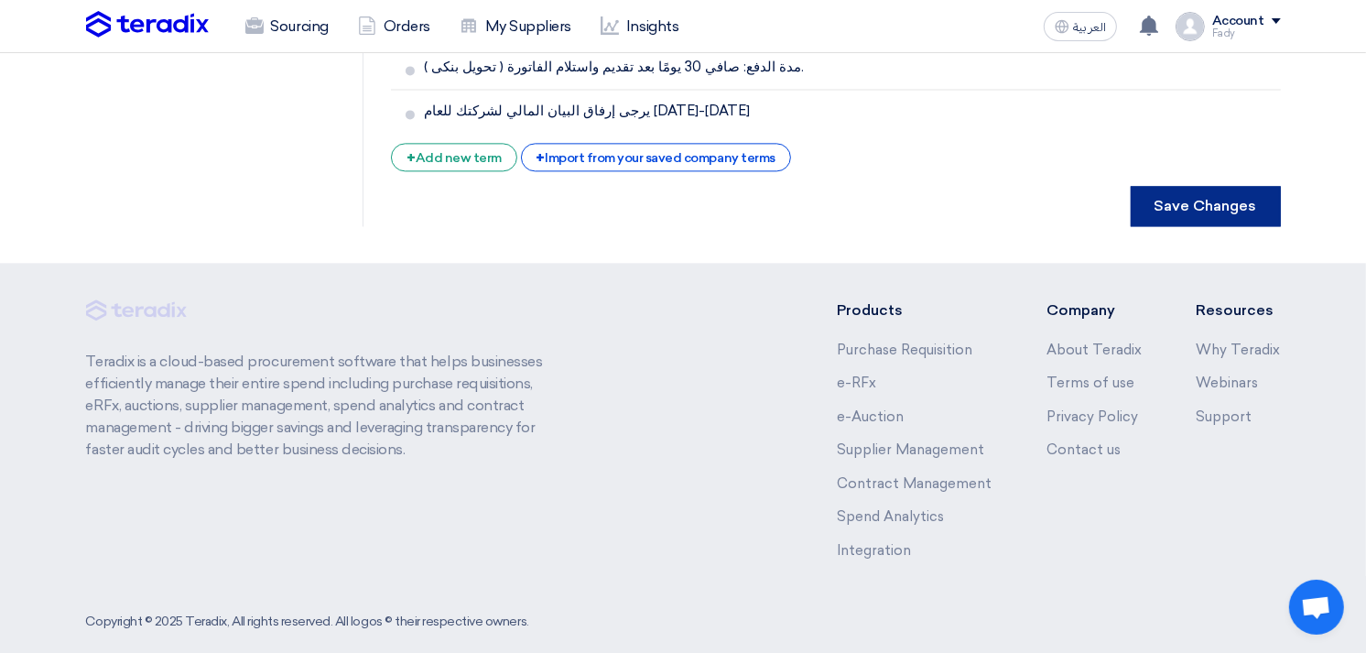
click at [1211, 186] on button "Save Changes" at bounding box center [1205, 206] width 150 height 40
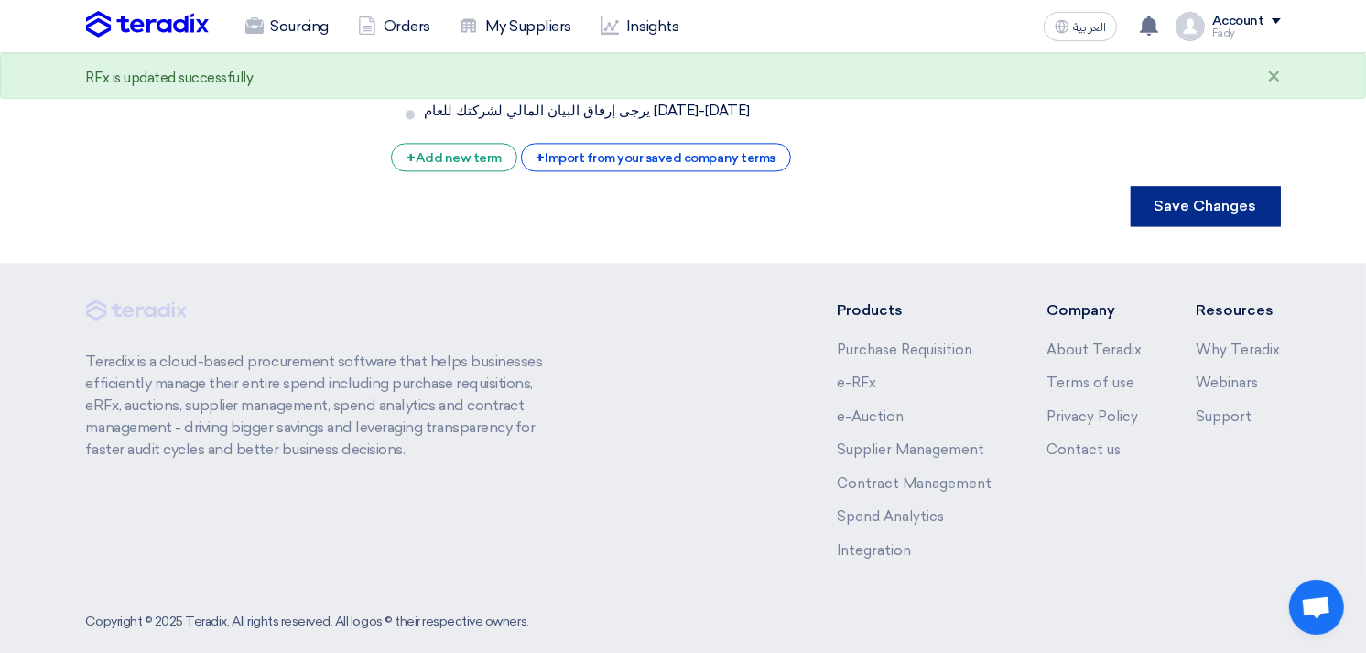
scroll to position [0, 0]
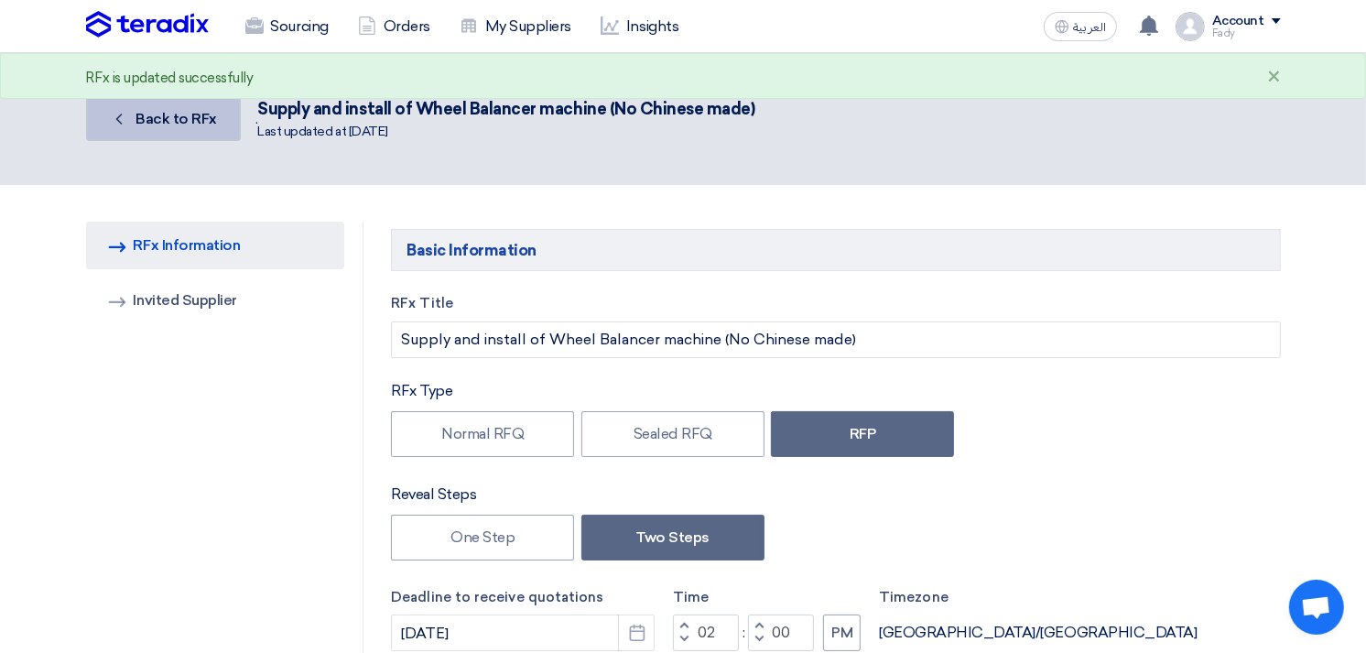
click at [167, 110] on span "Back to RFx" at bounding box center [175, 118] width 81 height 17
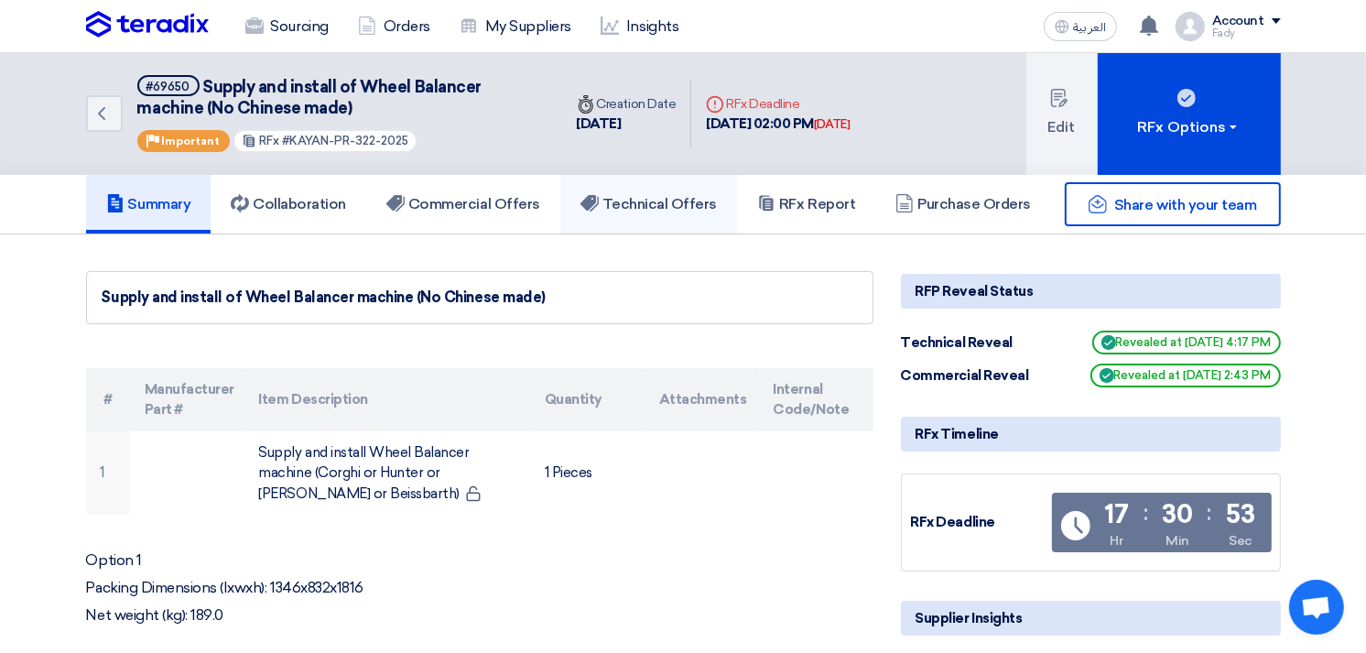
click at [619, 206] on h5 "Technical Offers" at bounding box center [648, 204] width 136 height 18
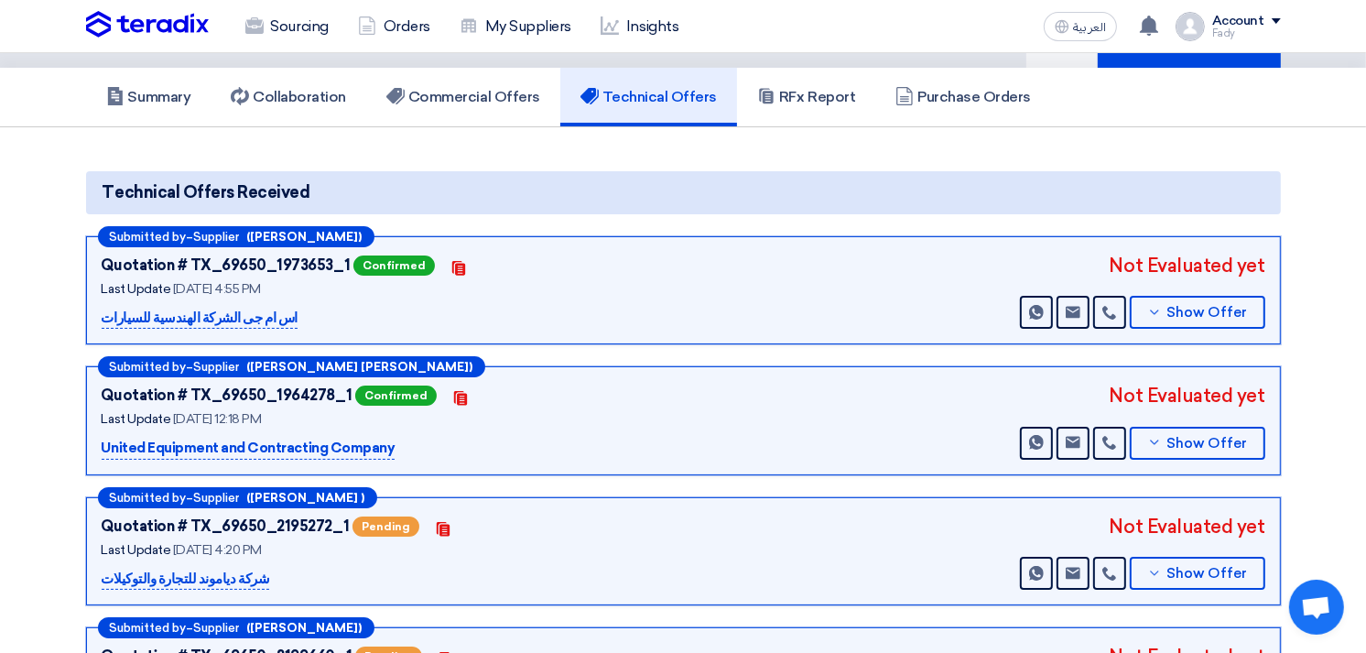
scroll to position [508, 0]
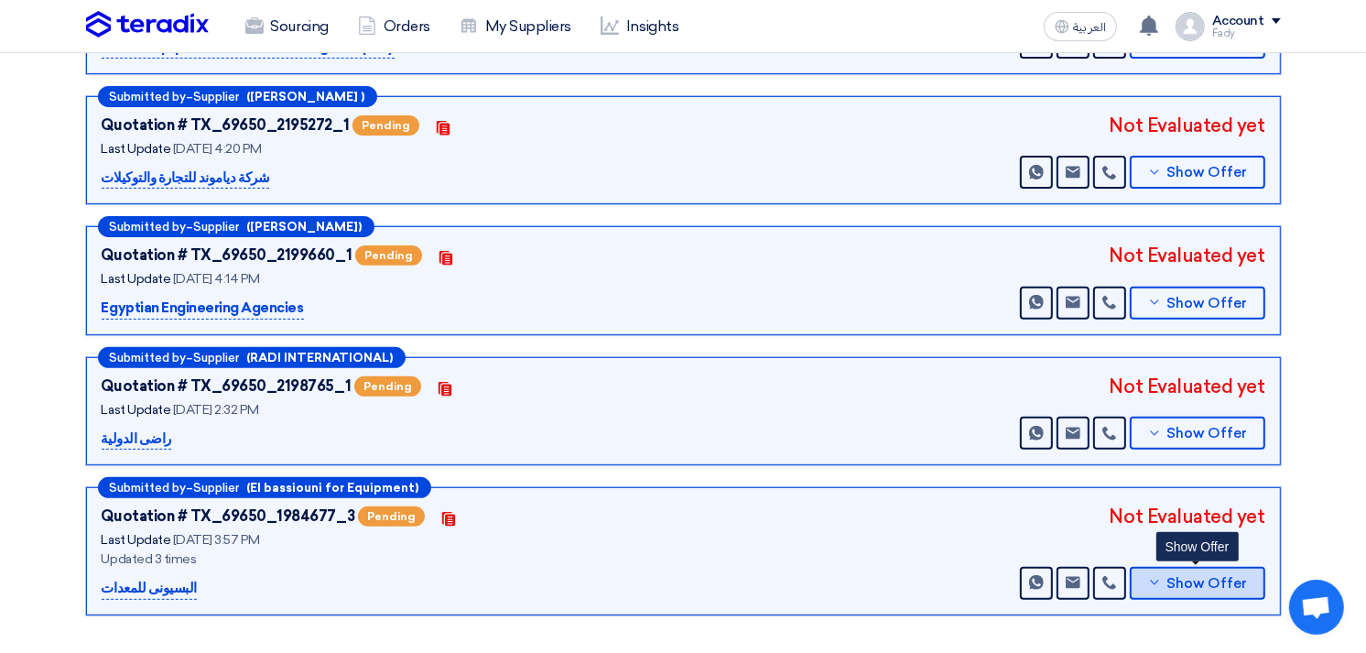
click at [1176, 577] on span "Show Offer" at bounding box center [1206, 584] width 81 height 14
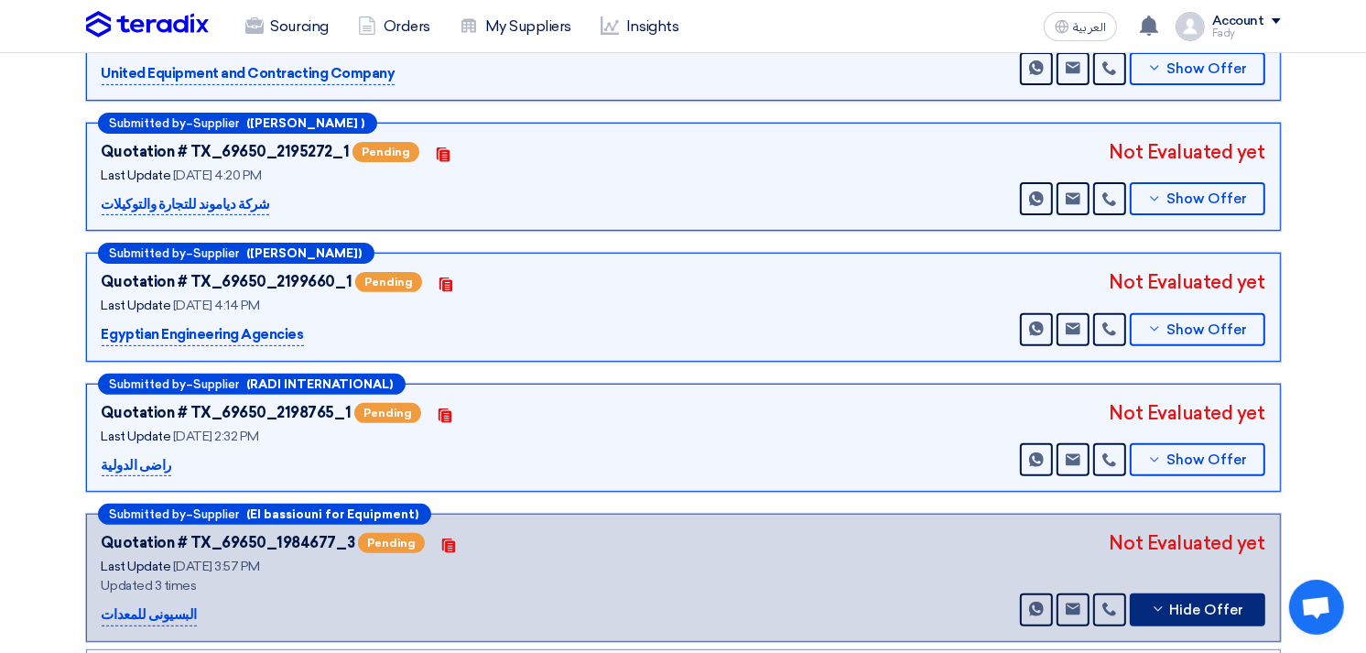
scroll to position [102, 0]
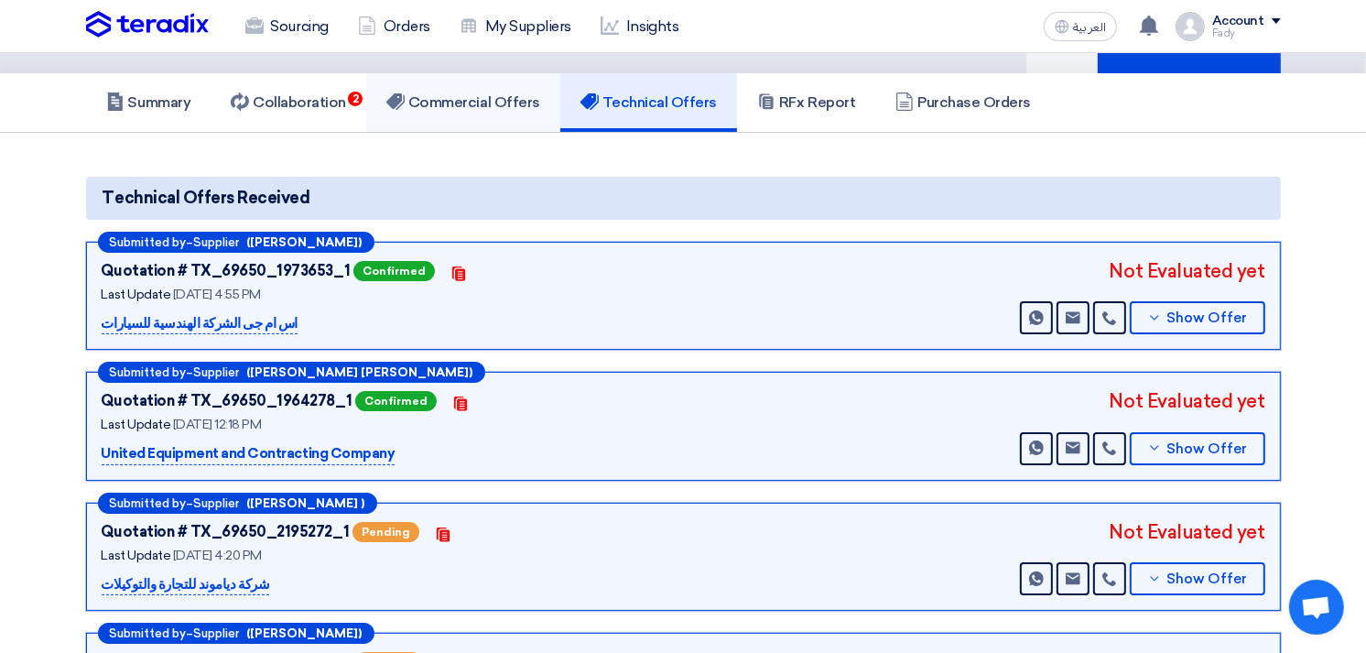
click at [478, 94] on h5 "Commercial Offers" at bounding box center [463, 102] width 154 height 18
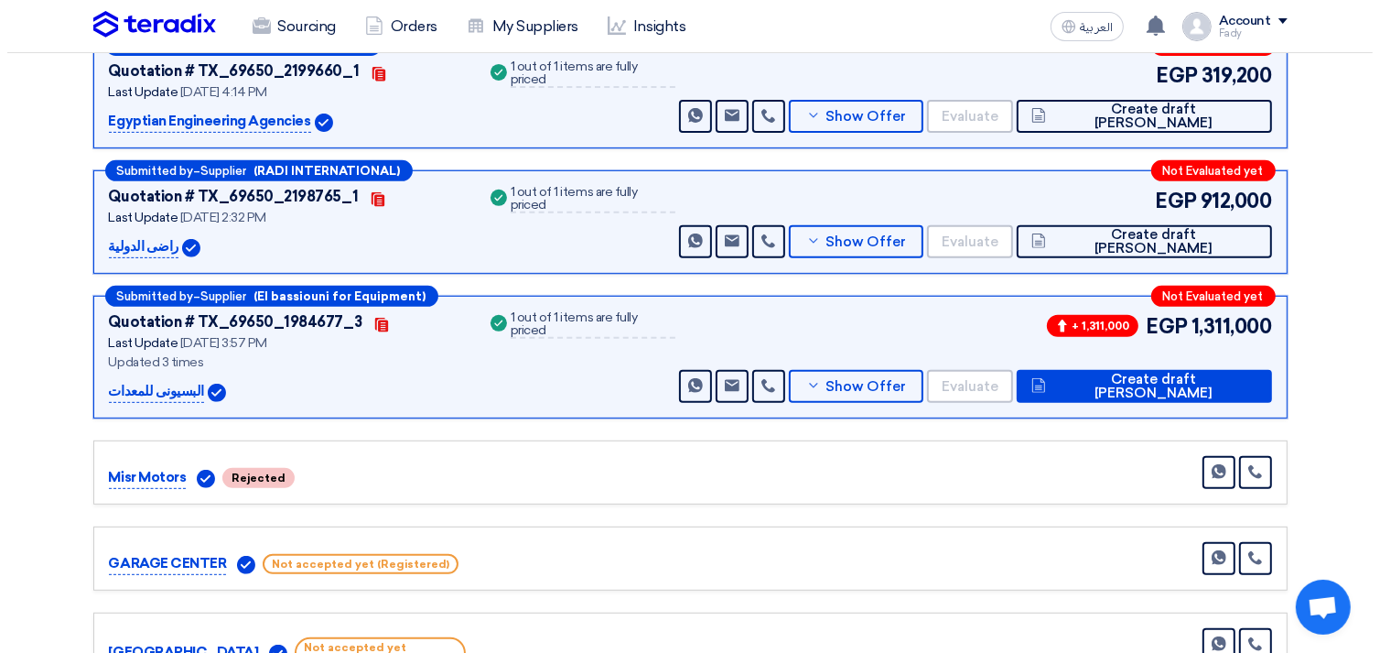
scroll to position [610, 0]
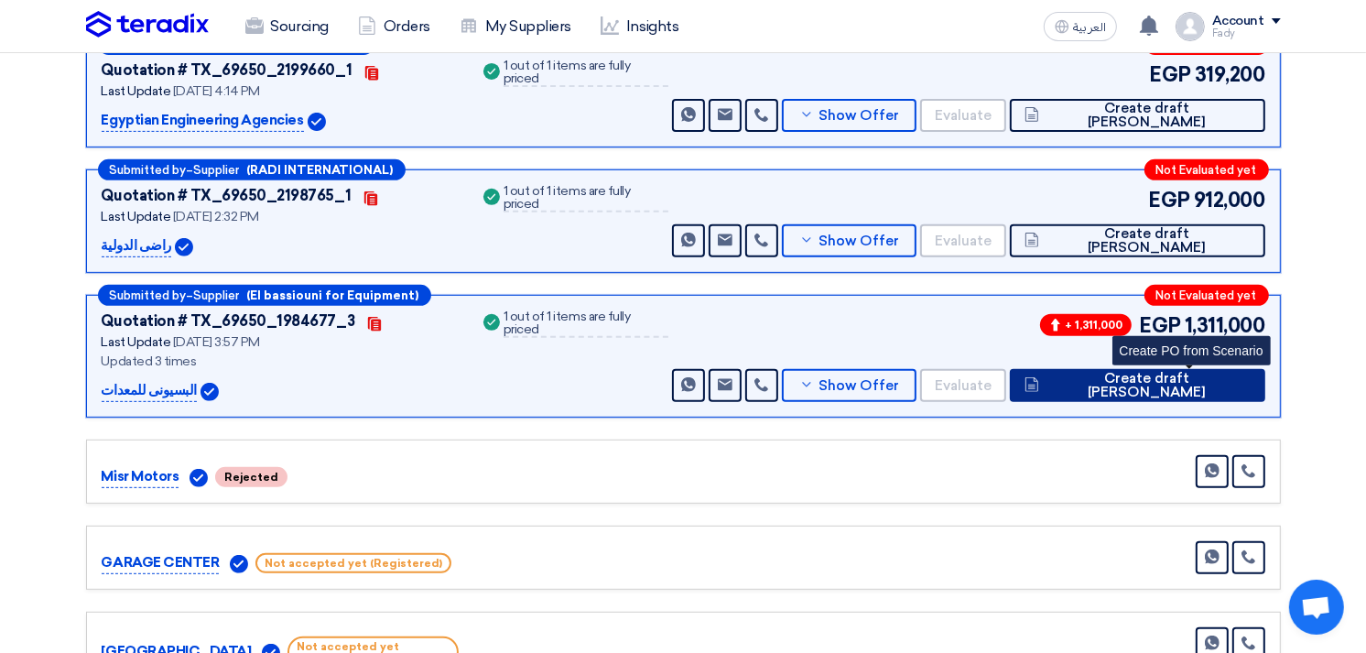
click at [1162, 376] on span "Create draft [PERSON_NAME]" at bounding box center [1146, 385] width 206 height 27
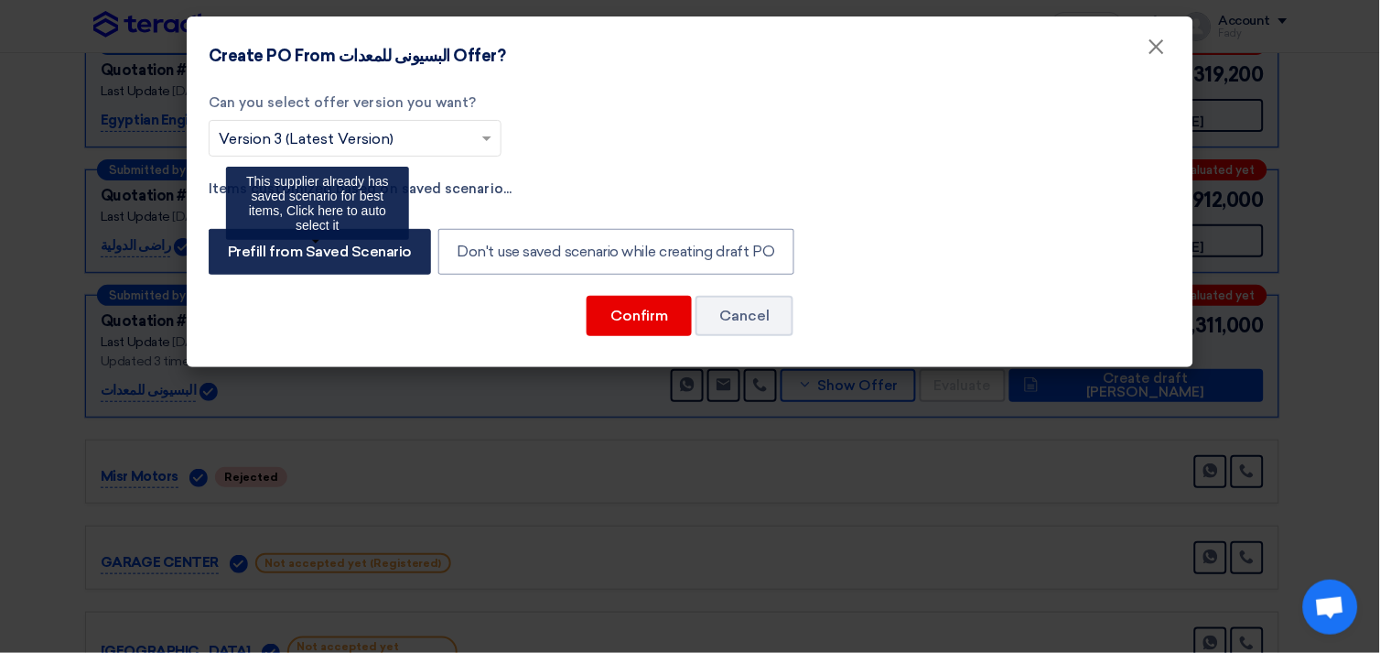
click at [389, 245] on label "Prefill from Saved Scenario" at bounding box center [320, 252] width 222 height 46
click at [240, 245] on input "Prefill from Saved Scenario" at bounding box center [234, 250] width 12 height 12
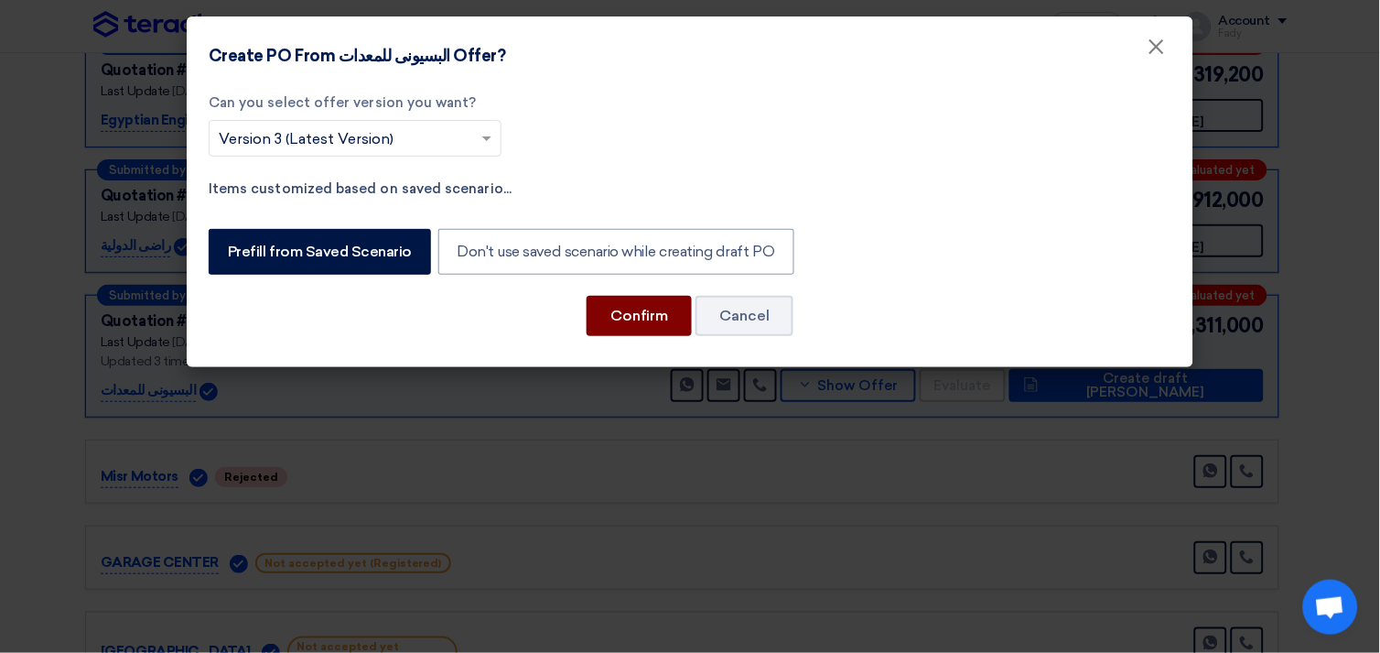
click at [617, 303] on button "Confirm" at bounding box center [639, 316] width 105 height 40
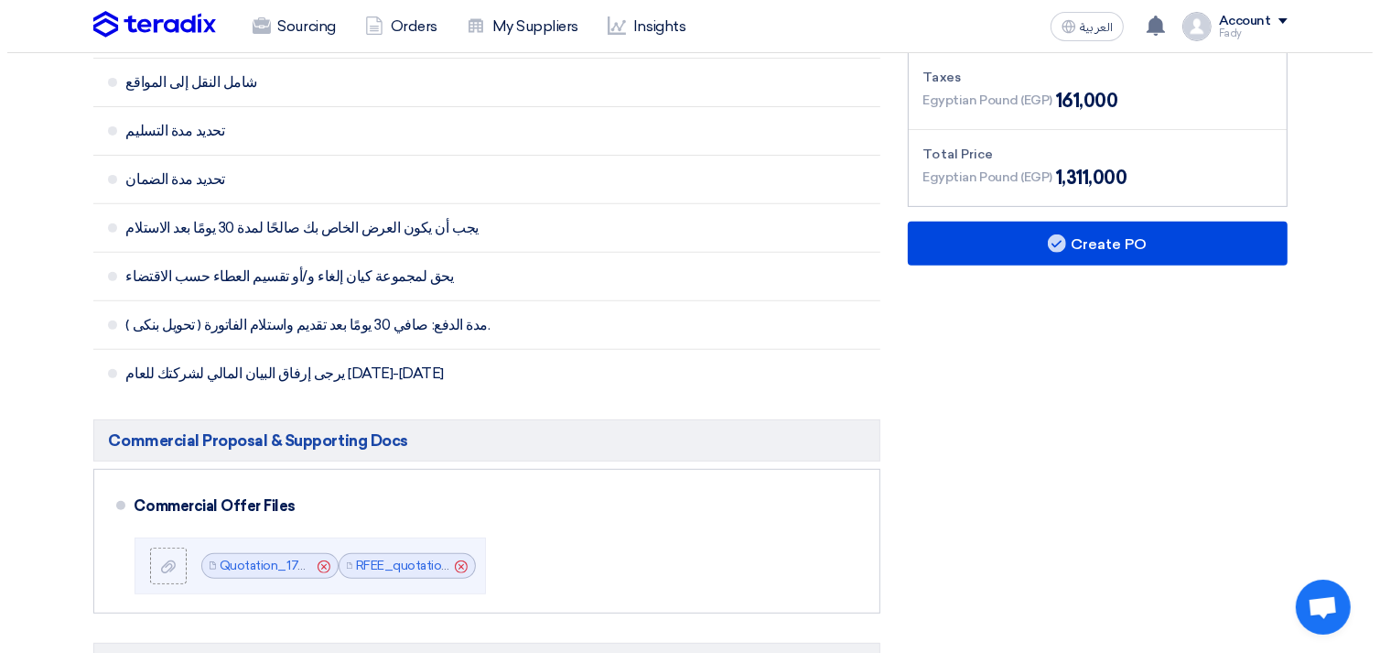
scroll to position [711, 0]
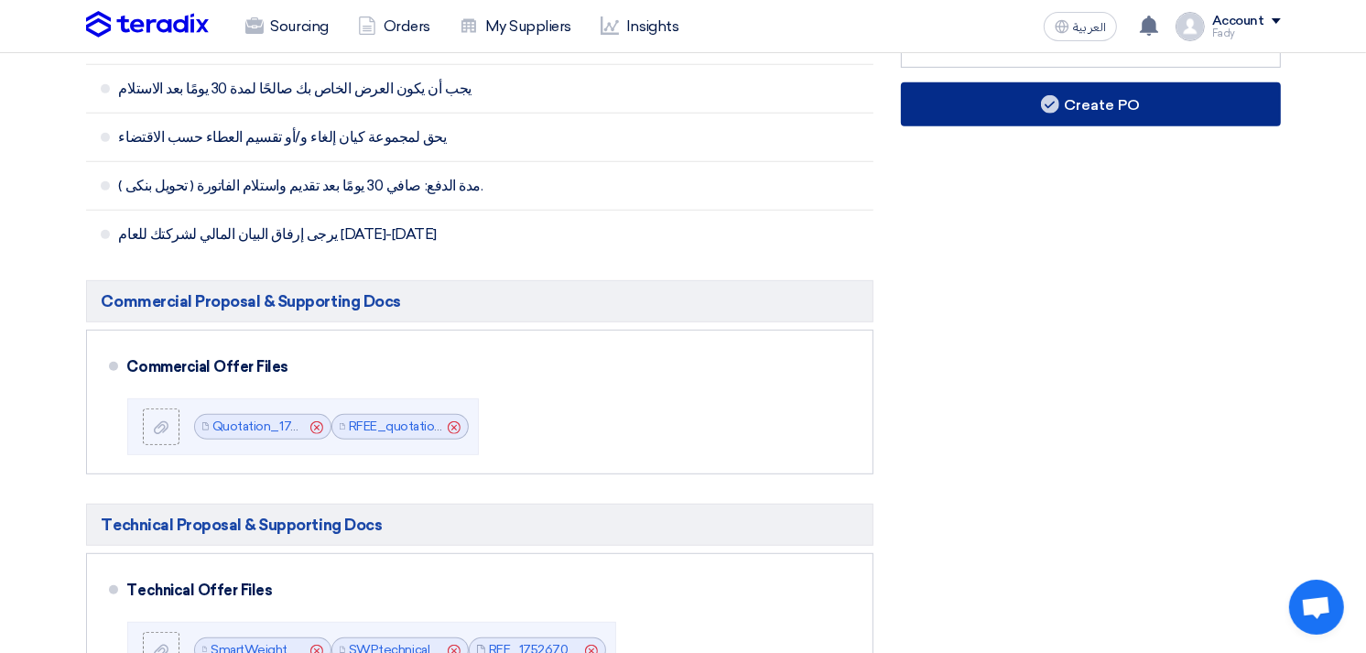
click at [1037, 114] on button "Create PO" at bounding box center [1091, 104] width 380 height 44
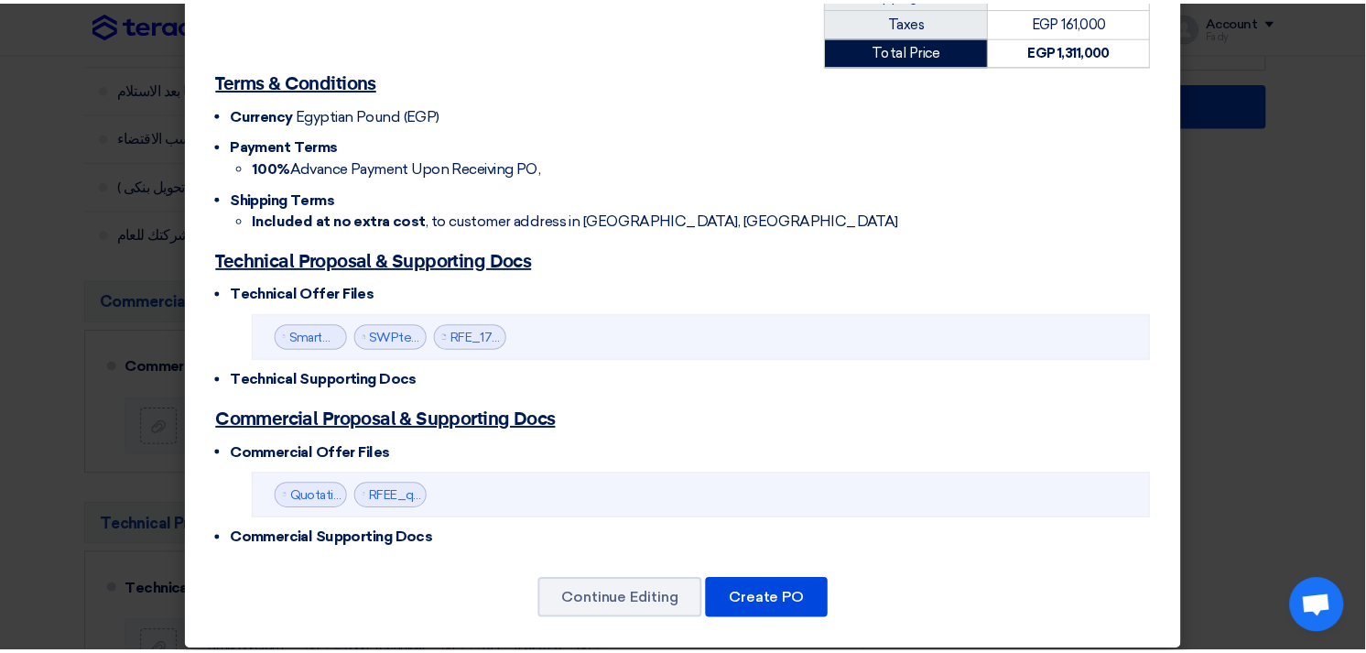
scroll to position [575, 0]
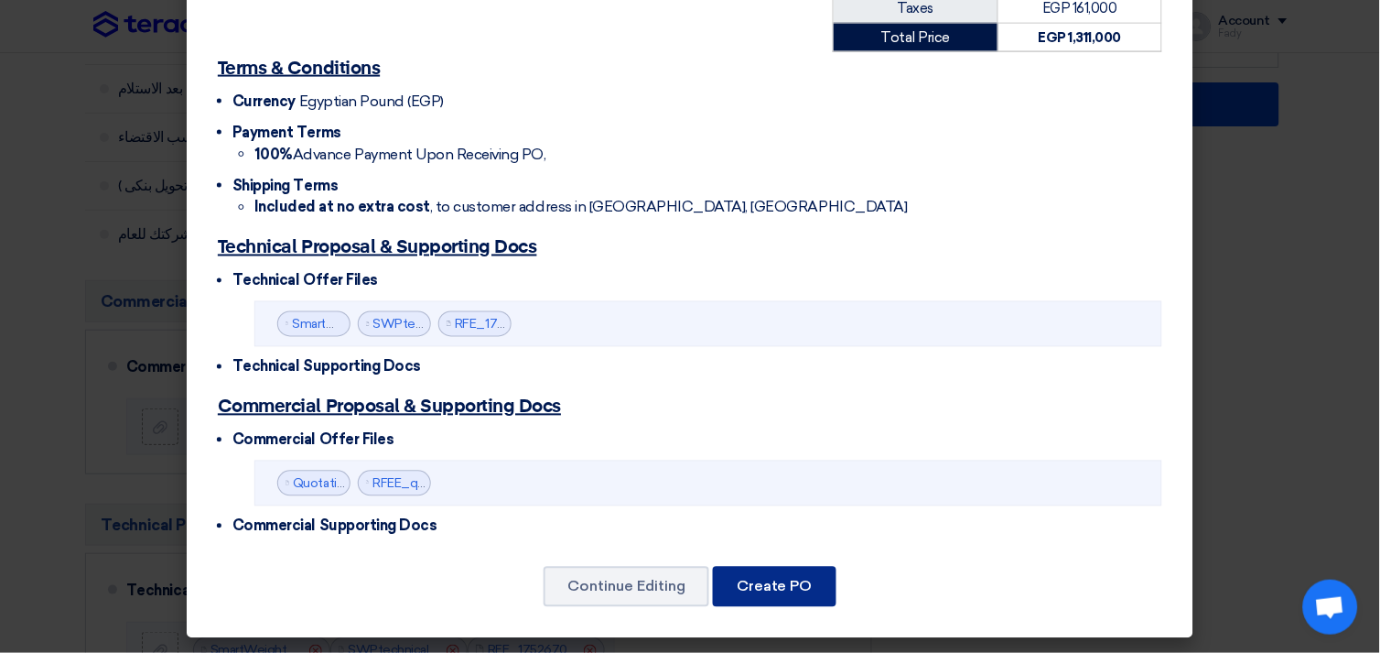
click at [794, 574] on button "Create PO" at bounding box center [775, 587] width 124 height 40
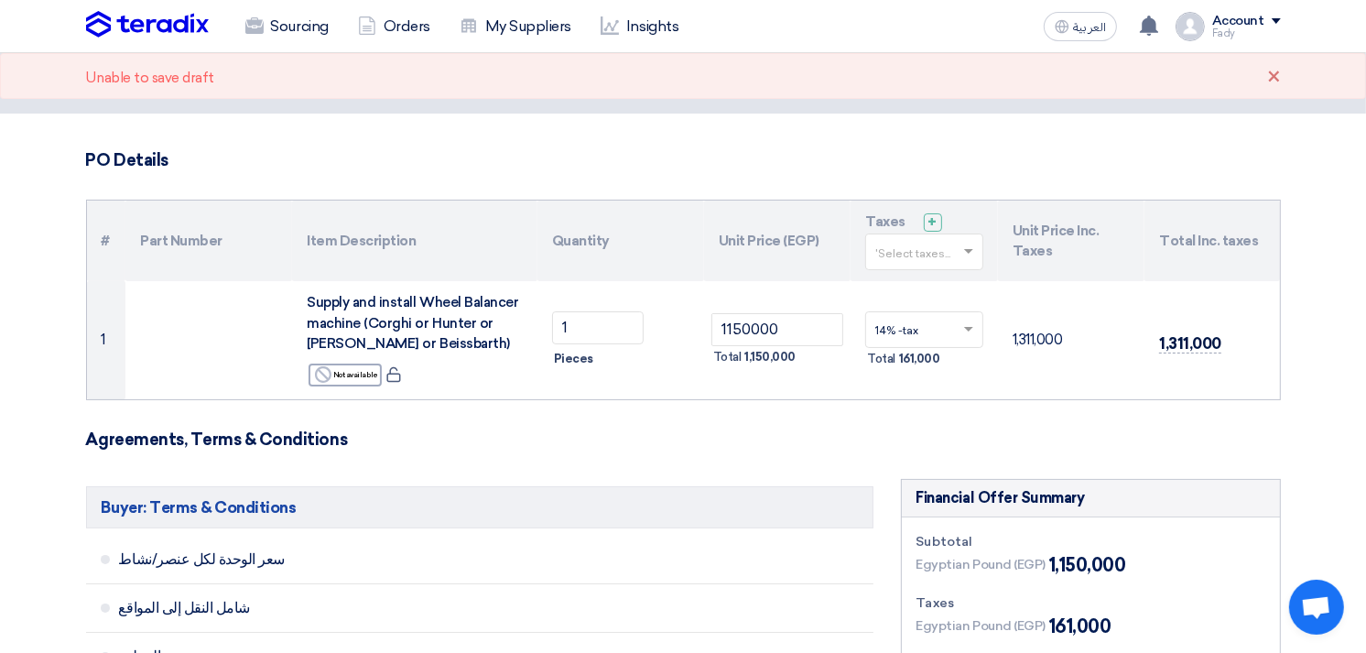
scroll to position [0, 0]
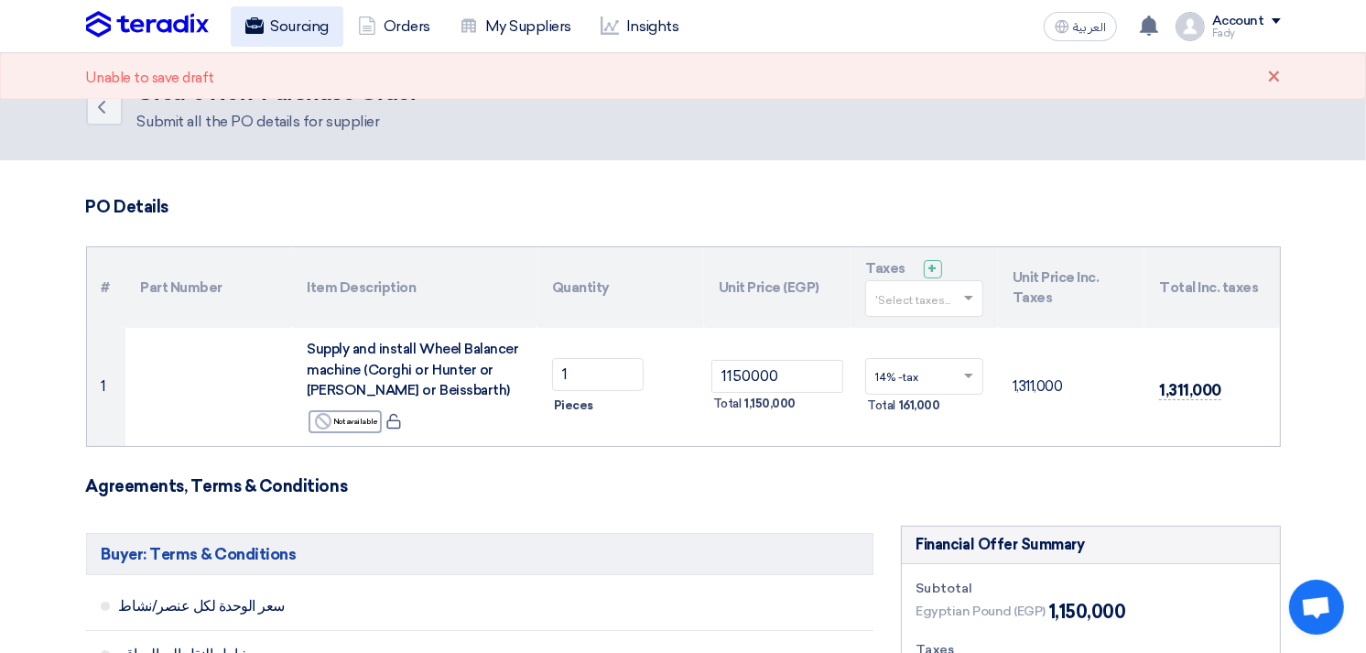
click at [294, 10] on link "Sourcing" at bounding box center [287, 26] width 113 height 40
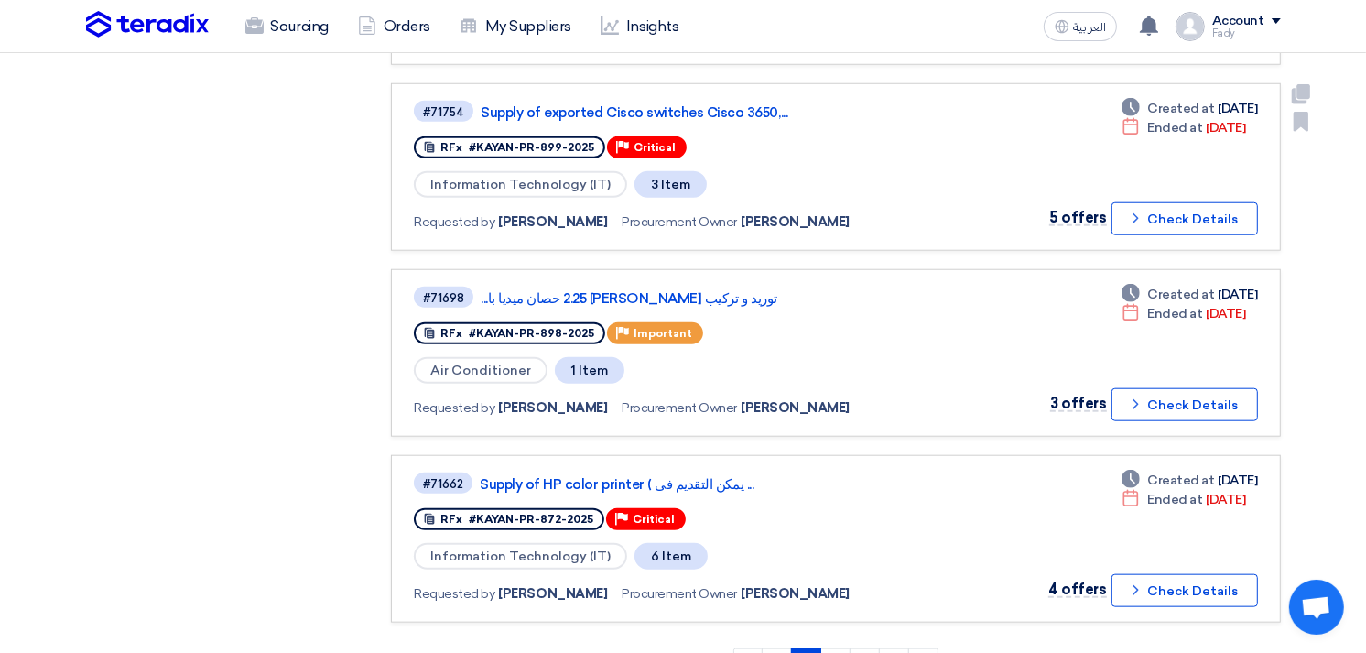
scroll to position [1626, 0]
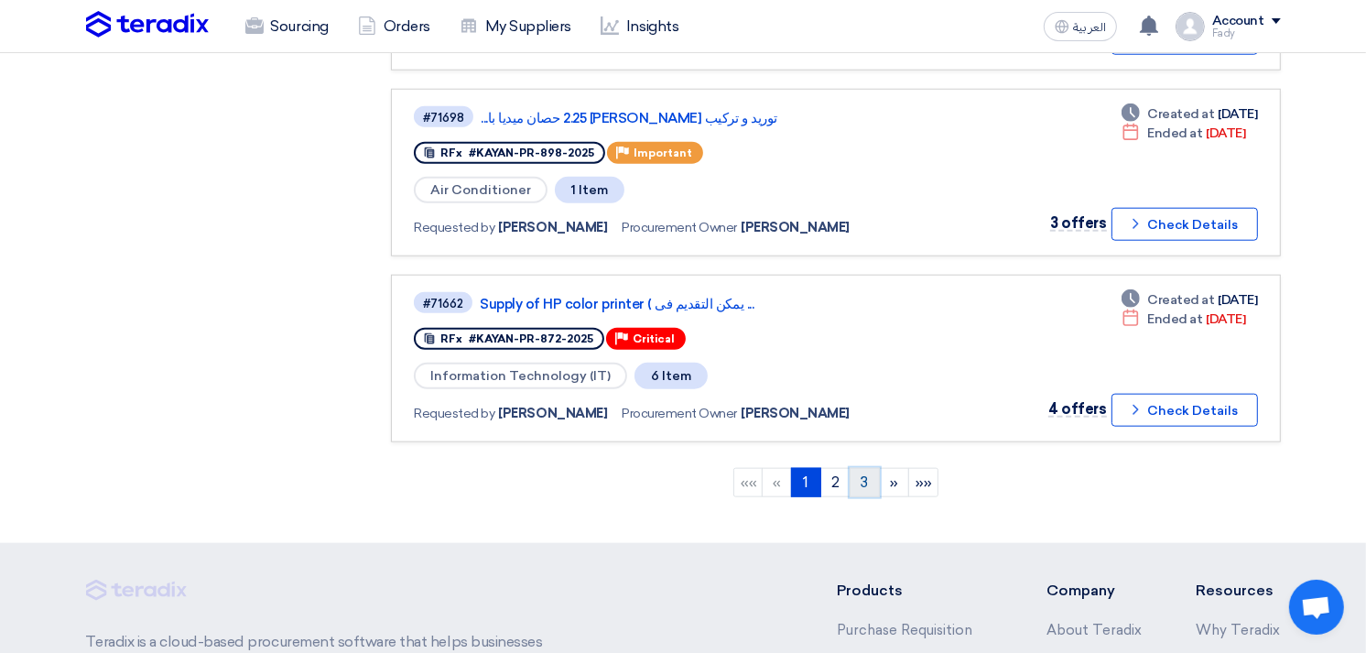
click at [870, 468] on link "3" at bounding box center [864, 482] width 30 height 29
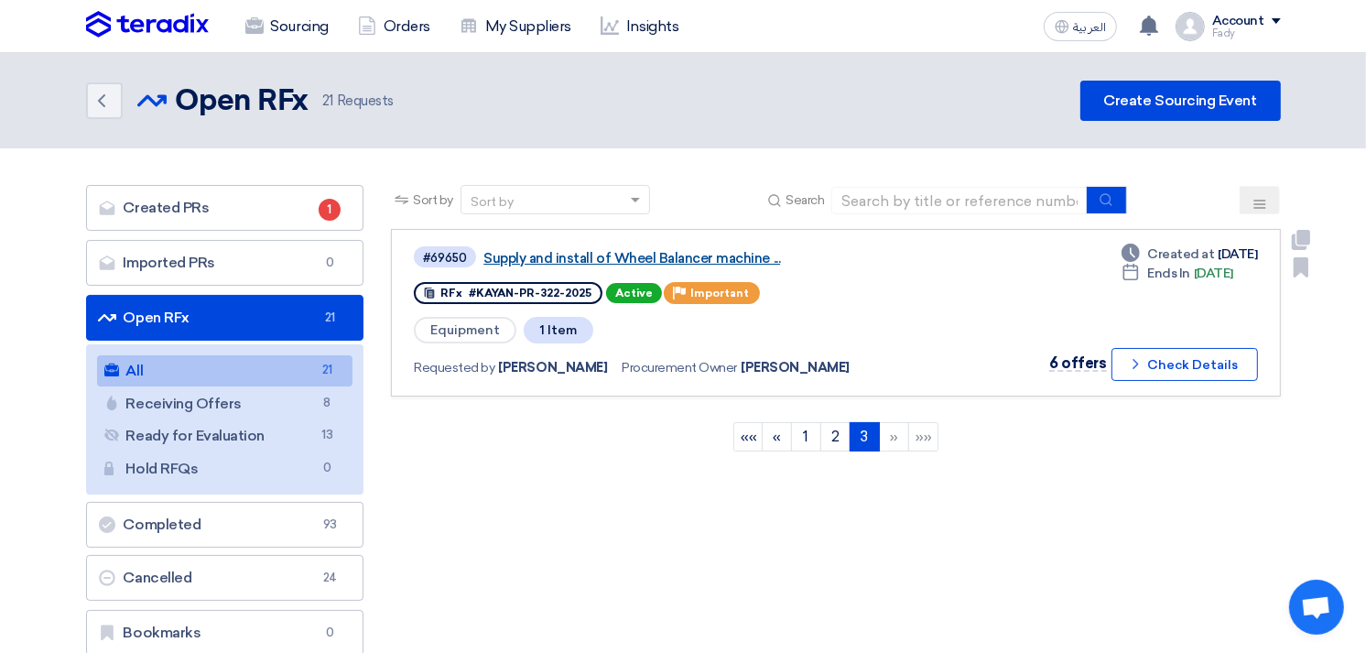
click at [681, 250] on link "Supply and install of Wheel Balancer machine ..." at bounding box center [712, 258] width 458 height 16
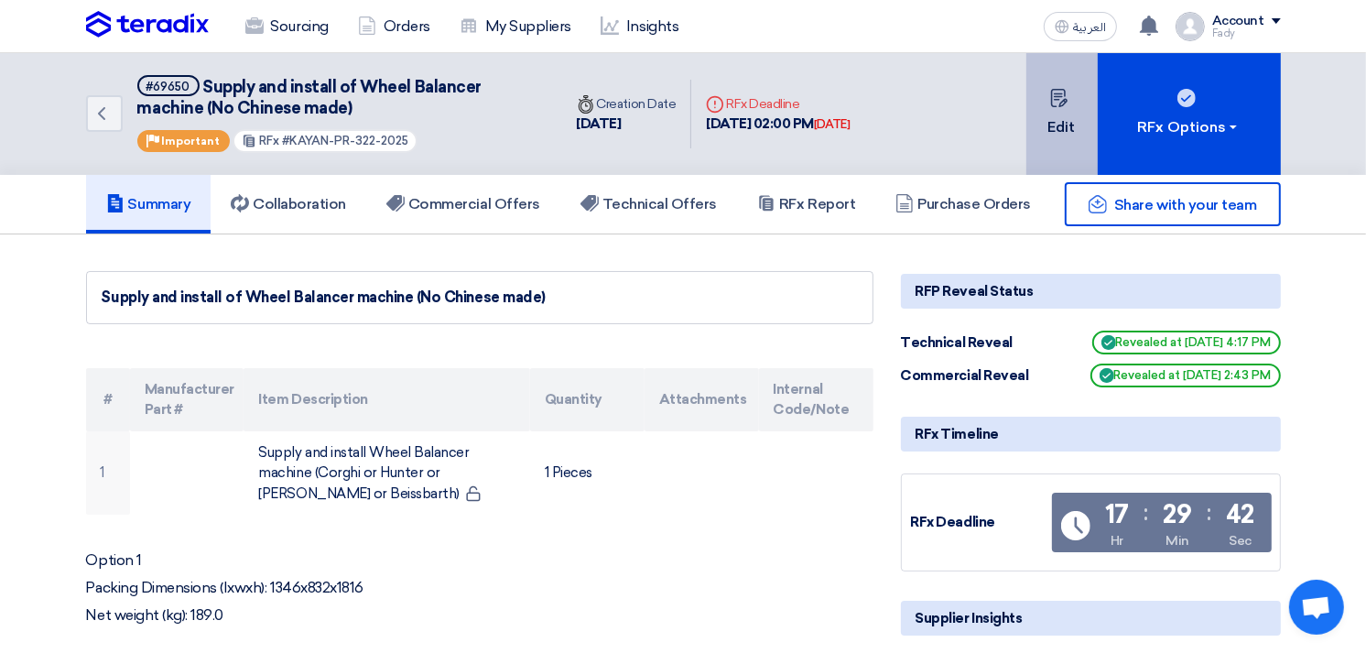
click at [1063, 114] on button "Edit" at bounding box center [1061, 114] width 71 height 122
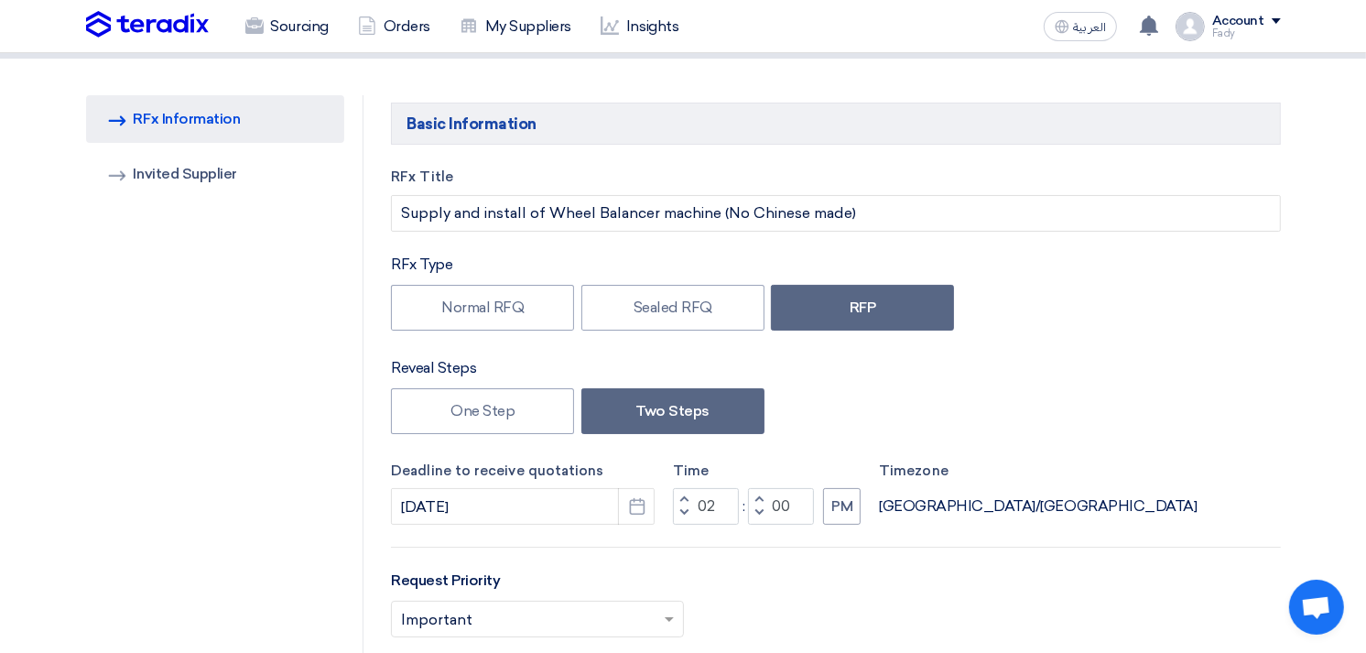
scroll to position [203, 0]
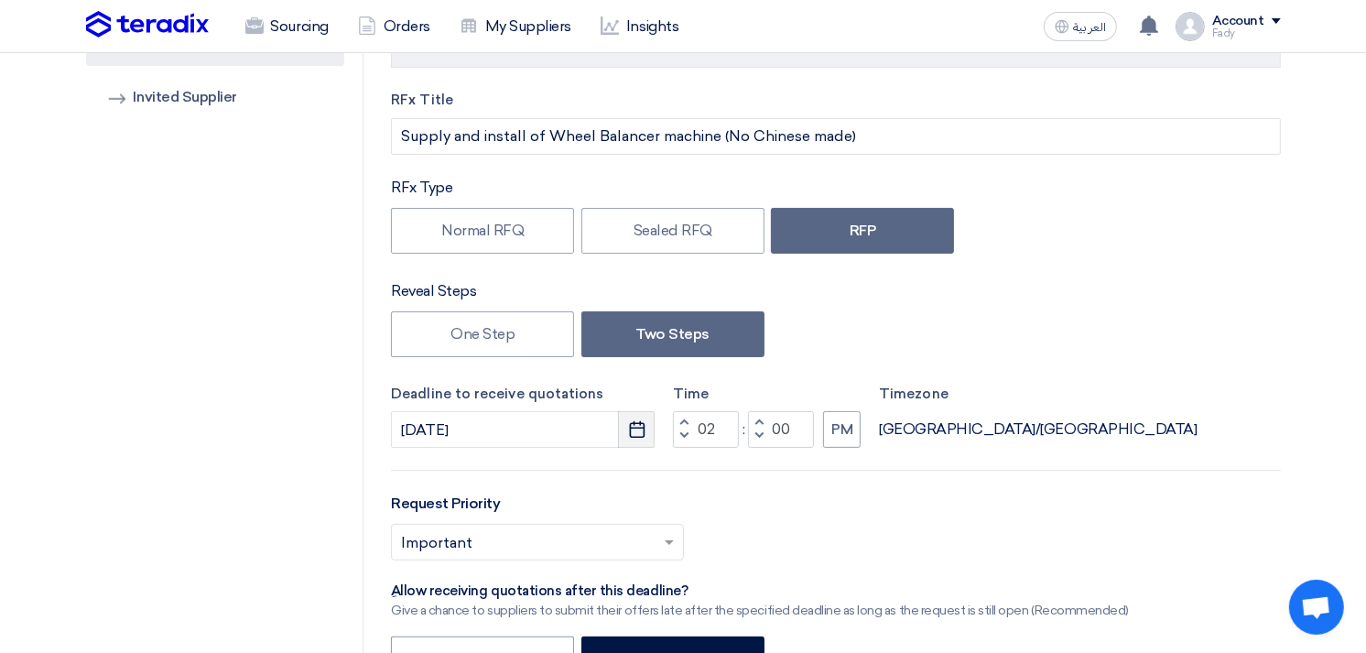
click at [634, 432] on icon "Pick a date" at bounding box center [637, 429] width 18 height 18
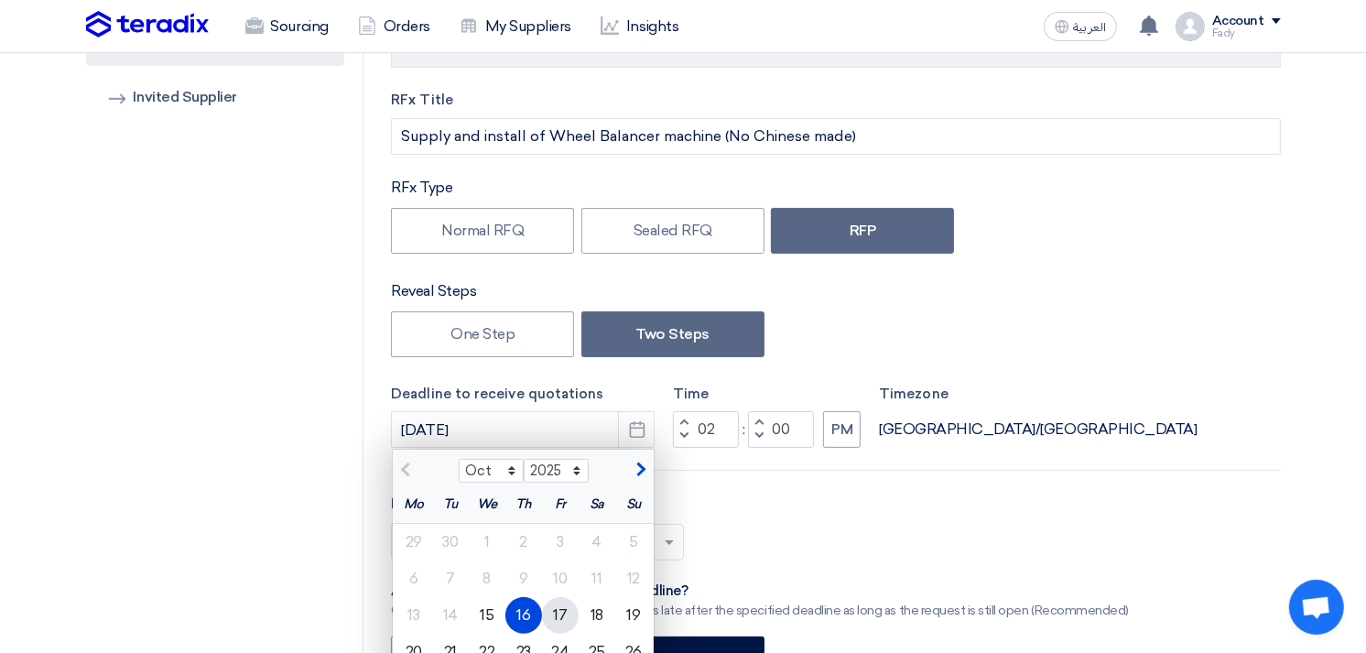
click at [556, 610] on div "17" at bounding box center [560, 615] width 37 height 37
type input "[DATE]"
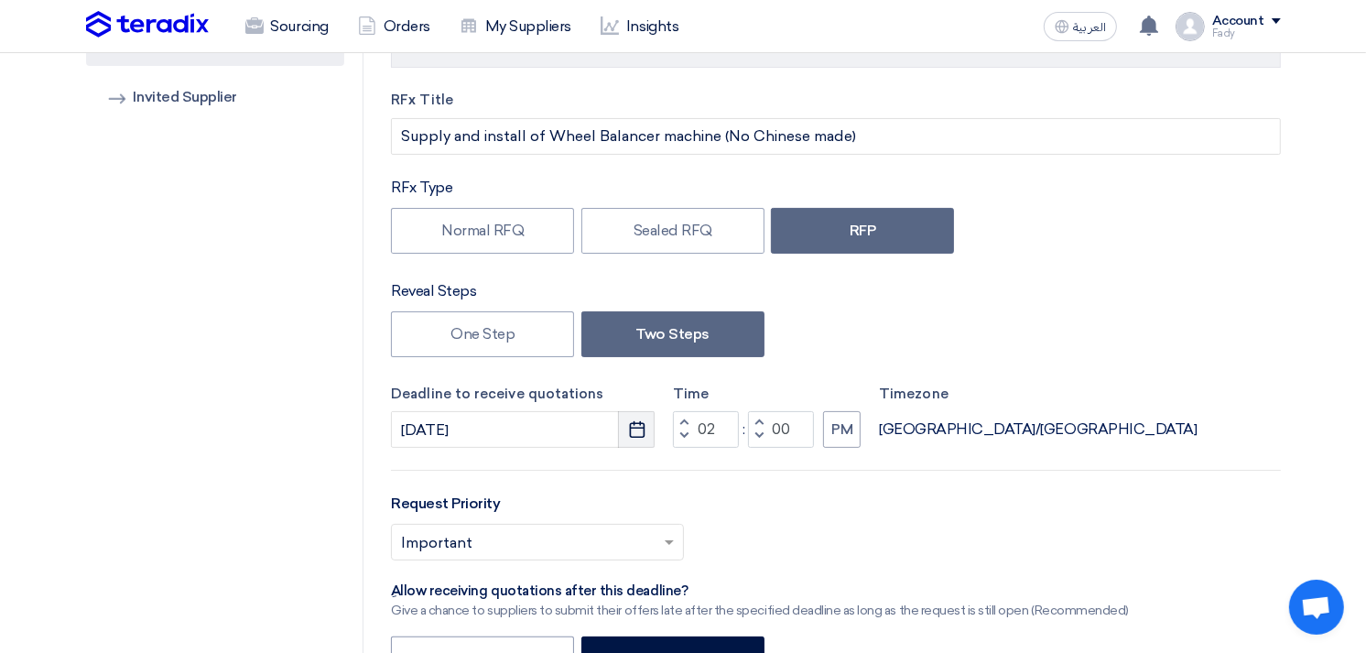
click at [632, 431] on icon "Pick a date" at bounding box center [637, 429] width 18 height 18
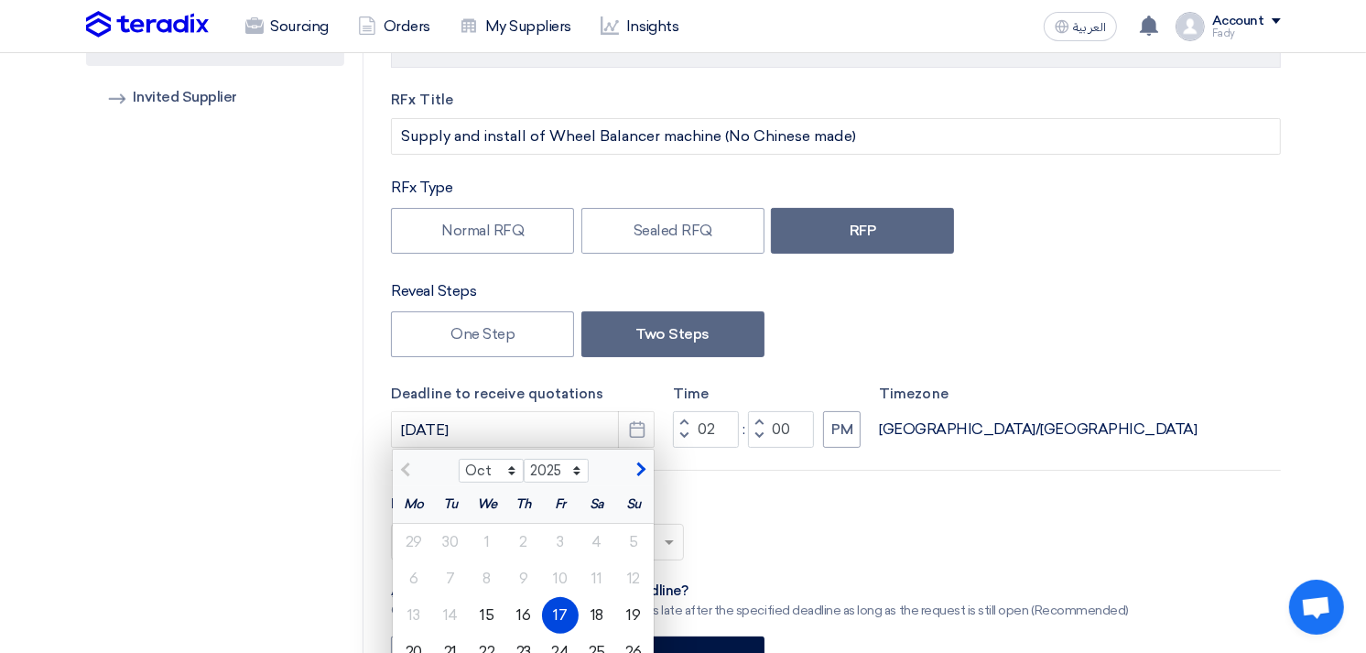
click at [404, 462] on div at bounding box center [426, 468] width 66 height 18
click at [404, 471] on div at bounding box center [426, 468] width 66 height 18
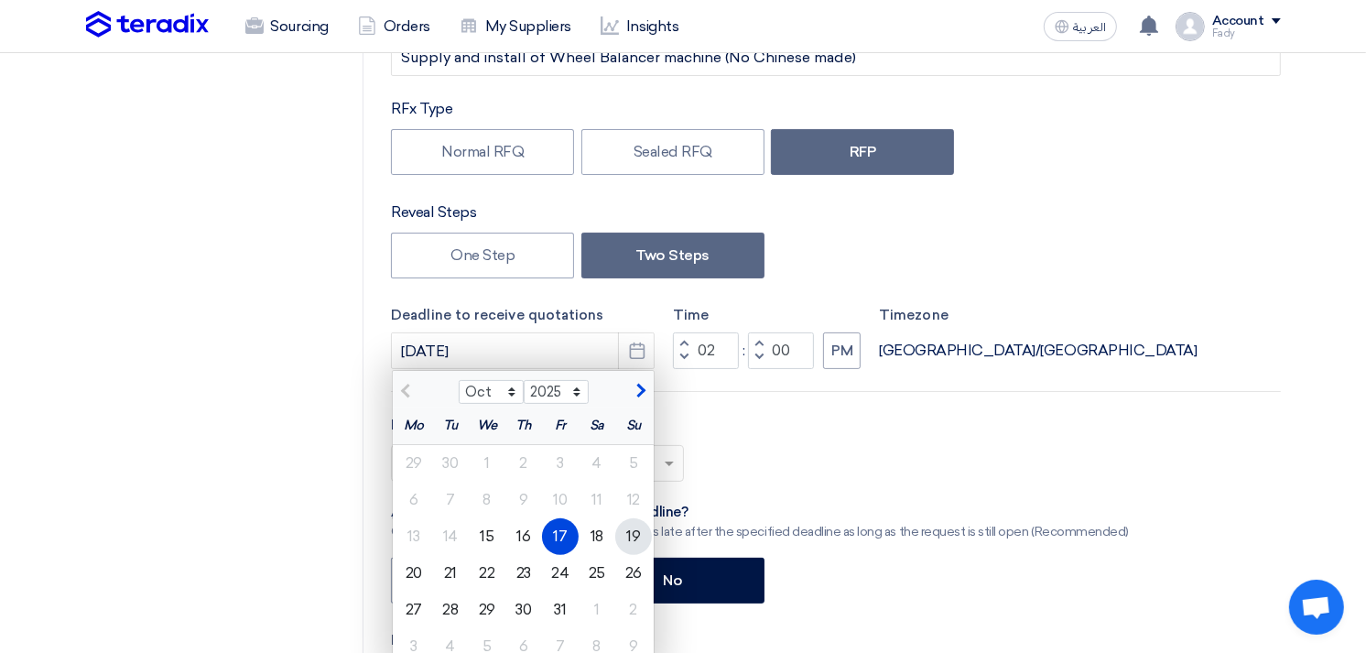
scroll to position [305, 0]
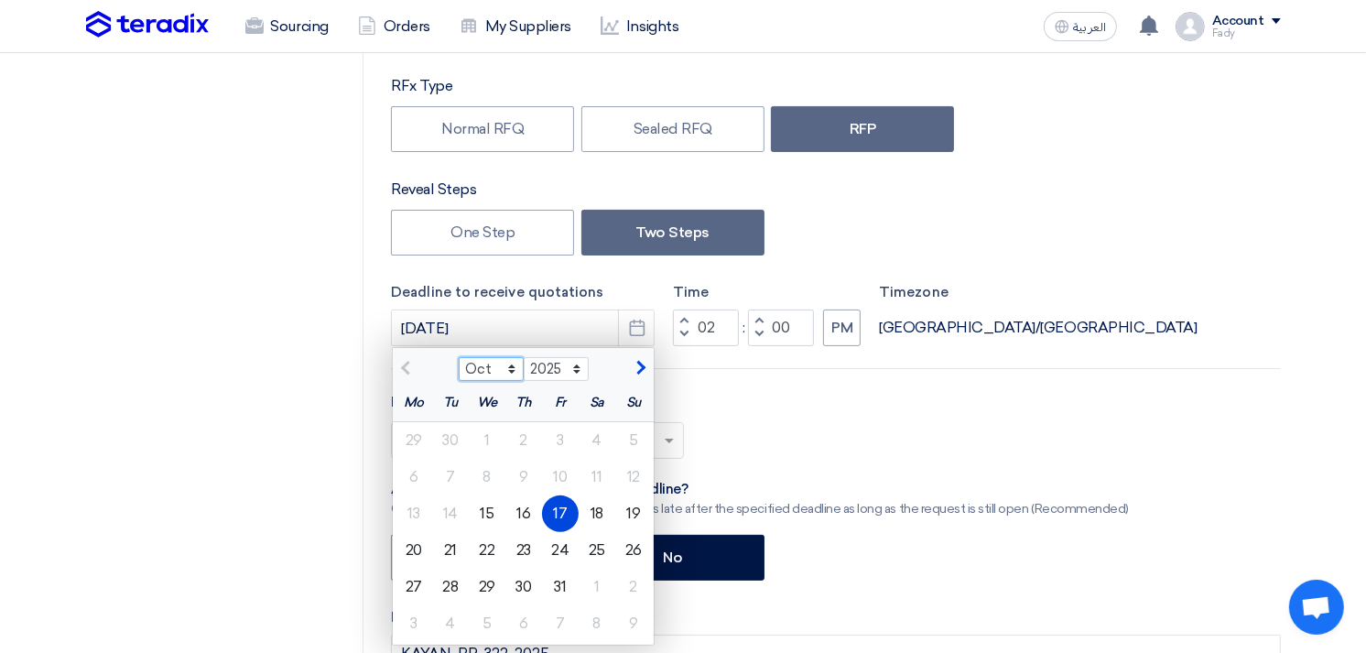
click at [511, 360] on select "Oct Nov Dec" at bounding box center [491, 369] width 65 height 24
click at [854, 398] on div "Request Priority Select priority... × Important ×" at bounding box center [835, 432] width 889 height 82
click at [510, 361] on select "Oct Nov Dec" at bounding box center [491, 369] width 65 height 24
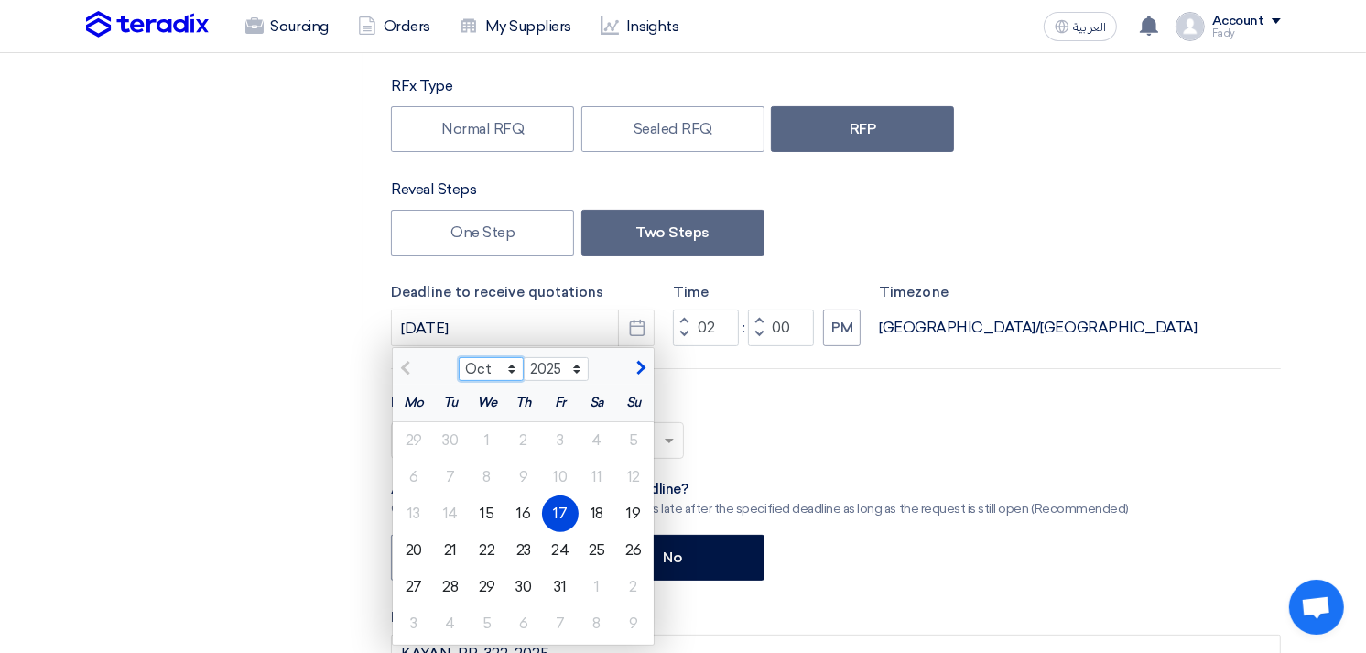
click at [510, 361] on select "Oct Nov Dec" at bounding box center [491, 369] width 65 height 24
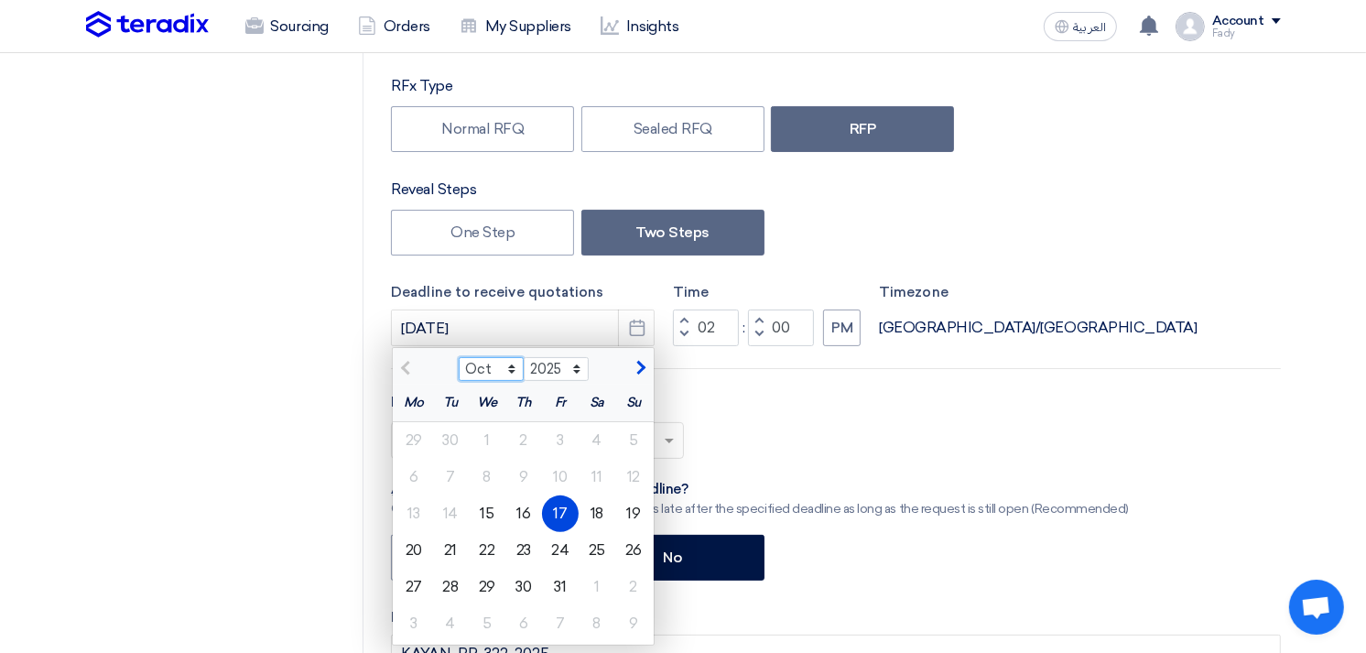
click at [510, 361] on select "Oct Nov Dec" at bounding box center [491, 369] width 65 height 24
click at [1064, 271] on div "RFx Title Supply and install of Wheel Balancer machine (No Chinese made) RFx Ty…" at bounding box center [835, 410] width 916 height 844
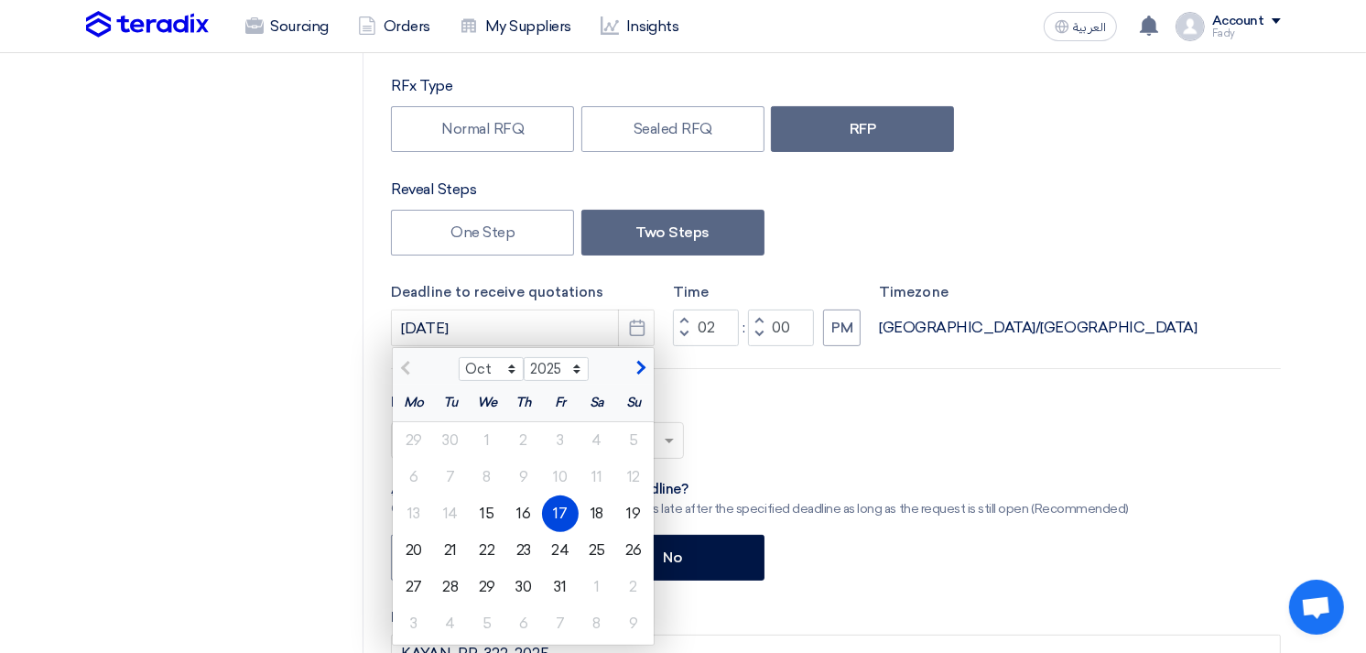
click at [1086, 437] on div "Select priority... × Important ×" at bounding box center [835, 447] width 889 height 51
click at [285, 25] on link "Sourcing" at bounding box center [287, 26] width 113 height 40
